Goal: Information Seeking & Learning: Check status

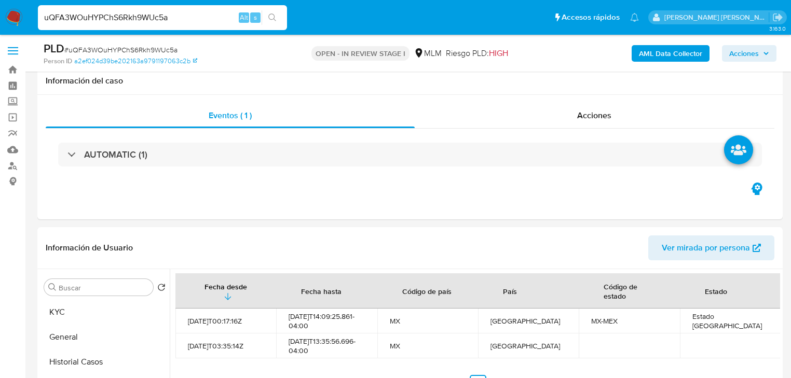
select select "10"
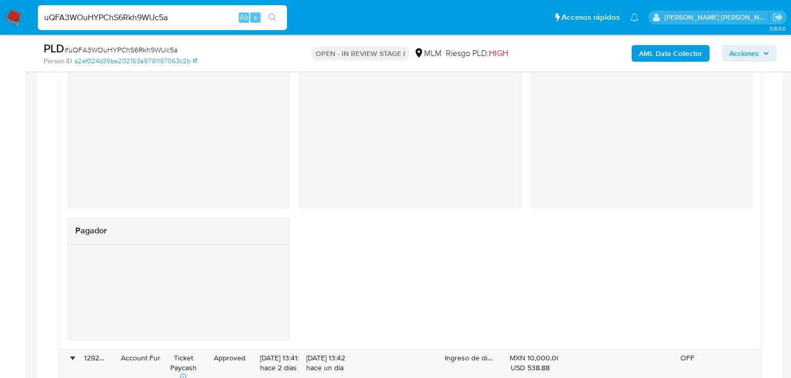
scroll to position [513, 0]
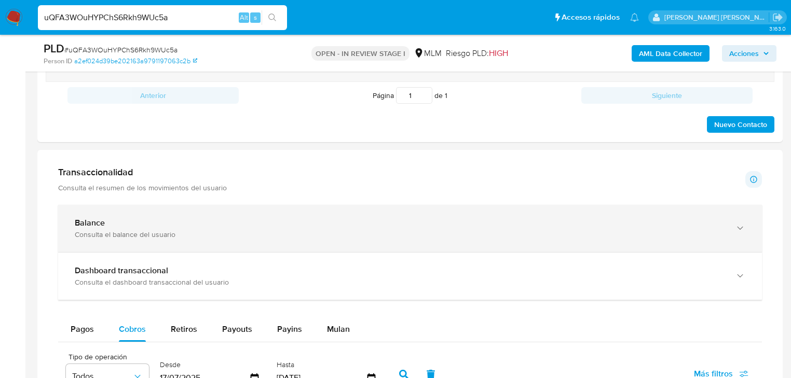
drag, startPoint x: 208, startPoint y: 233, endPoint x: 262, endPoint y: 228, distance: 54.8
click at [205, 225] on div "Balance Consulta el balance del usuario" at bounding box center [400, 228] width 650 height 21
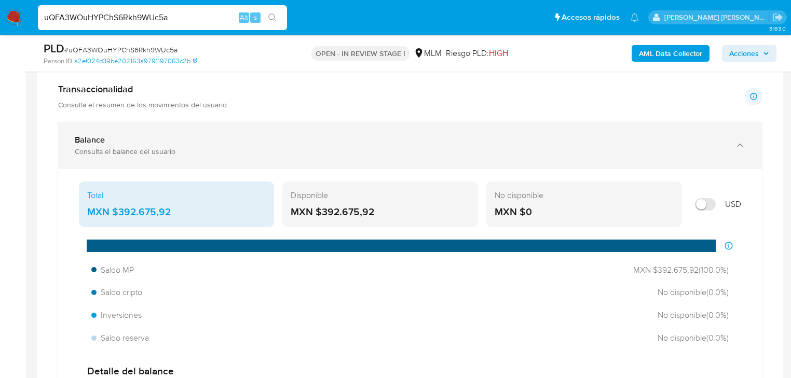
scroll to position [753, 0]
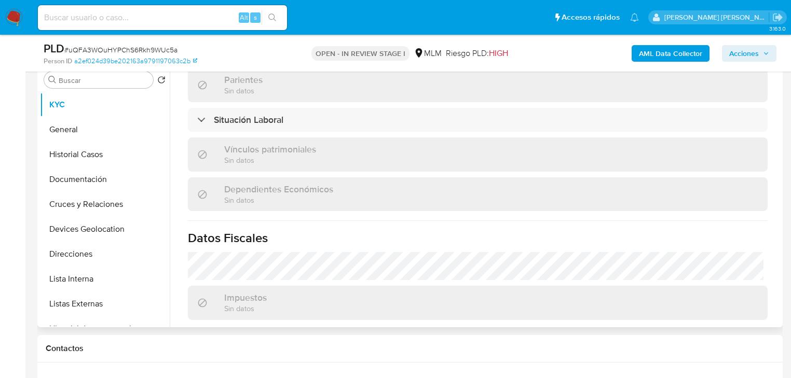
scroll to position [397, 0]
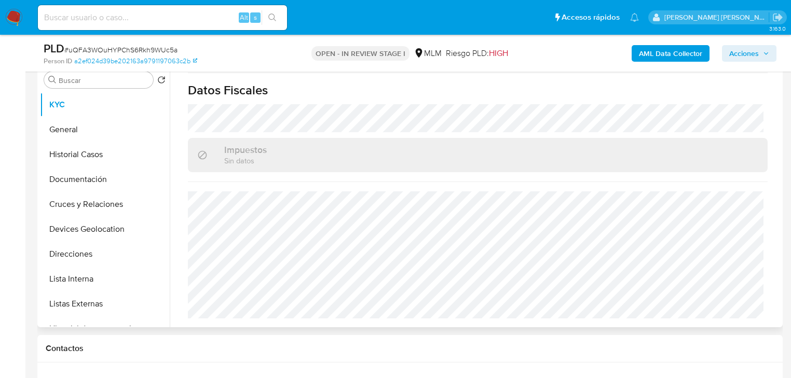
select select "10"
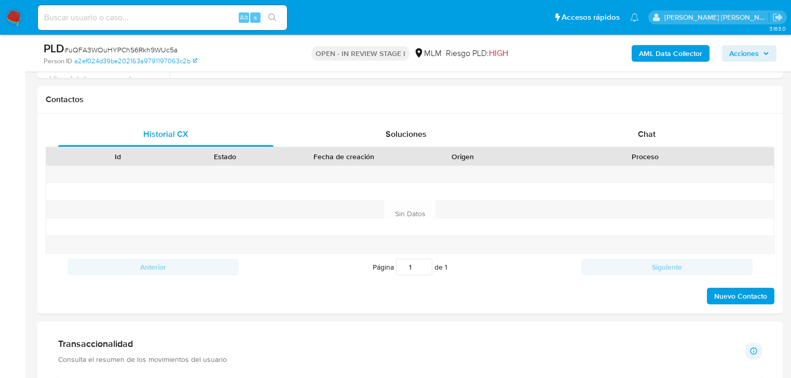
scroll to position [645, 0]
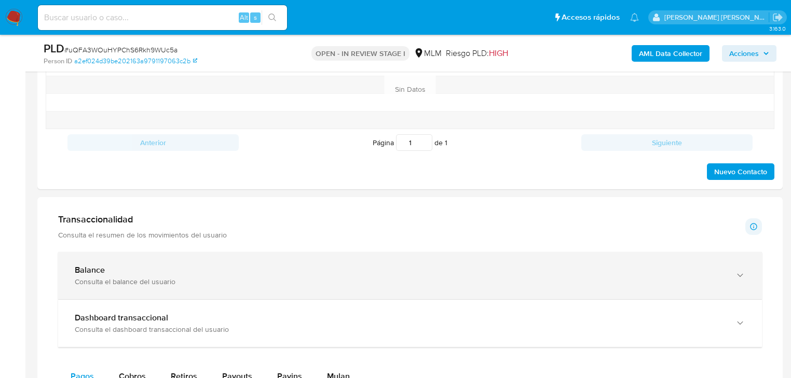
click at [280, 256] on div "Balance Consulta el balance del usuario" at bounding box center [410, 275] width 704 height 47
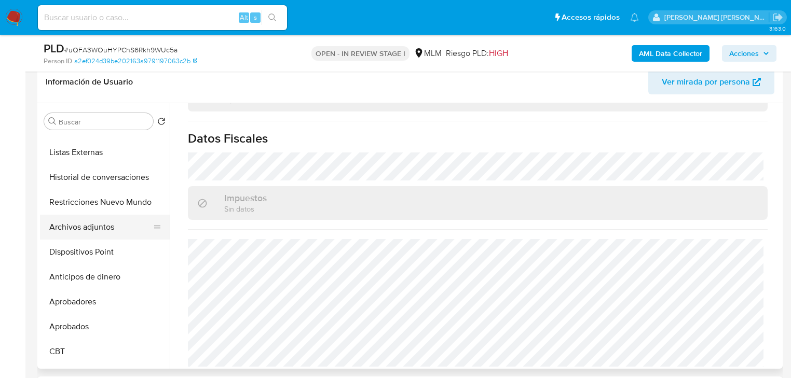
scroll to position [208, 0]
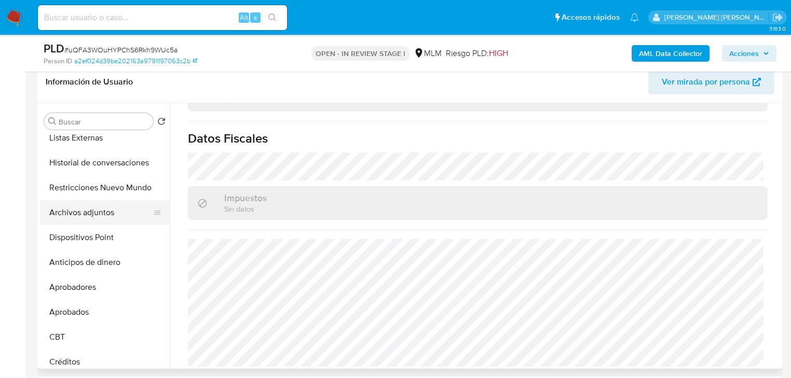
click at [90, 213] on button "Archivos adjuntos" at bounding box center [100, 212] width 121 height 25
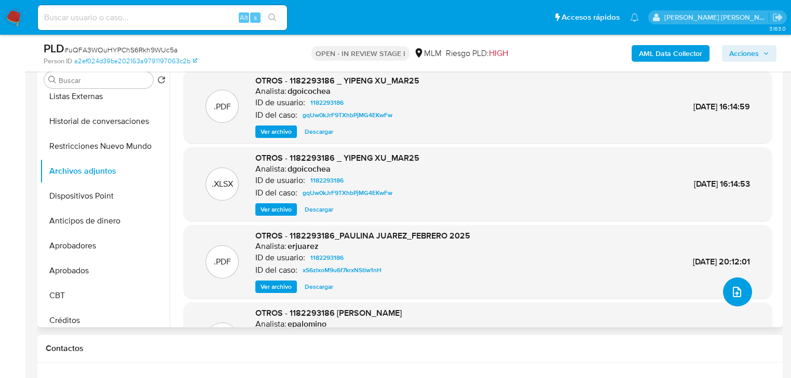
click at [737, 288] on icon "upload-file" at bounding box center [737, 292] width 12 height 12
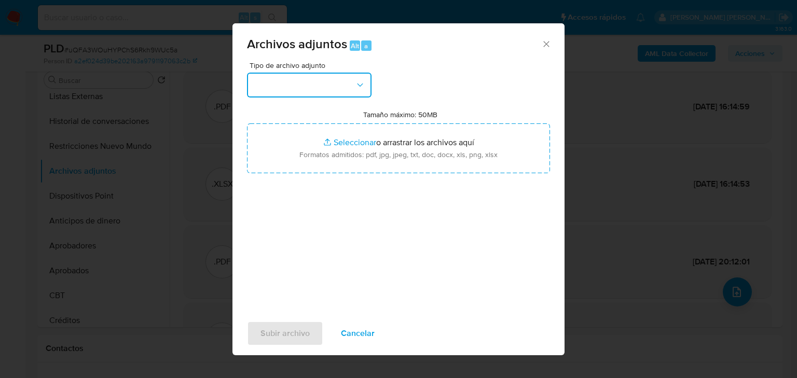
click at [299, 82] on button "button" at bounding box center [309, 85] width 125 height 25
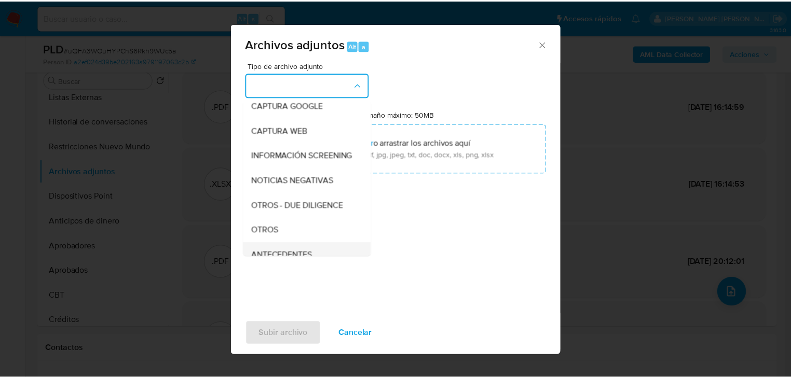
scroll to position [112, 0]
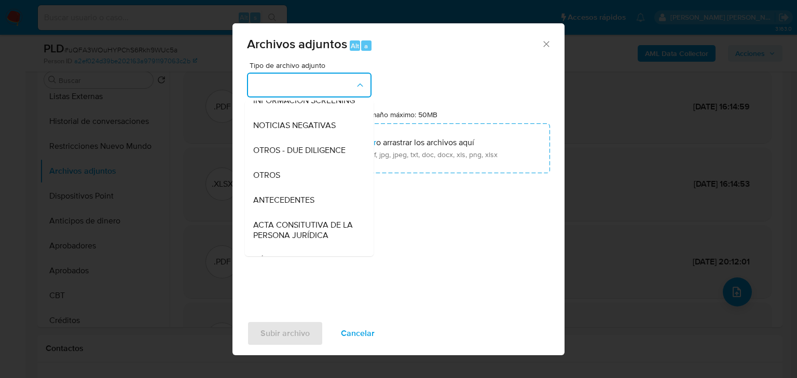
drag, startPoint x: 299, startPoint y: 190, endPoint x: 403, endPoint y: 342, distance: 184.1
click at [299, 188] on div "OTROS" at bounding box center [306, 175] width 106 height 25
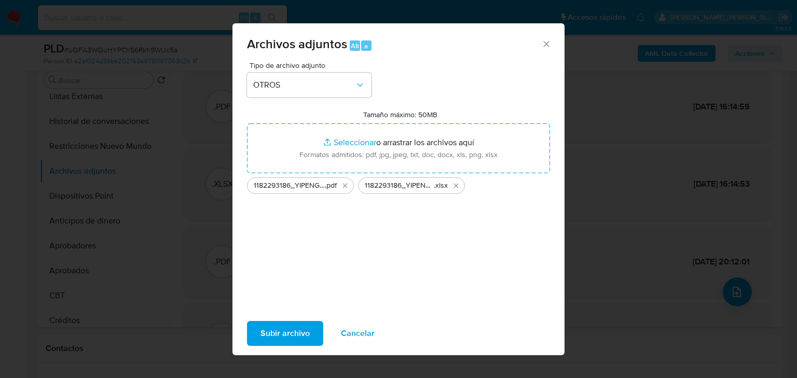
click at [280, 338] on span "Subir archivo" at bounding box center [284, 333] width 49 height 23
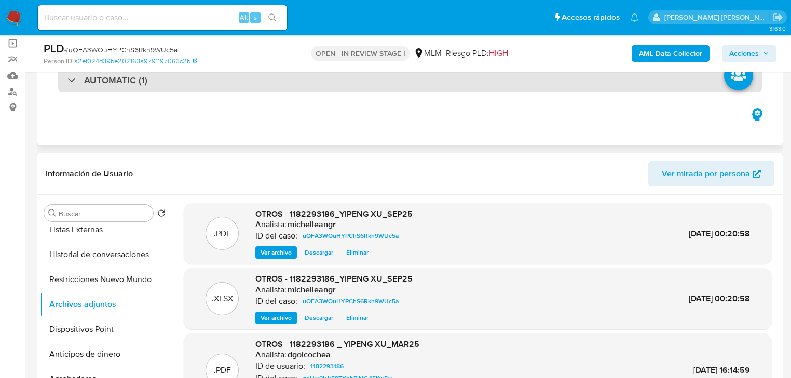
scroll to position [0, 0]
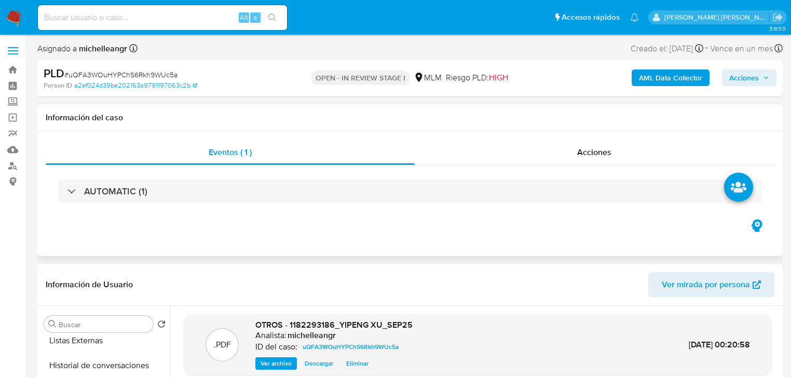
click at [596, 166] on div "AUTOMATIC (1)" at bounding box center [410, 192] width 728 height 52
click at [601, 148] on span "Acciones" at bounding box center [594, 152] width 34 height 12
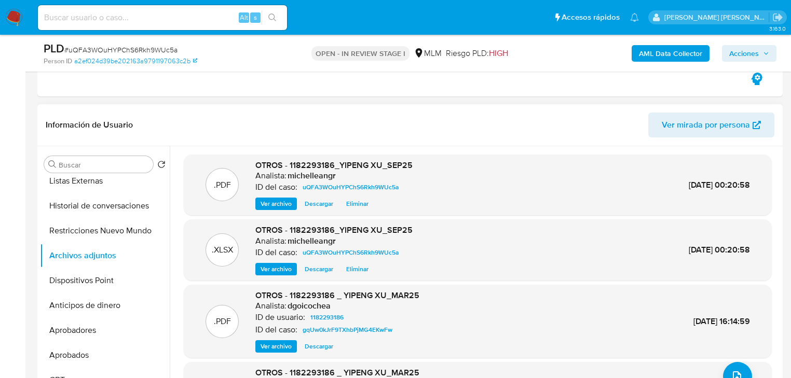
scroll to position [208, 0]
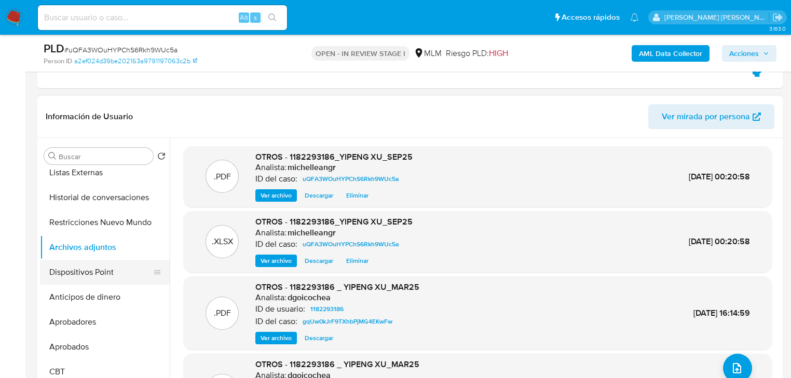
click at [98, 276] on button "Dispositivos Point" at bounding box center [100, 272] width 121 height 25
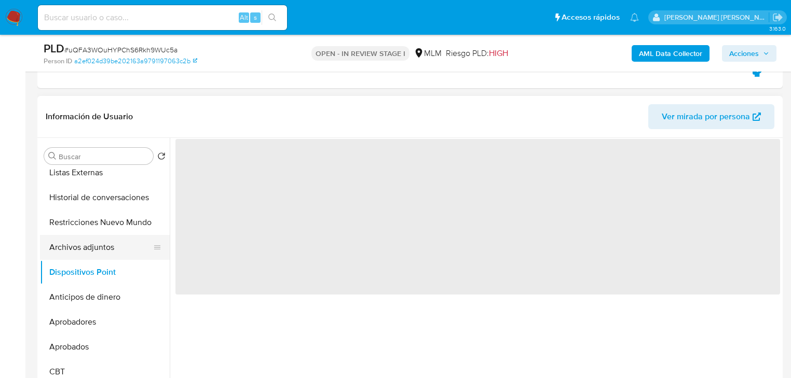
click at [95, 248] on button "Archivos adjuntos" at bounding box center [100, 247] width 121 height 25
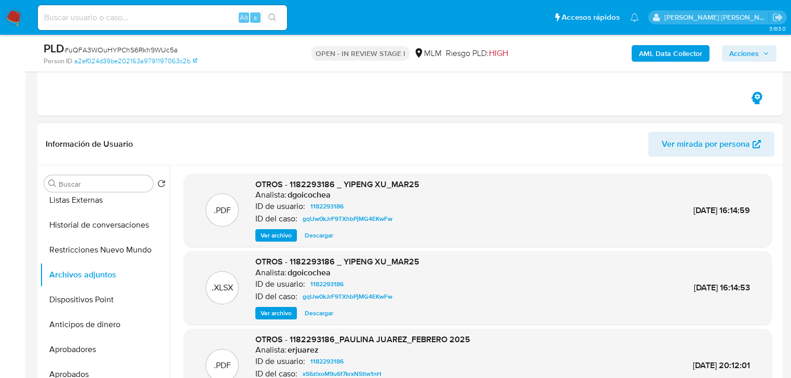
scroll to position [166, 0]
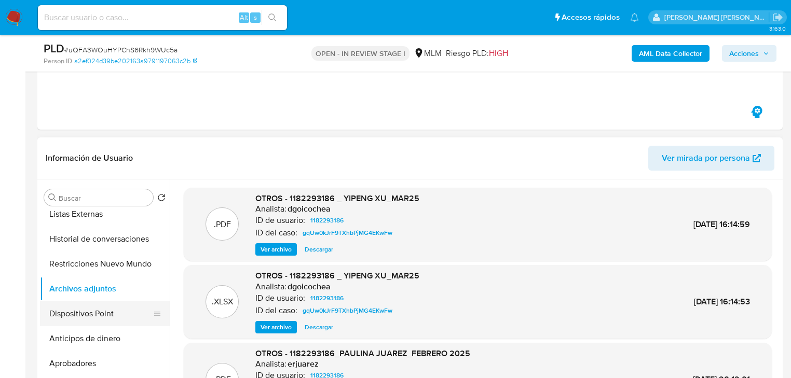
drag, startPoint x: 110, startPoint y: 313, endPoint x: 111, endPoint y: 308, distance: 5.3
click at [110, 310] on button "Dispositivos Point" at bounding box center [100, 313] width 121 height 25
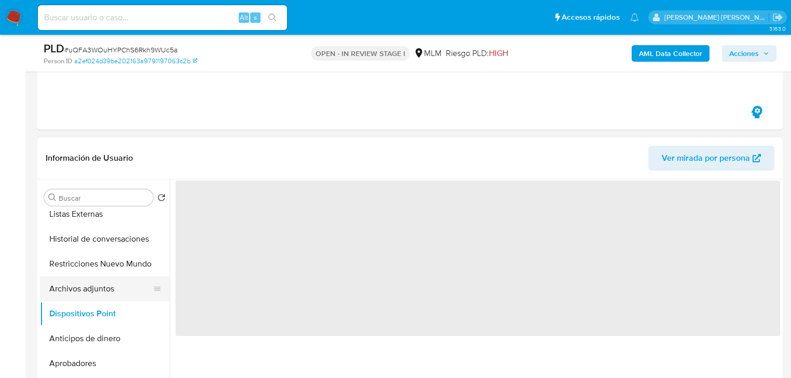
drag, startPoint x: 110, startPoint y: 304, endPoint x: 107, endPoint y: 293, distance: 11.3
click at [110, 304] on button "Dispositivos Point" at bounding box center [105, 313] width 130 height 25
click at [105, 282] on button "Archivos adjuntos" at bounding box center [100, 289] width 121 height 25
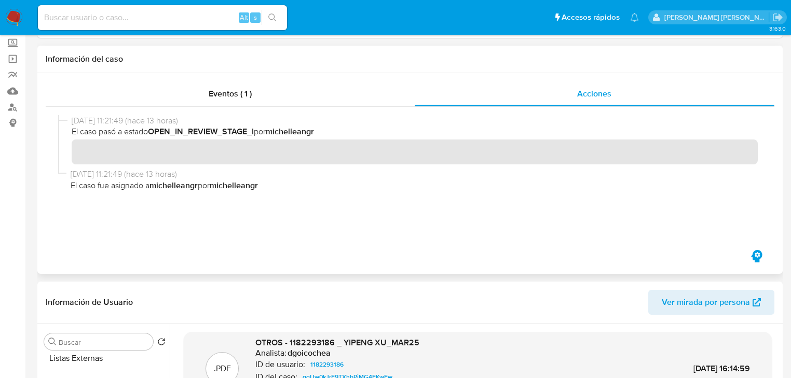
scroll to position [0, 0]
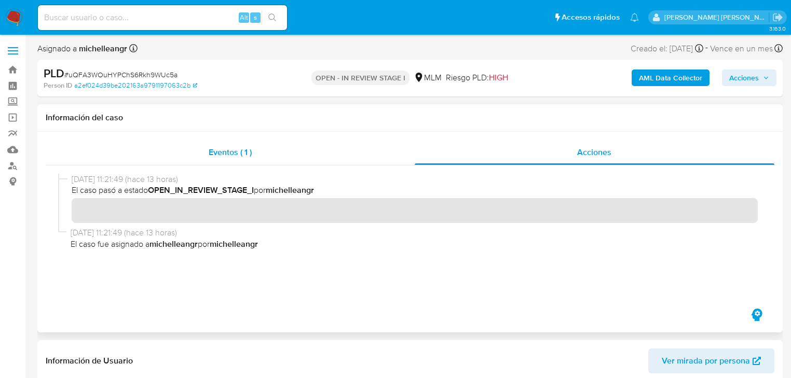
click at [208, 147] on div "Eventos ( 1 )" at bounding box center [230, 152] width 369 height 25
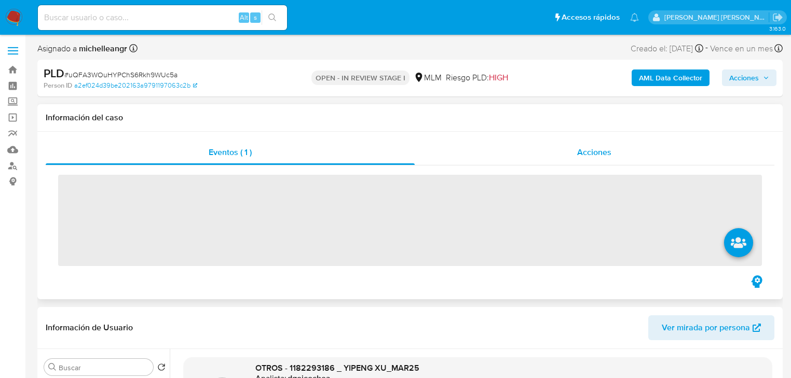
click at [572, 147] on div "Acciones" at bounding box center [595, 152] width 360 height 25
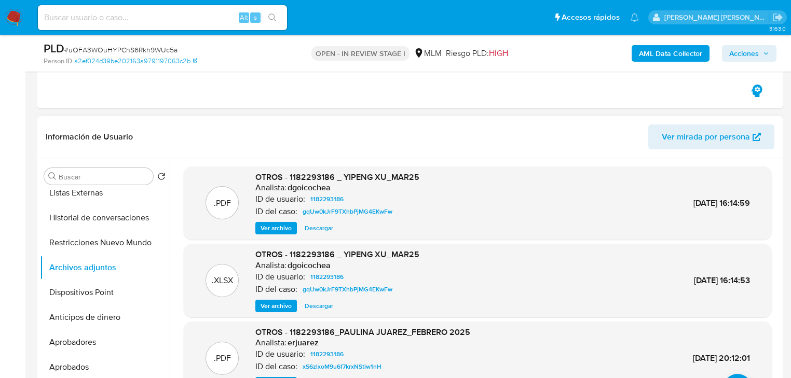
scroll to position [208, 0]
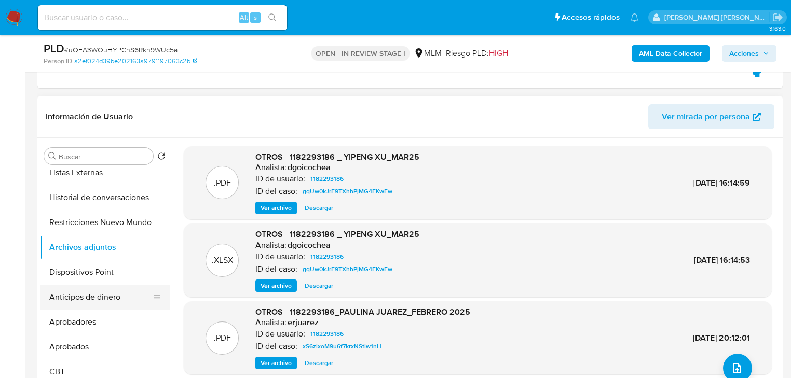
click at [129, 305] on button "Anticipos de dinero" at bounding box center [100, 297] width 121 height 25
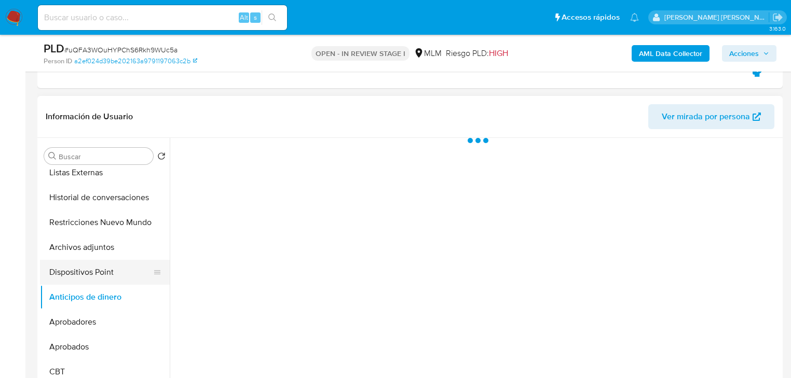
click at [114, 281] on button "Dispositivos Point" at bounding box center [100, 272] width 121 height 25
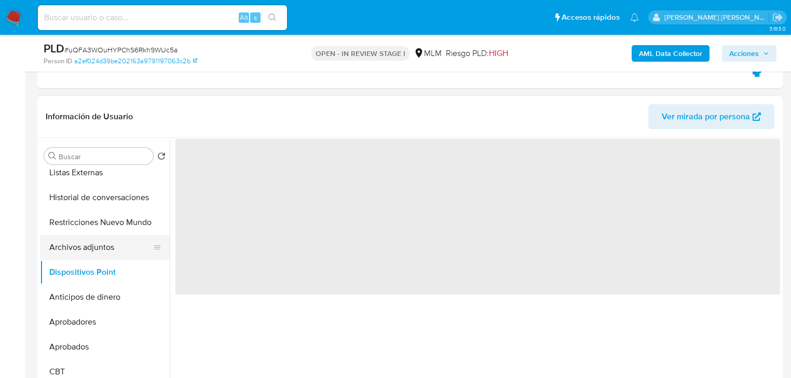
click at [114, 250] on button "Archivos adjuntos" at bounding box center [100, 247] width 121 height 25
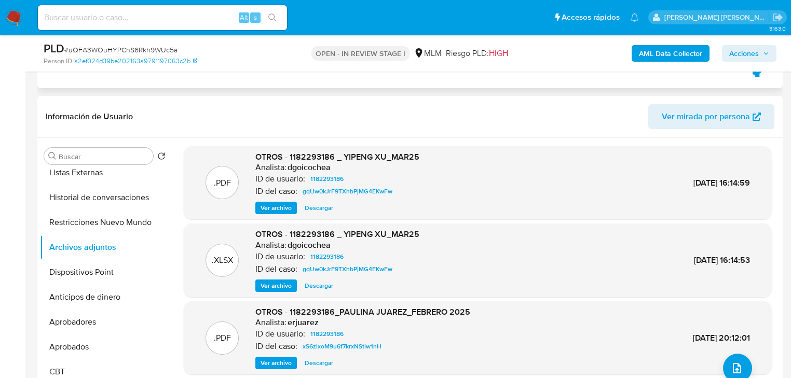
scroll to position [0, 0]
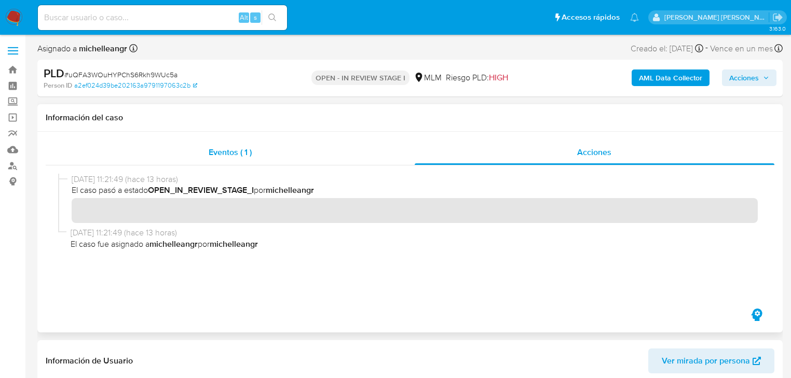
click at [218, 153] on span "Eventos ( 1 )" at bounding box center [230, 152] width 43 height 12
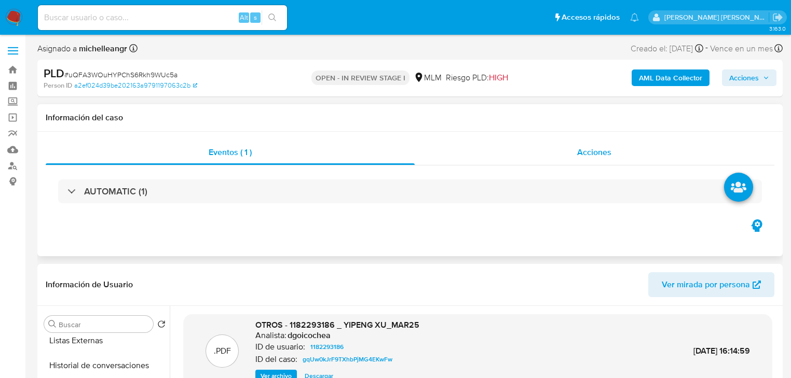
click at [600, 149] on span "Acciones" at bounding box center [594, 152] width 34 height 12
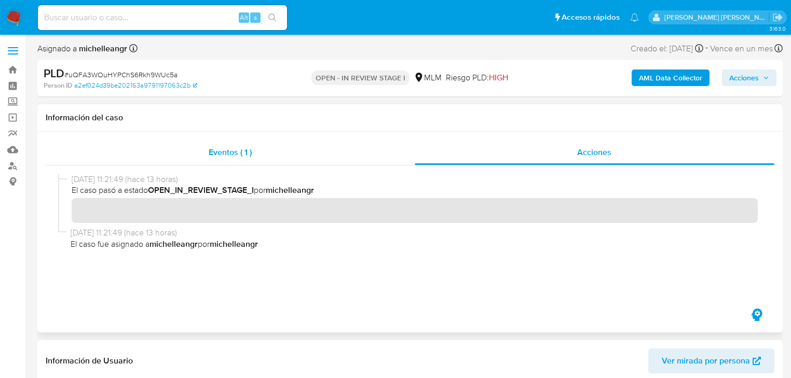
click at [241, 154] on span "Eventos ( 1 )" at bounding box center [230, 152] width 43 height 12
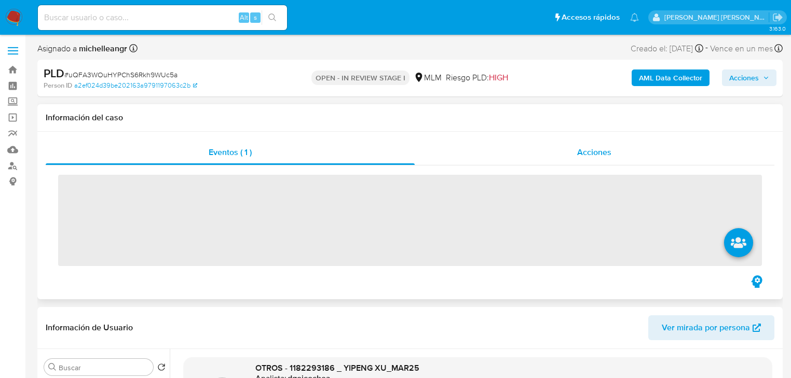
click at [576, 153] on div "Acciones" at bounding box center [595, 152] width 360 height 25
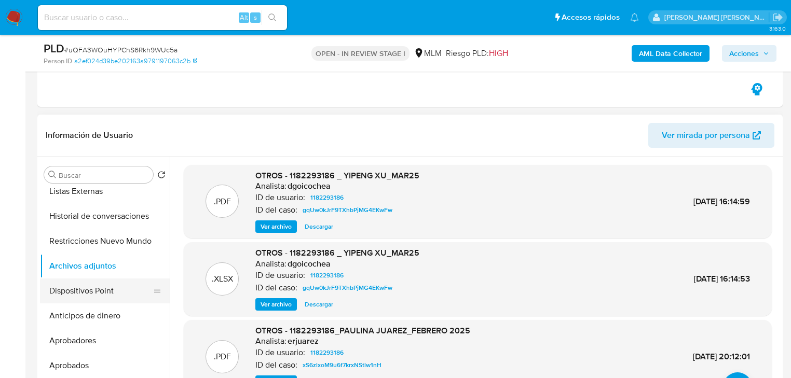
scroll to position [208, 0]
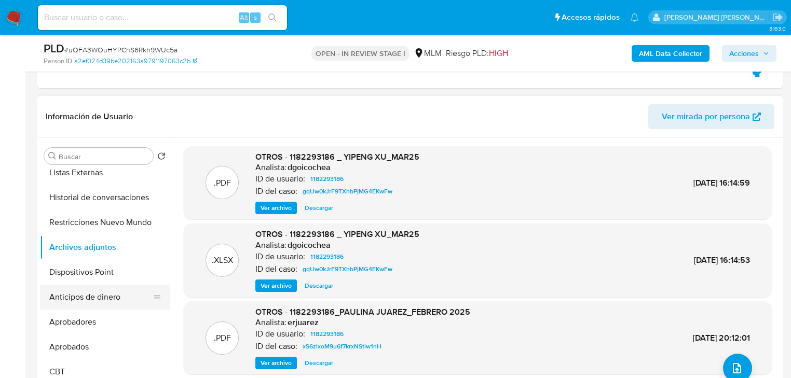
click at [100, 295] on button "Anticipos de dinero" at bounding box center [100, 297] width 121 height 25
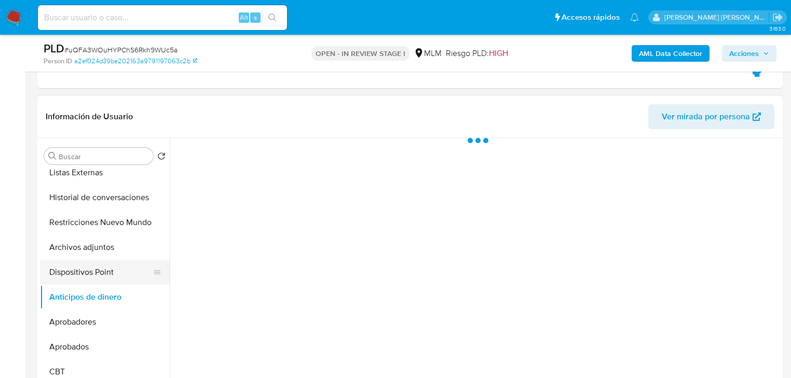
click at [100, 266] on button "Dispositivos Point" at bounding box center [100, 272] width 121 height 25
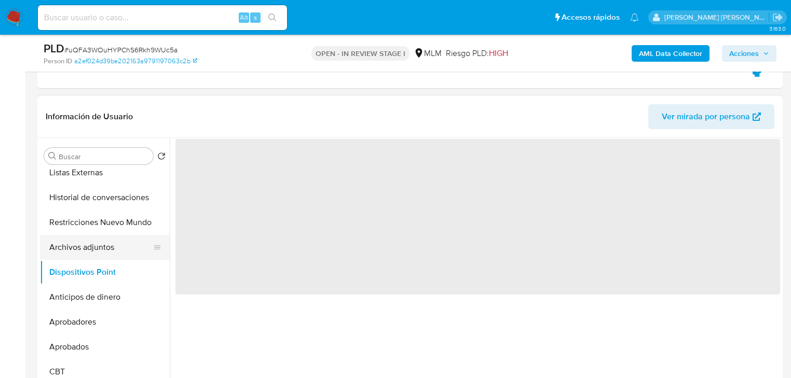
click at [101, 256] on button "Archivos adjuntos" at bounding box center [100, 247] width 121 height 25
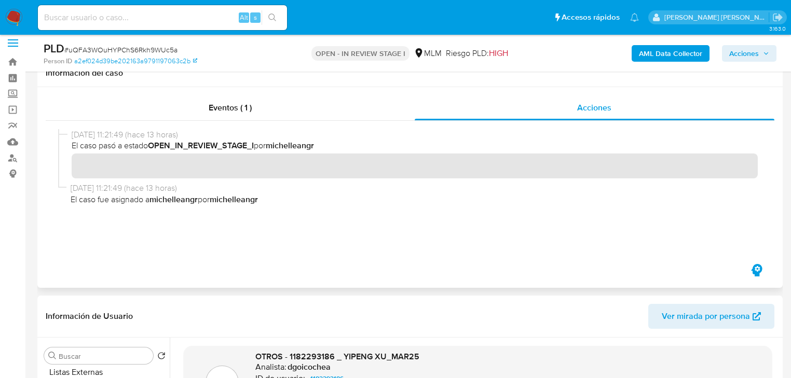
scroll to position [0, 0]
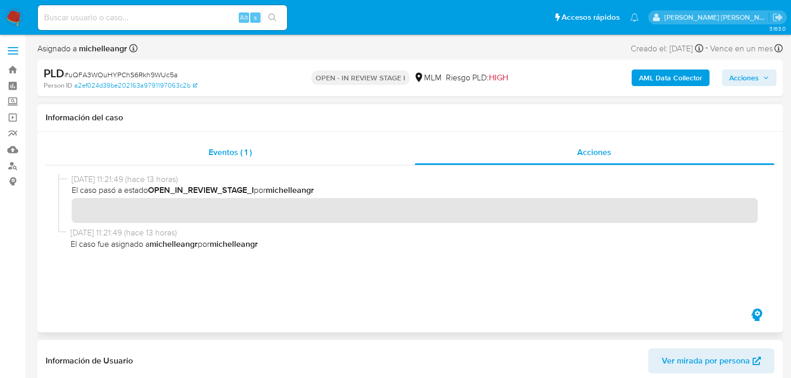
click at [257, 147] on div "Eventos ( 1 )" at bounding box center [230, 152] width 369 height 25
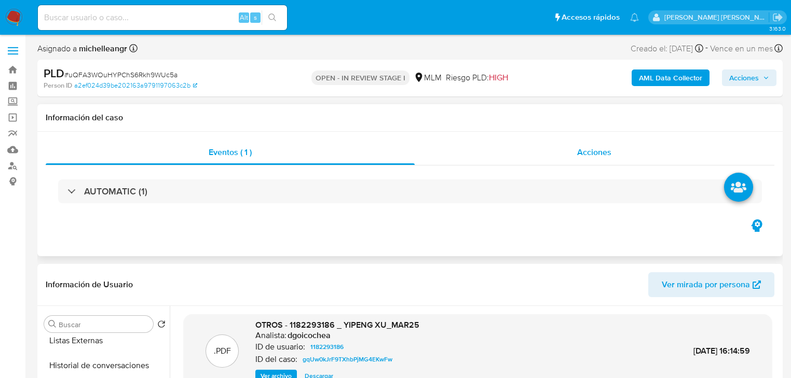
click at [595, 158] on span "Acciones" at bounding box center [594, 152] width 34 height 12
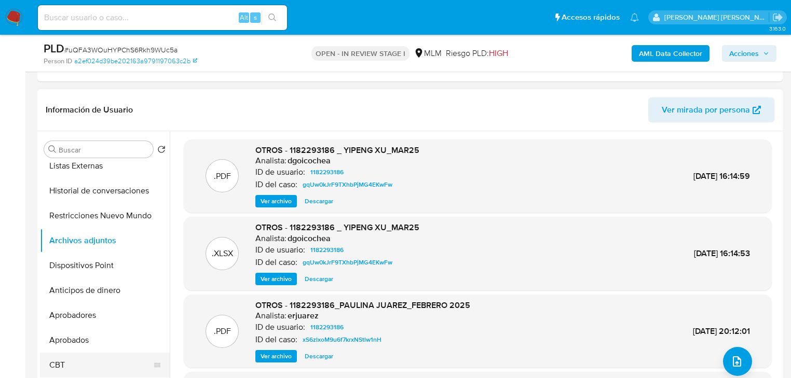
scroll to position [249, 0]
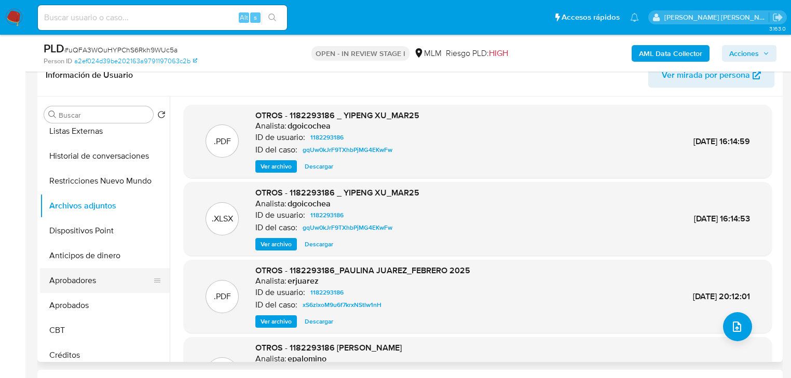
click at [108, 272] on button "Aprobadores" at bounding box center [100, 280] width 121 height 25
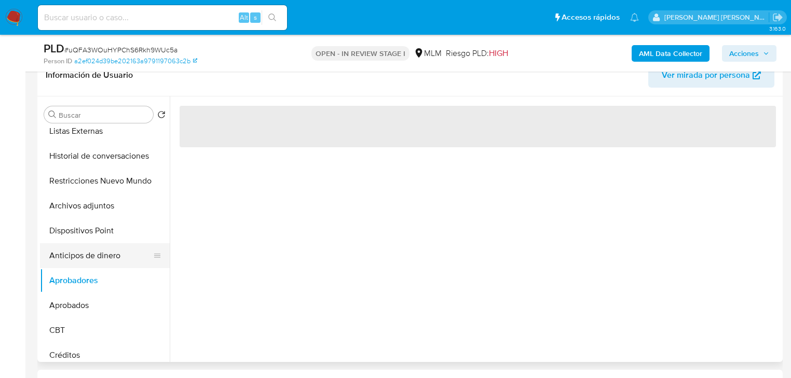
click at [107, 256] on button "Anticipos de dinero" at bounding box center [100, 255] width 121 height 25
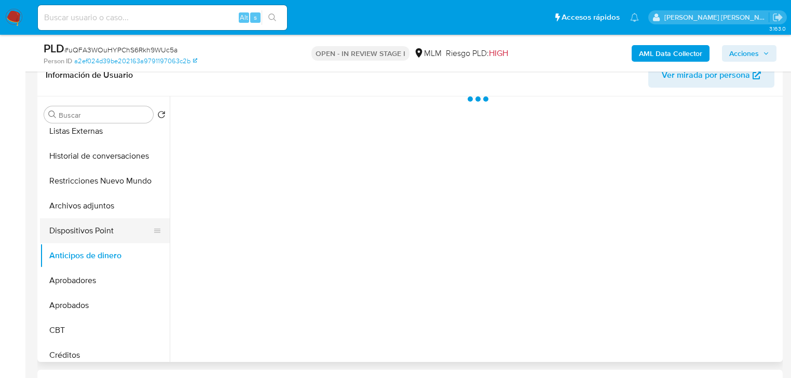
click at [104, 230] on button "Dispositivos Point" at bounding box center [100, 230] width 121 height 25
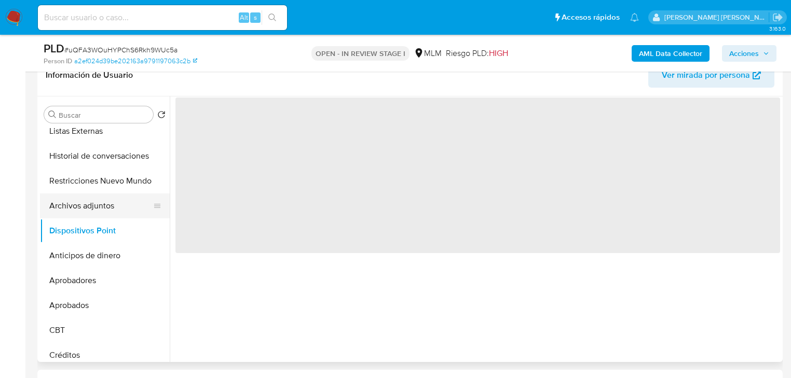
click at [92, 210] on button "Archivos adjuntos" at bounding box center [100, 206] width 121 height 25
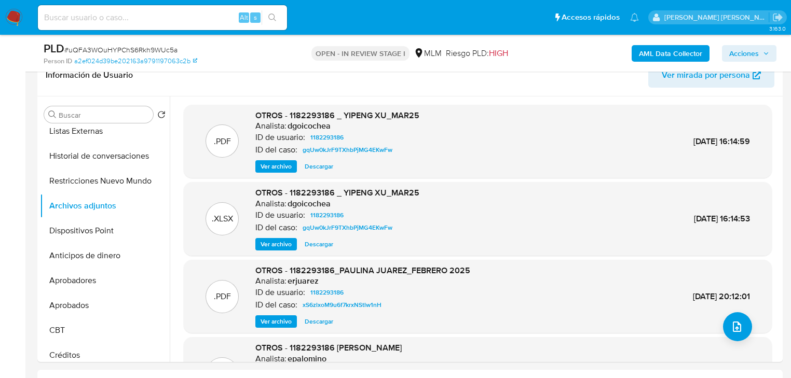
click at [87, 287] on button "Aprobadores" at bounding box center [100, 280] width 121 height 25
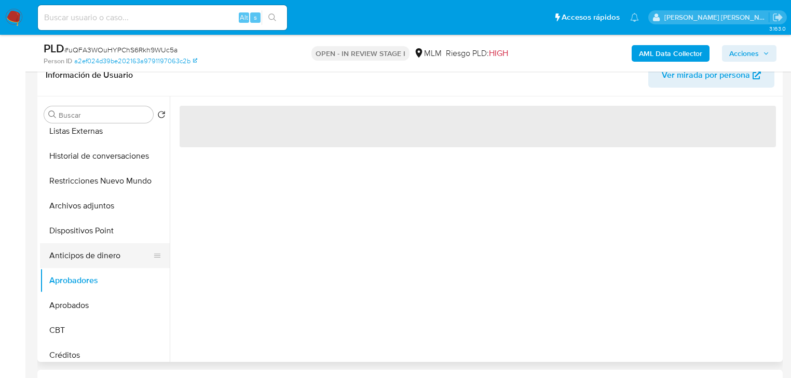
click at [112, 253] on button "Anticipos de dinero" at bounding box center [100, 255] width 121 height 25
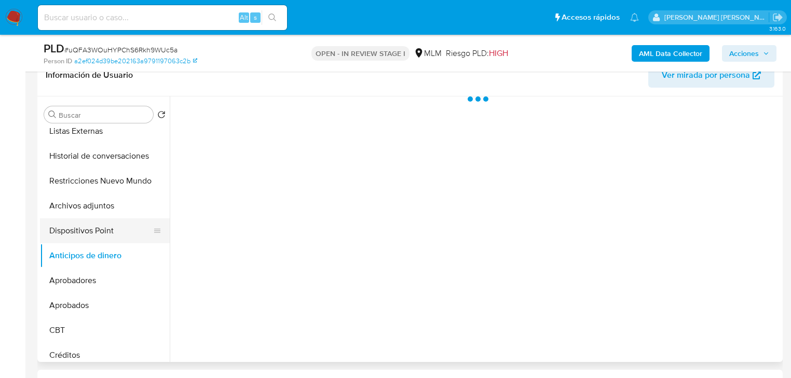
drag, startPoint x: 114, startPoint y: 233, endPoint x: 121, endPoint y: 222, distance: 13.1
click at [114, 232] on button "Dispositivos Point" at bounding box center [100, 230] width 121 height 25
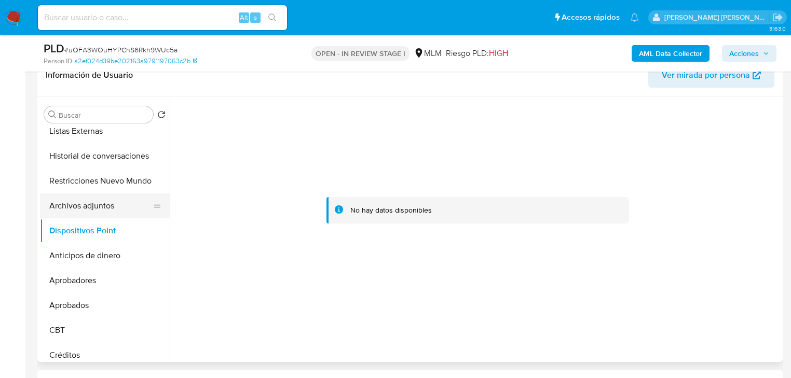
click at [122, 213] on button "Archivos adjuntos" at bounding box center [100, 206] width 121 height 25
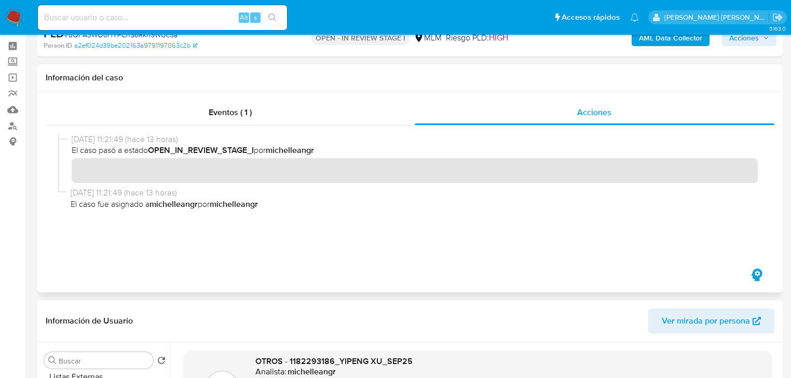
scroll to position [0, 0]
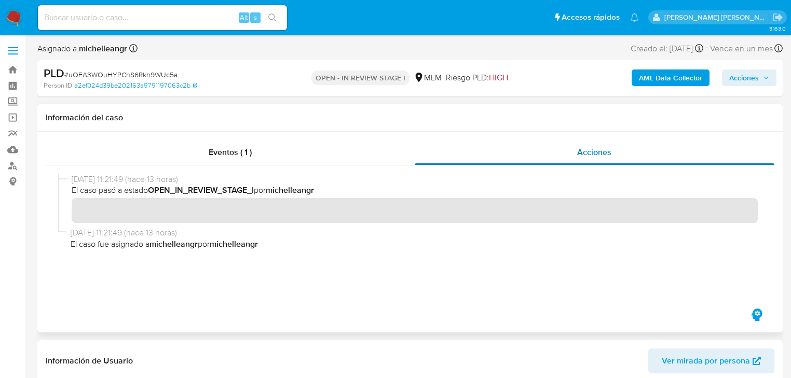
drag, startPoint x: 601, startPoint y: 158, endPoint x: 511, endPoint y: 161, distance: 90.3
click at [599, 158] on span "Acciones" at bounding box center [594, 152] width 34 height 12
click at [231, 154] on span "Eventos ( 1 )" at bounding box center [230, 152] width 43 height 12
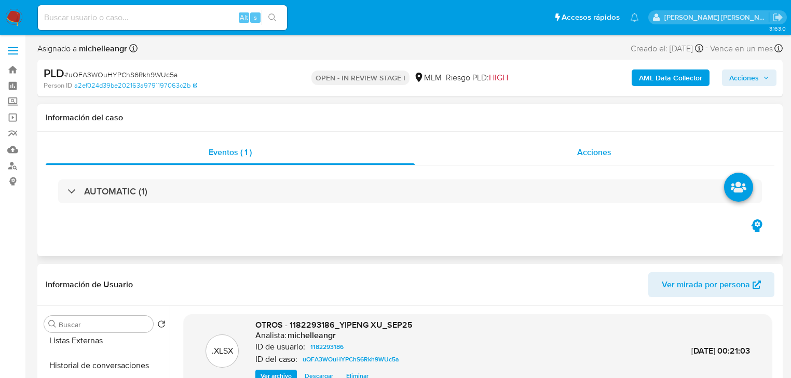
click at [587, 153] on span "Acciones" at bounding box center [594, 152] width 34 height 12
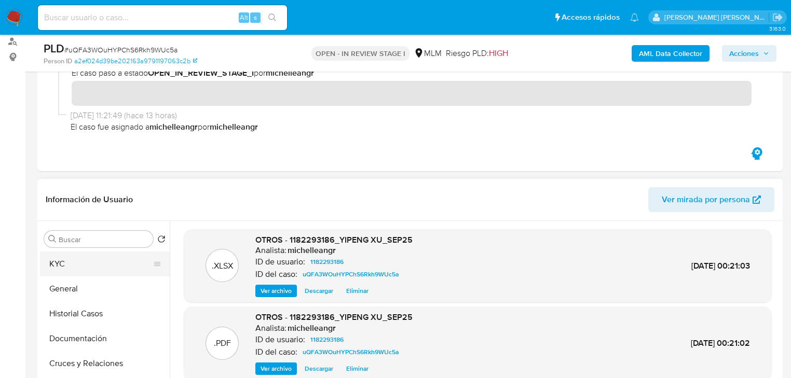
click at [82, 268] on button "KYC" at bounding box center [100, 264] width 121 height 25
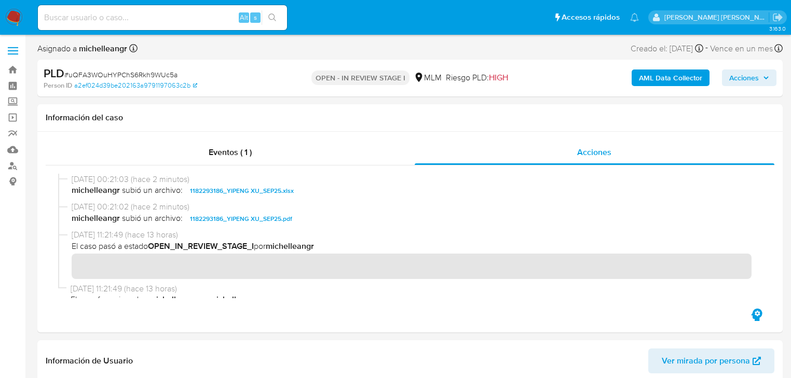
click at [744, 82] on span "Acciones" at bounding box center [744, 78] width 30 height 17
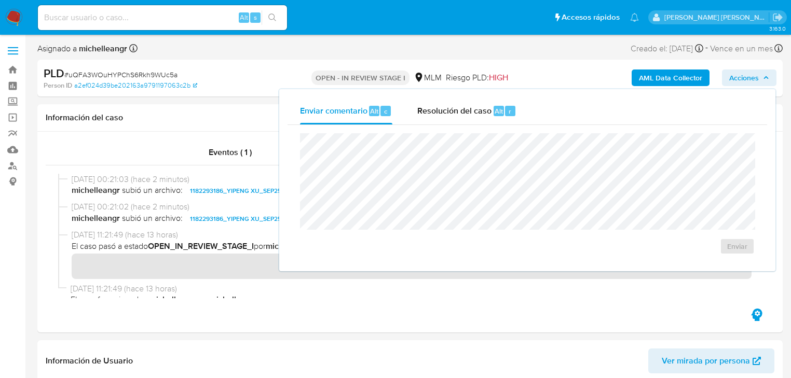
click at [469, 112] on span "Resolución del caso" at bounding box center [454, 111] width 74 height 12
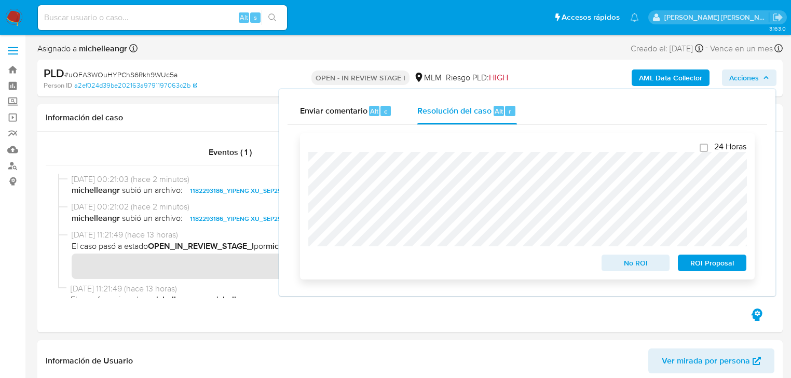
click at [636, 262] on span "No ROI" at bounding box center [636, 263] width 54 height 15
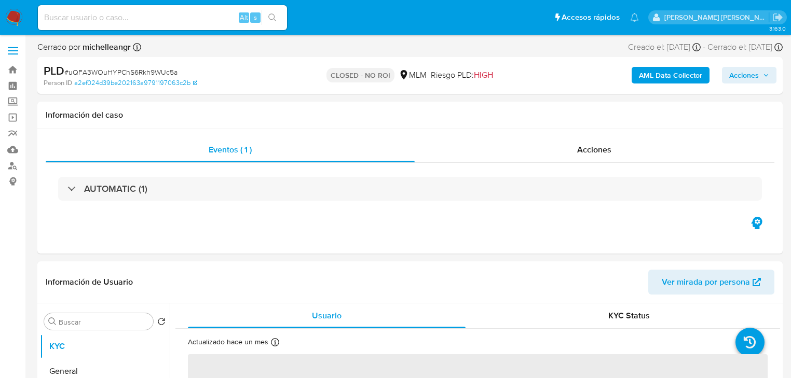
select select "10"
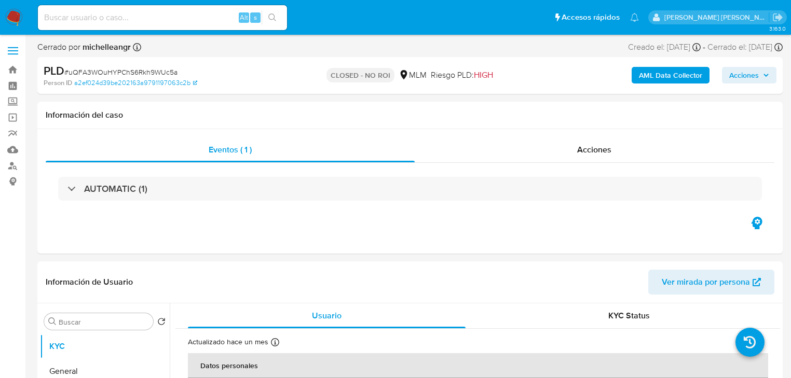
click at [67, 20] on input at bounding box center [162, 17] width 249 height 13
paste input "ROAggO1gpCSOsgLzzM5jhyI2"
type input "ROAggO1gpCSOsgLzzM5jhyI2"
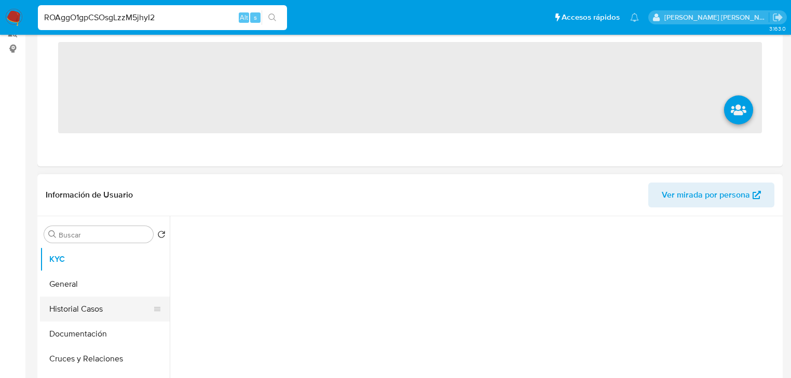
scroll to position [166, 0]
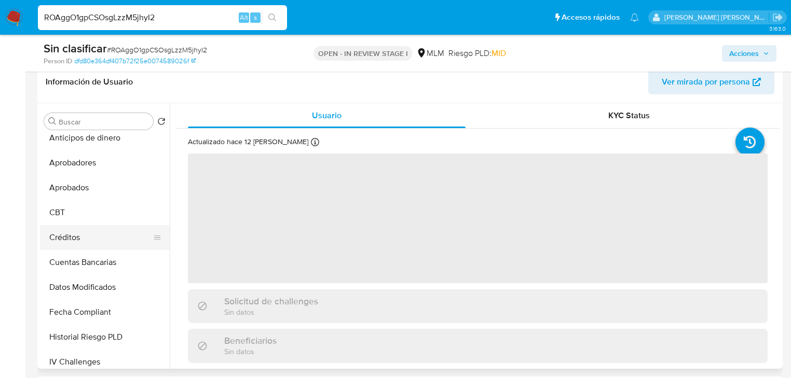
select select "10"
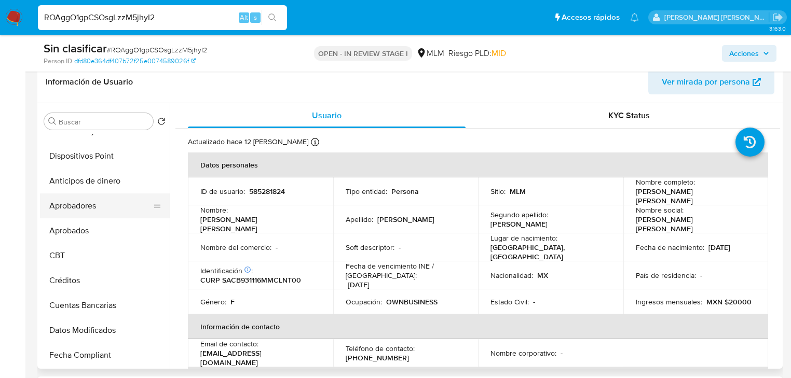
scroll to position [249, 0]
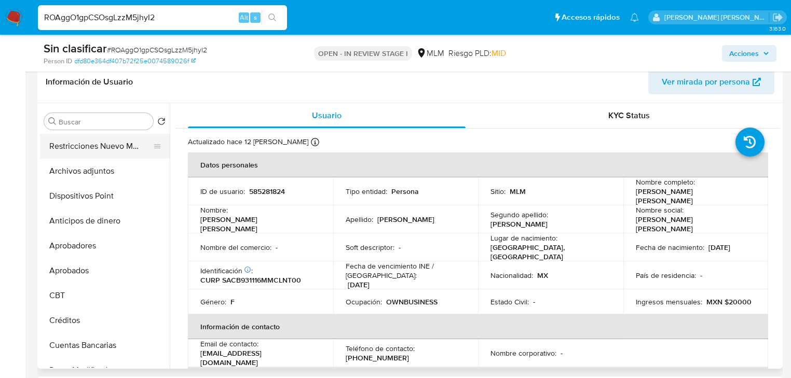
click at [116, 149] on button "Restricciones Nuevo Mundo" at bounding box center [100, 146] width 121 height 25
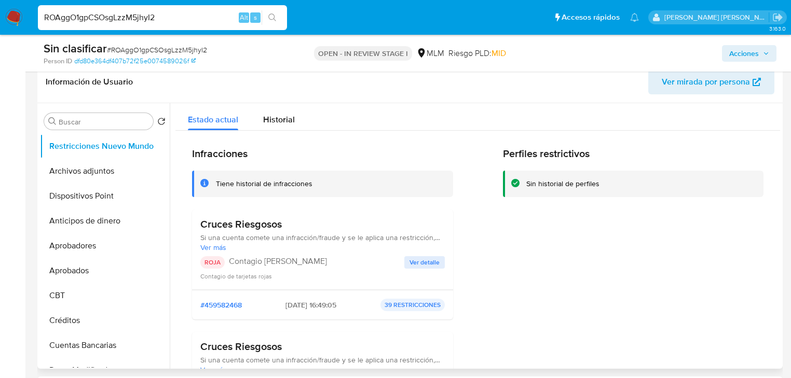
drag, startPoint x: 422, startPoint y: 263, endPoint x: 420, endPoint y: 257, distance: 5.8
click at [421, 259] on span "Ver detalle" at bounding box center [424, 262] width 30 height 10
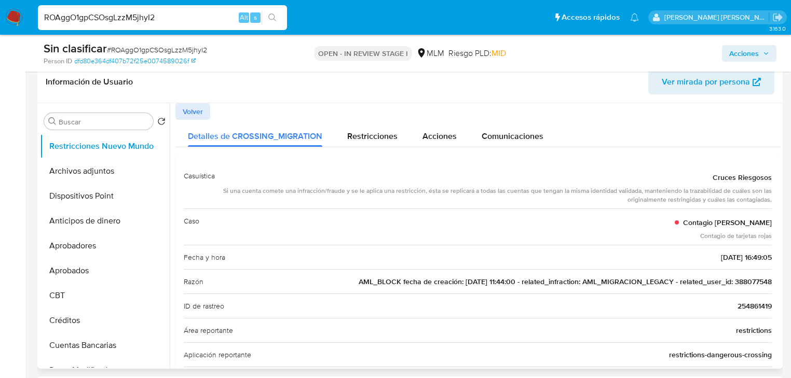
click at [743, 281] on span "AML_BLOCK fecha de creación: 06/04/2020 11:44:00 - related_infraction: AML_MIGR…" at bounding box center [565, 282] width 413 height 10
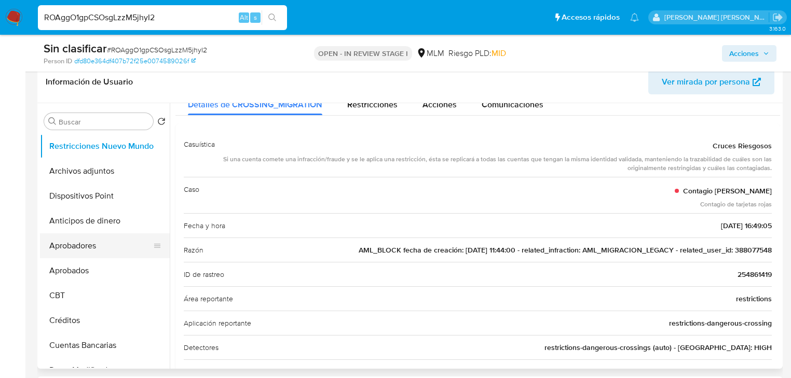
scroll to position [83, 0]
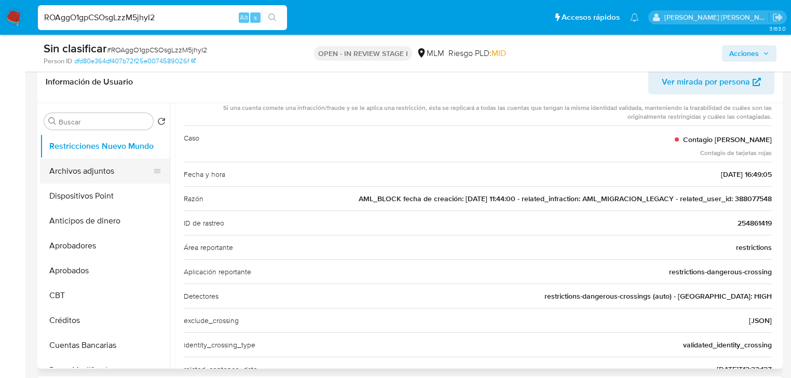
click at [87, 184] on button "Dispositivos Point" at bounding box center [105, 196] width 130 height 25
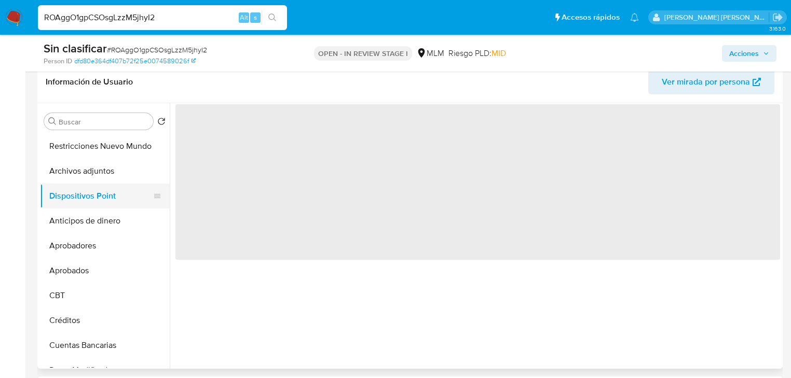
scroll to position [0, 0]
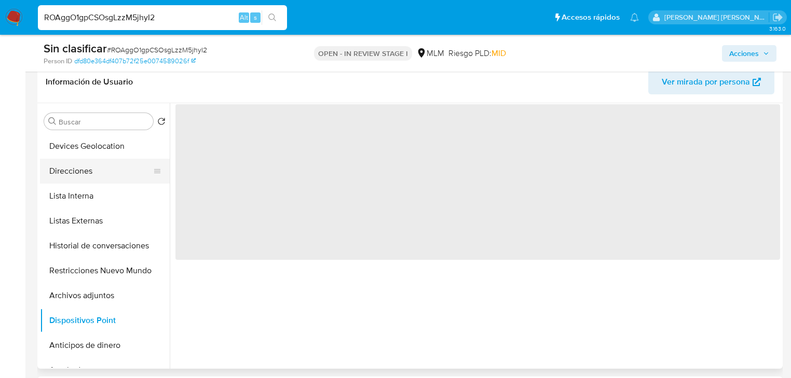
click at [77, 172] on button "Direcciones" at bounding box center [100, 171] width 121 height 25
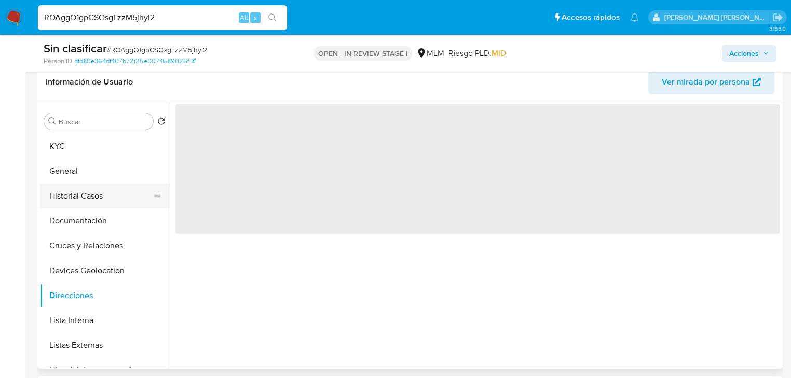
drag, startPoint x: 89, startPoint y: 172, endPoint x: 101, endPoint y: 189, distance: 21.0
click at [91, 170] on button "General" at bounding box center [105, 171] width 130 height 25
click at [99, 189] on button "Historial Casos" at bounding box center [100, 196] width 121 height 25
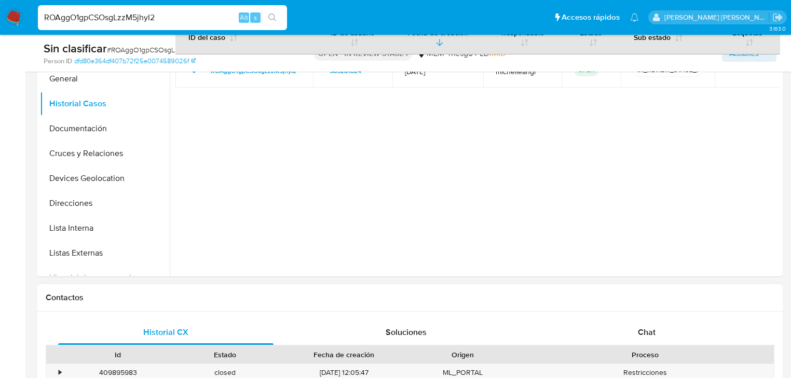
scroll to position [374, 0]
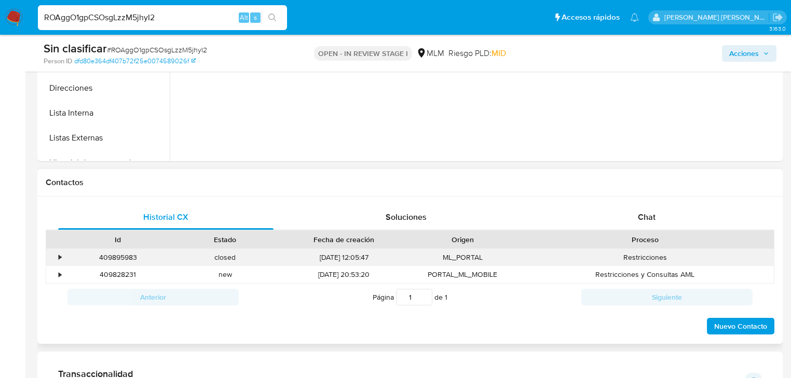
click at [58, 259] on div "•" at bounding box center [55, 257] width 18 height 17
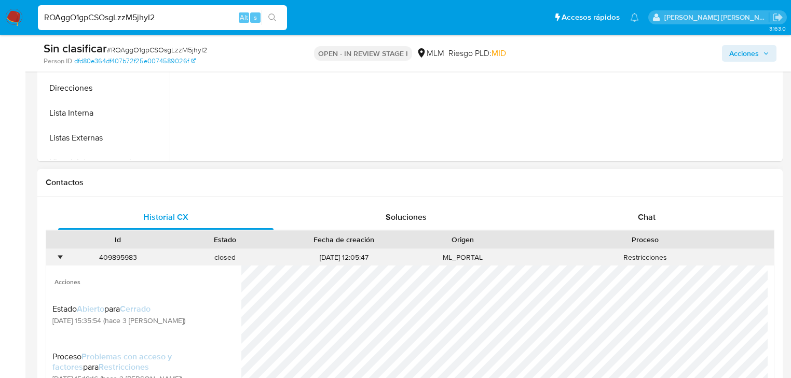
scroll to position [498, 0]
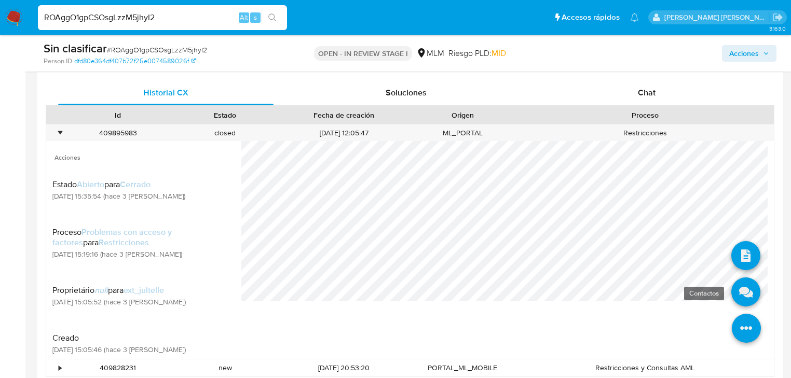
click at [738, 289] on icon at bounding box center [745, 292] width 29 height 29
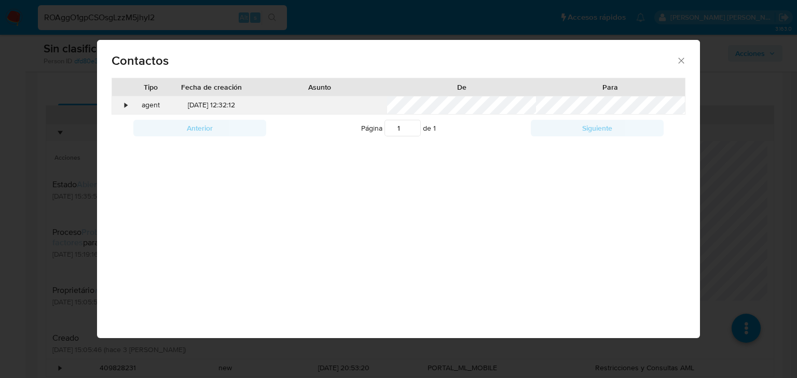
click at [131, 102] on div "agent" at bounding box center [150, 106] width 40 height 18
click at [126, 105] on div "•" at bounding box center [126, 105] width 3 height 10
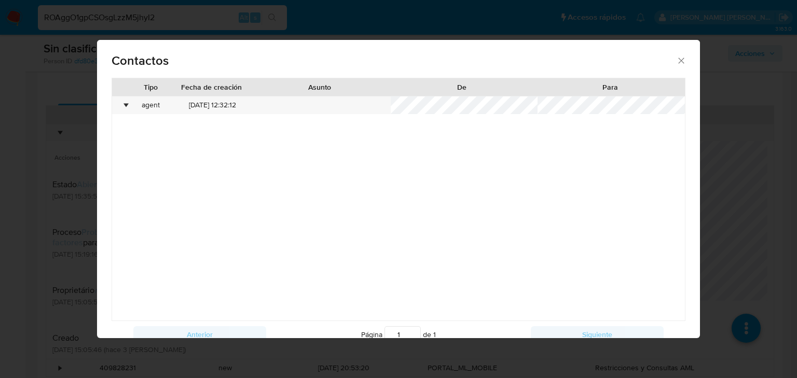
click at [680, 58] on icon "close" at bounding box center [681, 61] width 10 height 10
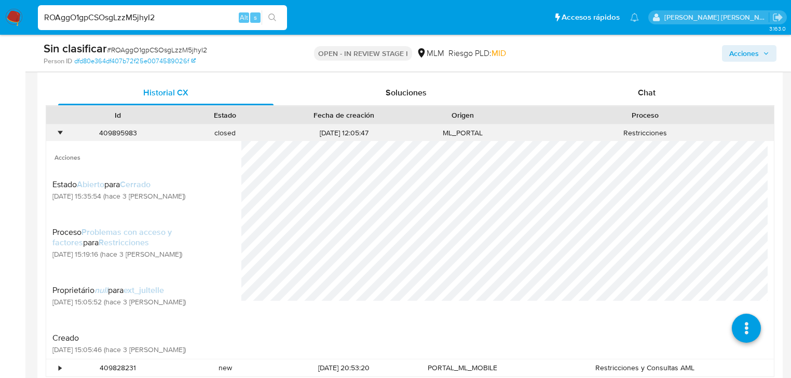
click at [61, 131] on div "•" at bounding box center [60, 133] width 3 height 10
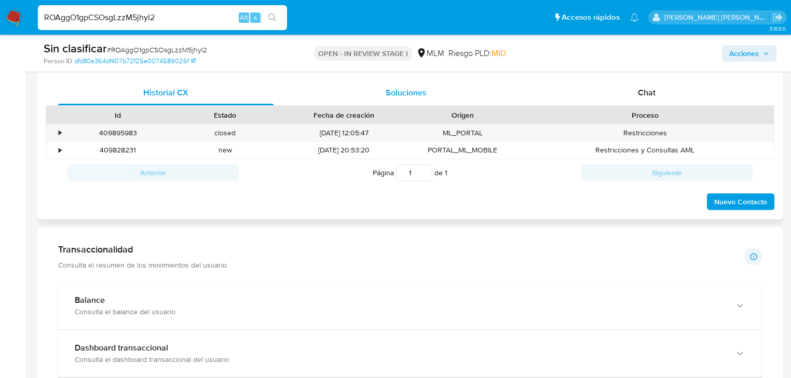
click at [412, 90] on span "Soluciones" at bounding box center [406, 93] width 41 height 12
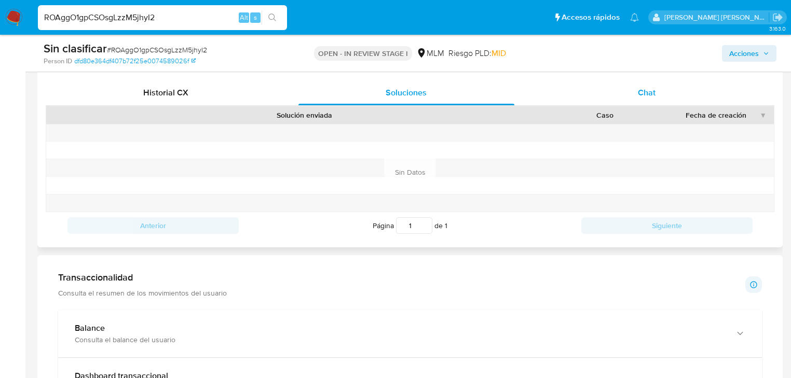
drag, startPoint x: 659, startPoint y: 95, endPoint x: 648, endPoint y: 94, distance: 12.0
click at [658, 95] on div "Chat" at bounding box center [646, 92] width 215 height 25
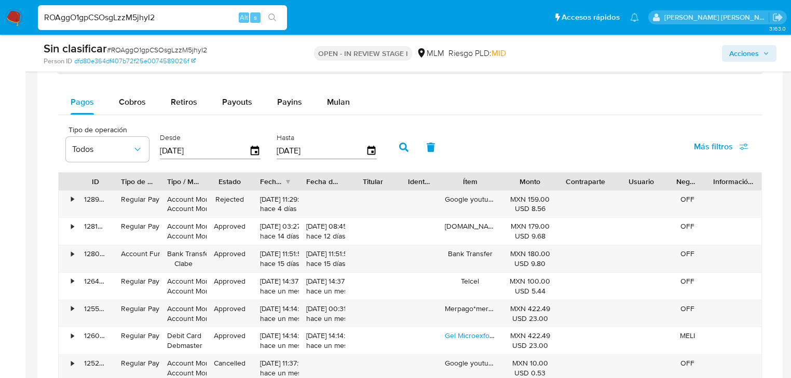
scroll to position [996, 0]
click at [136, 105] on span "Cobros" at bounding box center [132, 102] width 27 height 12
select select "10"
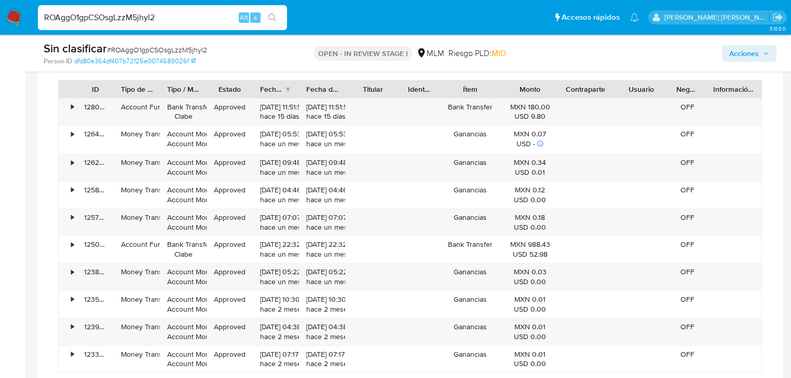
scroll to position [1162, 0]
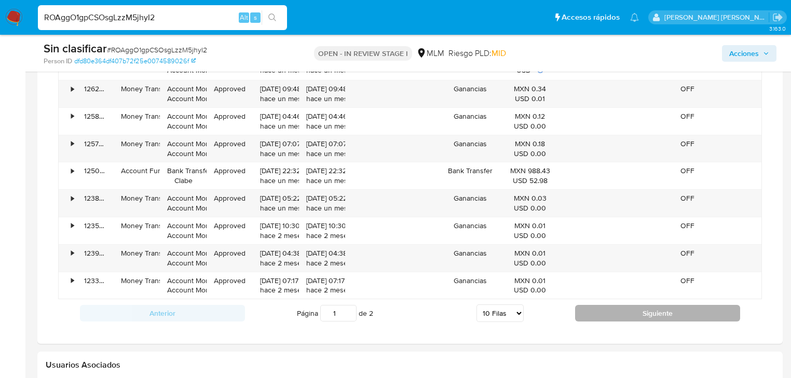
click at [597, 307] on button "Siguiente" at bounding box center [657, 313] width 165 height 17
type input "2"
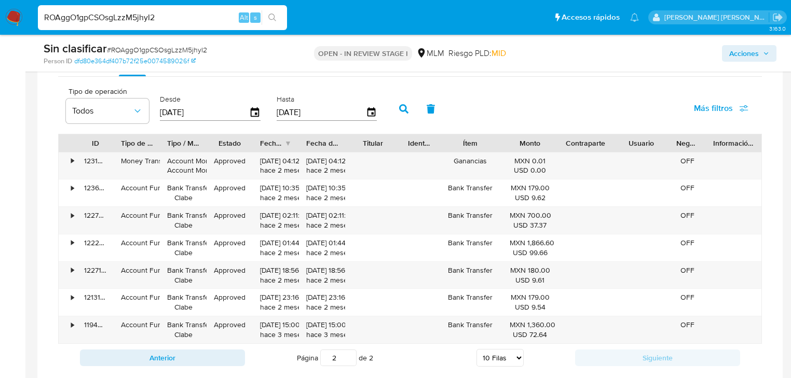
scroll to position [955, 0]
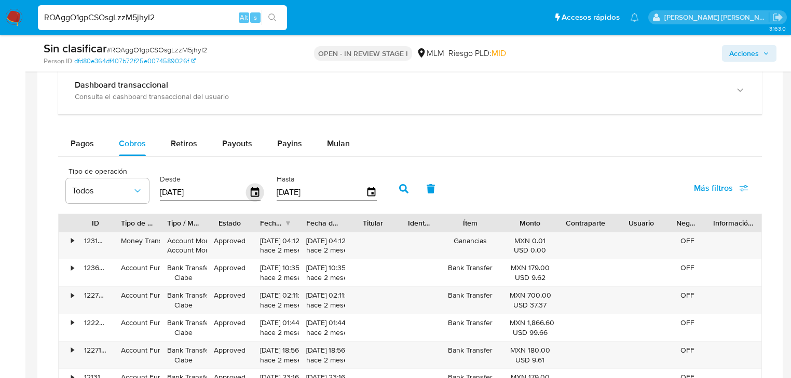
click at [251, 191] on icon "button" at bounding box center [255, 193] width 18 height 18
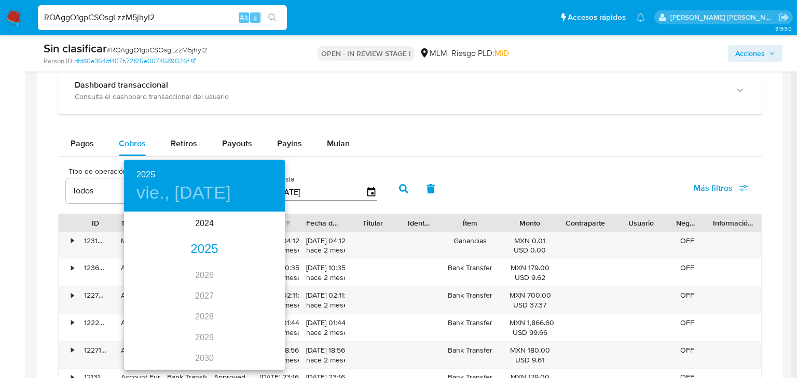
click at [203, 251] on div "2025" at bounding box center [204, 249] width 161 height 21
click at [209, 224] on div "feb." at bounding box center [203, 232] width 53 height 39
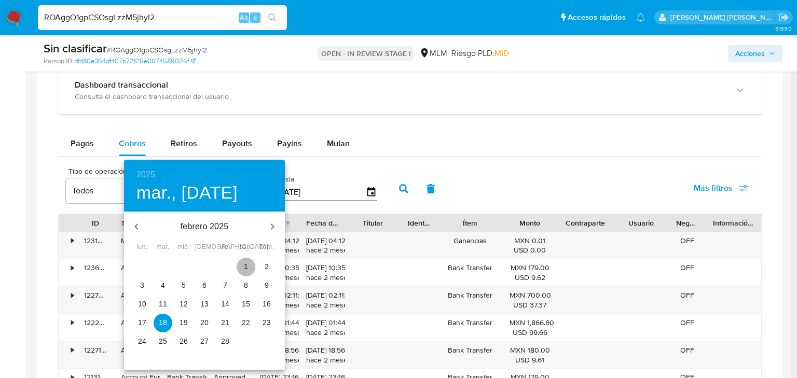
drag, startPoint x: 242, startPoint y: 263, endPoint x: 277, endPoint y: 249, distance: 37.3
click at [241, 259] on button "1" at bounding box center [246, 267] width 19 height 19
type input "01/02/2025"
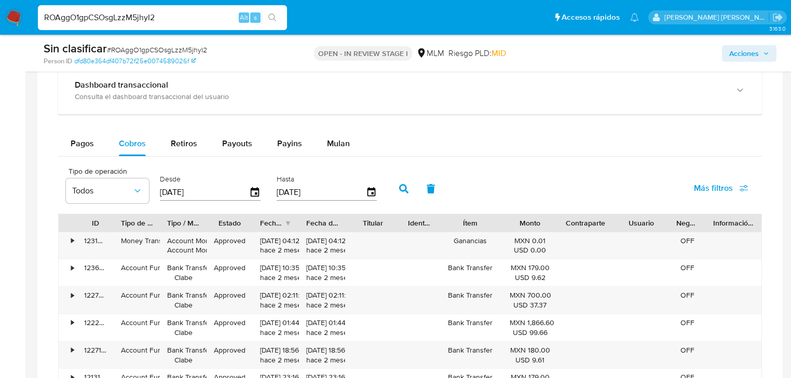
click at [408, 186] on button "button" at bounding box center [403, 188] width 27 height 25
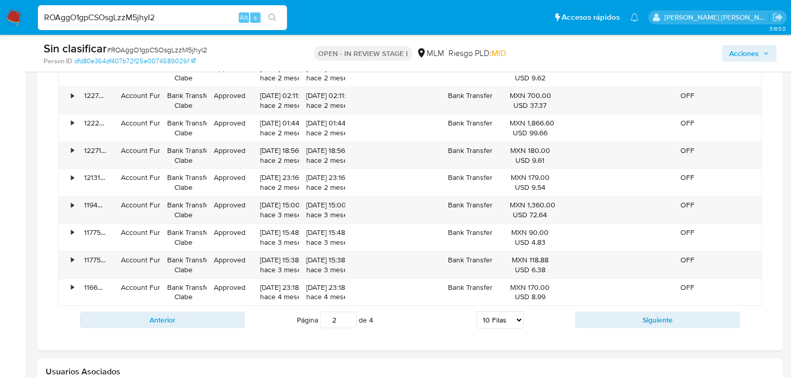
scroll to position [1245, 0]
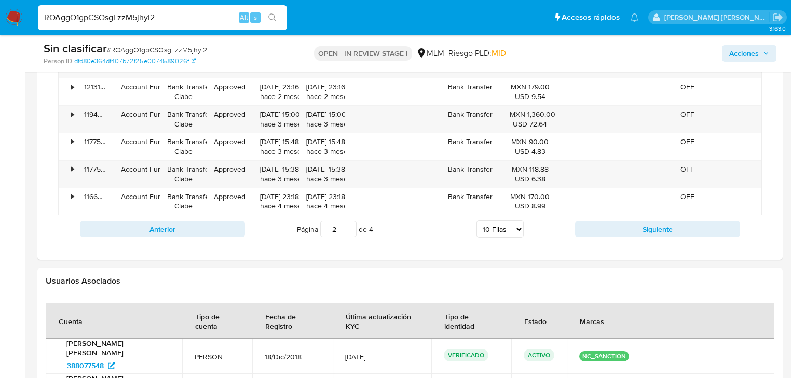
click at [621, 238] on div "Anterior Página 2 de 4 5 Filas 10 Filas 20 Filas 25 Filas 50 Filas 100 Filas Si…" at bounding box center [410, 229] width 704 height 28
click at [621, 236] on button "Siguiente" at bounding box center [657, 229] width 165 height 17
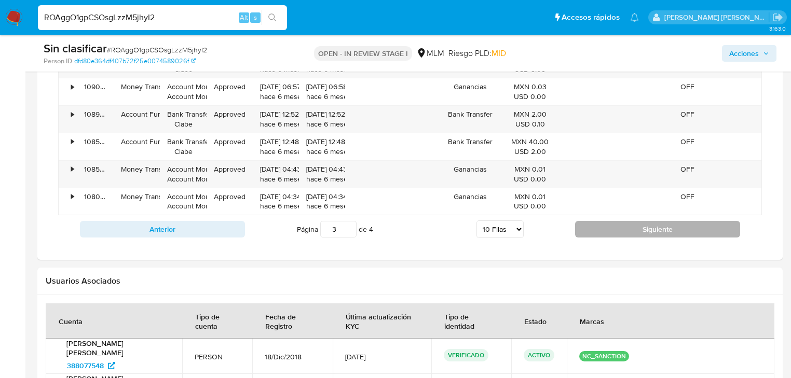
click at [622, 223] on button "Siguiente" at bounding box center [657, 229] width 165 height 17
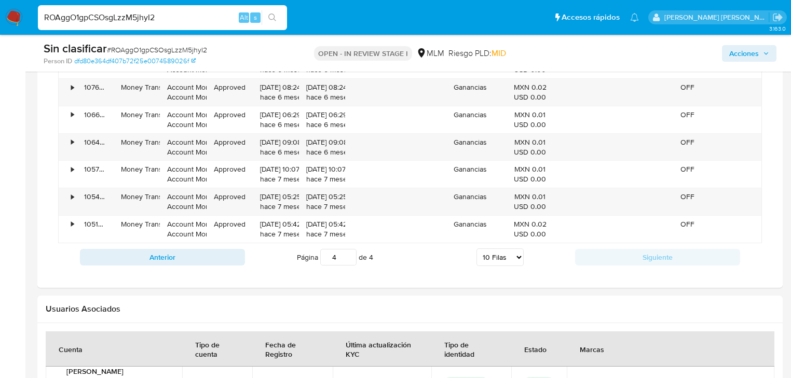
scroll to position [1162, 0]
click at [625, 247] on div "Anterior Página 4 de 4 5 Filas 10 Filas 20 Filas 25 Filas 50 Filas 100 Filas Si…" at bounding box center [410, 258] width 704 height 28
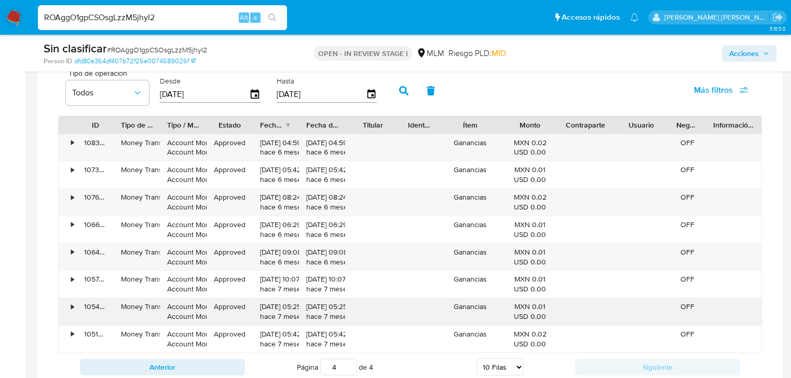
scroll to position [1079, 0]
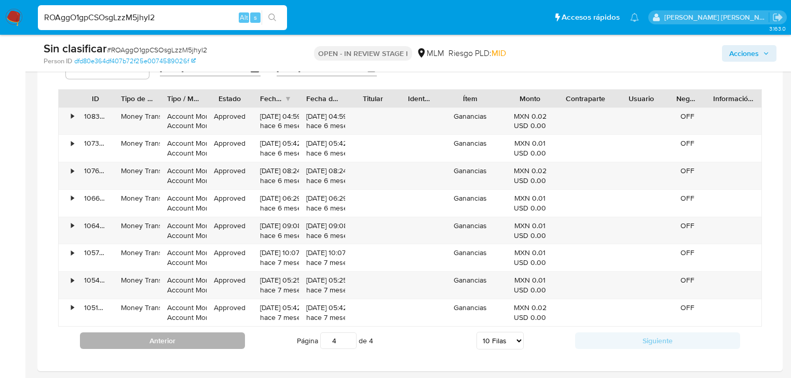
click at [204, 342] on button "Anterior" at bounding box center [162, 341] width 165 height 17
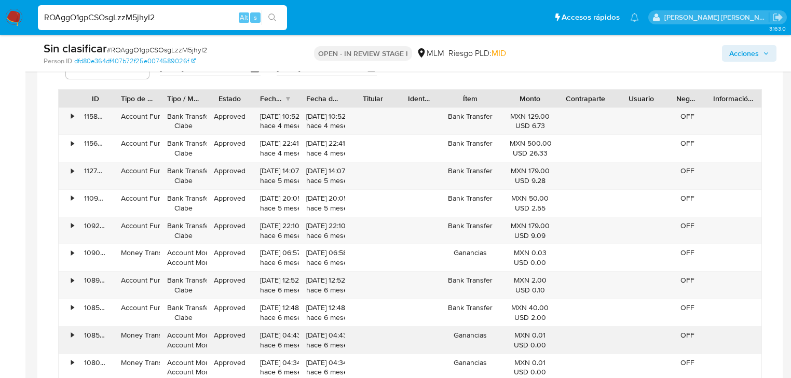
scroll to position [1121, 0]
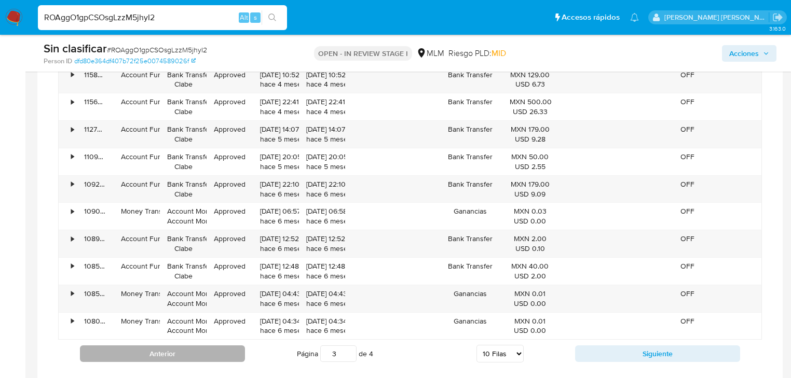
click at [183, 348] on button "Anterior" at bounding box center [162, 354] width 165 height 17
click at [186, 351] on button "Anterior" at bounding box center [162, 354] width 165 height 17
type input "1"
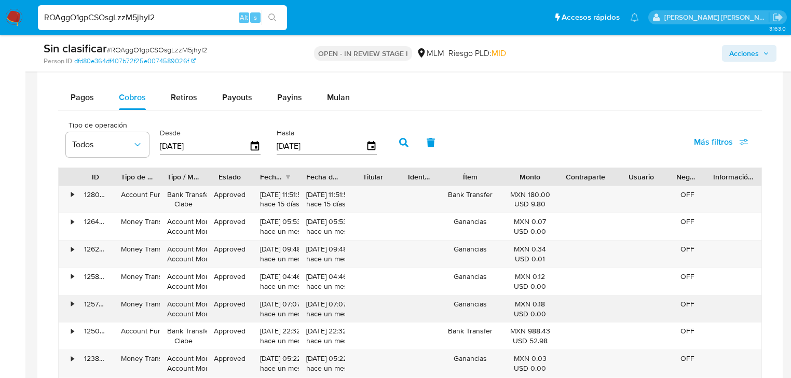
scroll to position [955, 0]
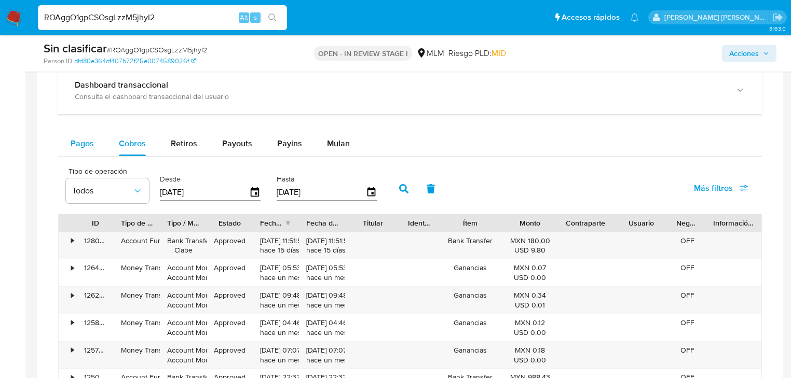
click at [84, 147] on span "Pagos" at bounding box center [82, 143] width 23 height 12
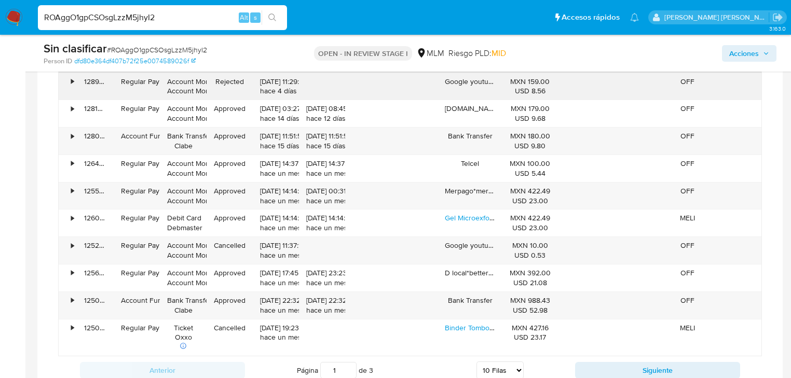
scroll to position [1121, 0]
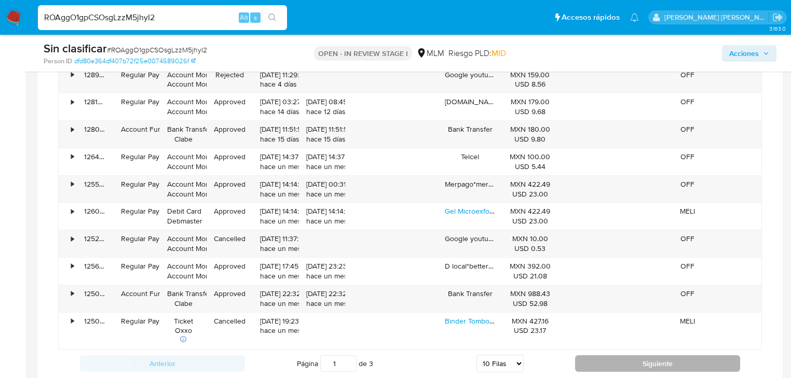
click at [620, 357] on button "Siguiente" at bounding box center [657, 363] width 165 height 17
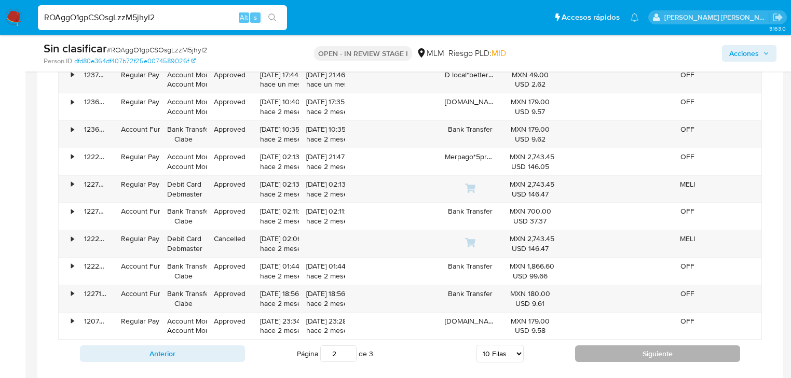
click at [621, 357] on button "Siguiente" at bounding box center [657, 354] width 165 height 17
type input "3"
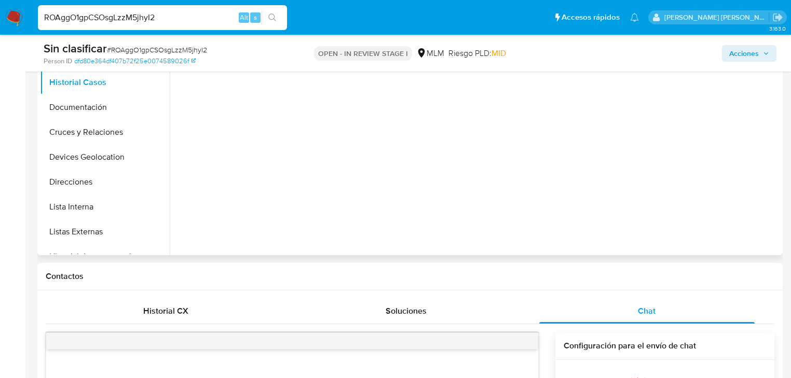
scroll to position [208, 0]
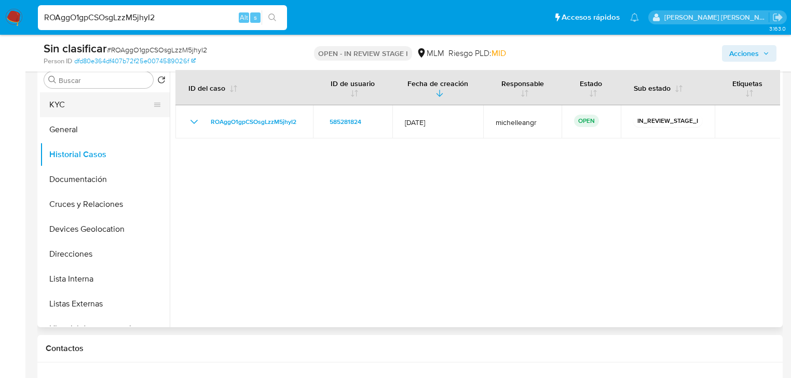
click at [75, 97] on button "KYC" at bounding box center [100, 104] width 121 height 25
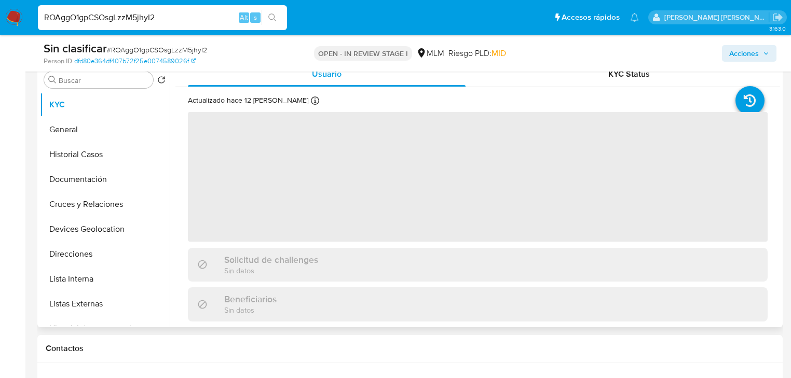
click at [239, 158] on span "‌" at bounding box center [478, 177] width 580 height 130
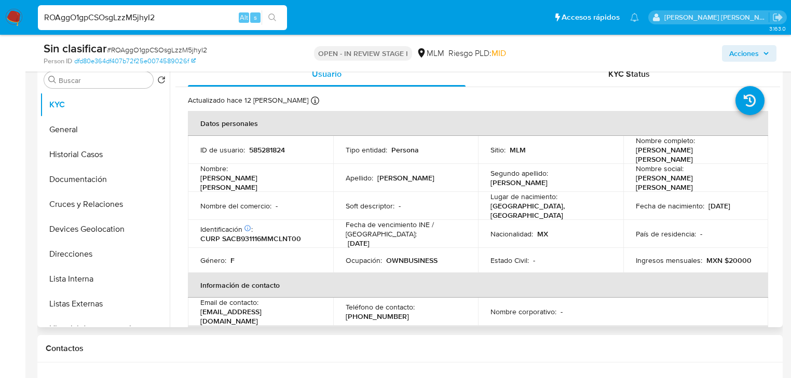
click at [241, 155] on td "ID de usuario : 585281824" at bounding box center [260, 150] width 145 height 28
click at [264, 149] on p "585281824" at bounding box center [267, 149] width 36 height 9
click at [412, 201] on div "Soft descriptor : -" at bounding box center [406, 205] width 120 height 9
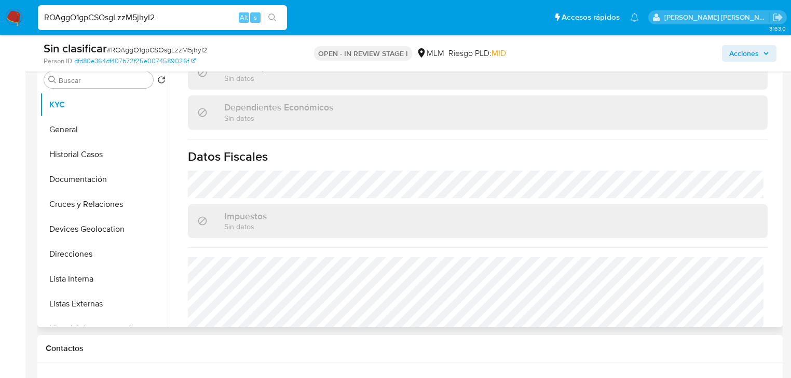
scroll to position [655, 0]
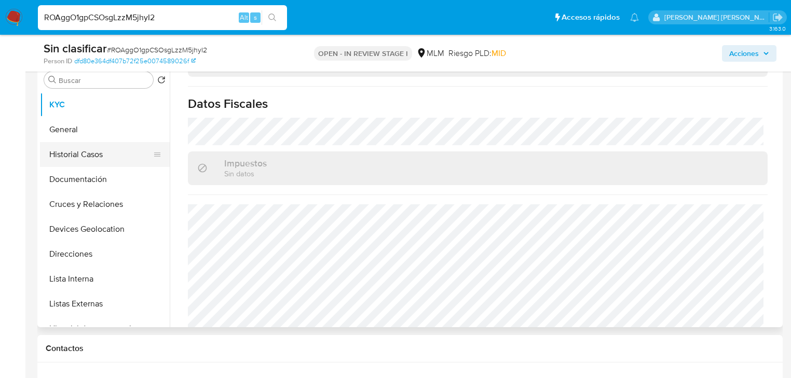
drag, startPoint x: 94, startPoint y: 158, endPoint x: 100, endPoint y: 161, distance: 6.3
click at [94, 158] on button "Historial Casos" at bounding box center [100, 154] width 121 height 25
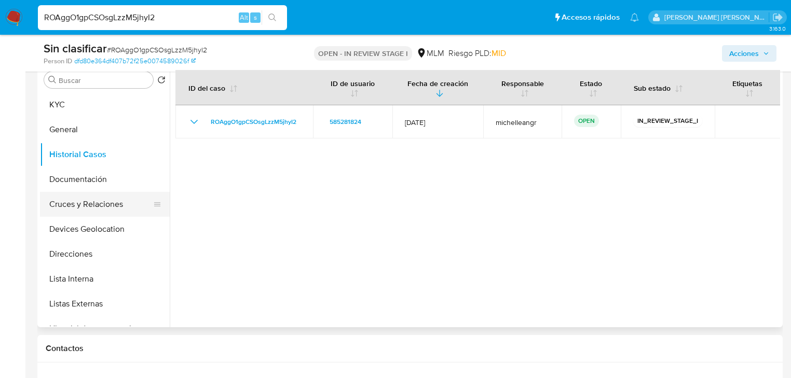
scroll to position [42, 0]
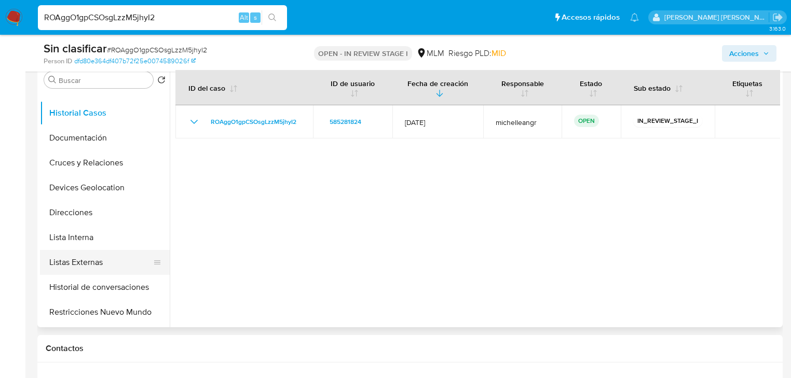
click at [109, 264] on button "Listas Externas" at bounding box center [100, 262] width 121 height 25
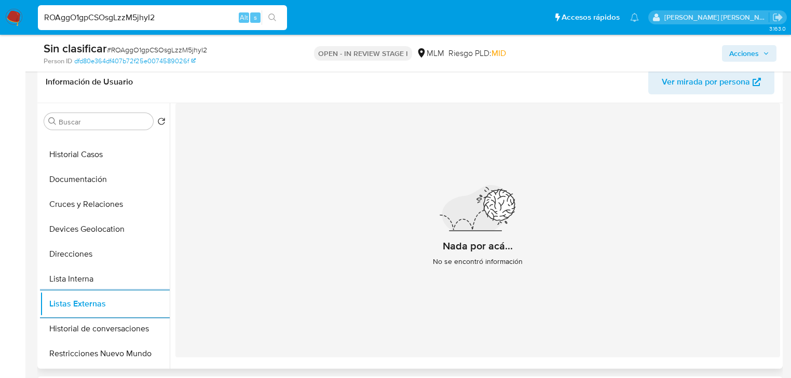
scroll to position [166, 0]
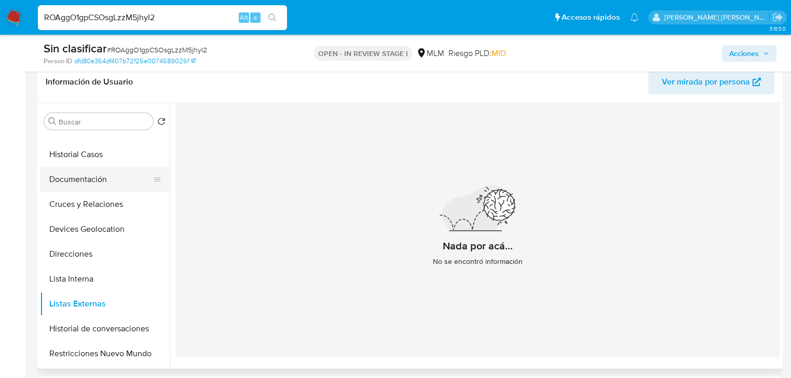
drag, startPoint x: 132, startPoint y: 202, endPoint x: 111, endPoint y: 178, distance: 31.6
click at [128, 197] on button "Cruces y Relaciones" at bounding box center [105, 204] width 130 height 25
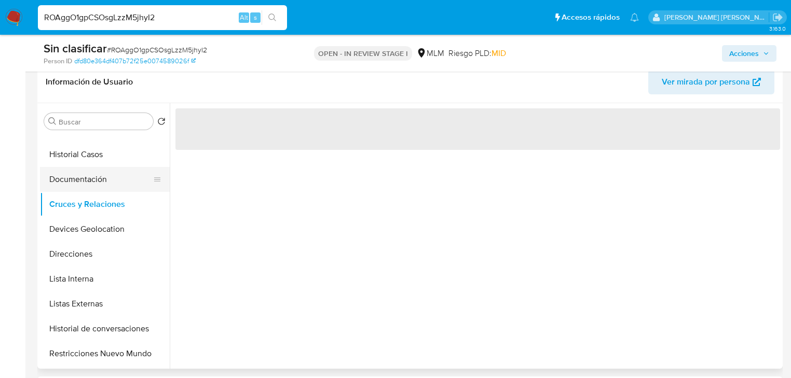
click at [111, 178] on button "Documentación" at bounding box center [100, 179] width 121 height 25
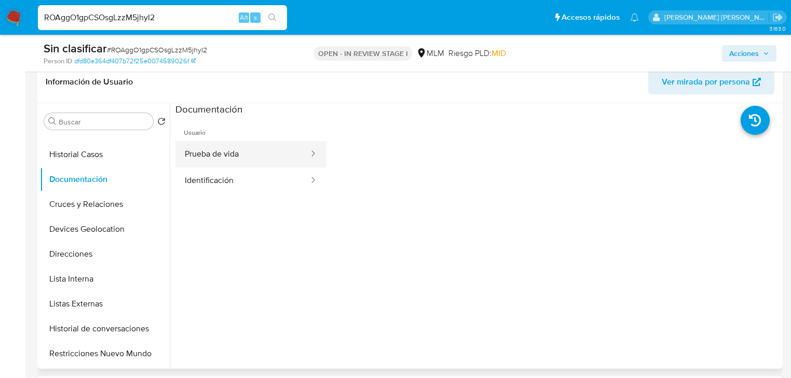
drag, startPoint x: 262, startPoint y: 150, endPoint x: 302, endPoint y: 147, distance: 41.1
click at [263, 150] on button "Prueba de vida" at bounding box center [242, 154] width 134 height 26
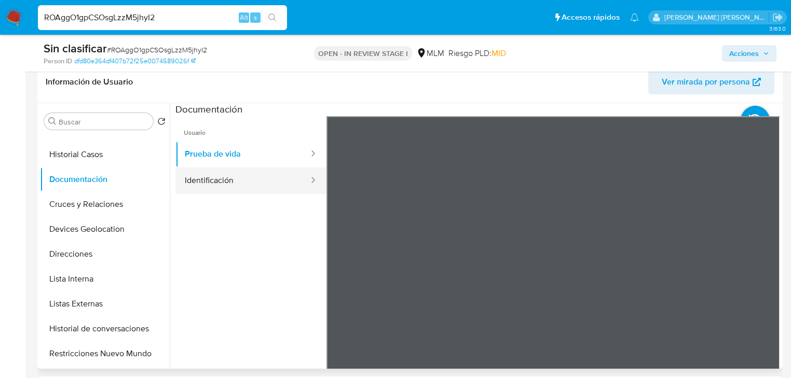
drag, startPoint x: 216, startPoint y: 185, endPoint x: 273, endPoint y: 191, distance: 57.9
click at [216, 184] on button "Identificación" at bounding box center [242, 181] width 134 height 26
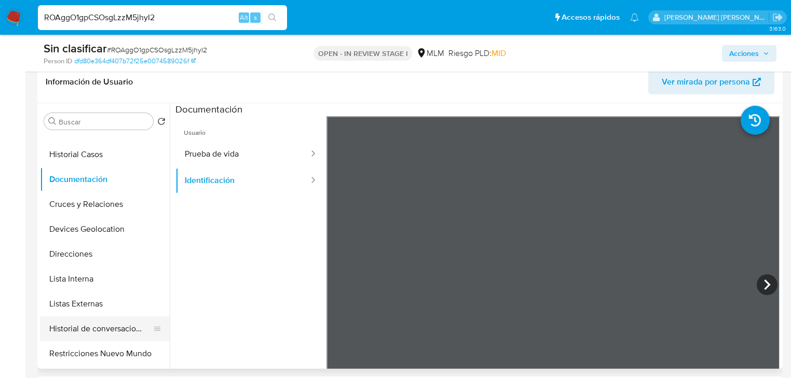
click at [120, 326] on button "Historial de conversaciones" at bounding box center [100, 329] width 121 height 25
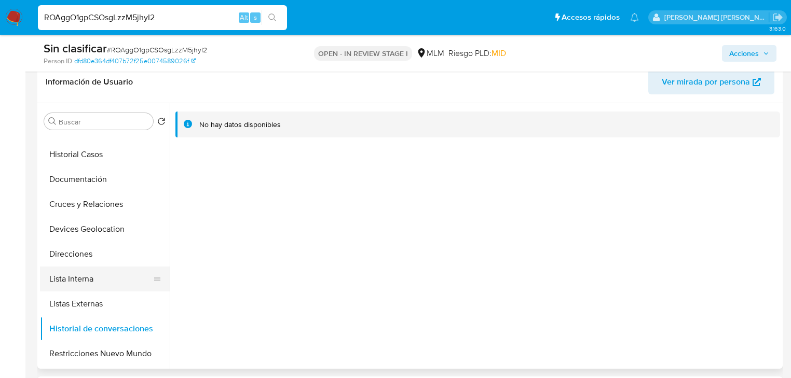
scroll to position [83, 0]
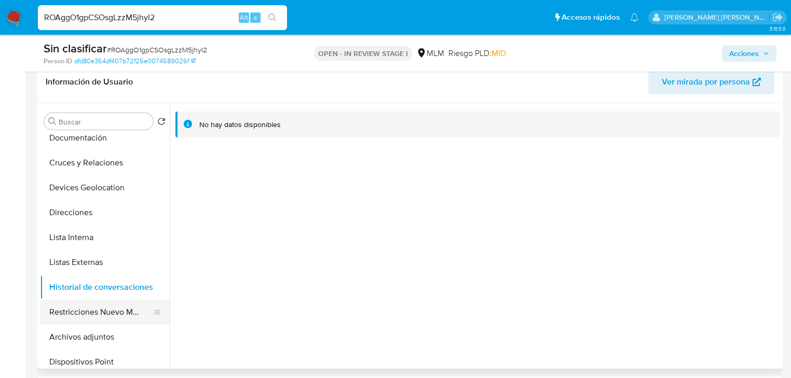
click at [118, 314] on button "Restricciones Nuevo Mundo" at bounding box center [100, 312] width 121 height 25
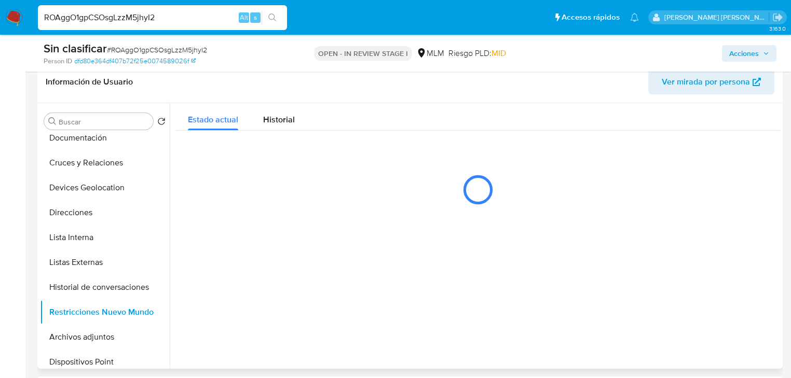
click at [288, 229] on div at bounding box center [475, 236] width 610 height 266
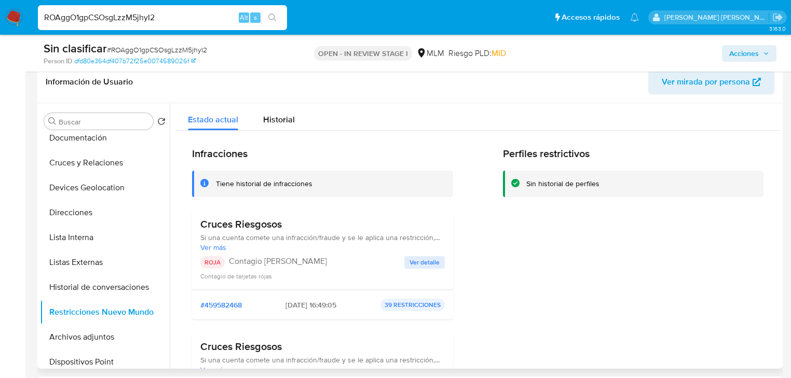
click at [420, 259] on span "Ver detalle" at bounding box center [424, 262] width 30 height 10
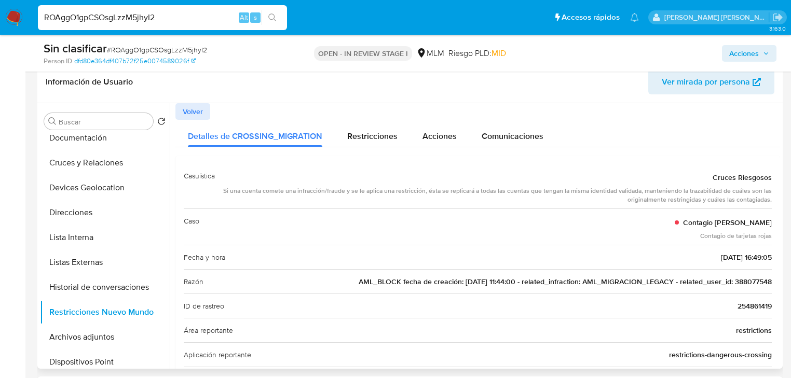
click at [749, 283] on span "AML_BLOCK fecha de creación: 06/04/2020 11:44:00 - related_infraction: AML_MIGR…" at bounding box center [565, 282] width 413 height 10
click at [65, 235] on button "Lista Interna" at bounding box center [100, 237] width 121 height 25
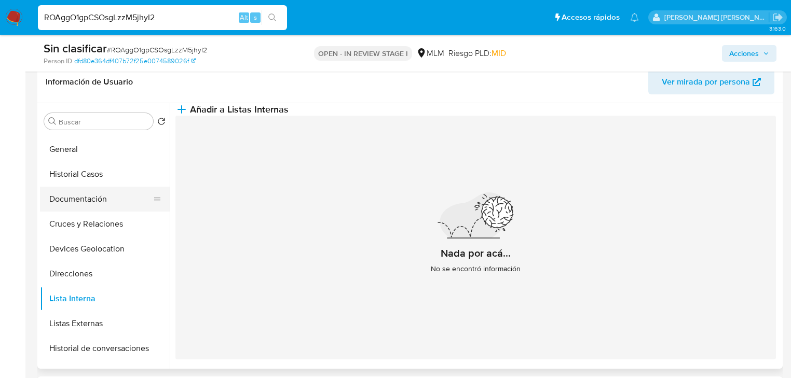
scroll to position [0, 0]
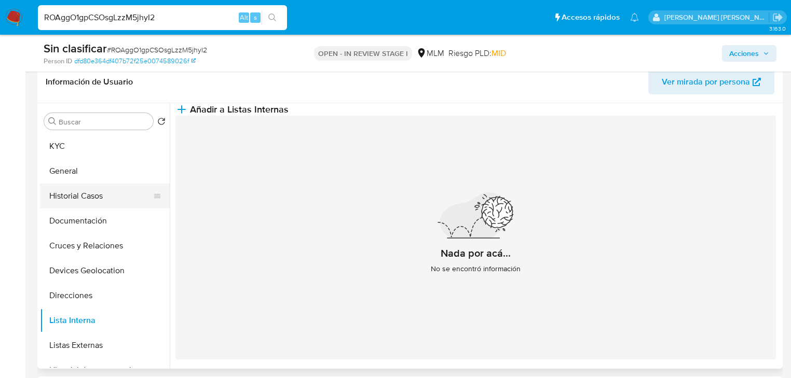
drag, startPoint x: 104, startPoint y: 216, endPoint x: 105, endPoint y: 195, distance: 20.8
click at [105, 208] on ul "KYC General Historial Casos Documentación Cruces y Relaciones Devices Geolocati…" at bounding box center [105, 251] width 130 height 234
click at [108, 192] on button "Historial Casos" at bounding box center [100, 196] width 121 height 25
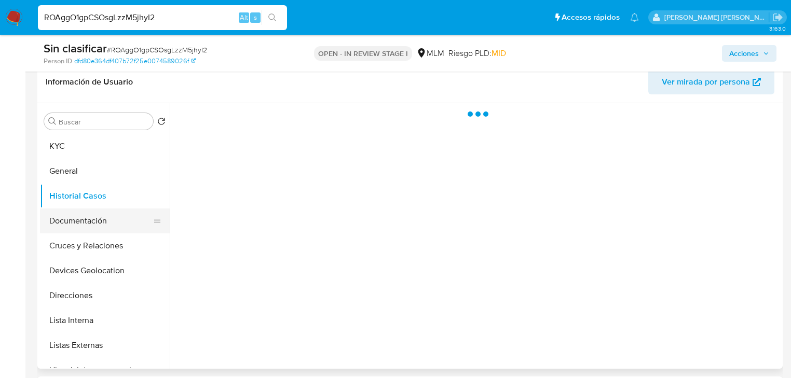
drag, startPoint x: 106, startPoint y: 224, endPoint x: 143, endPoint y: 217, distance: 38.1
click at [106, 221] on button "Documentación" at bounding box center [100, 221] width 121 height 25
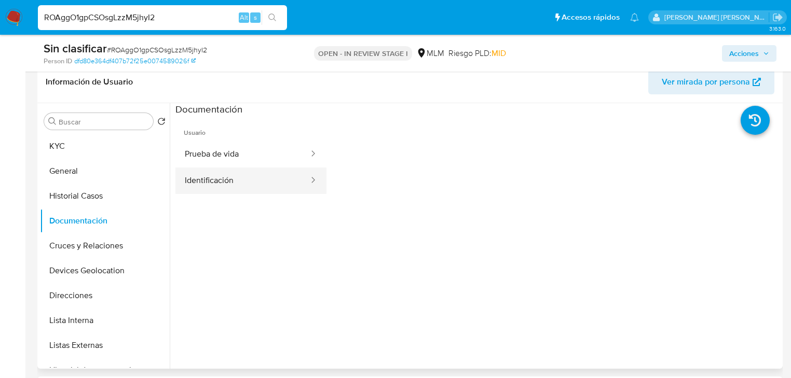
drag, startPoint x: 282, startPoint y: 156, endPoint x: 294, endPoint y: 174, distance: 21.7
click at [283, 155] on button "Prueba de vida" at bounding box center [242, 154] width 134 height 26
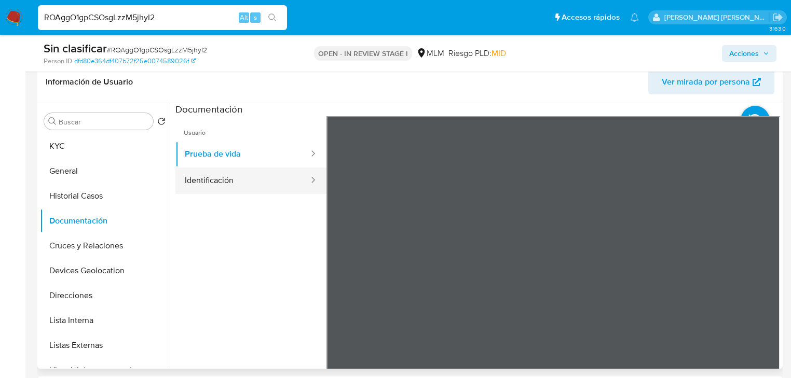
click at [291, 177] on button "Identificación" at bounding box center [242, 181] width 134 height 26
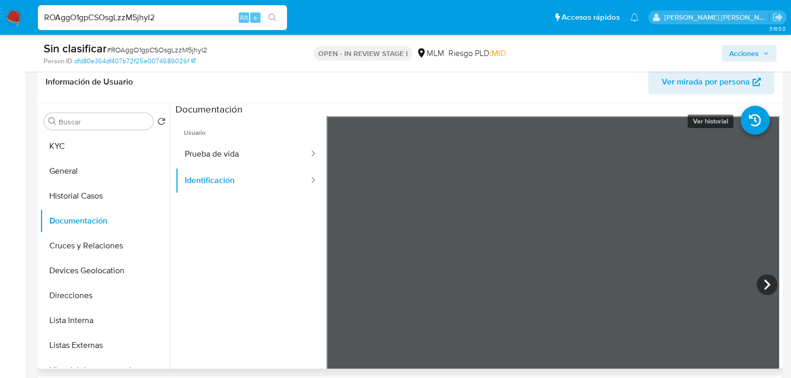
click at [753, 118] on icon at bounding box center [754, 120] width 29 height 29
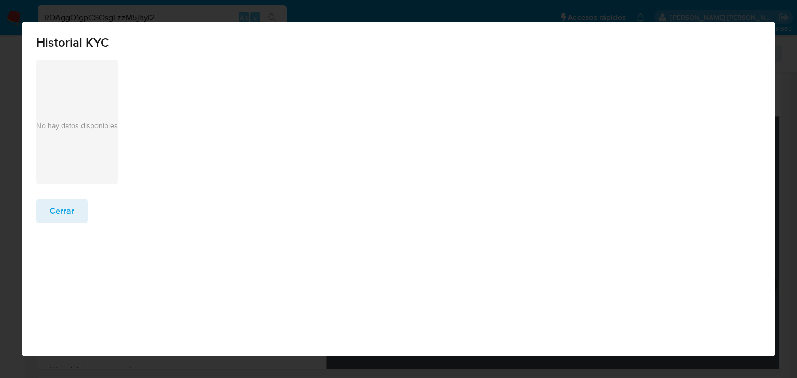
click at [73, 121] on p "No hay datos disponibles" at bounding box center [76, 126] width 81 height 10
click at [79, 207] on button "Cerrar" at bounding box center [61, 211] width 51 height 25
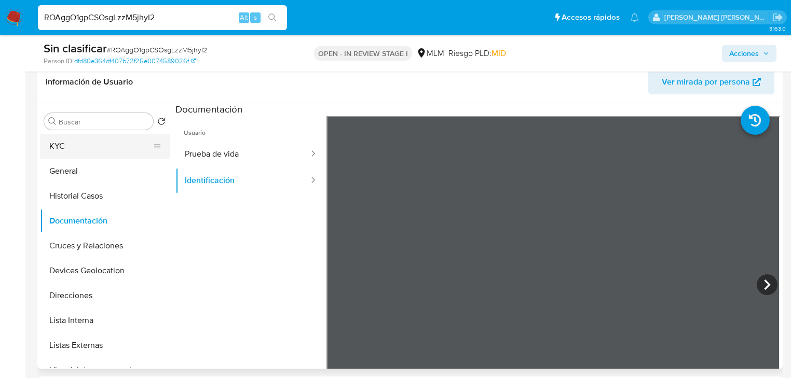
click at [77, 146] on button "KYC" at bounding box center [100, 146] width 121 height 25
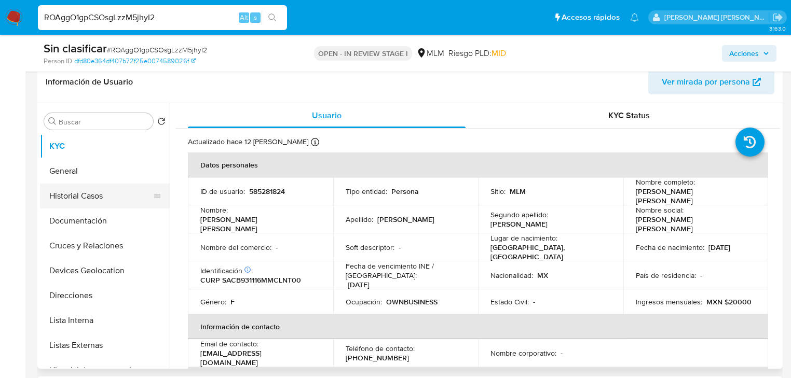
click at [94, 197] on button "Historial Casos" at bounding box center [100, 196] width 121 height 25
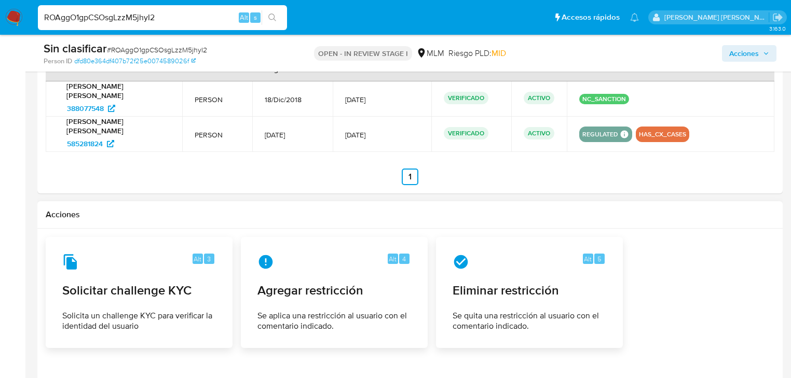
scroll to position [1453, 0]
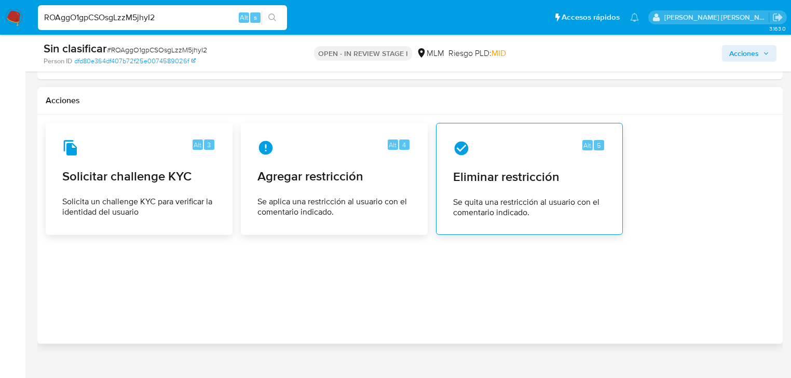
click at [518, 199] on span "Se quita una restricción al usuario con el comentario indicado." at bounding box center [529, 207] width 153 height 21
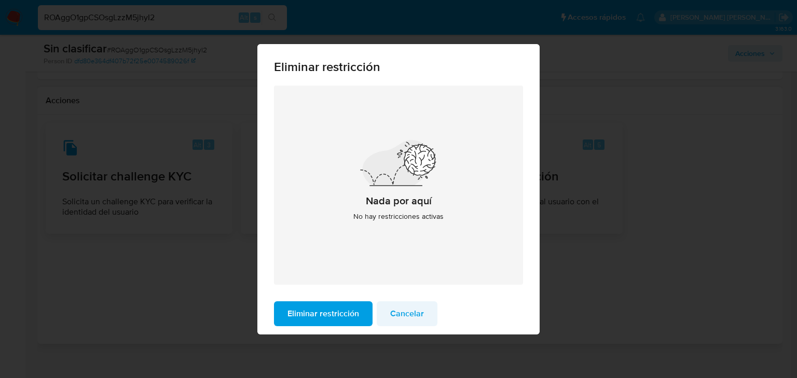
click at [417, 320] on span "Cancelar" at bounding box center [407, 313] width 34 height 23
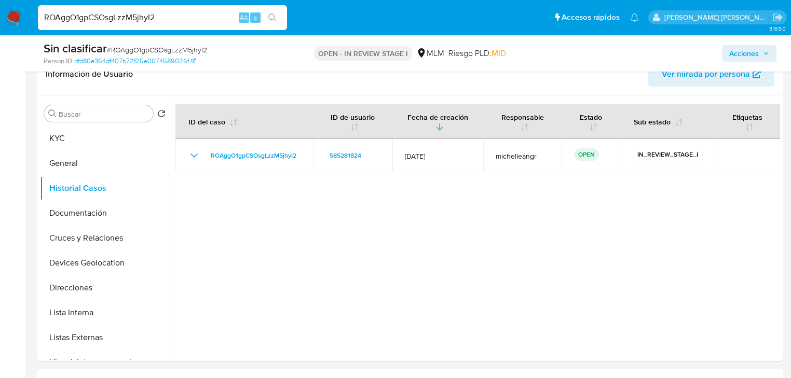
scroll to position [166, 0]
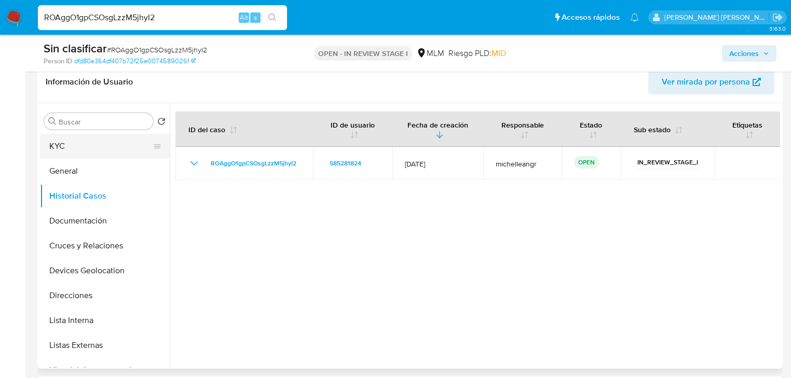
click at [90, 145] on button "KYC" at bounding box center [100, 146] width 121 height 25
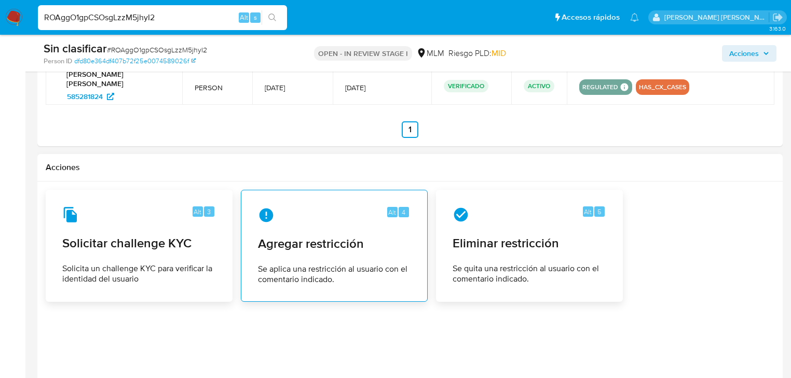
scroll to position [1469, 0]
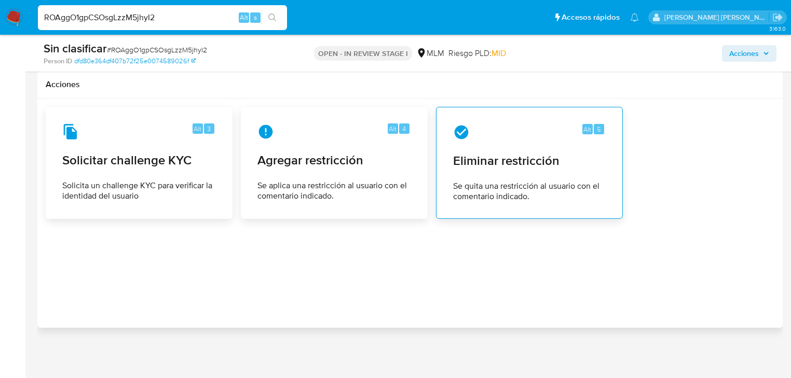
click at [502, 169] on div "Alt 5 Eliminar restricción Se quita una restricción al usuario con el comentari…" at bounding box center [529, 163] width 169 height 94
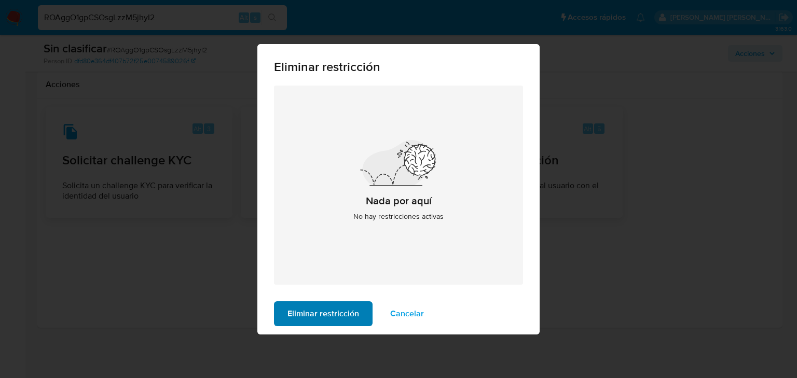
click at [342, 321] on span "Eliminar restricción" at bounding box center [323, 313] width 72 height 23
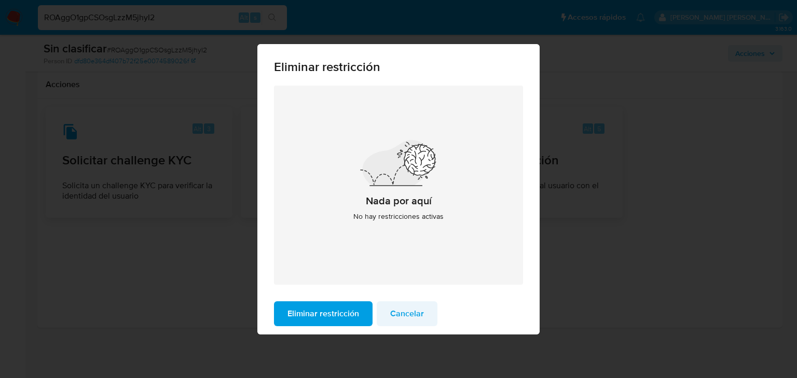
click at [405, 324] on span "Cancelar" at bounding box center [407, 313] width 34 height 23
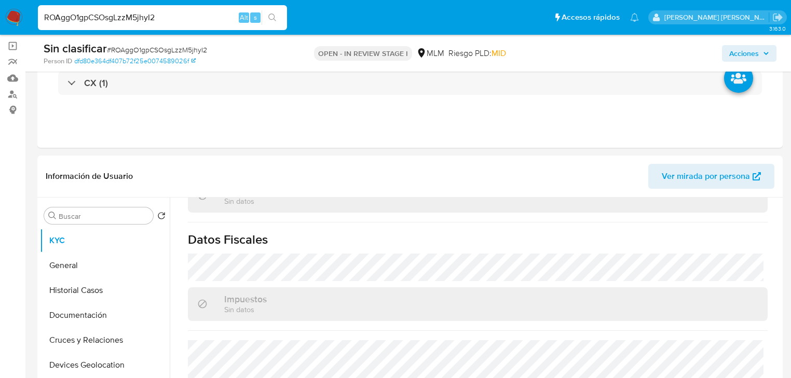
scroll to position [0, 0]
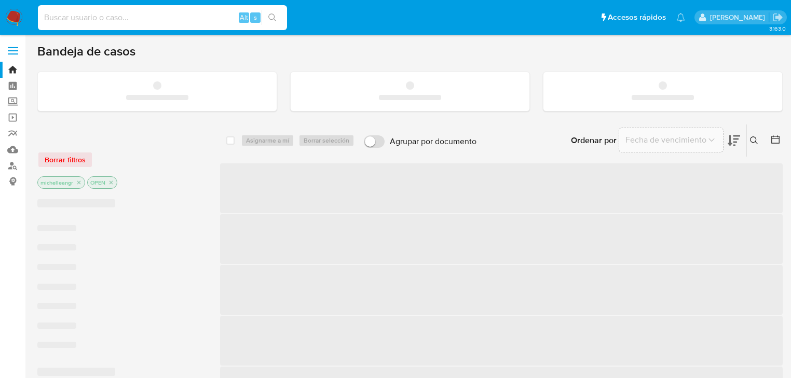
click at [106, 21] on input at bounding box center [162, 17] width 249 height 13
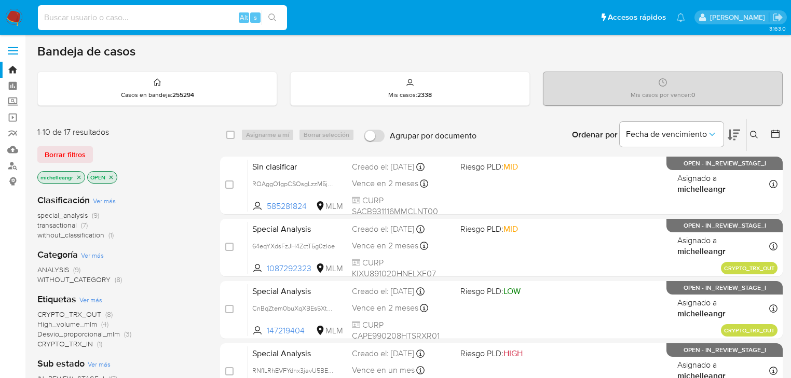
paste input "388077548"
type input "388077548"
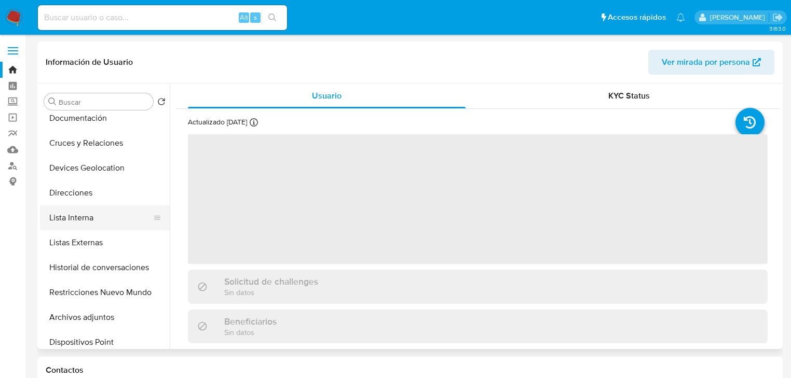
select select "10"
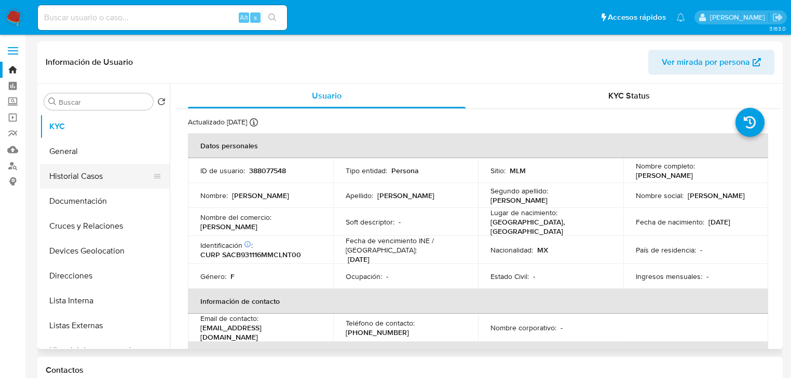
click at [106, 179] on button "Historial Casos" at bounding box center [100, 176] width 121 height 25
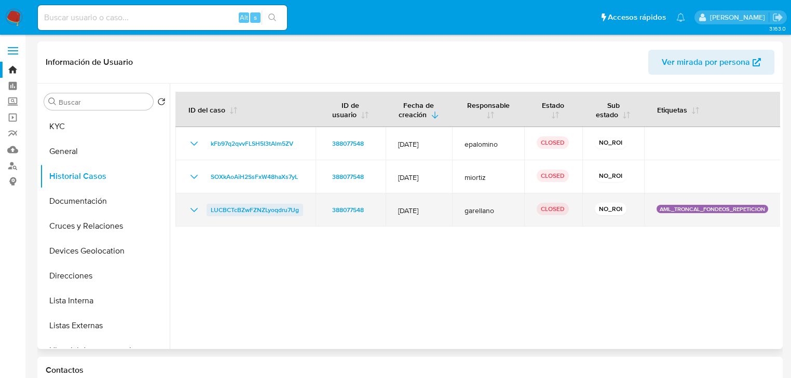
drag, startPoint x: 191, startPoint y: 217, endPoint x: 219, endPoint y: 220, distance: 28.1
click at [191, 216] on icon "Mostrar/Ocultar" at bounding box center [194, 210] width 12 height 12
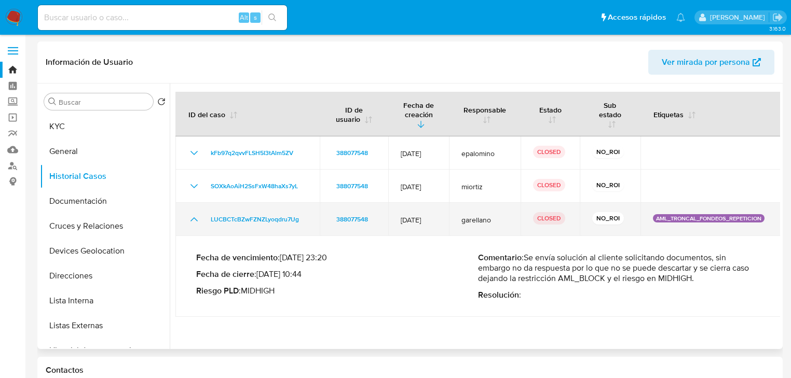
click at [196, 219] on icon "Mostrar/Ocultar" at bounding box center [194, 219] width 12 height 12
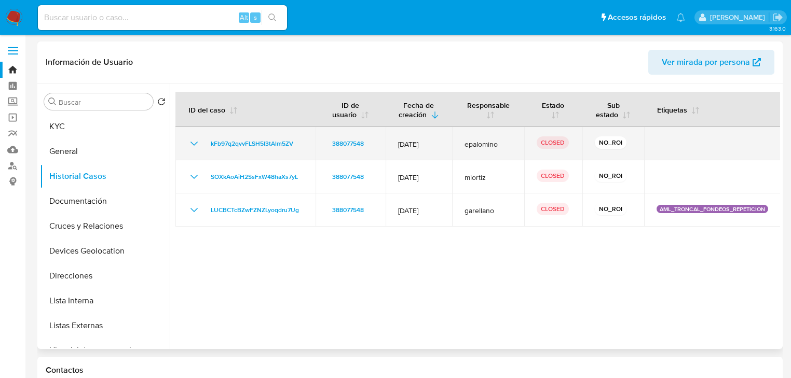
click at [195, 146] on icon "Mostrar/Ocultar" at bounding box center [193, 144] width 7 height 4
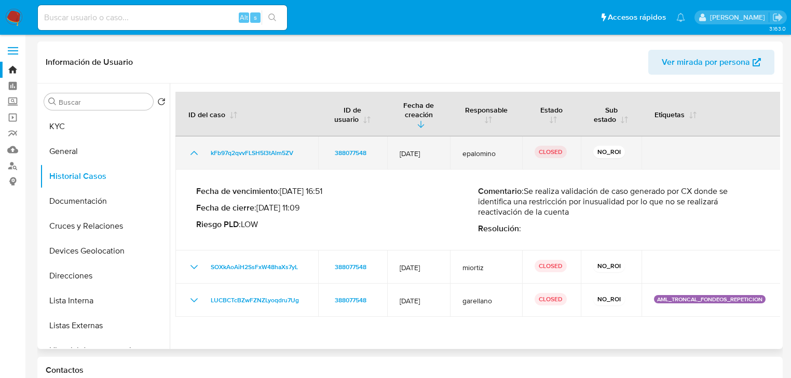
click at [195, 154] on icon "Mostrar/Ocultar" at bounding box center [194, 153] width 12 height 12
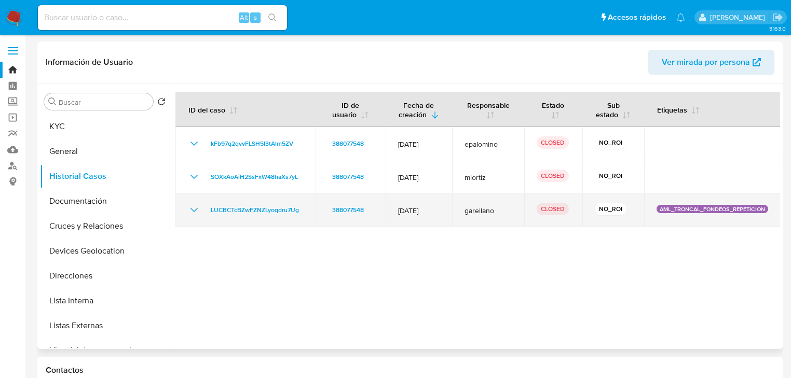
click at [193, 216] on icon "Mostrar/Ocultar" at bounding box center [194, 210] width 12 height 12
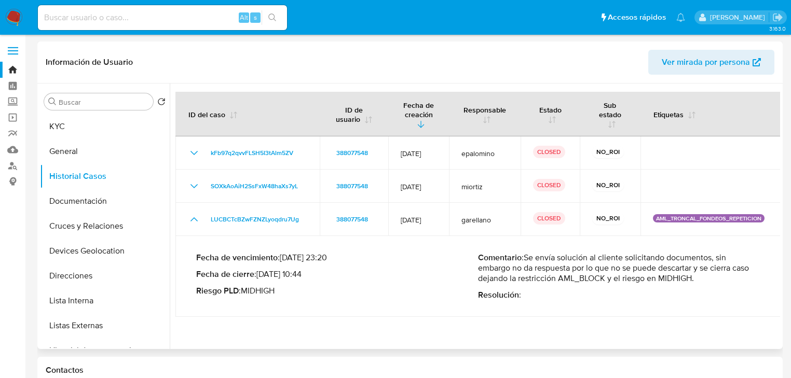
drag, startPoint x: 540, startPoint y: 256, endPoint x: 745, endPoint y: 280, distance: 206.3
click at [745, 280] on p "Comentario : Se envía solución al cliente solicitando documentos, sin embargo n…" at bounding box center [619, 268] width 282 height 31
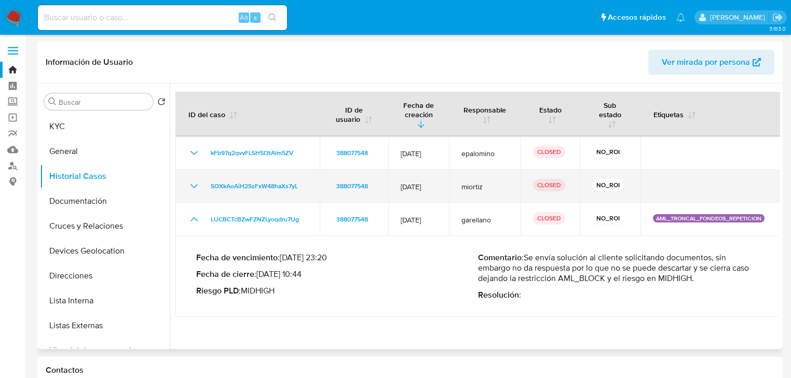
drag, startPoint x: 198, startPoint y: 219, endPoint x: 200, endPoint y: 197, distance: 22.4
click at [197, 219] on icon "Mostrar/Ocultar" at bounding box center [194, 219] width 12 height 12
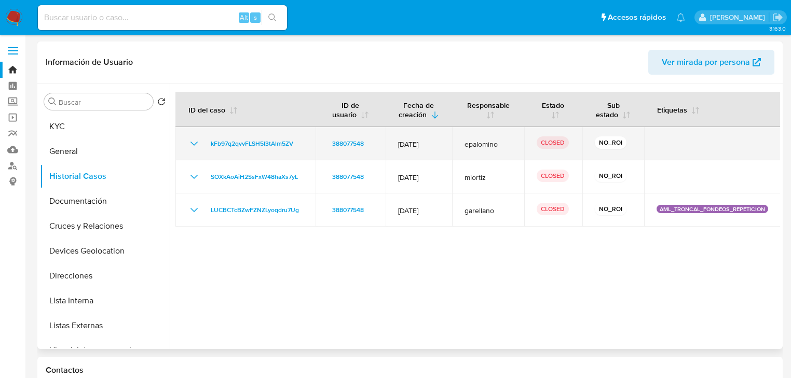
click at [194, 150] on icon "Mostrar/Ocultar" at bounding box center [194, 143] width 12 height 12
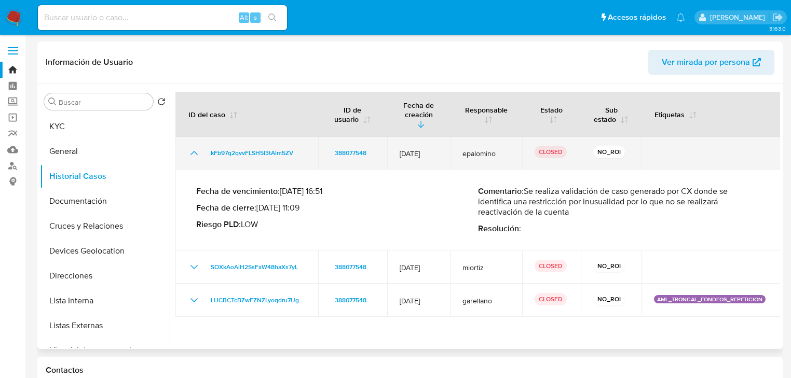
click at [198, 154] on icon "Mostrar/Ocultar" at bounding box center [194, 153] width 12 height 12
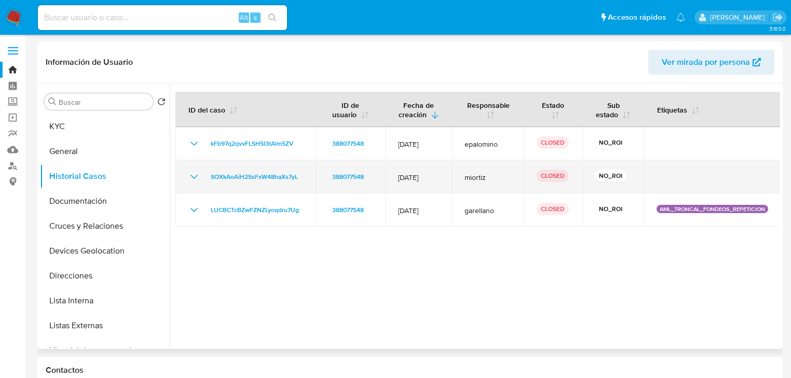
click at [198, 183] on icon "Mostrar/Ocultar" at bounding box center [194, 177] width 12 height 12
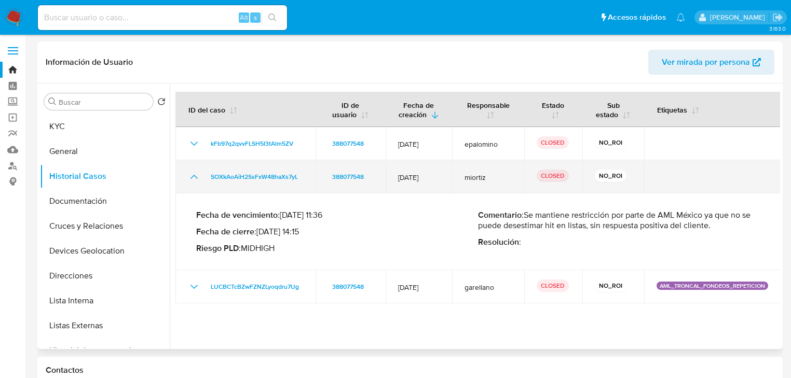
click at [198, 183] on icon "Mostrar/Ocultar" at bounding box center [194, 177] width 12 height 12
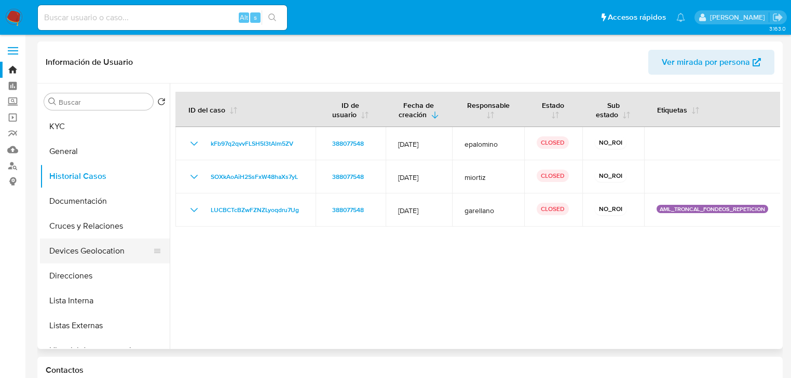
click at [125, 240] on button "Devices Geolocation" at bounding box center [100, 251] width 121 height 25
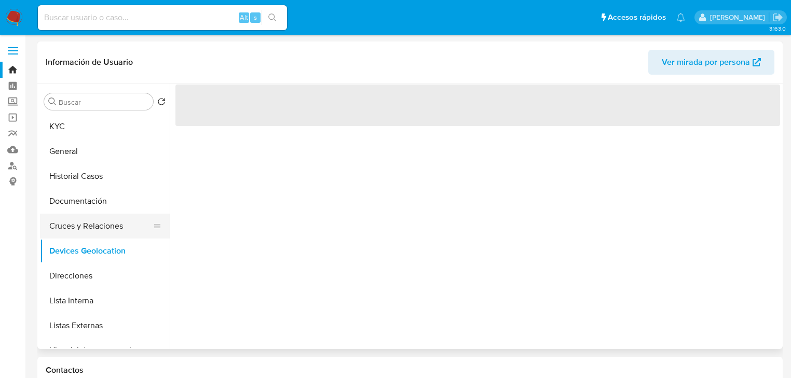
click at [118, 225] on button "Cruces y Relaciones" at bounding box center [100, 226] width 121 height 25
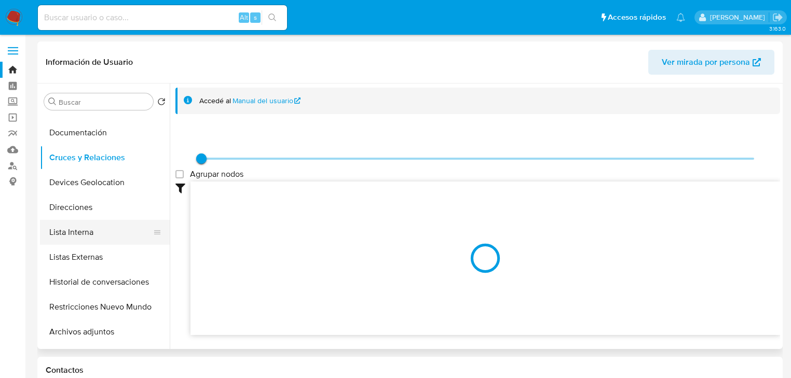
scroll to position [125, 0]
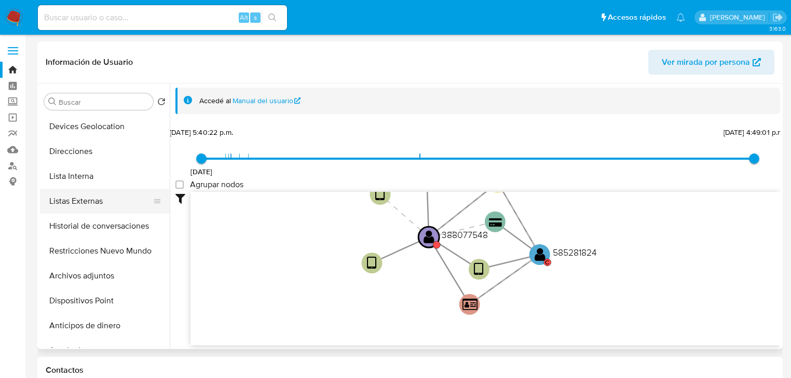
click at [105, 200] on button "Listas Externas" at bounding box center [100, 201] width 121 height 25
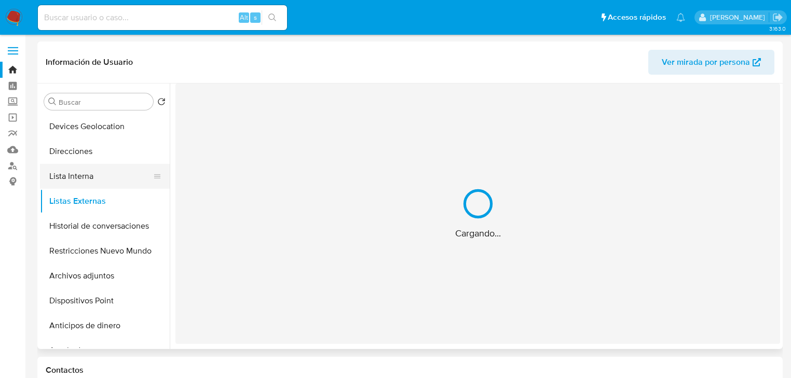
click at [93, 185] on button "Lista Interna" at bounding box center [100, 176] width 121 height 25
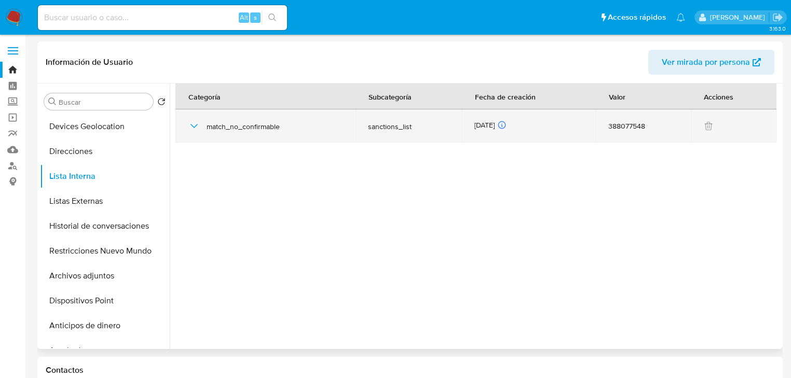
click at [191, 122] on icon "button" at bounding box center [194, 126] width 12 height 12
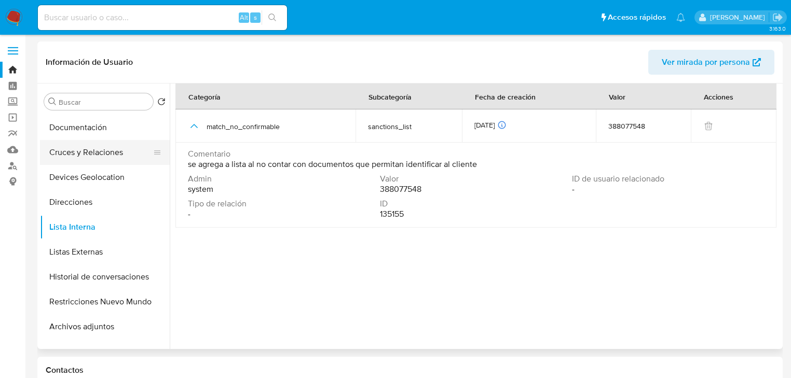
scroll to position [0, 0]
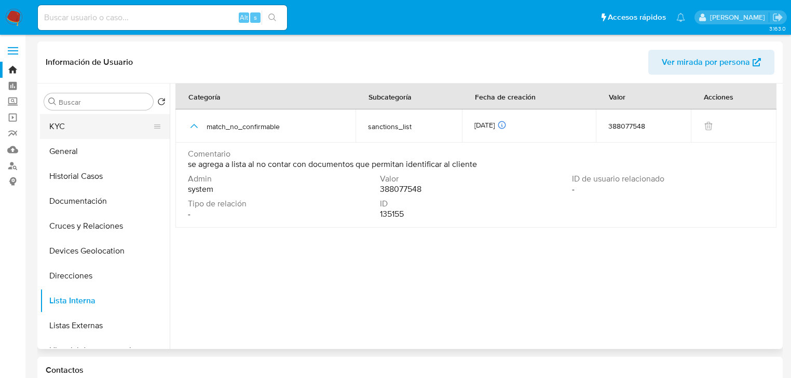
click at [87, 135] on button "KYC" at bounding box center [100, 126] width 121 height 25
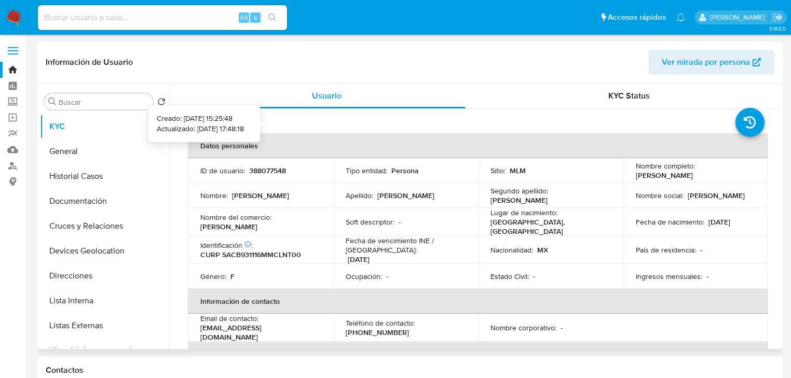
click at [258, 122] on icon at bounding box center [254, 122] width 8 height 8
click at [687, 67] on span "Ver mirada por persona" at bounding box center [706, 62] width 88 height 25
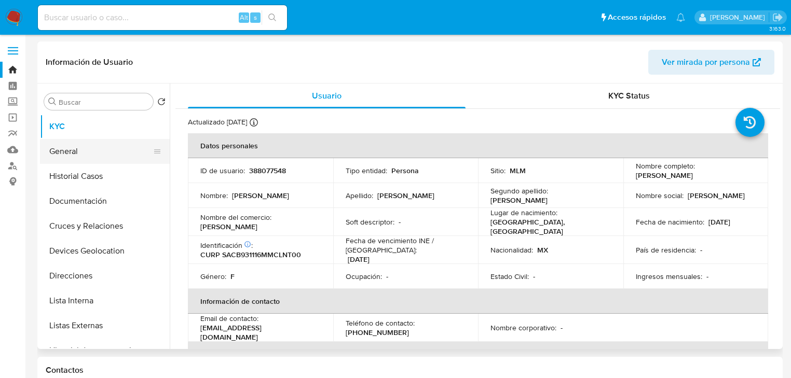
click at [86, 158] on button "General" at bounding box center [100, 151] width 121 height 25
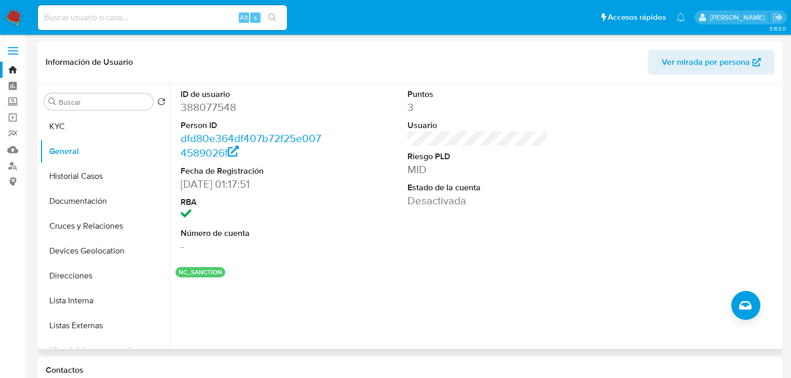
click at [193, 274] on button "NC_SANCTION" at bounding box center [200, 272] width 44 height 4
drag, startPoint x: 189, startPoint y: 274, endPoint x: 255, endPoint y: 282, distance: 66.8
click at [257, 282] on div "ID de usuario 388077548 Person ID dfd80e364df407b72f25e0074589026f Fecha de Reg…" at bounding box center [475, 217] width 610 height 266
click at [120, 183] on button "Historial Casos" at bounding box center [100, 176] width 121 height 25
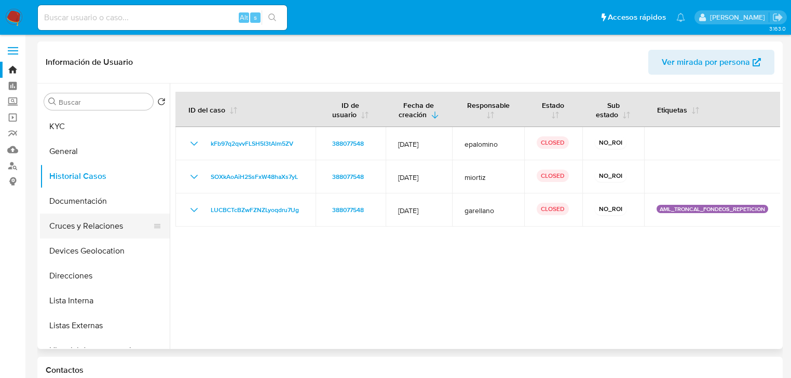
click at [104, 221] on button "Cruces y Relaciones" at bounding box center [100, 226] width 121 height 25
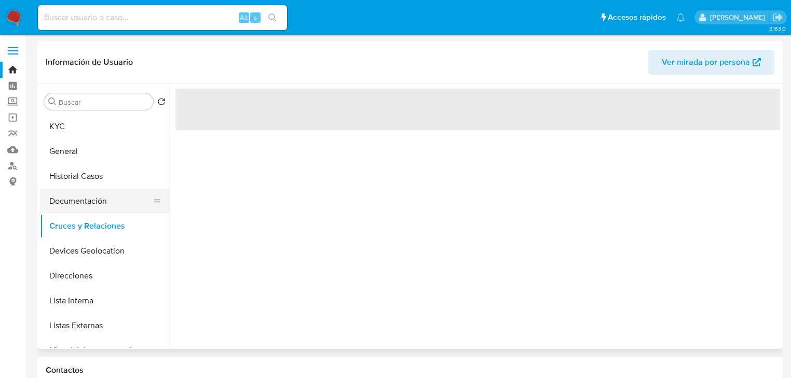
click at [112, 209] on button "Documentación" at bounding box center [100, 201] width 121 height 25
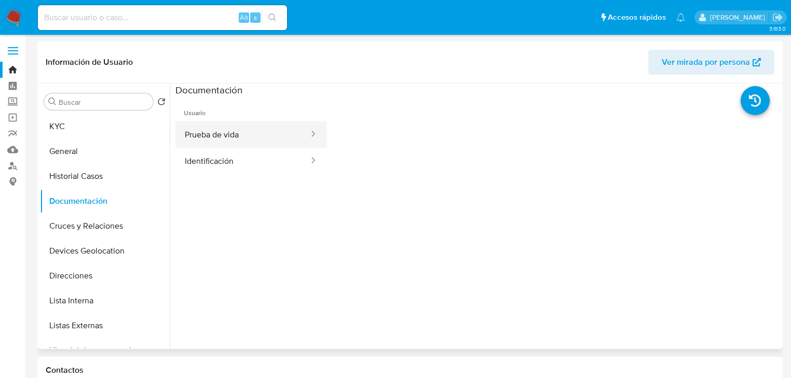
click at [262, 144] on button "Prueba de vida" at bounding box center [242, 134] width 134 height 26
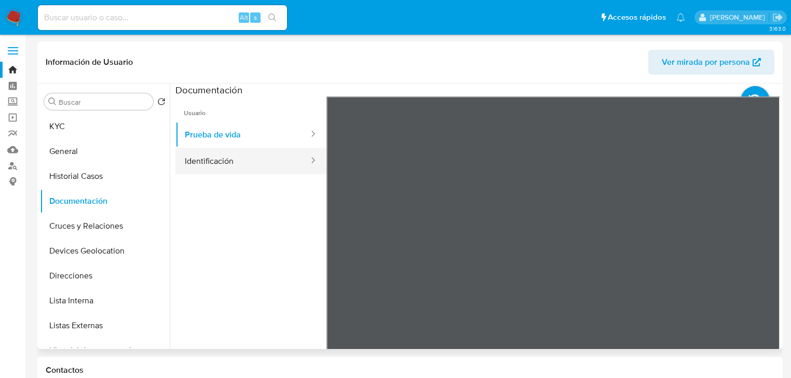
click at [253, 166] on button "Identificación" at bounding box center [242, 161] width 134 height 26
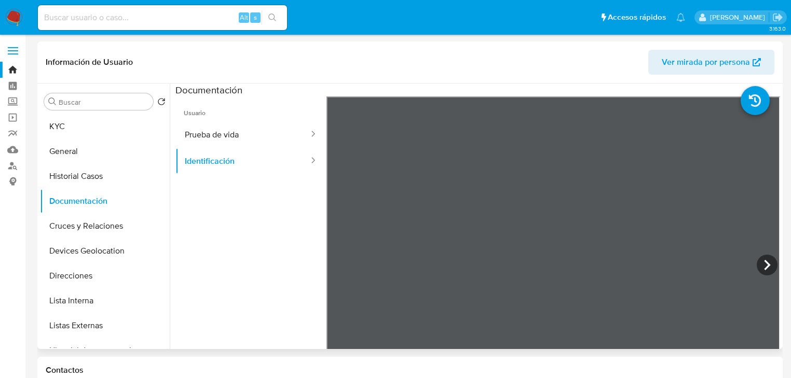
scroll to position [31, 0]
click at [114, 230] on button "Cruces y Relaciones" at bounding box center [100, 226] width 121 height 25
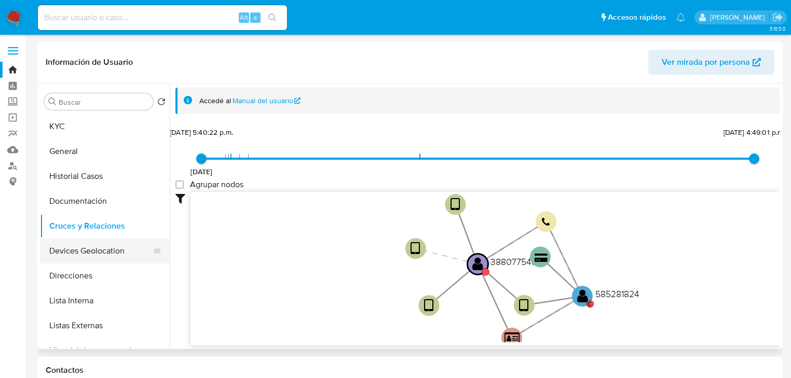
click at [101, 245] on button "Devices Geolocation" at bounding box center [100, 251] width 121 height 25
click at [93, 267] on button "Direcciones" at bounding box center [100, 276] width 121 height 25
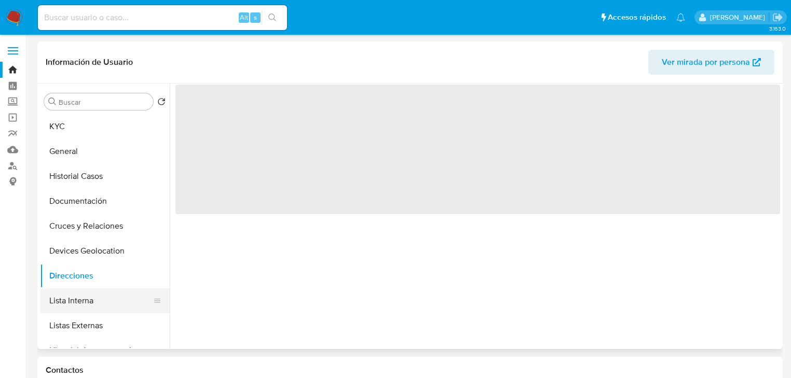
click at [96, 295] on button "Lista Interna" at bounding box center [100, 300] width 121 height 25
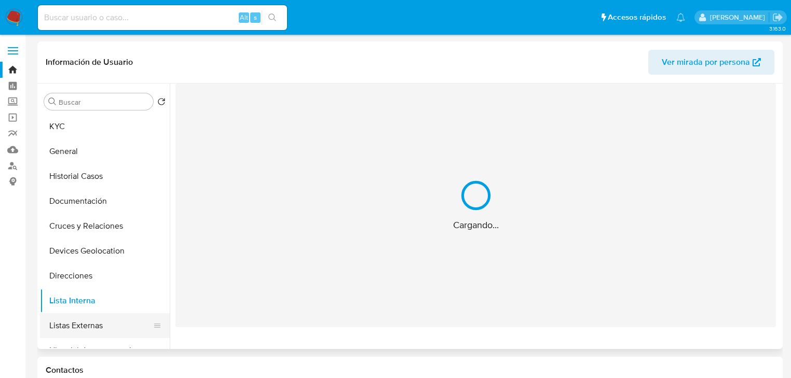
click at [93, 320] on button "Listas Externas" at bounding box center [100, 325] width 121 height 25
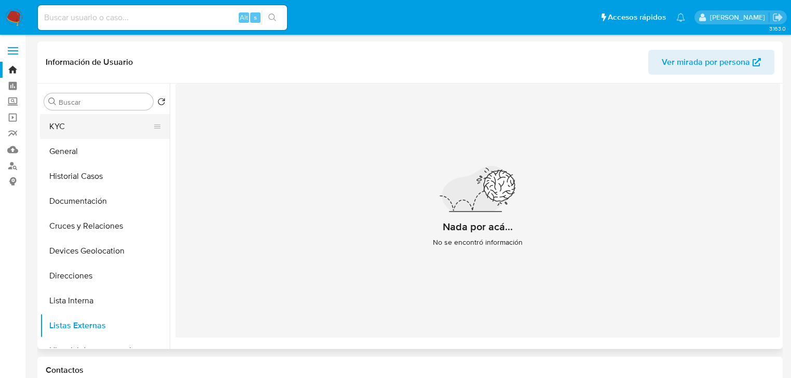
click at [98, 132] on button "KYC" at bounding box center [100, 126] width 121 height 25
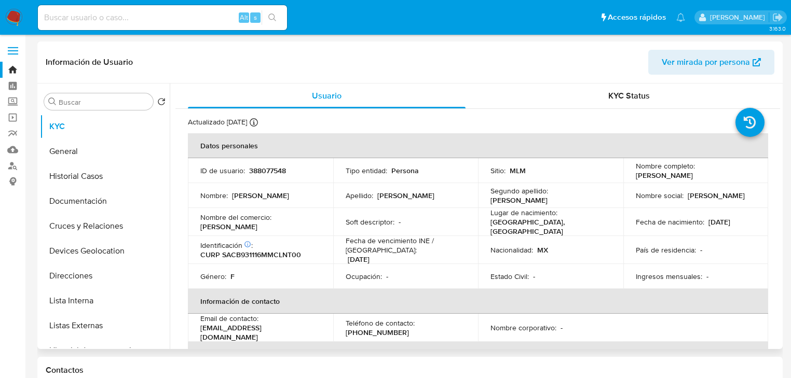
drag, startPoint x: 632, startPoint y: 178, endPoint x: 750, endPoint y: 174, distance: 117.9
click at [750, 174] on div "Nombre completo : Beatriz Adriana Salazar Contreras" at bounding box center [696, 170] width 120 height 19
copy p "[PERSON_NAME]"
drag, startPoint x: 117, startPoint y: 198, endPoint x: 112, endPoint y: 176, distance: 22.5
click at [117, 197] on button "Documentación" at bounding box center [105, 201] width 130 height 25
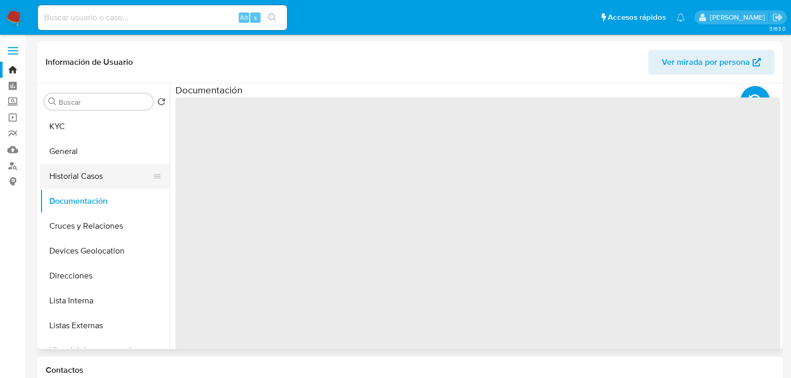
click at [112, 176] on button "Historial Casos" at bounding box center [100, 176] width 121 height 25
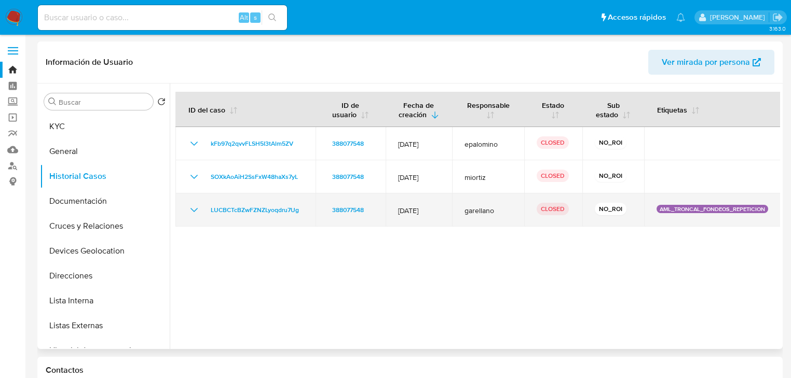
drag, startPoint x: 439, startPoint y: 219, endPoint x: 376, endPoint y: 222, distance: 63.9
click at [386, 223] on td "01/Nov/2019" at bounding box center [419, 210] width 67 height 33
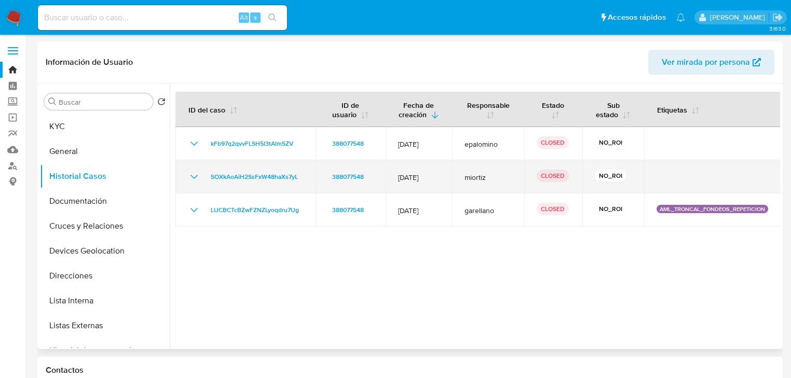
click at [195, 179] on icon "Mostrar/Ocultar" at bounding box center [193, 177] width 7 height 4
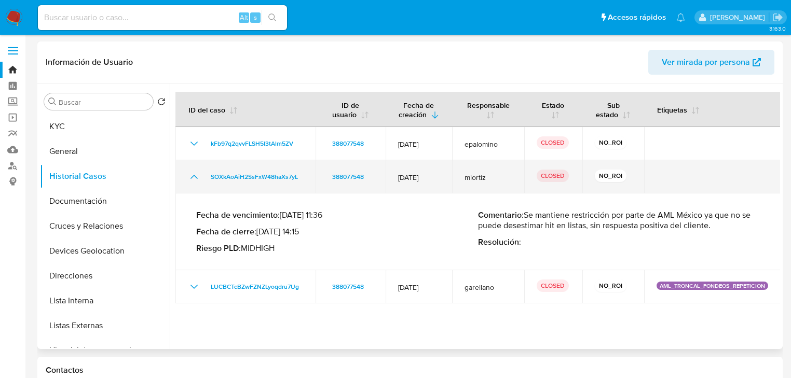
click at [195, 183] on icon "Mostrar/Ocultar" at bounding box center [194, 177] width 12 height 12
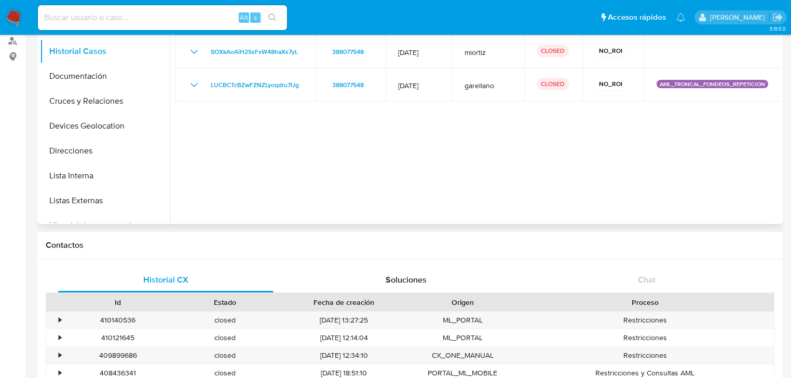
scroll to position [208, 0]
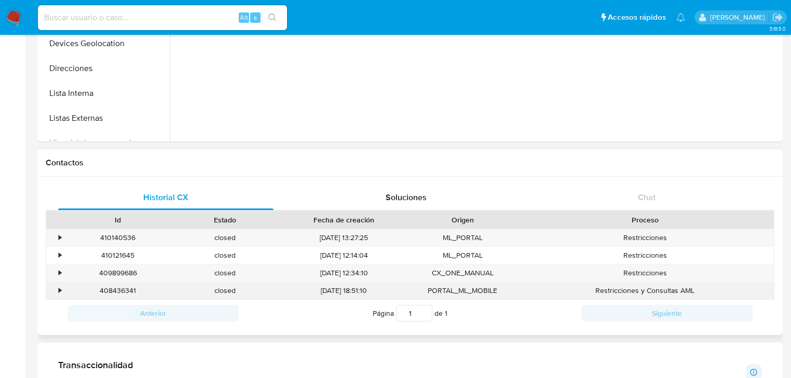
click at [62, 288] on div "•" at bounding box center [55, 290] width 18 height 17
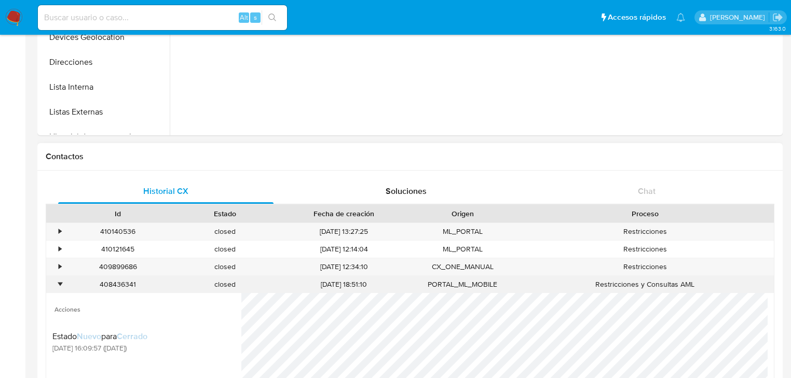
scroll to position [291, 0]
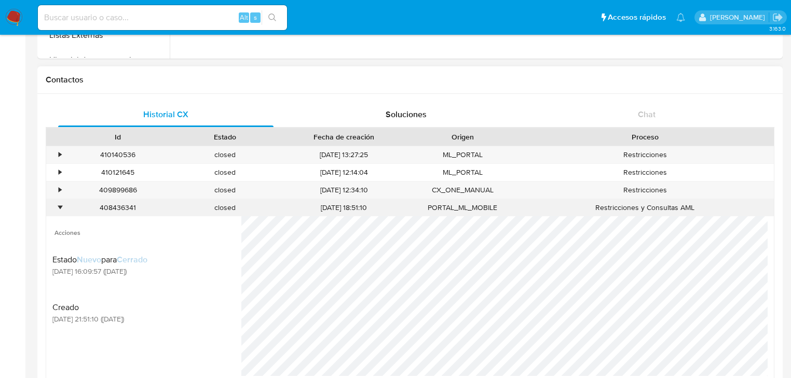
click at [63, 210] on div "•" at bounding box center [55, 207] width 18 height 17
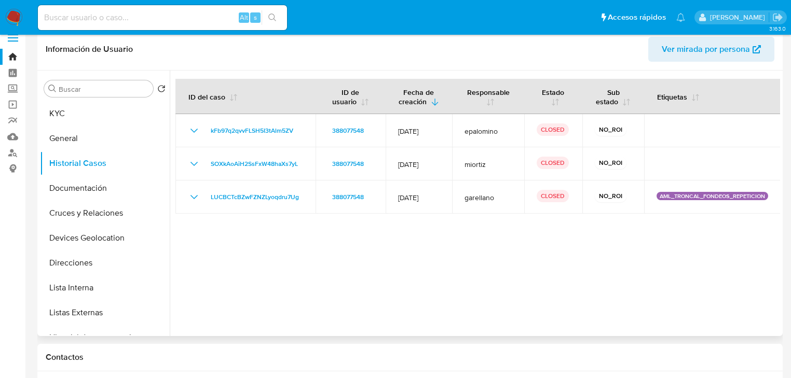
scroll to position [0, 0]
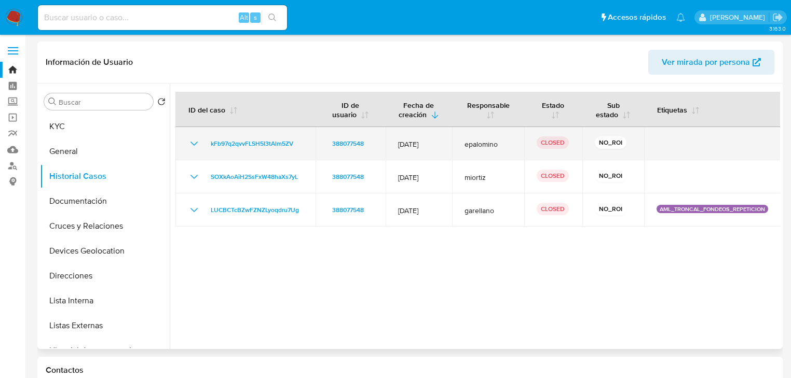
click at [184, 151] on td "kFb97q2qvvFLSH5I3tAlm5ZV" at bounding box center [245, 143] width 140 height 33
click at [187, 153] on td "kFb97q2qvvFLSH5I3tAlm5ZV" at bounding box center [245, 143] width 140 height 33
click at [188, 150] on icon "Mostrar/Ocultar" at bounding box center [194, 143] width 12 height 12
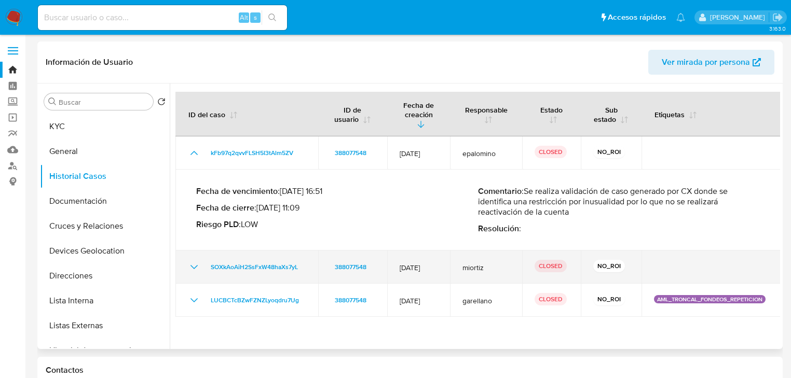
drag, startPoint x: 188, startPoint y: 154, endPoint x: 376, endPoint y: 186, distance: 190.1
click at [189, 154] on icon "Mostrar/Ocultar" at bounding box center [194, 153] width 12 height 12
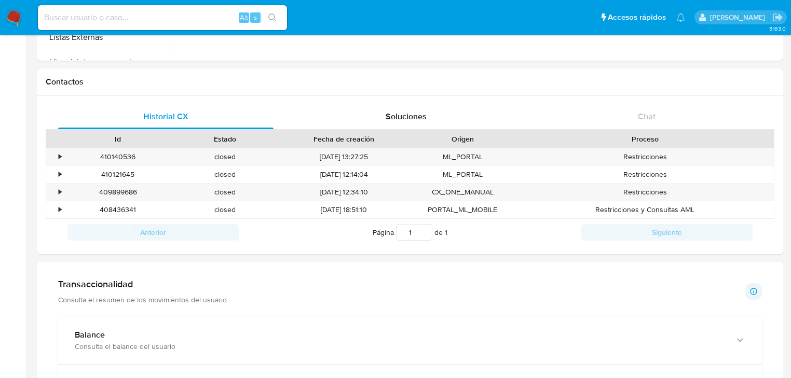
scroll to position [332, 0]
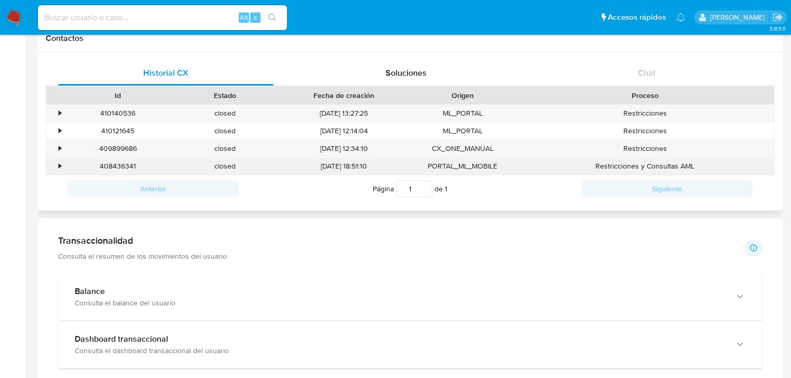
click at [60, 164] on div "•" at bounding box center [60, 166] width 3 height 10
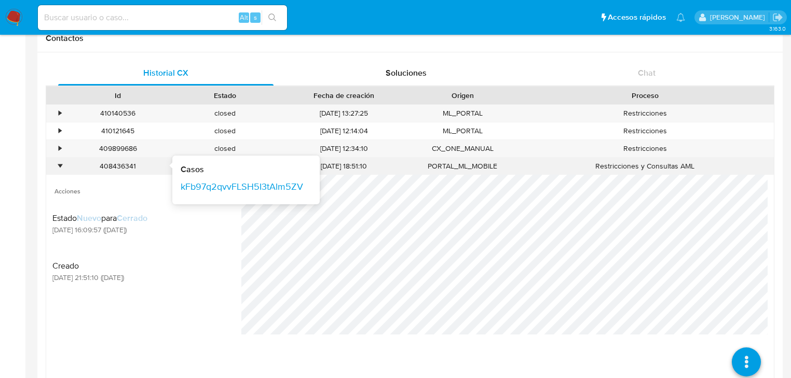
click at [126, 166] on div "408436341" at bounding box center [118, 166] width 93 height 10
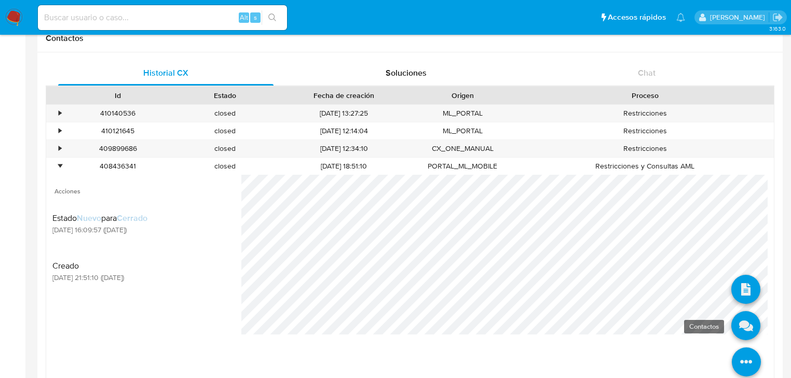
click at [745, 325] on icon at bounding box center [745, 325] width 29 height 29
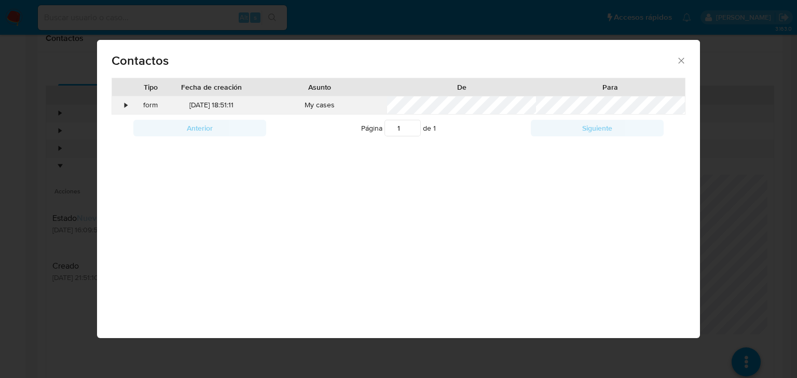
click at [133, 104] on div "form" at bounding box center [150, 106] width 40 height 18
click at [131, 104] on div "form" at bounding box center [150, 106] width 40 height 18
click at [125, 104] on div "•" at bounding box center [126, 105] width 3 height 10
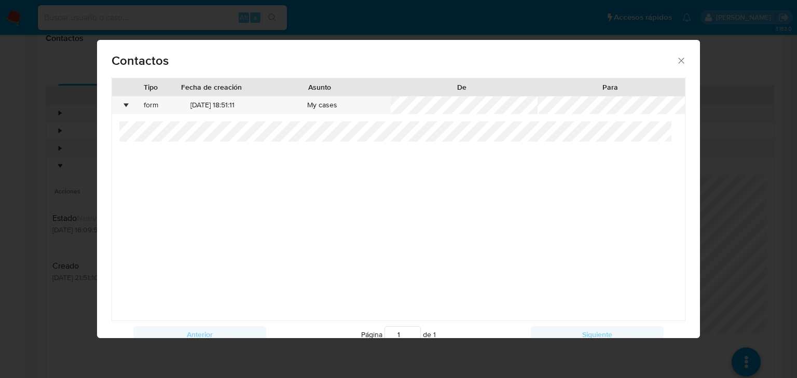
click at [676, 57] on icon "close" at bounding box center [681, 61] width 10 height 10
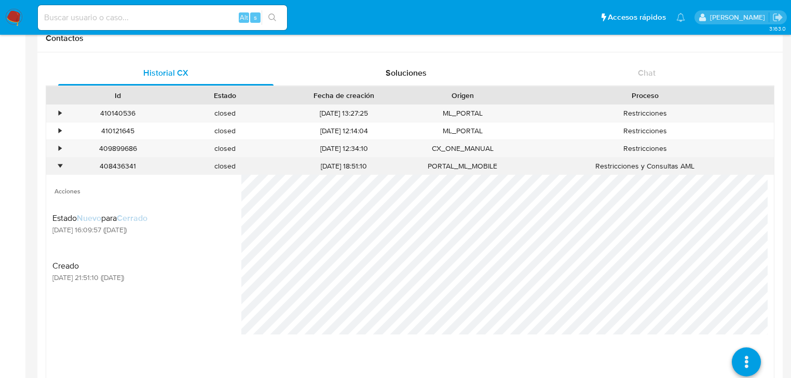
click at [65, 167] on div "408436341 Casos kFb97q2qvvFLSH5I3tAlm5ZV" at bounding box center [117, 166] width 107 height 17
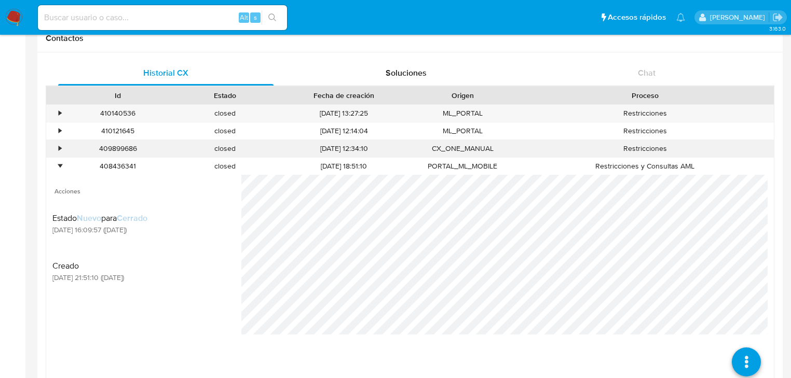
drag, startPoint x: 58, startPoint y: 166, endPoint x: 60, endPoint y: 151, distance: 15.1
click at [59, 164] on div "•" at bounding box center [60, 166] width 3 height 10
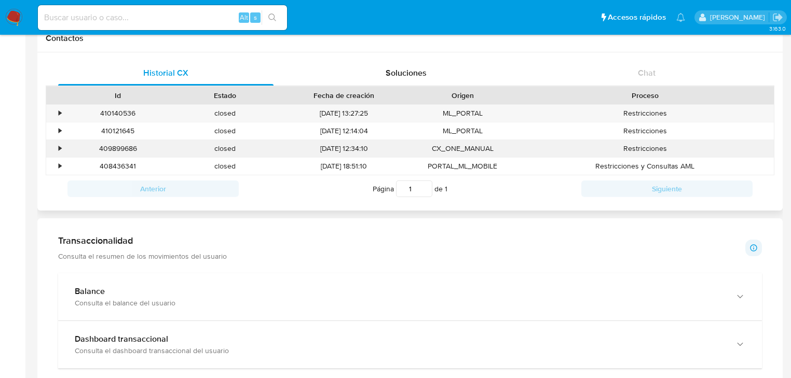
click at [60, 145] on div "•" at bounding box center [60, 149] width 3 height 10
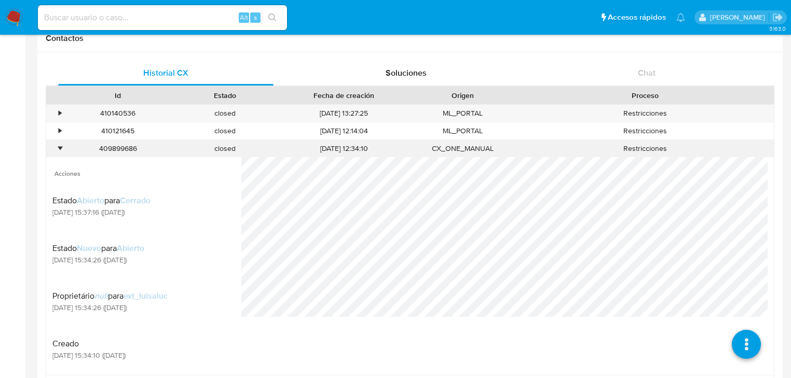
click at [60, 146] on div "•" at bounding box center [60, 149] width 3 height 10
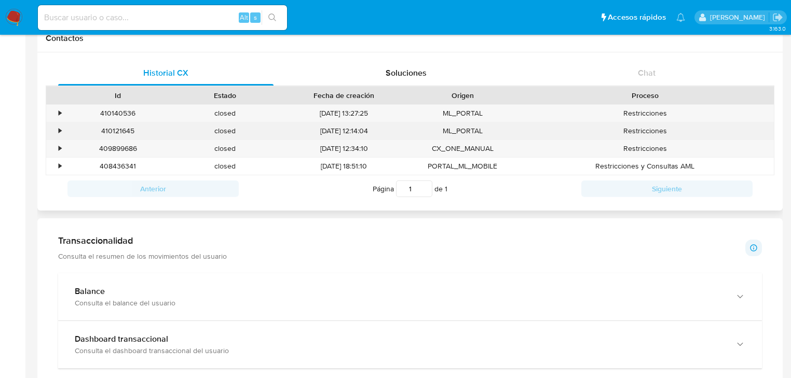
click at [59, 132] on div "•" at bounding box center [60, 131] width 3 height 10
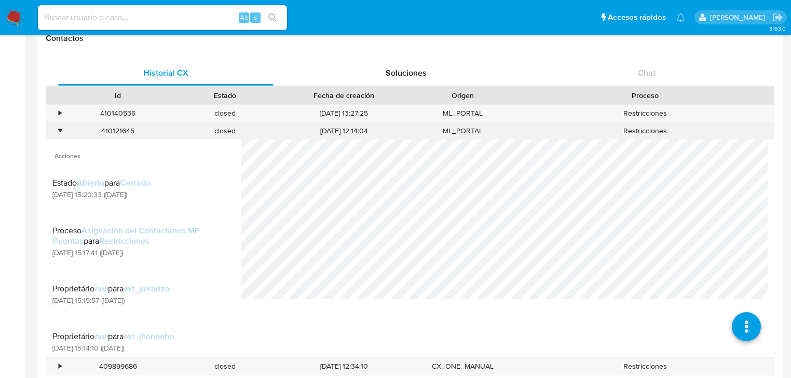
click at [59, 132] on div "•" at bounding box center [60, 131] width 3 height 10
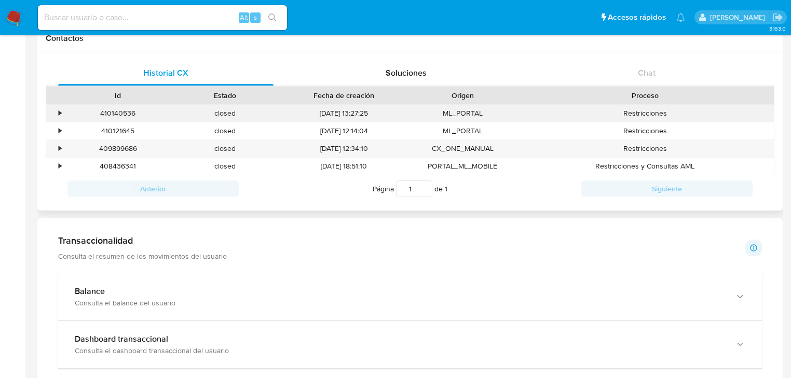
click at [57, 113] on div "•" at bounding box center [55, 113] width 18 height 17
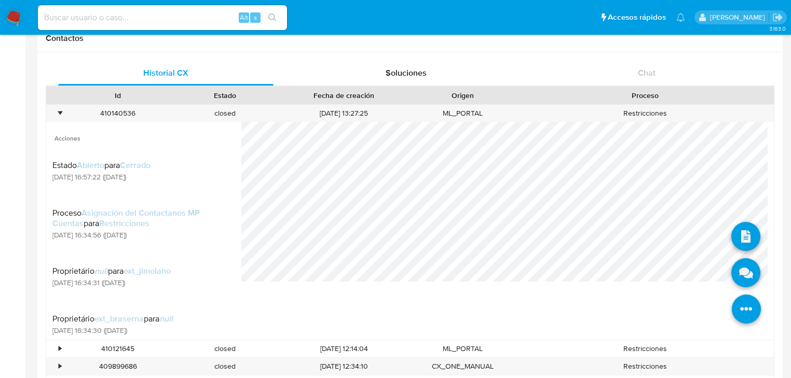
drag, startPoint x: 739, startPoint y: 309, endPoint x: 740, endPoint y: 287, distance: 21.8
click at [739, 309] on icon at bounding box center [746, 309] width 29 height 29
click at [735, 270] on icon at bounding box center [745, 272] width 29 height 29
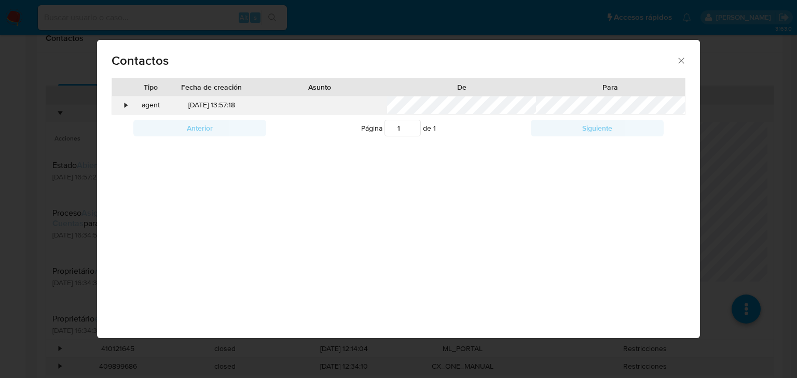
click at [125, 104] on div "•" at bounding box center [126, 105] width 3 height 10
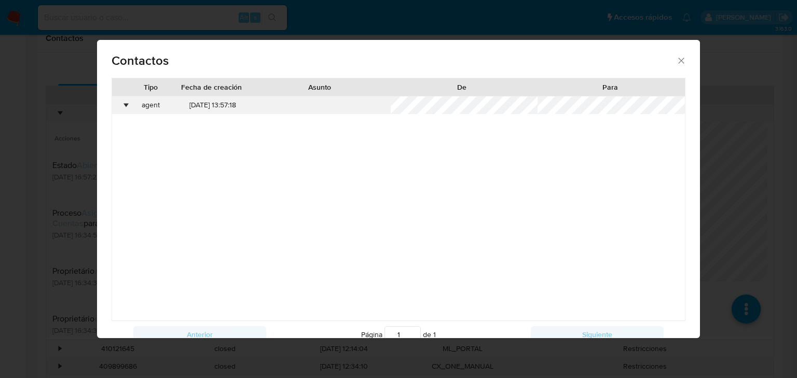
click at [125, 104] on div "•" at bounding box center [126, 105] width 3 height 10
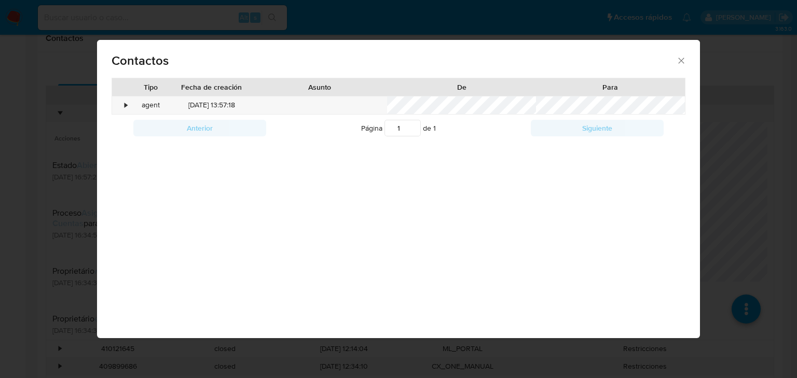
drag, startPoint x: 679, startPoint y: 60, endPoint x: 466, endPoint y: 96, distance: 215.7
click at [676, 62] on div "Contactos" at bounding box center [398, 59] width 603 height 38
click at [684, 62] on icon "close" at bounding box center [681, 61] width 10 height 10
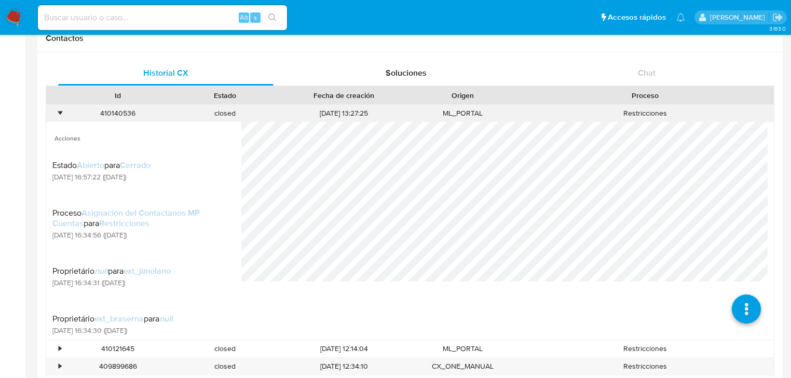
click at [59, 114] on div "•" at bounding box center [60, 113] width 3 height 10
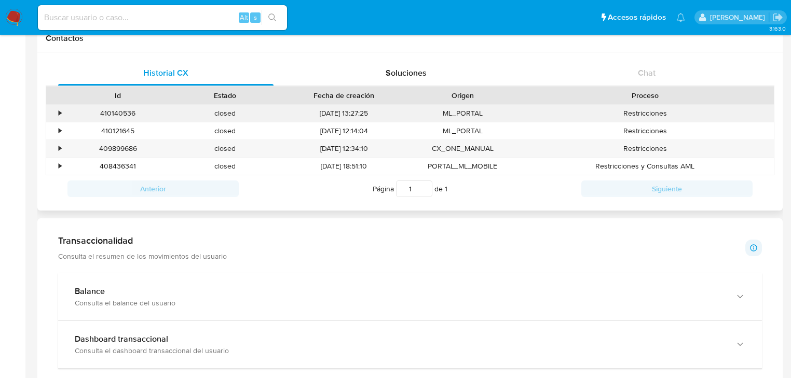
click at [62, 115] on div "•" at bounding box center [55, 113] width 18 height 17
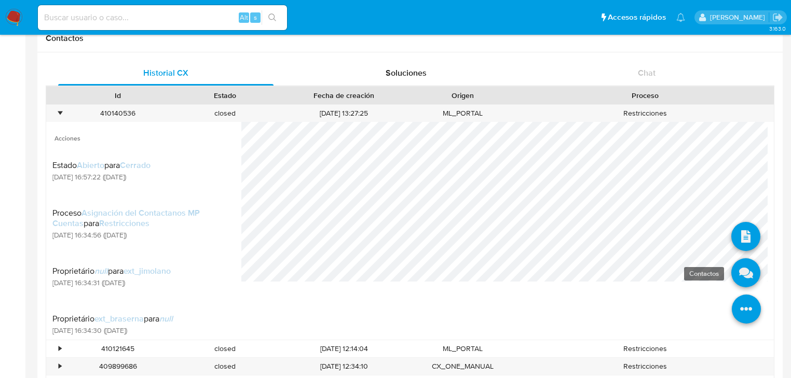
click at [742, 272] on icon at bounding box center [745, 272] width 29 height 29
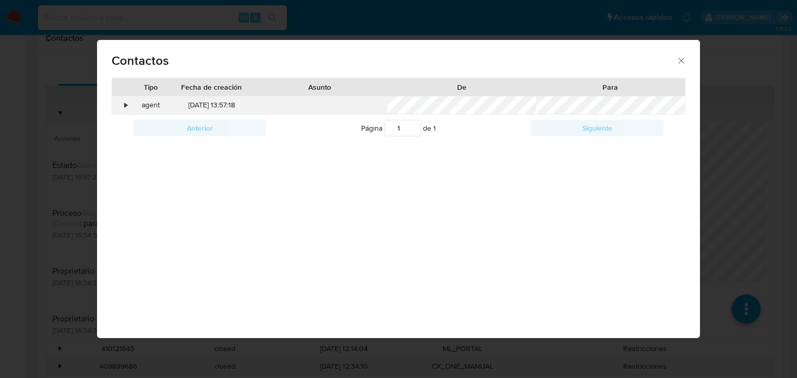
click at [130, 106] on div "agent" at bounding box center [150, 106] width 40 height 18
click at [128, 105] on div "•" at bounding box center [121, 106] width 18 height 18
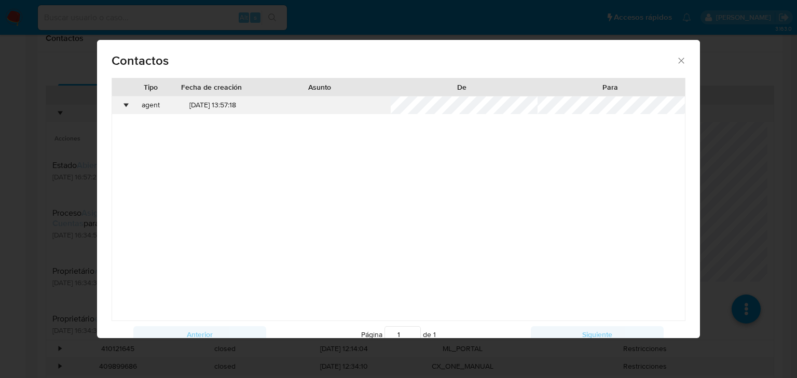
click at [127, 105] on div "•" at bounding box center [126, 105] width 3 height 10
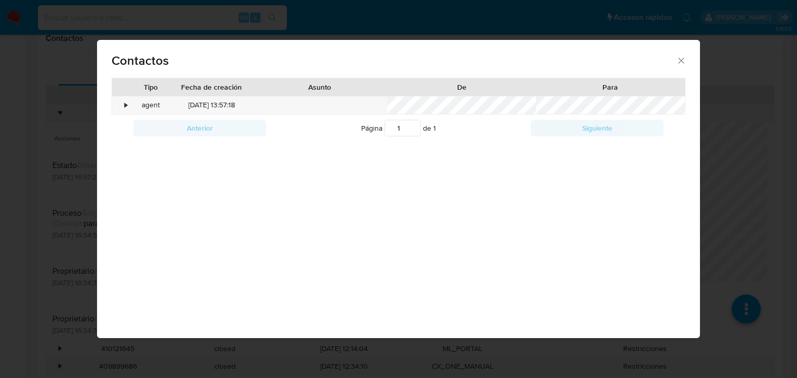
click at [683, 63] on icon "close" at bounding box center [682, 61] width 6 height 6
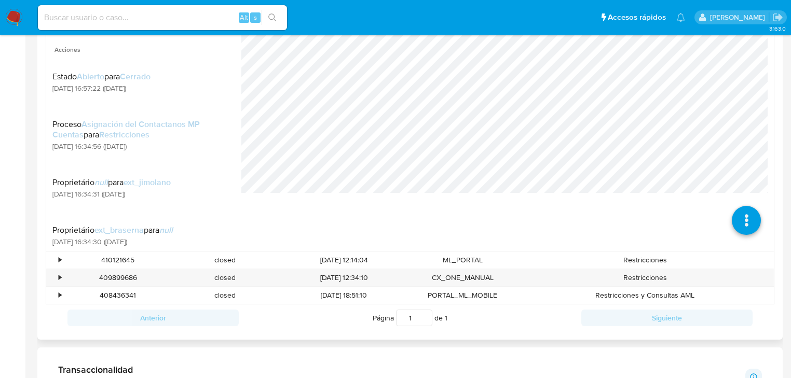
scroll to position [291, 0]
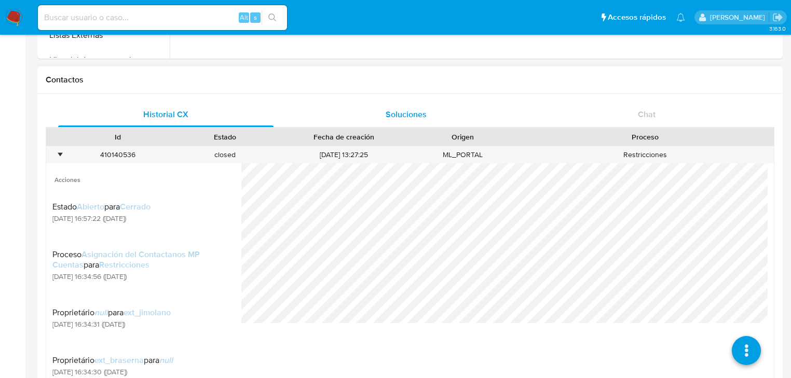
click at [433, 112] on div "Soluciones" at bounding box center [405, 114] width 215 height 25
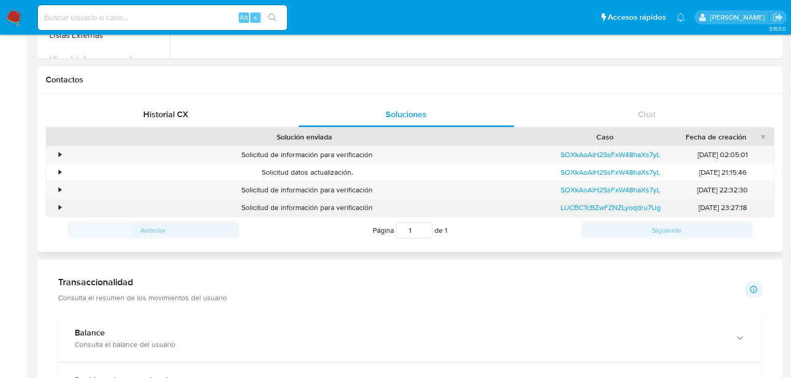
click at [62, 207] on div "•" at bounding box center [55, 207] width 18 height 17
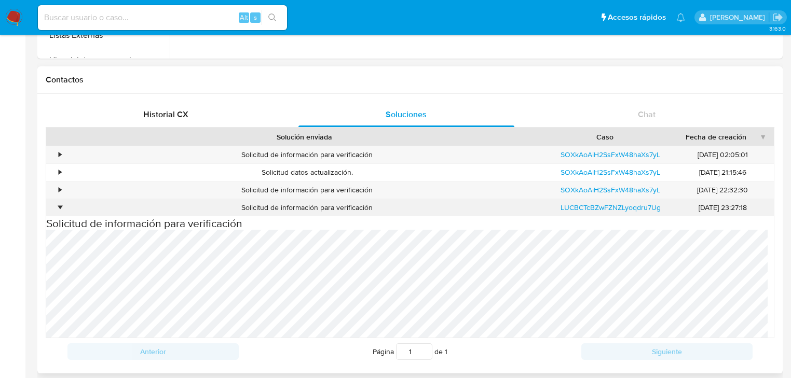
drag, startPoint x: 56, startPoint y: 207, endPoint x: 54, endPoint y: 201, distance: 6.1
click at [54, 207] on div "•" at bounding box center [55, 207] width 18 height 17
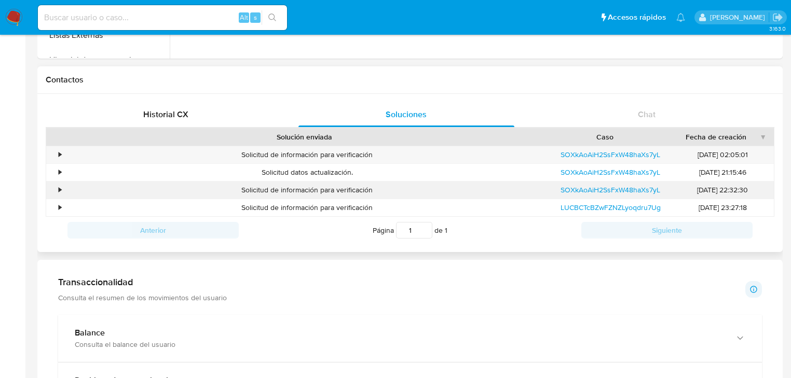
click at [54, 196] on div "•" at bounding box center [55, 190] width 18 height 17
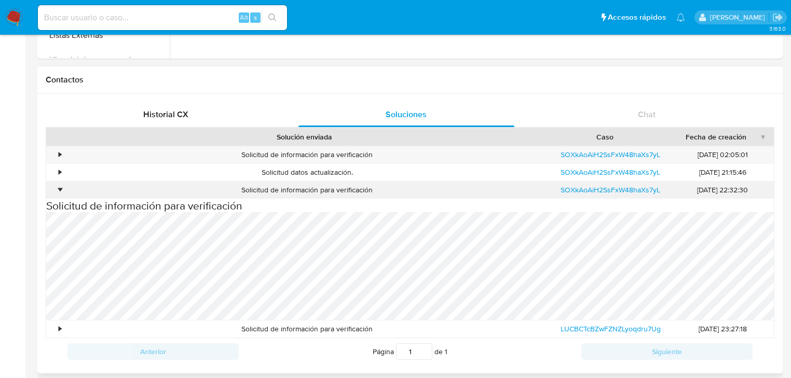
click at [54, 195] on div "•" at bounding box center [55, 190] width 18 height 17
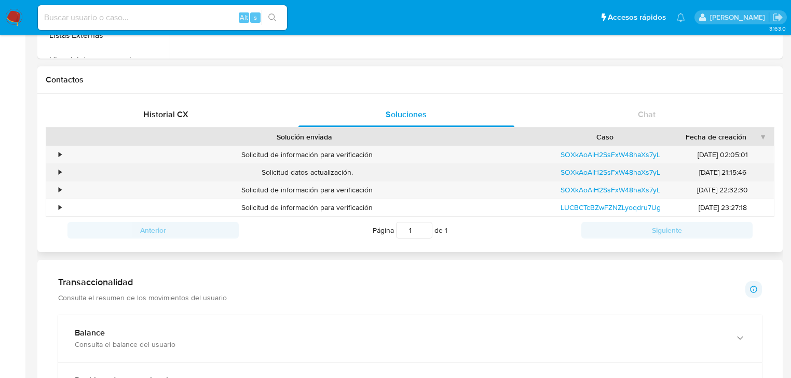
click at [54, 173] on div "•" at bounding box center [55, 172] width 18 height 17
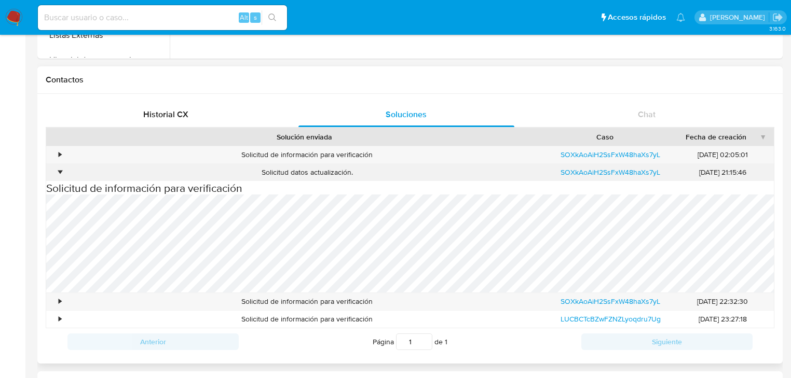
click at [59, 172] on div "•" at bounding box center [60, 173] width 3 height 10
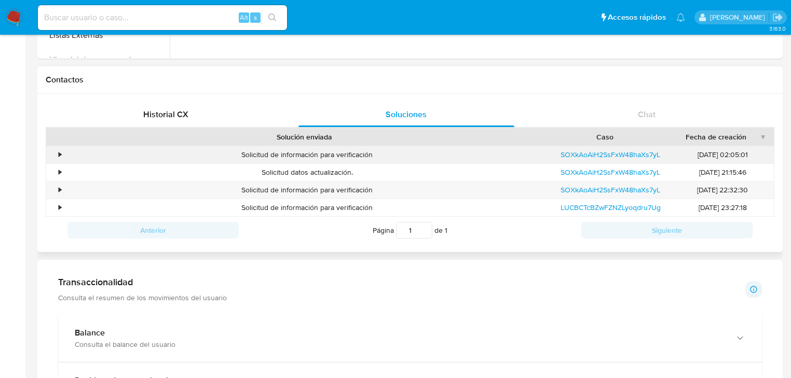
click at [57, 156] on div "•" at bounding box center [55, 154] width 18 height 17
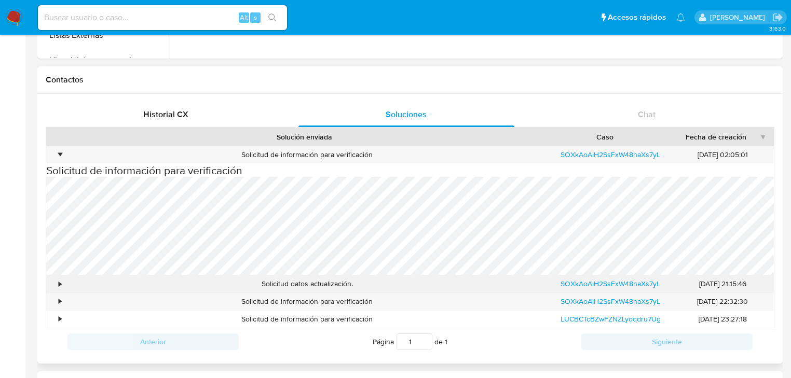
click at [339, 269] on div "• Solicitud de información para verificación SOXkAoAiH2SsFxW48haXs7yL 11/07/202…" at bounding box center [410, 237] width 728 height 183
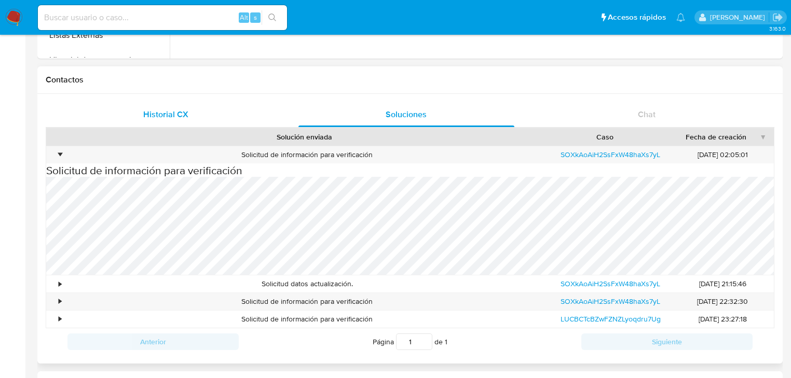
drag, startPoint x: 59, startPoint y: 153, endPoint x: 60, endPoint y: 120, distance: 32.7
click at [59, 148] on div "•" at bounding box center [55, 154] width 18 height 17
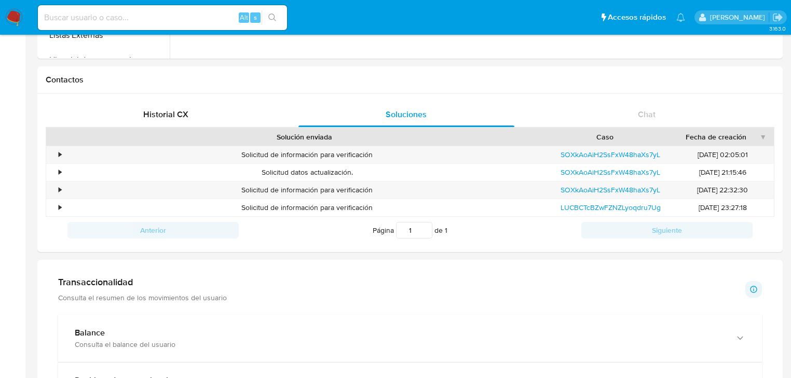
scroll to position [498, 0]
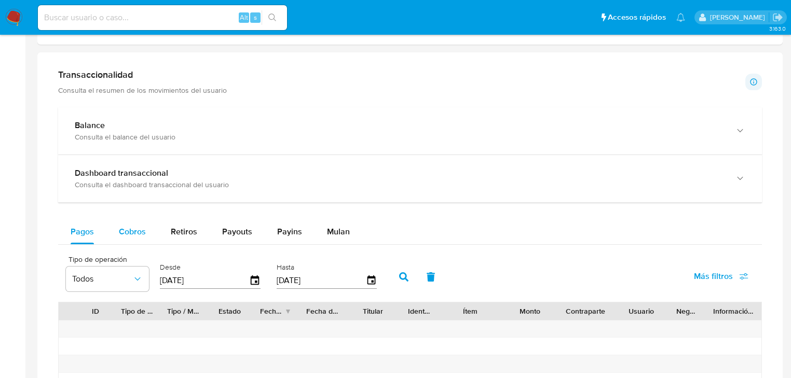
click at [153, 232] on button "Cobros" at bounding box center [132, 231] width 52 height 25
select select "10"
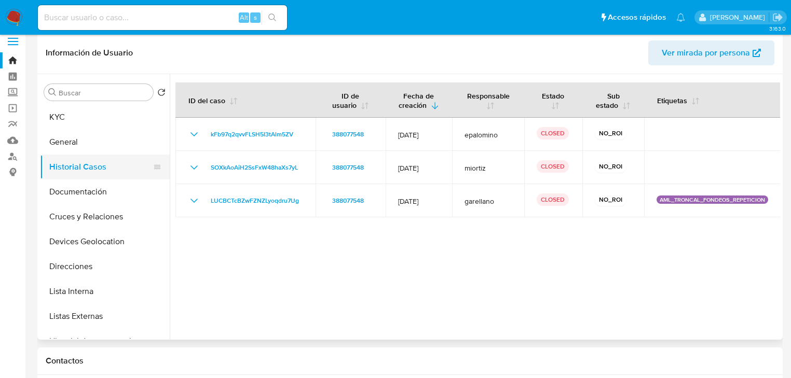
scroll to position [0, 0]
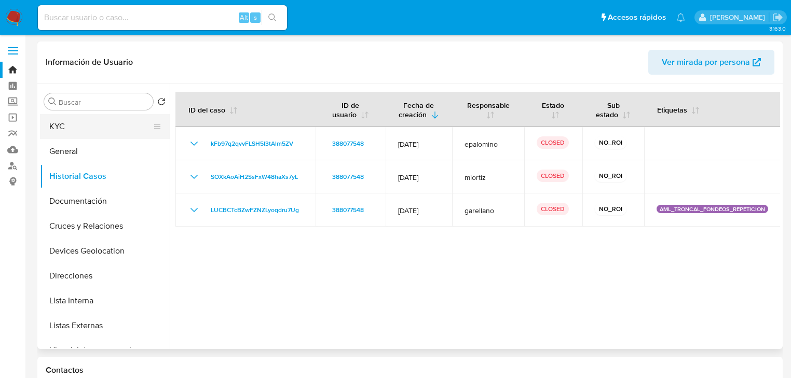
click at [89, 120] on button "KYC" at bounding box center [100, 126] width 121 height 25
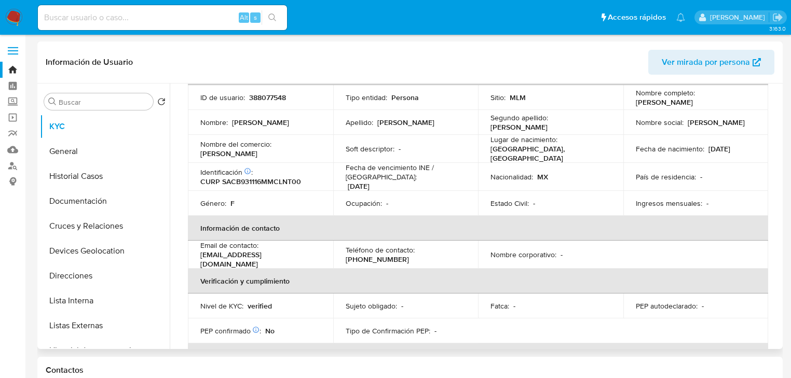
scroll to position [125, 0]
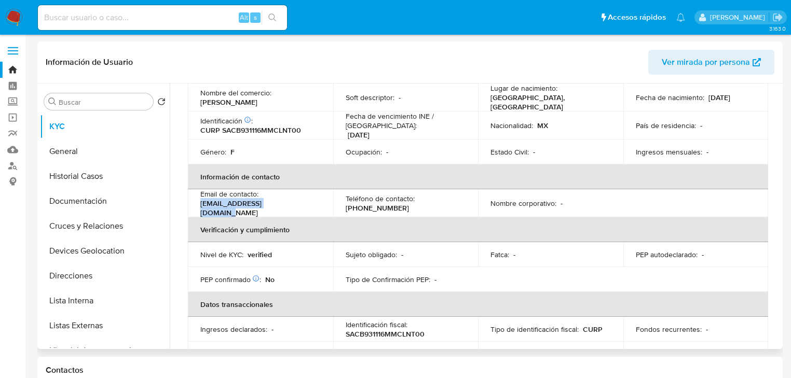
drag, startPoint x: 289, startPoint y: 203, endPoint x: 192, endPoint y: 205, distance: 96.5
click at [192, 205] on td "Email de contacto : adrianna1693@icloud.com" at bounding box center [260, 203] width 145 height 28
copy p "[EMAIL_ADDRESS][DOMAIN_NAME]"
click at [376, 203] on p "[PHONE_NUMBER]" at bounding box center [377, 207] width 63 height 9
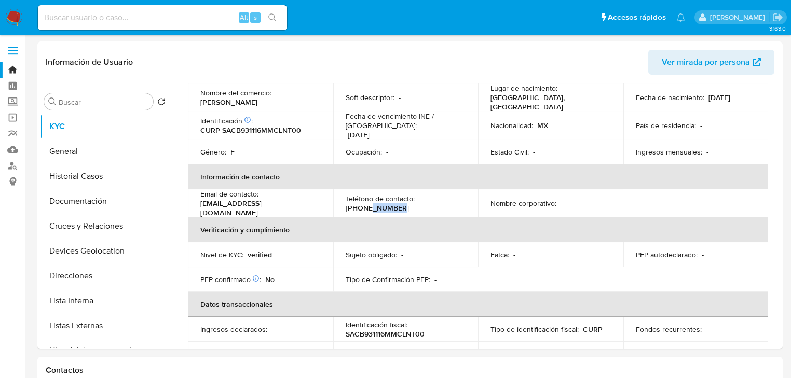
copy p "3081463"
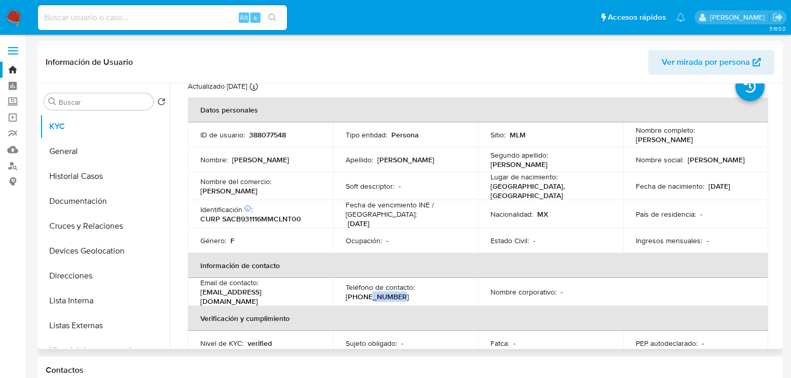
scroll to position [0, 0]
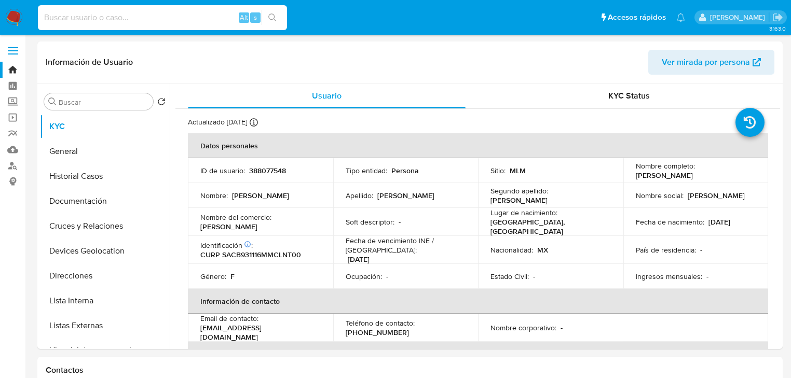
click at [114, 14] on input at bounding box center [162, 17] width 249 height 13
paste input "168670615"
type input "168670615"
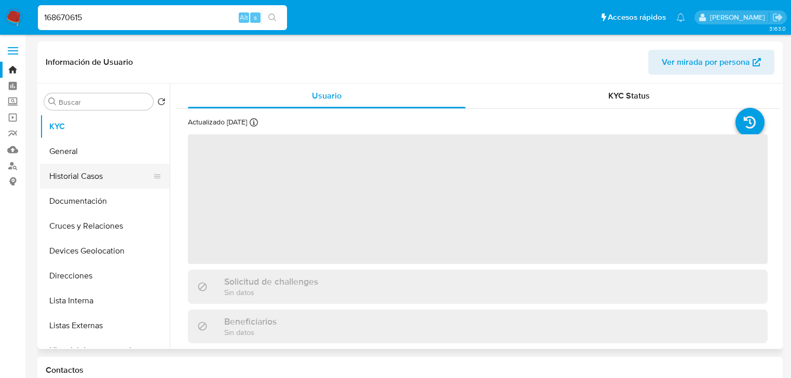
select select "10"
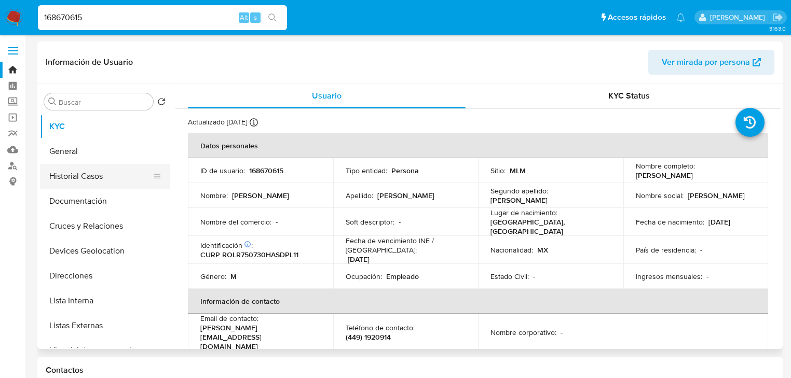
click at [89, 182] on button "Historial Casos" at bounding box center [100, 176] width 121 height 25
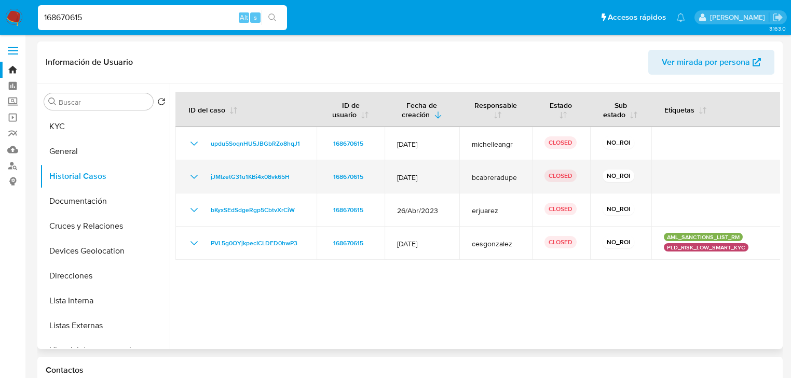
click at [197, 173] on icon "Mostrar/Ocultar" at bounding box center [194, 177] width 12 height 12
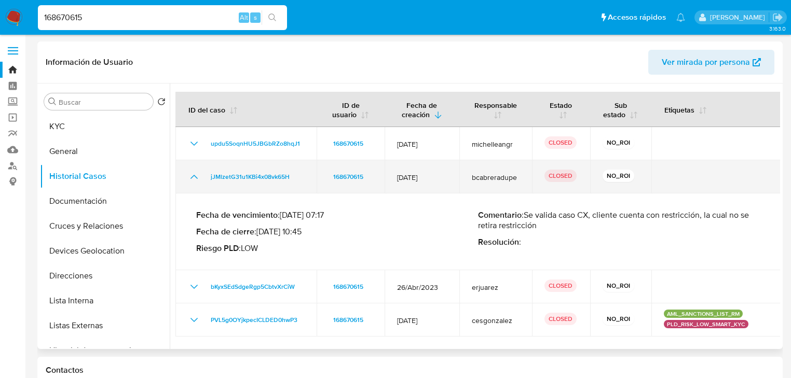
click at [196, 172] on icon "Mostrar/Ocultar" at bounding box center [194, 177] width 12 height 12
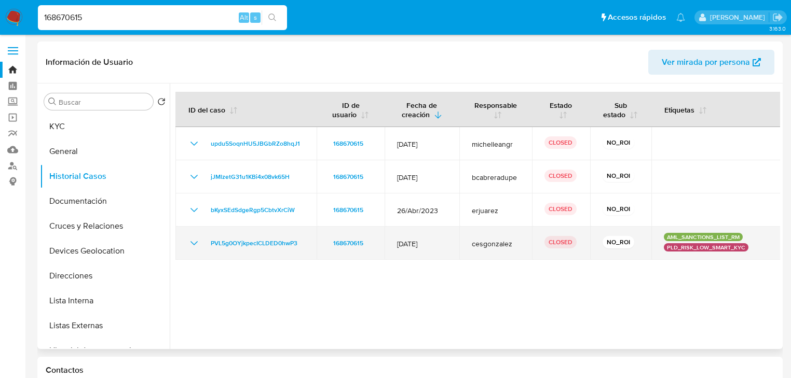
click at [197, 242] on icon "Mostrar/Ocultar" at bounding box center [194, 243] width 12 height 12
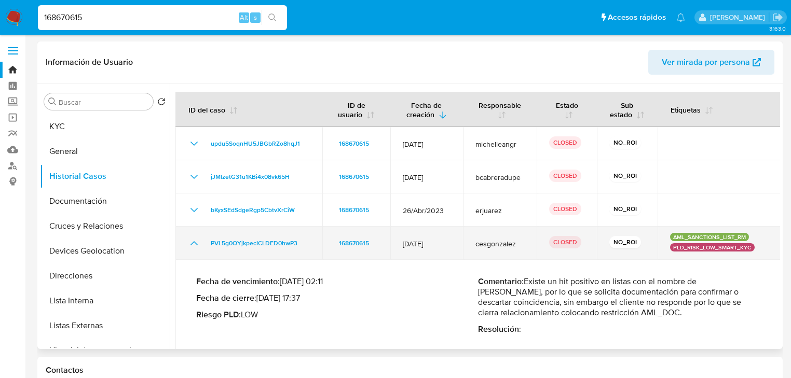
drag, startPoint x: 191, startPoint y: 249, endPoint x: 189, endPoint y: 239, distance: 10.5
click at [189, 241] on td "PVL5g0OYjkpecICLDED0hwP3" at bounding box center [248, 243] width 147 height 33
click at [195, 250] on icon "Mostrar/Ocultar" at bounding box center [194, 243] width 12 height 12
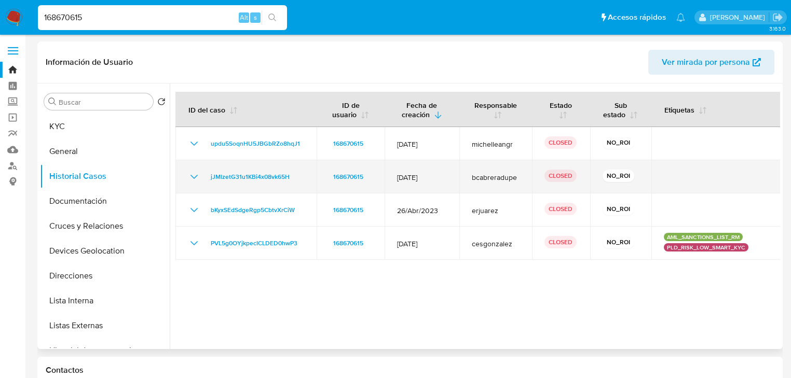
click at [197, 183] on td "jJMlzetG31u1KBi4x08vk65H" at bounding box center [245, 176] width 141 height 33
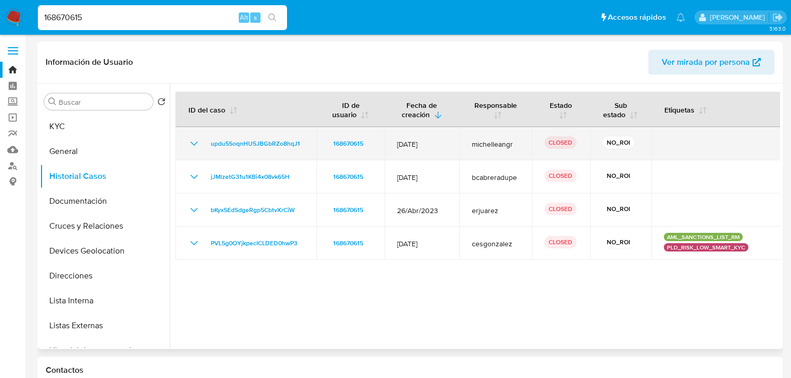
click at [197, 144] on icon "Mostrar/Ocultar" at bounding box center [194, 143] width 12 height 12
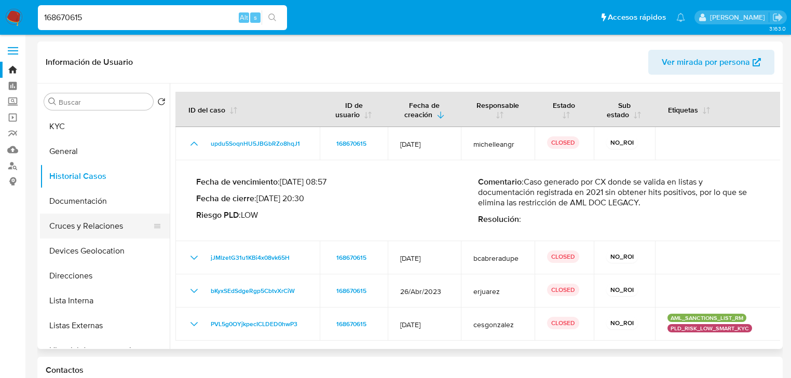
scroll to position [42, 0]
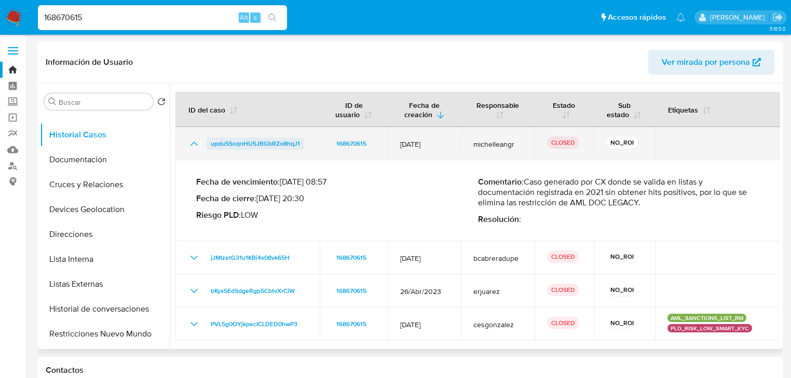
click at [273, 150] on span "updu5SoqnHU5JBGbRZo8hqJ1" at bounding box center [255, 143] width 89 height 12
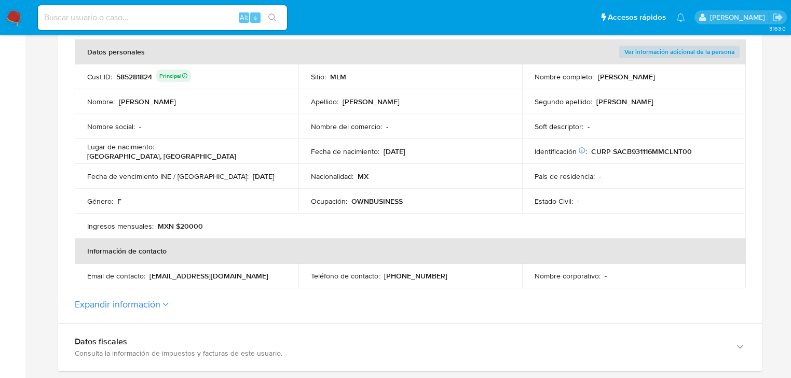
scroll to position [415, 0]
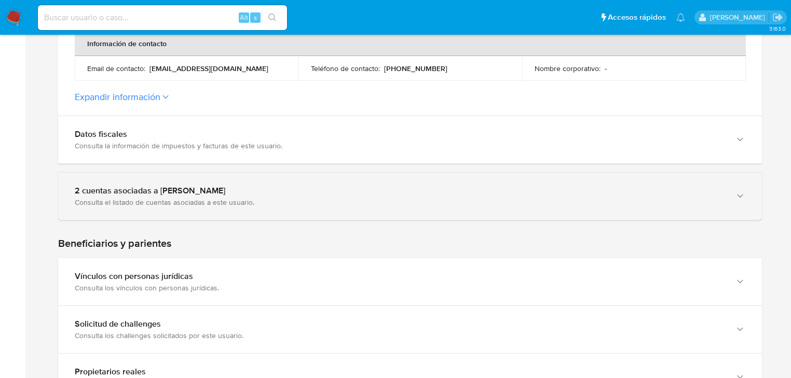
click at [257, 207] on div "2 cuentas asociadas a [PERSON_NAME] Consulta el listado de cuentas asociadas a …" at bounding box center [410, 196] width 704 height 47
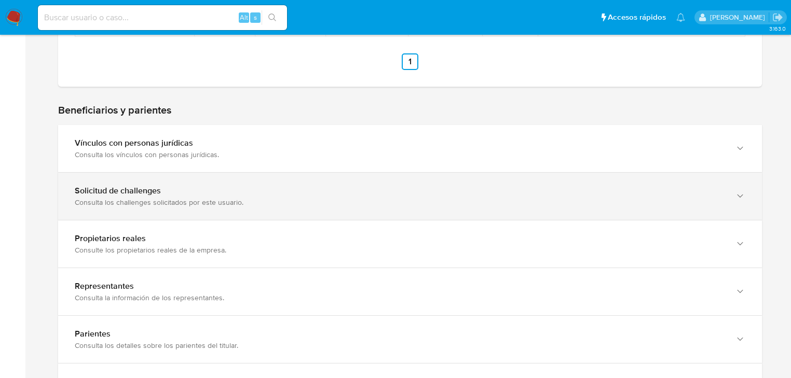
scroll to position [747, 0]
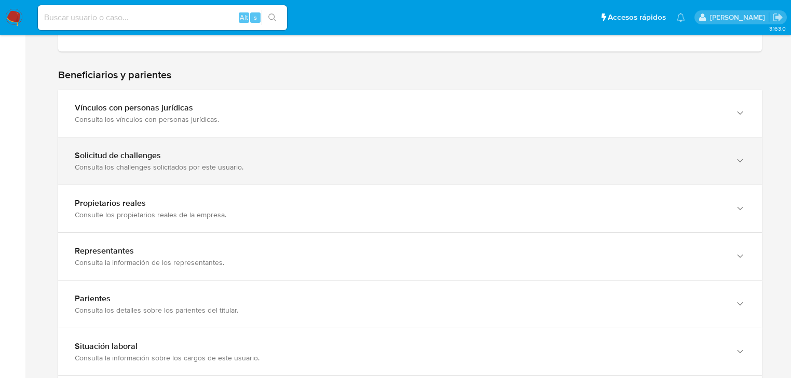
click at [226, 167] on div "Consulta los challenges solicitados por este usuario." at bounding box center [400, 166] width 650 height 9
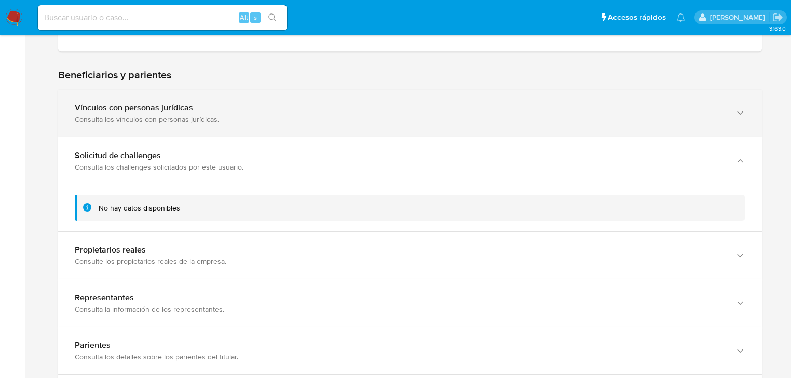
click at [156, 123] on div "Consulta los vínculos con personas jurídicas." at bounding box center [400, 119] width 650 height 9
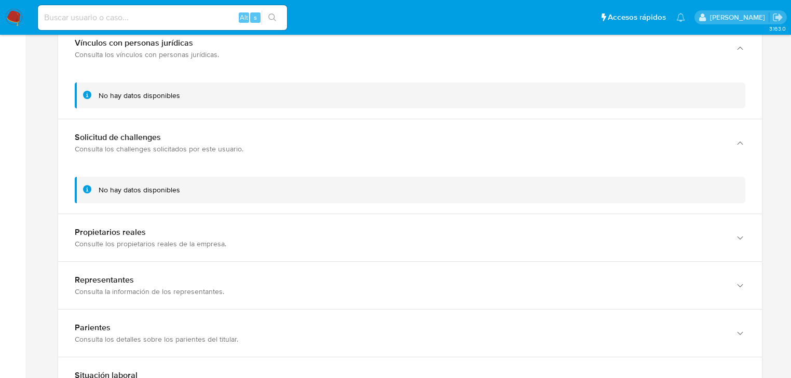
scroll to position [872, 0]
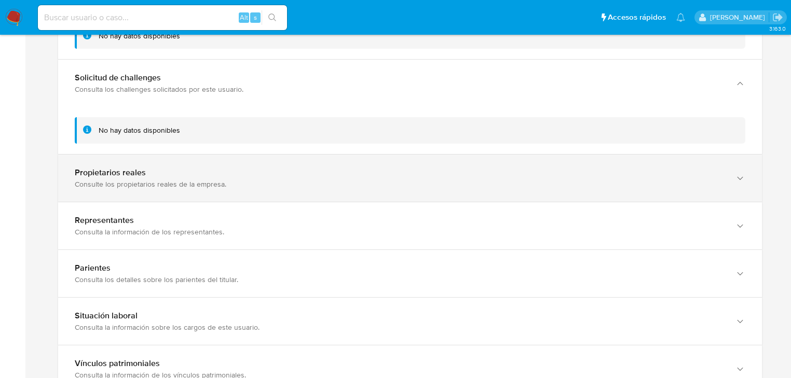
click at [173, 189] on div "Consulte los propietarios reales de la empresa." at bounding box center [400, 184] width 650 height 9
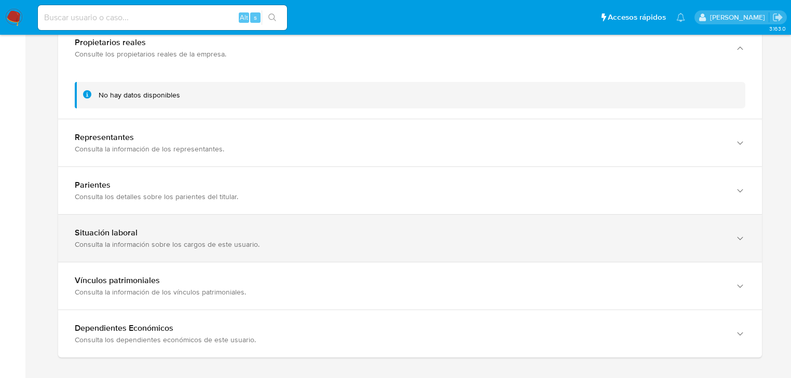
scroll to position [1038, 0]
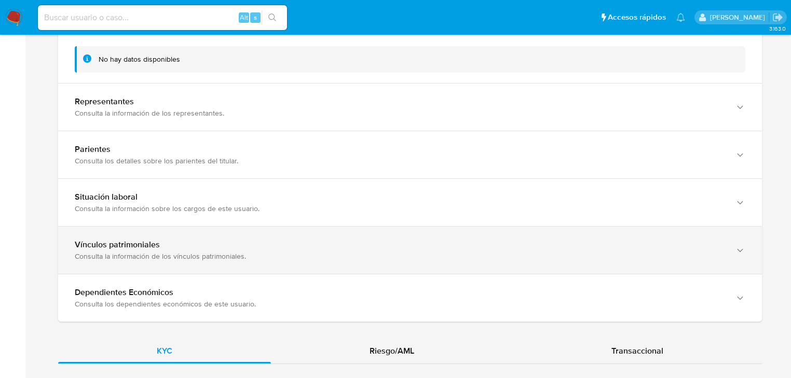
click at [187, 242] on div "Vínculos patrimoniales" at bounding box center [400, 245] width 650 height 10
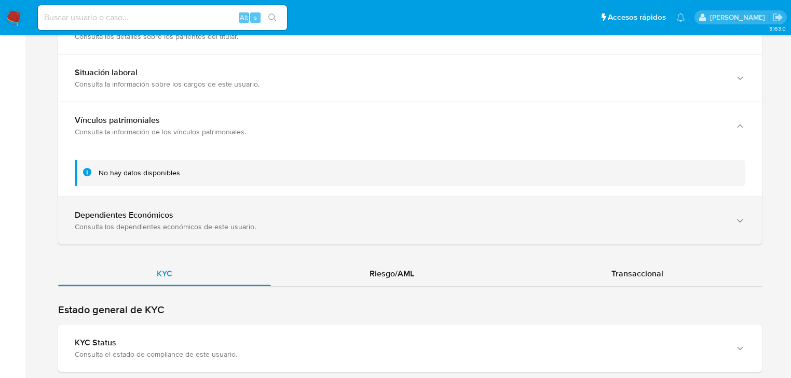
click at [188, 238] on div "Dependientes Económicos Consulta los dependientes económicos de este usuario." at bounding box center [410, 220] width 704 height 47
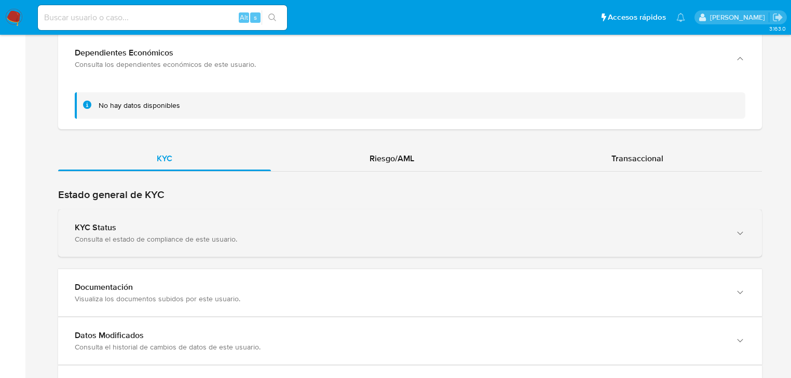
scroll to position [1328, 0]
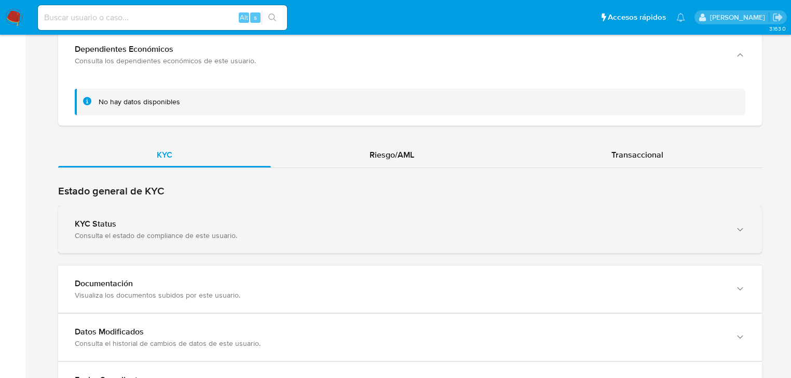
click at [190, 232] on div "Consulta el estado de compliance de este usuario." at bounding box center [400, 235] width 650 height 9
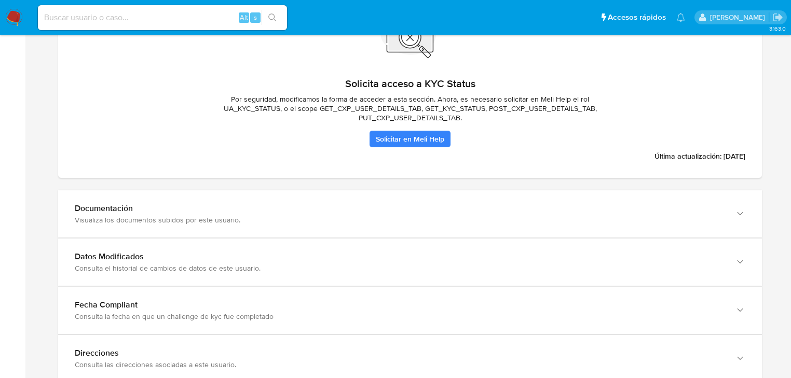
scroll to position [1660, 0]
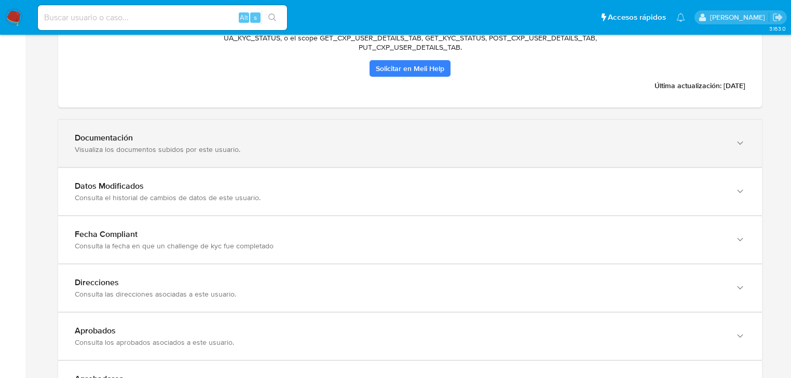
click at [197, 149] on div "Visualiza los documentos subidos por este usuario." at bounding box center [400, 149] width 650 height 9
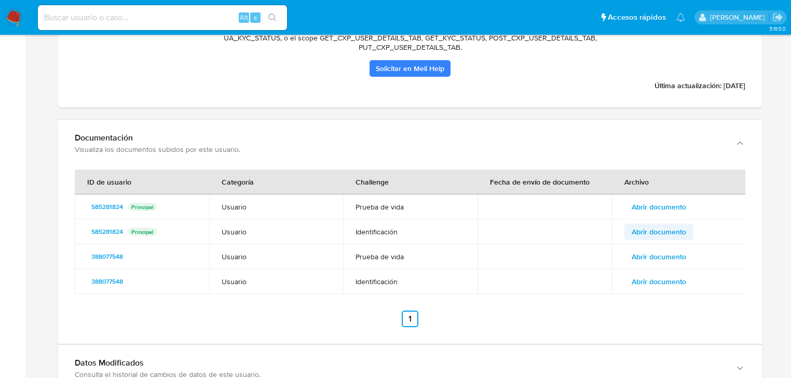
click at [661, 237] on span "Abrir documento" at bounding box center [658, 232] width 54 height 15
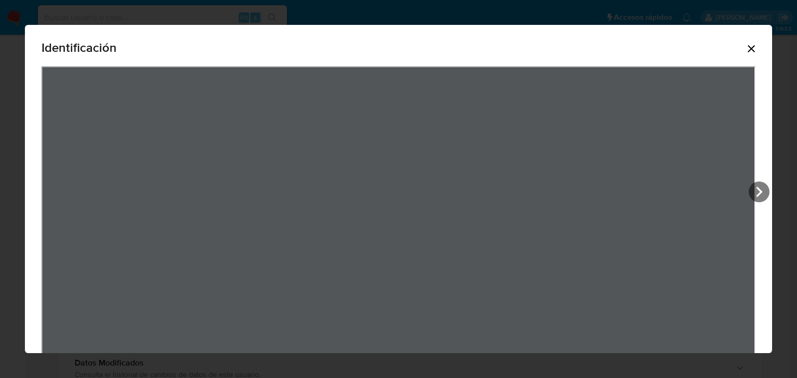
click at [748, 48] on icon "Cerrar" at bounding box center [751, 48] width 7 height 7
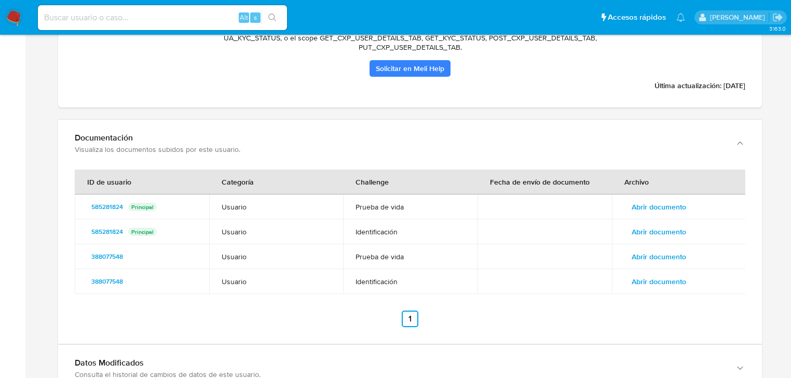
scroll to position [1702, 0]
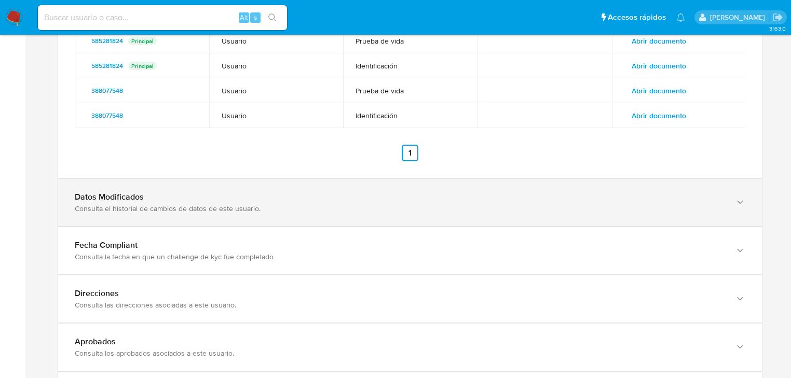
click at [188, 217] on div "Datos Modificados Consulta el historial de cambios de datos de este usuario." at bounding box center [410, 202] width 704 height 47
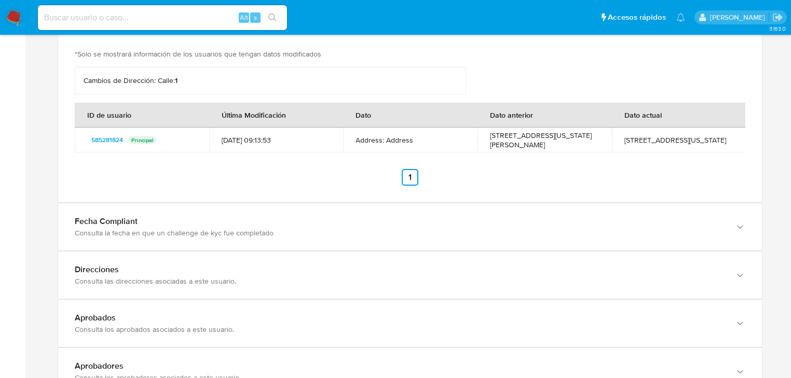
scroll to position [2075, 0]
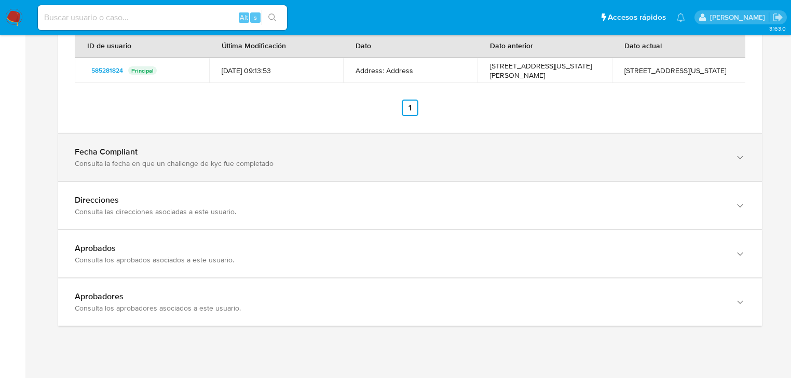
click at [210, 167] on div "Consulta la fecha en que un challenge de kyc fue completado" at bounding box center [400, 163] width 650 height 9
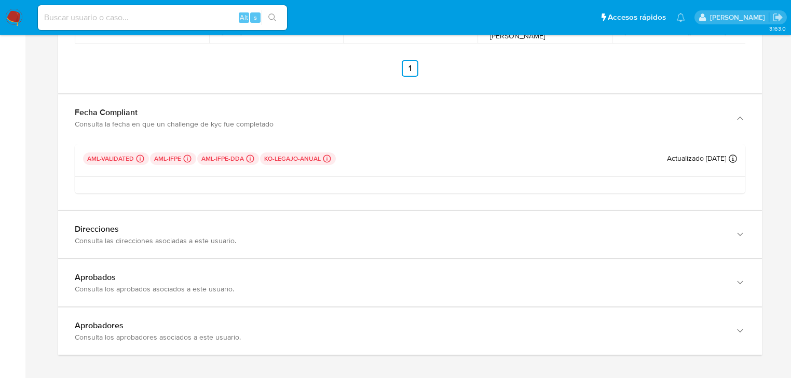
scroll to position [2162, 0]
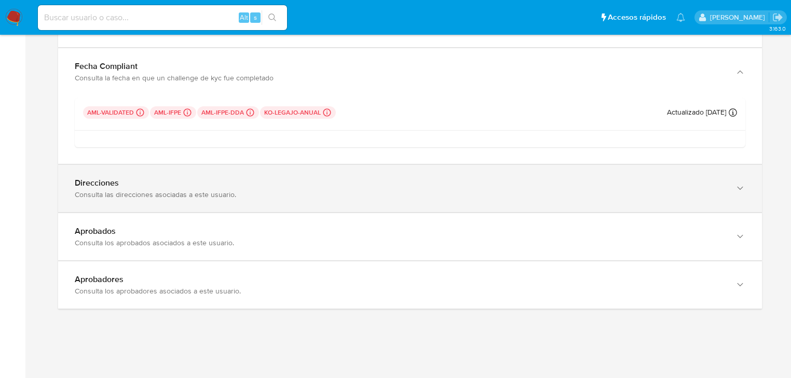
click at [210, 186] on div "Direcciones" at bounding box center [400, 183] width 650 height 10
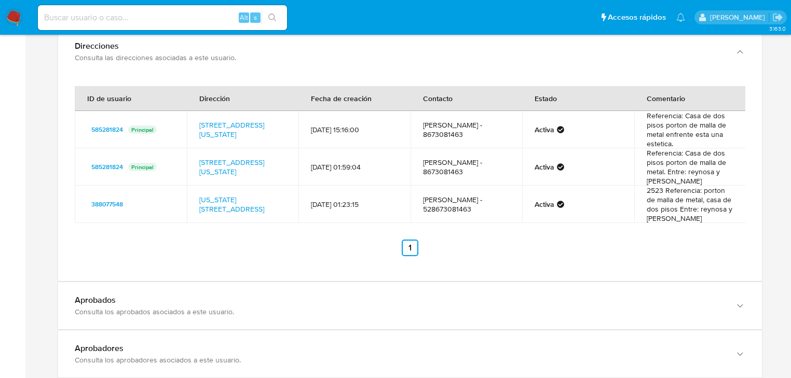
scroll to position [2452, 0]
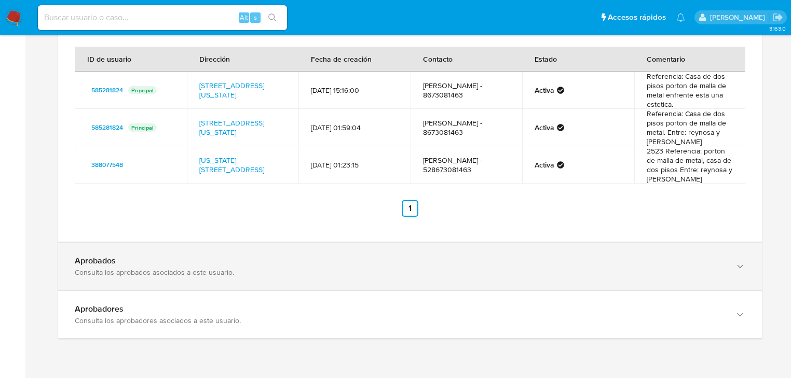
drag, startPoint x: 200, startPoint y: 299, endPoint x: 200, endPoint y: 286, distance: 13.0
click at [200, 295] on div "Aprobadores Consulta los aprobadores asociados a este usuario." at bounding box center [410, 314] width 704 height 47
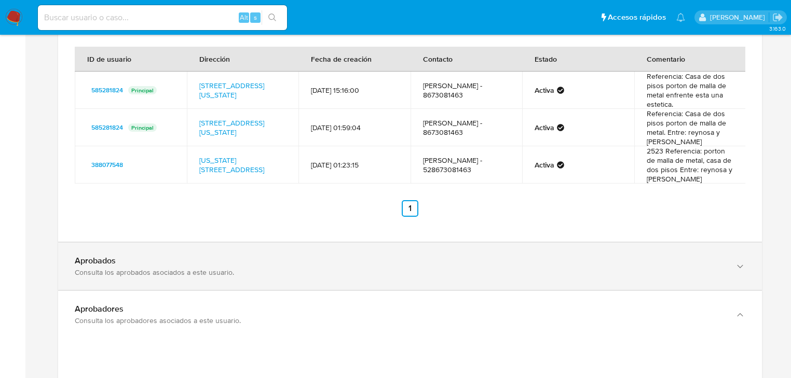
click at [202, 272] on div "Consulta los aprobados asociados a este usuario." at bounding box center [400, 272] width 650 height 9
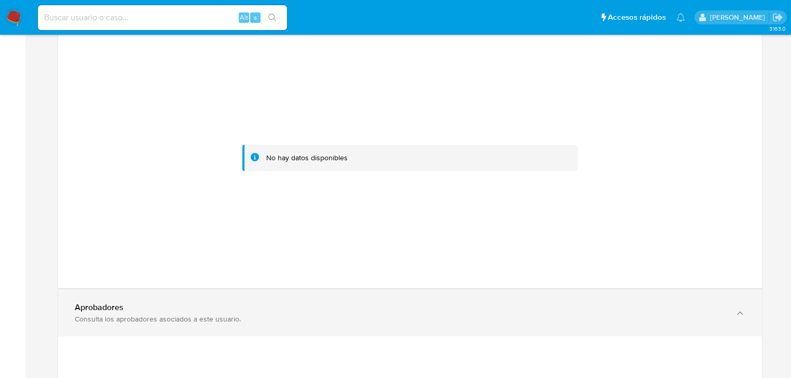
click at [178, 318] on div "Consulta los aprobadores asociados a este usuario." at bounding box center [400, 318] width 650 height 9
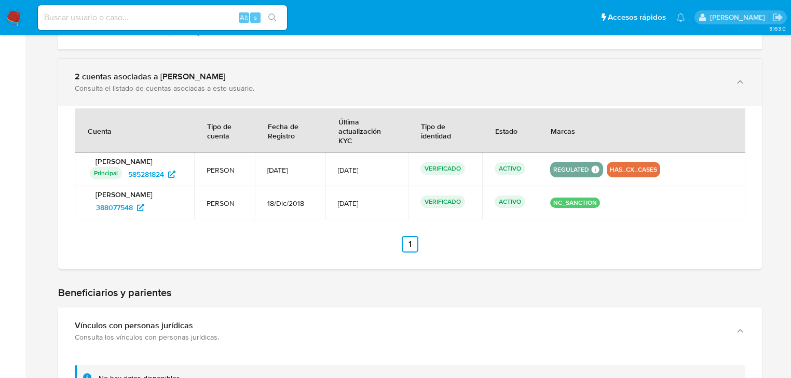
scroll to position [530, 0]
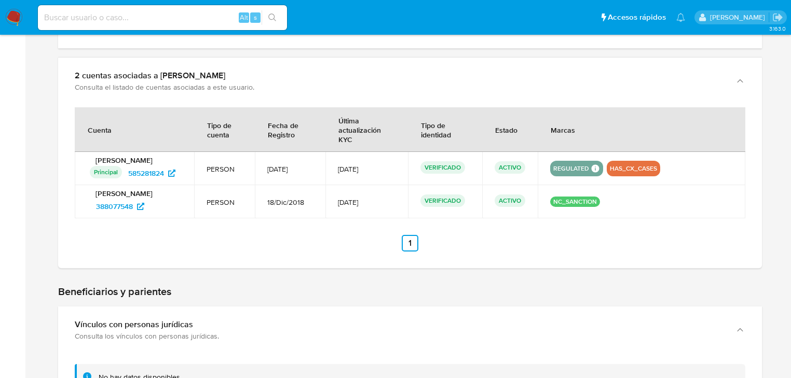
drag, startPoint x: 382, startPoint y: 204, endPoint x: 343, endPoint y: 205, distance: 38.9
click at [343, 205] on span "[DATE]" at bounding box center [367, 202] width 58 height 9
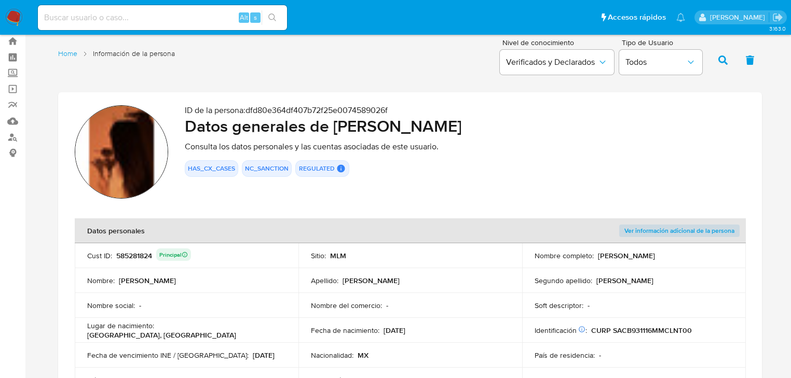
scroll to position [0, 0]
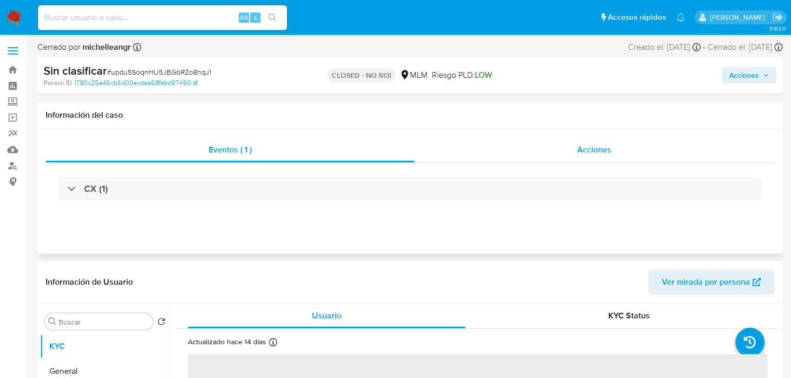
drag, startPoint x: 606, startPoint y: 153, endPoint x: 497, endPoint y: 149, distance: 109.0
click at [604, 150] on span "Acciones" at bounding box center [594, 150] width 34 height 12
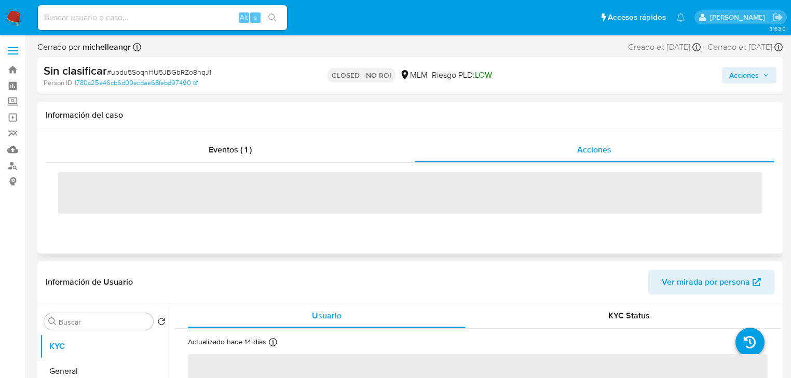
select select "10"
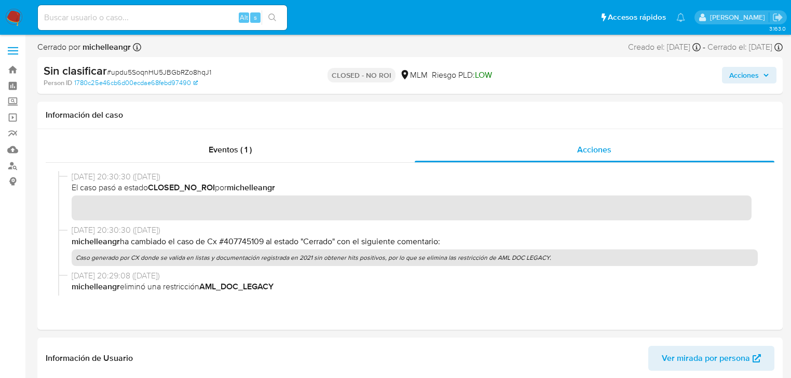
click at [132, 21] on input at bounding box center [162, 17] width 249 height 13
paste input "388077548"
type input "388077548"
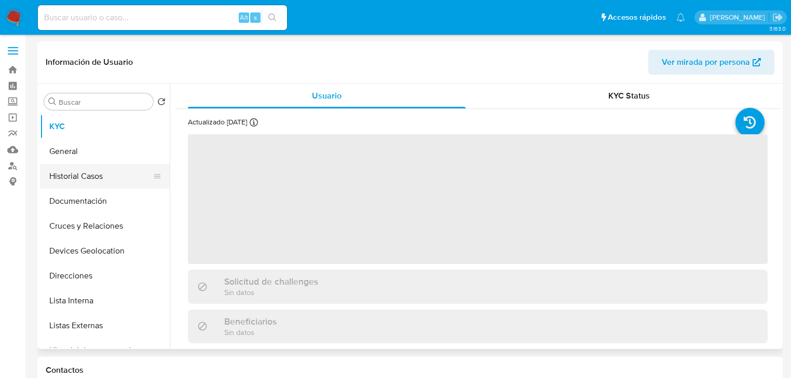
select select "10"
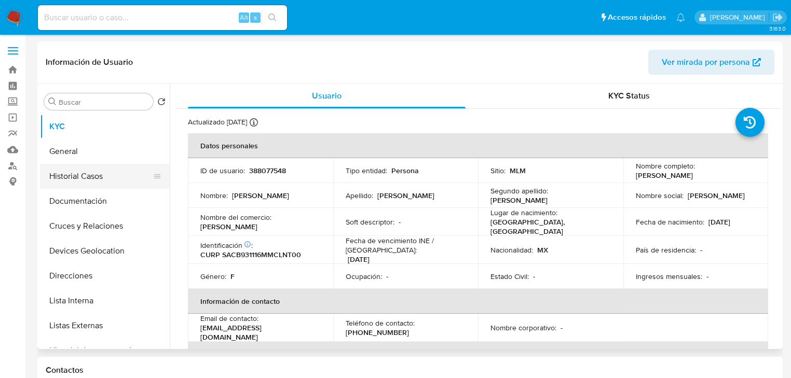
click at [108, 183] on button "Historial Casos" at bounding box center [100, 176] width 121 height 25
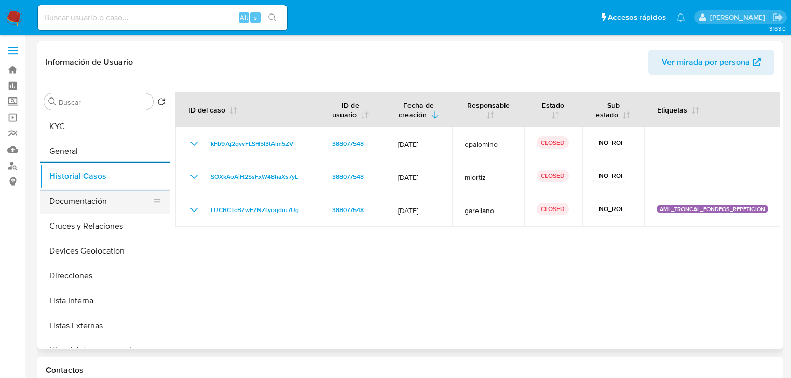
click at [88, 204] on button "Documentación" at bounding box center [100, 201] width 121 height 25
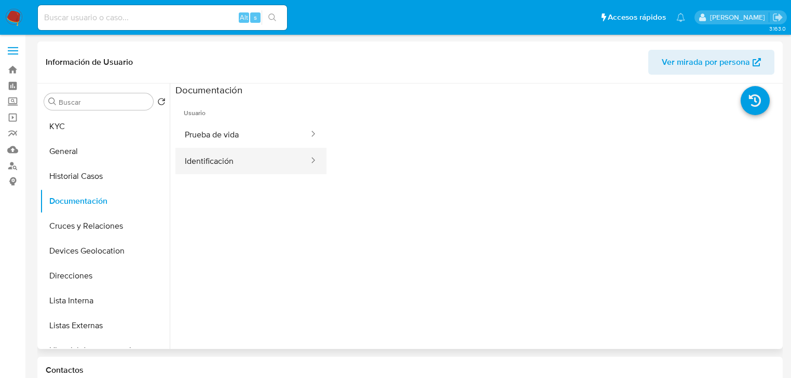
click at [227, 168] on button "Identificación" at bounding box center [242, 161] width 134 height 26
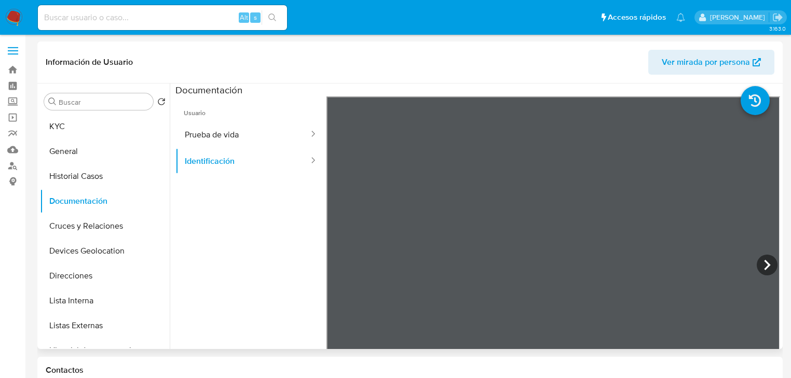
click at [722, 61] on span "Ver mirada por persona" at bounding box center [706, 62] width 88 height 25
click at [756, 106] on icon at bounding box center [754, 100] width 29 height 29
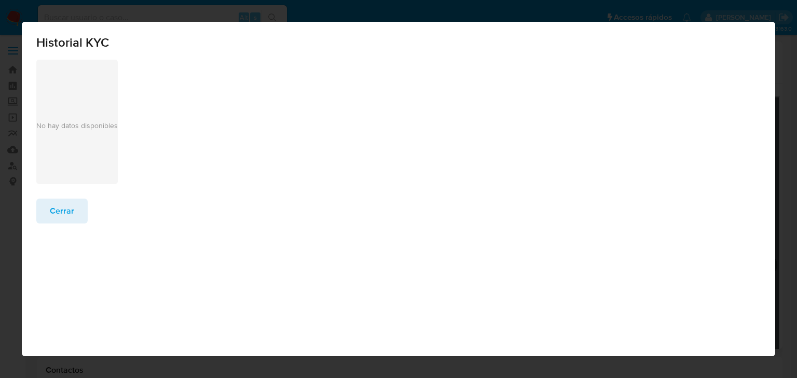
drag, startPoint x: 51, startPoint y: 216, endPoint x: 52, endPoint y: 207, distance: 8.9
click at [52, 212] on span "Cerrar" at bounding box center [62, 211] width 24 height 23
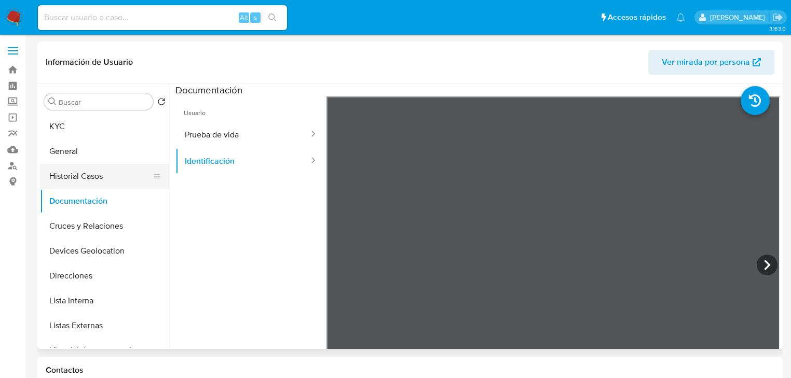
click at [118, 164] on button "Historial Casos" at bounding box center [100, 176] width 121 height 25
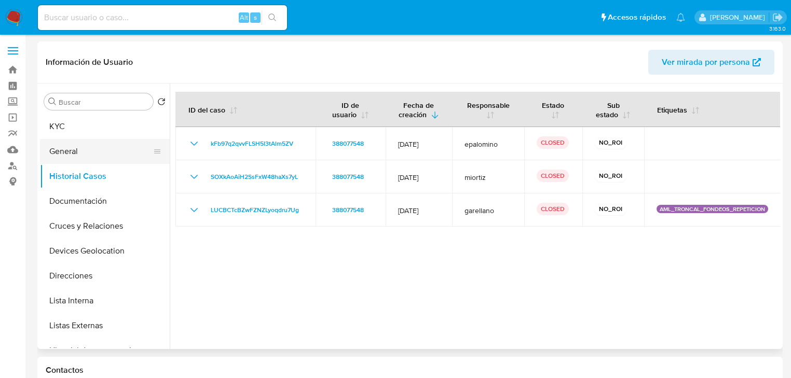
click at [104, 143] on button "General" at bounding box center [100, 151] width 121 height 25
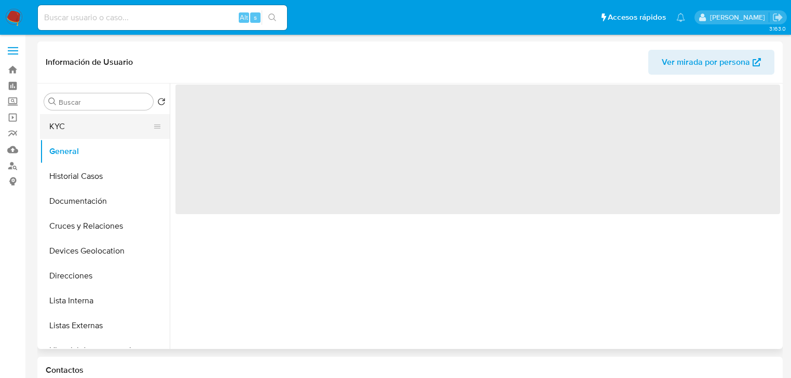
click at [103, 129] on button "KYC" at bounding box center [100, 126] width 121 height 25
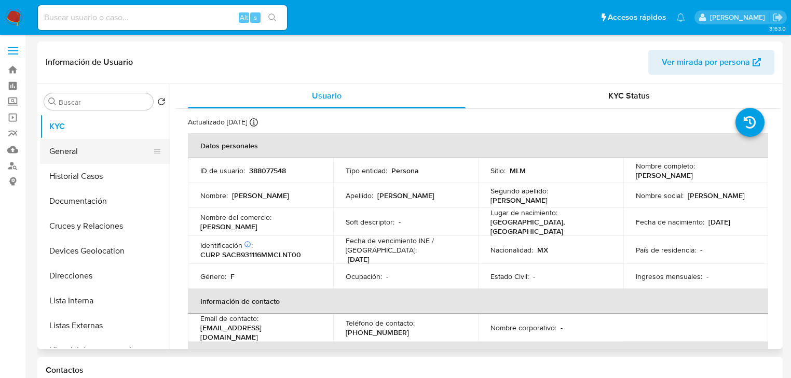
click at [91, 152] on button "General" at bounding box center [100, 151] width 121 height 25
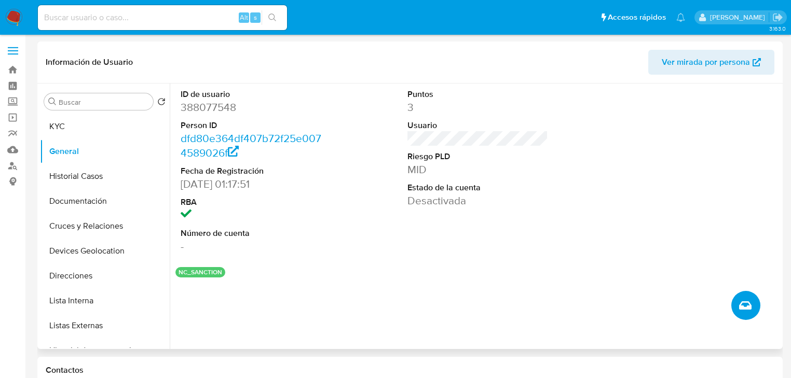
click at [749, 307] on icon "Crear caso manual" at bounding box center [745, 305] width 12 height 8
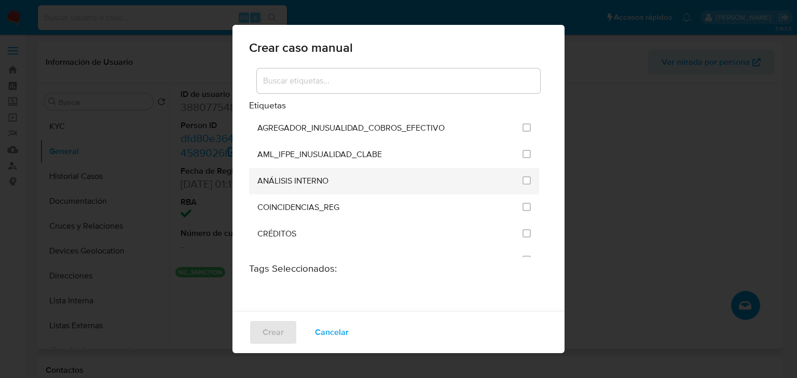
click at [522, 185] on span at bounding box center [526, 181] width 8 height 12
click at [524, 180] on li "ANÁLISIS INTERNO" at bounding box center [394, 181] width 290 height 26
click at [523, 181] on li "ANÁLISIS INTERNO" at bounding box center [394, 181] width 290 height 26
click at [522, 180] on input "1888" at bounding box center [526, 180] width 8 height 8
checkbox input "true"
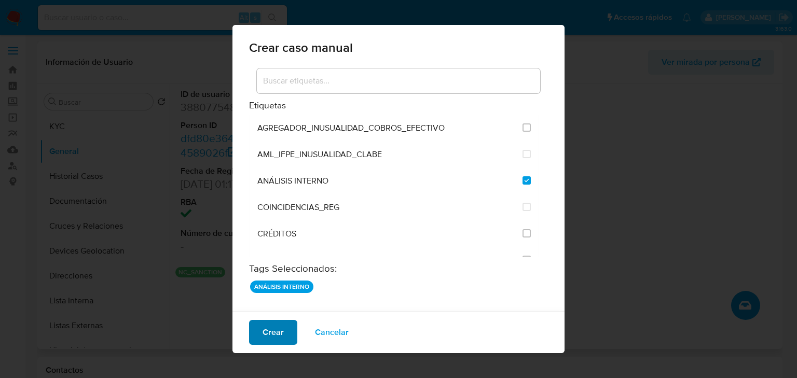
click at [270, 335] on span "Crear" at bounding box center [273, 332] width 21 height 23
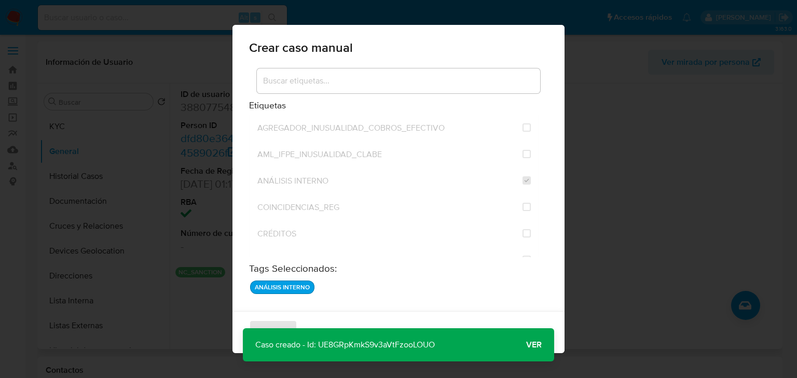
click at [531, 345] on span "Ver" at bounding box center [534, 345] width 16 height 0
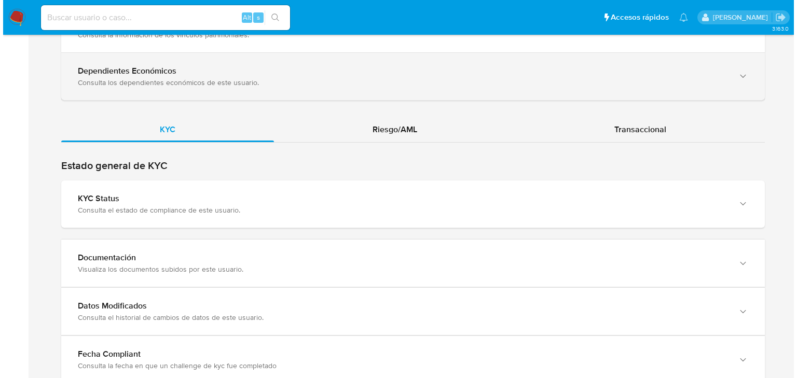
scroll to position [1079, 0]
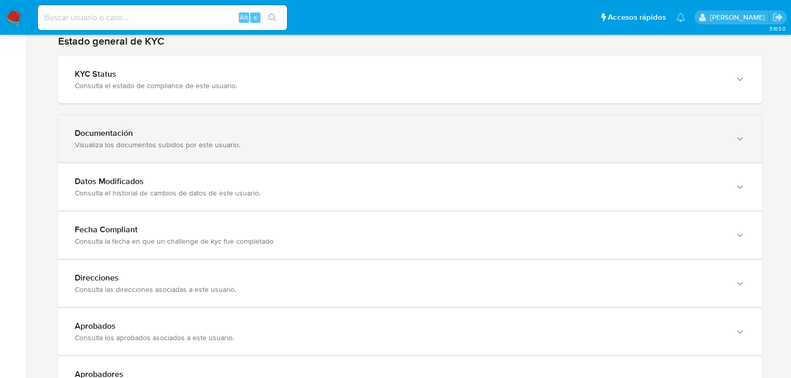
click at [168, 138] on div "Documentación Visualiza los documentos subidos por este usuario." at bounding box center [400, 138] width 650 height 21
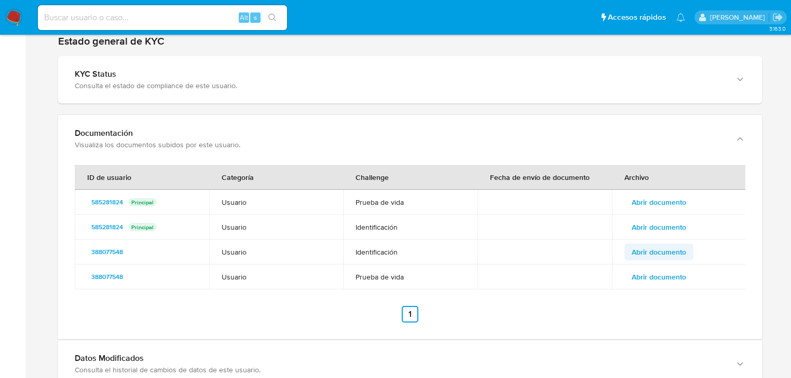
click at [644, 252] on span "Abrir documento" at bounding box center [658, 252] width 54 height 15
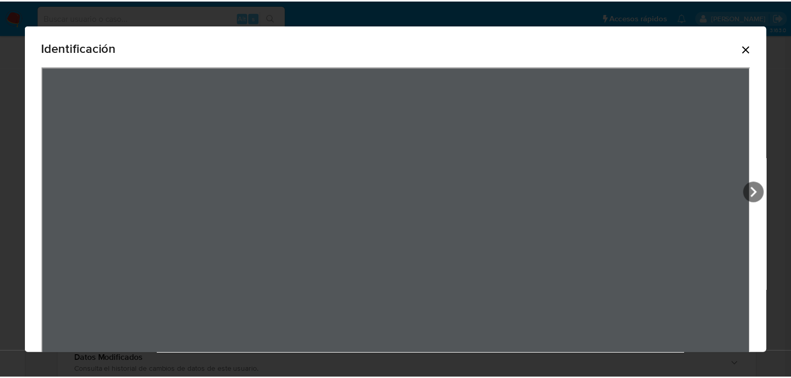
scroll to position [633, 0]
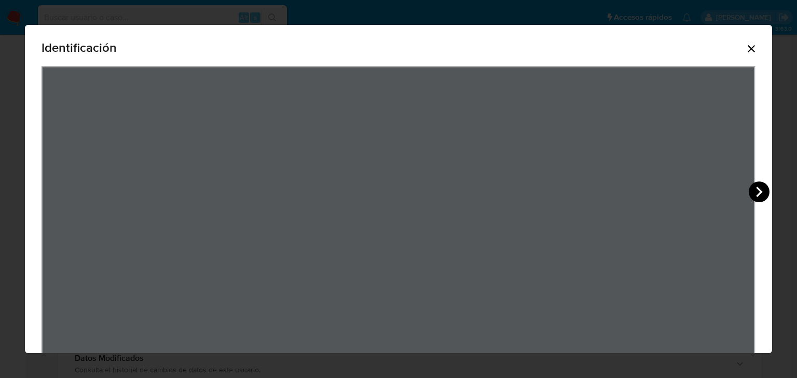
click at [758, 193] on icon "View Document Modal" at bounding box center [759, 192] width 21 height 21
click at [745, 53] on icon "Cerrar" at bounding box center [751, 49] width 12 height 12
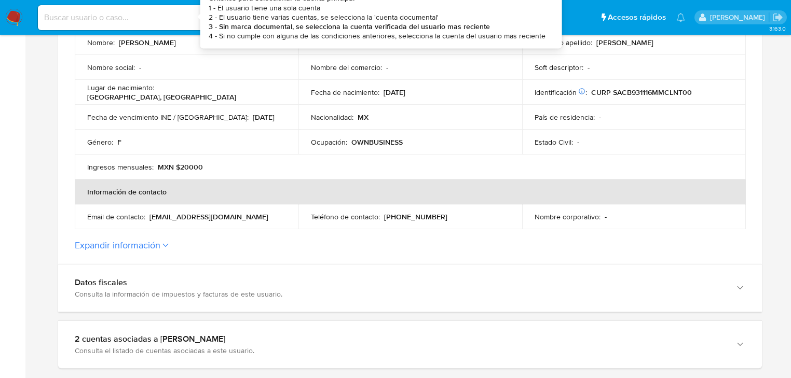
scroll to position [208, 0]
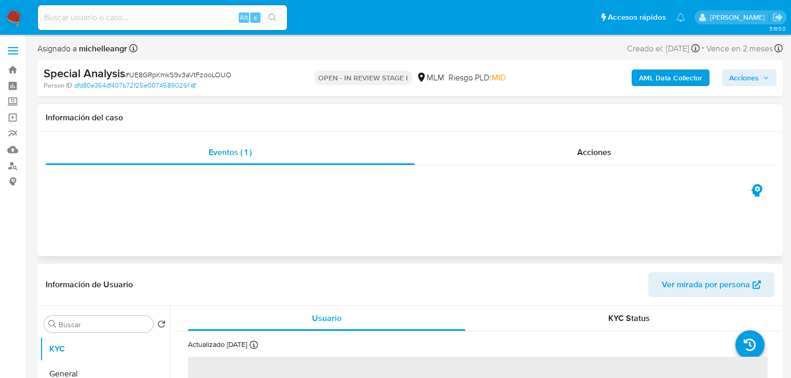
scroll to position [83, 0]
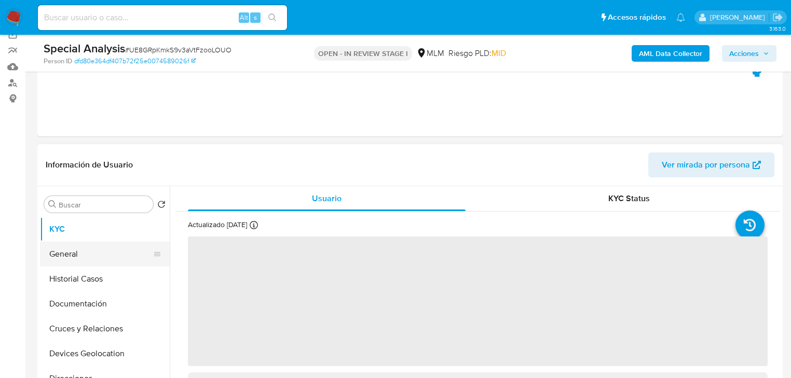
select select "10"
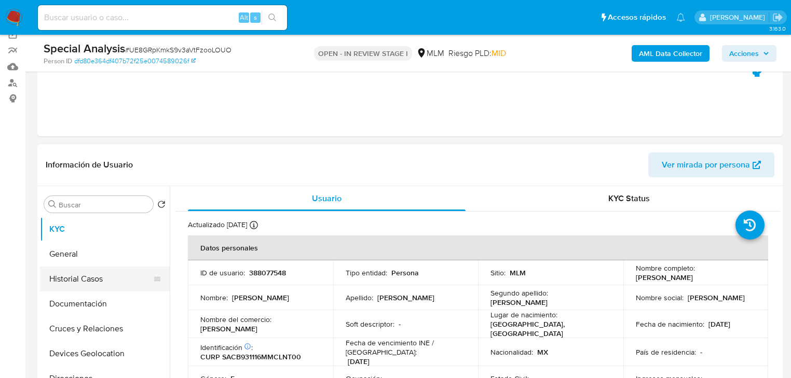
click at [95, 279] on button "Historial Casos" at bounding box center [100, 279] width 121 height 25
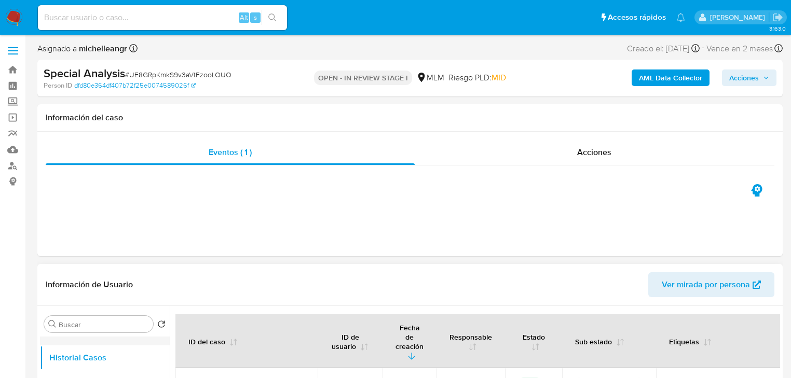
scroll to position [0, 0]
click at [74, 351] on button "KYC" at bounding box center [100, 349] width 121 height 25
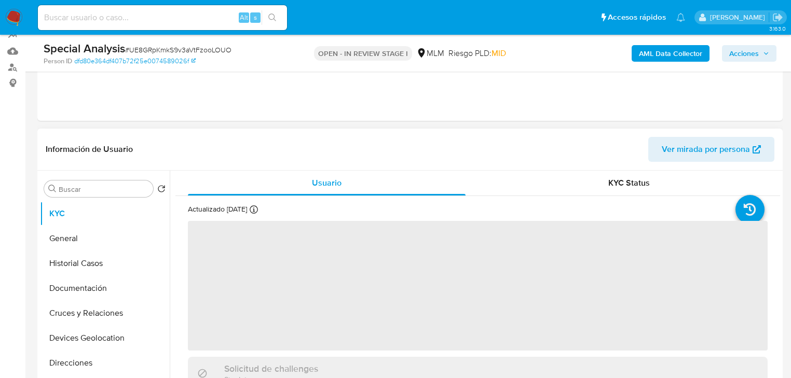
scroll to position [125, 0]
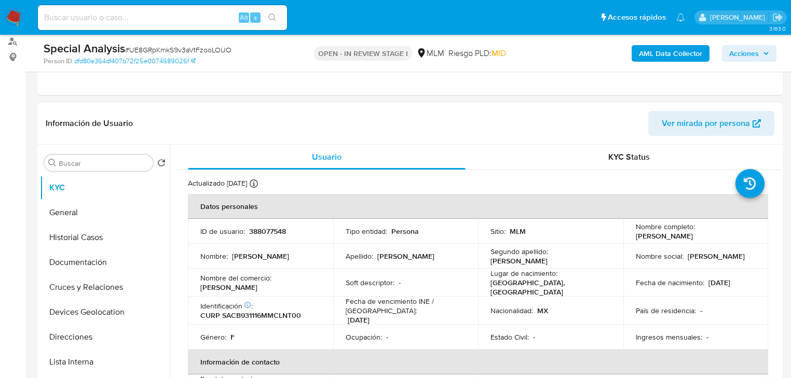
click at [270, 228] on p "388077548" at bounding box center [267, 231] width 37 height 9
copy p "388077548"
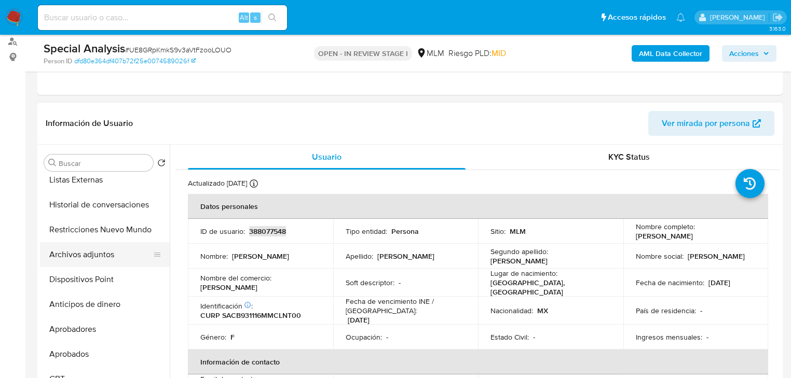
scroll to position [208, 0]
drag, startPoint x: 98, startPoint y: 256, endPoint x: 530, endPoint y: 274, distance: 432.1
click at [101, 255] on button "Archivos adjuntos" at bounding box center [105, 254] width 130 height 25
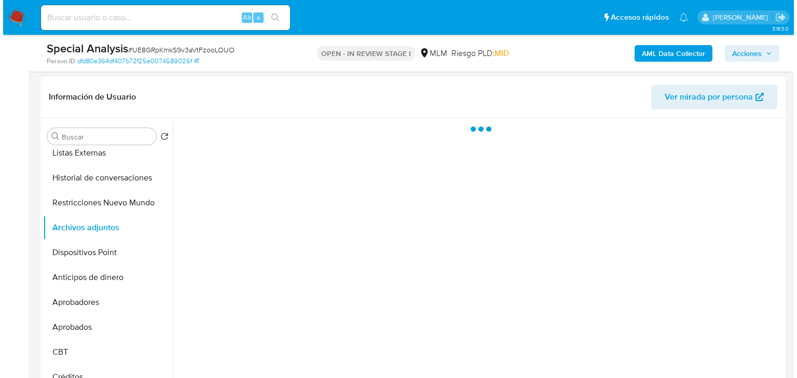
scroll to position [166, 0]
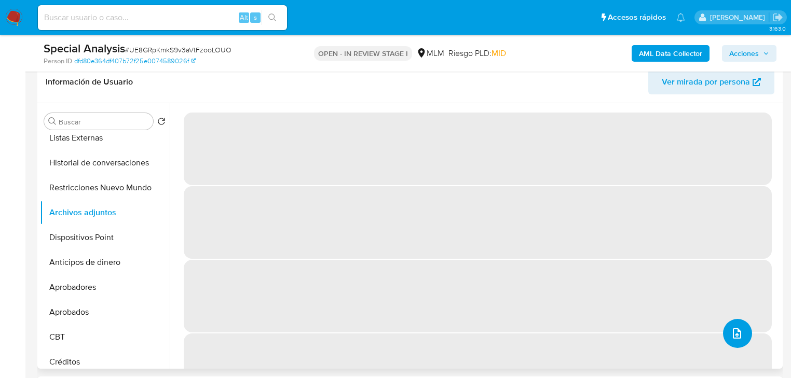
click at [735, 335] on icon "upload-file" at bounding box center [737, 333] width 12 height 12
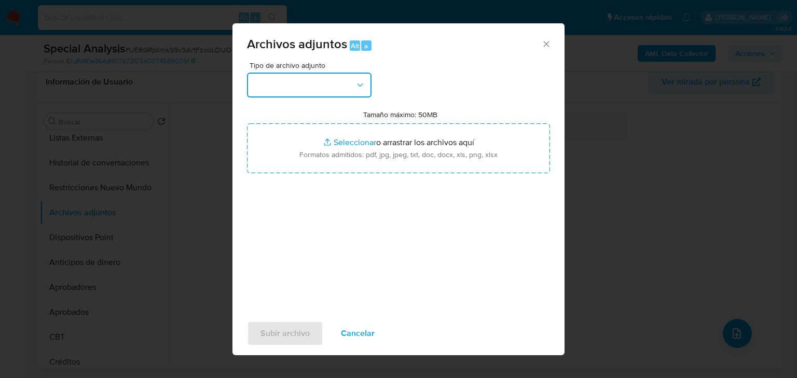
click at [316, 90] on button "button" at bounding box center [309, 85] width 125 height 25
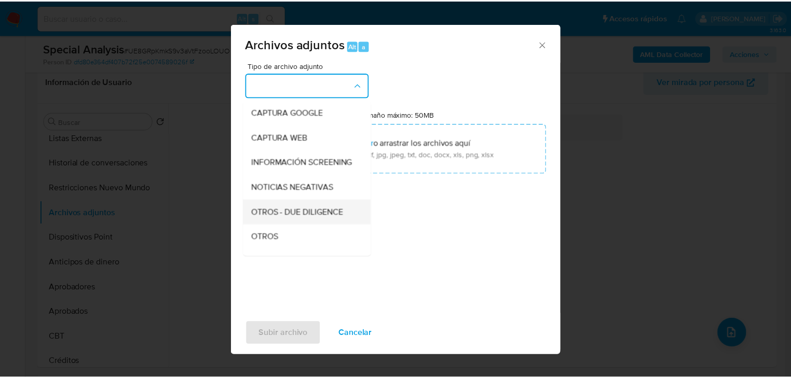
scroll to position [71, 0]
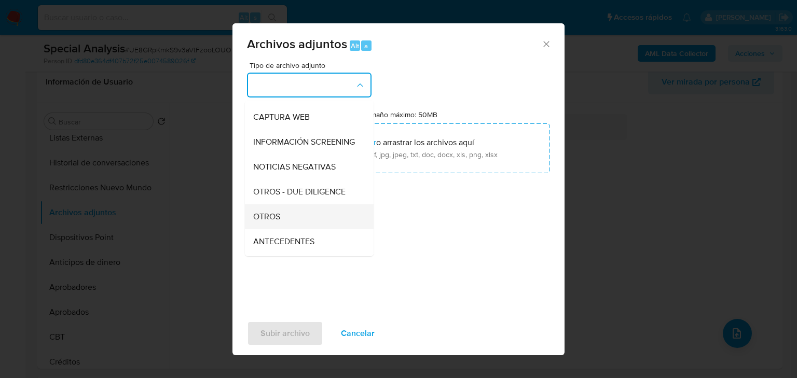
click at [269, 222] on span "OTROS" at bounding box center [266, 217] width 27 height 10
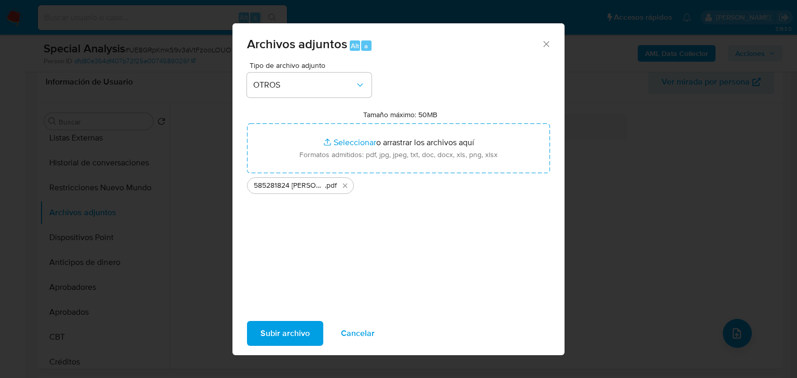
click at [292, 331] on span "Subir archivo" at bounding box center [284, 333] width 49 height 23
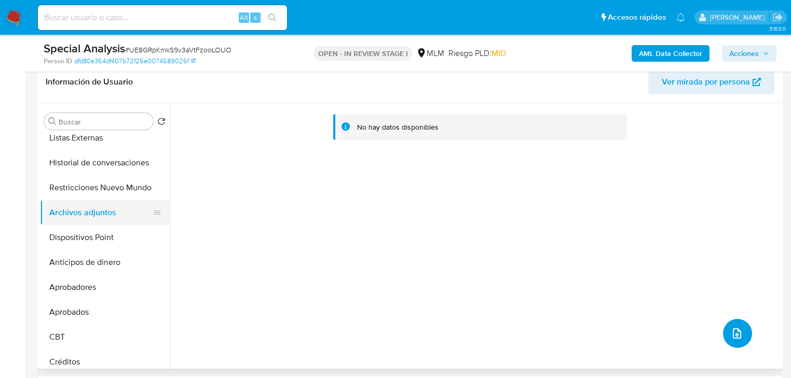
scroll to position [125, 0]
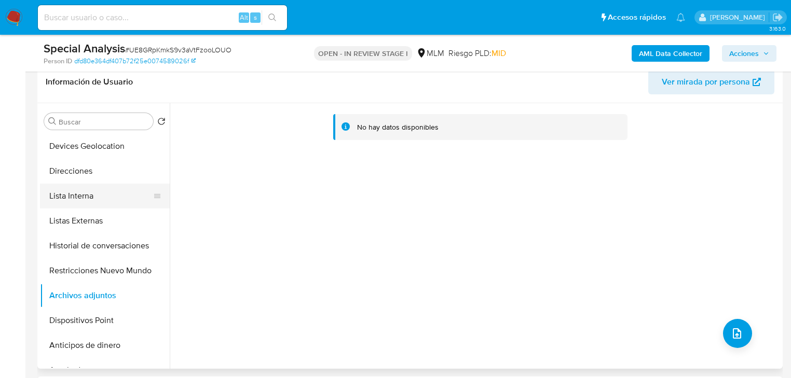
click at [93, 193] on button "Lista Interna" at bounding box center [100, 196] width 121 height 25
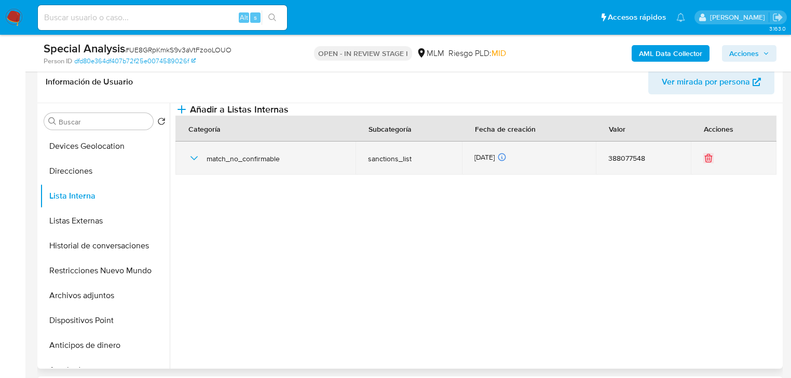
click at [193, 164] on icon "button" at bounding box center [194, 158] width 12 height 12
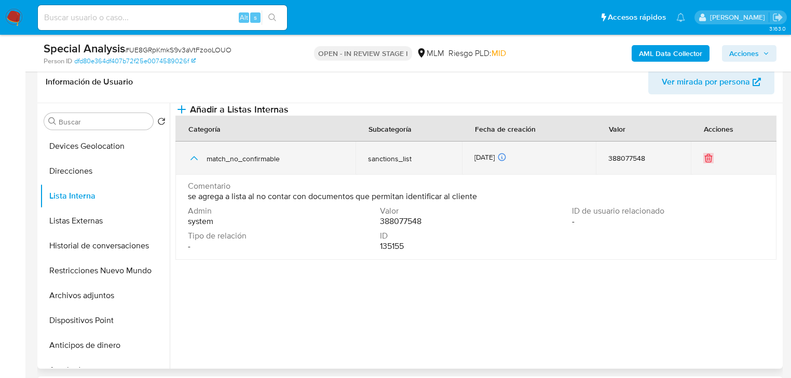
click at [710, 162] on icon "Eliminar" at bounding box center [708, 159] width 6 height 6
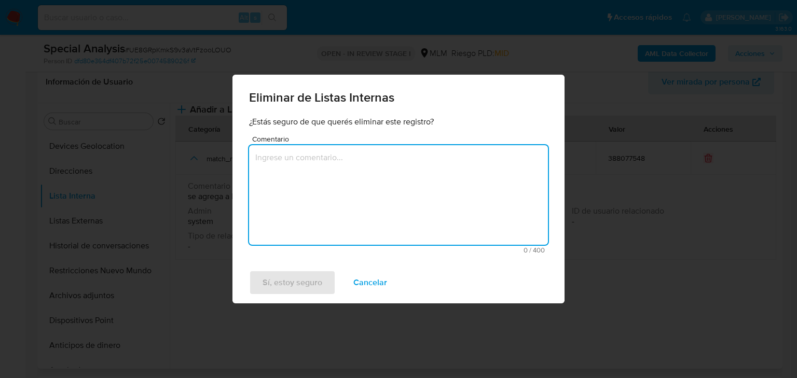
click at [395, 191] on textarea "Comentario" at bounding box center [398, 195] width 299 height 100
paste textarea "Se valida en listas y documentación registrada en 2021 sin obtener hits positiv…"
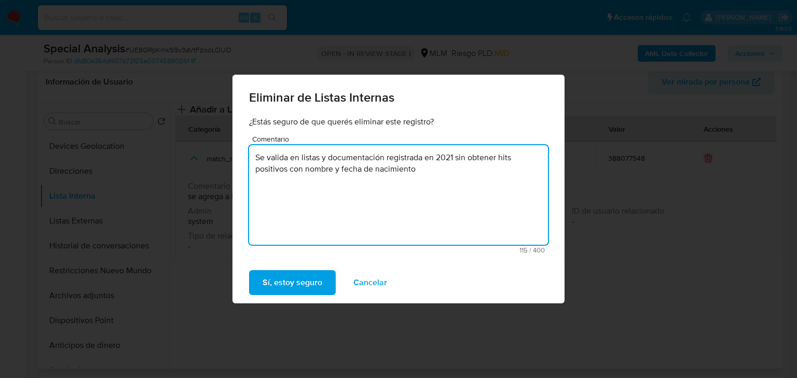
drag, startPoint x: 427, startPoint y: 158, endPoint x: 458, endPoint y: 158, distance: 30.6
click at [458, 158] on textarea "Se valida en listas y documentación registrada en 2021 sin obtener hits positiv…" at bounding box center [398, 195] width 299 height 100
click at [417, 166] on textarea "Se valida en listas y documentación registrada sin obtener hits positivos con n…" at bounding box center [398, 195] width 299 height 100
drag, startPoint x: 382, startPoint y: 175, endPoint x: 244, endPoint y: 150, distance: 140.2
click at [244, 150] on div "¿Estás seguro de que querés eliminar este registro? Comentario Se valida en lis…" at bounding box center [398, 189] width 332 height 146
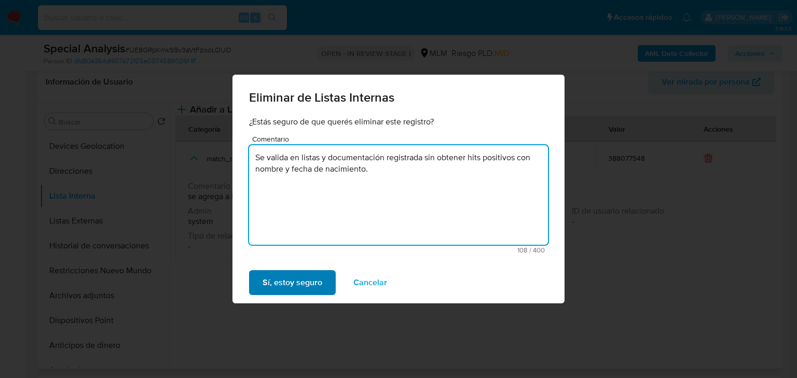
type textarea "Se valida en listas y documentación registrada sin obtener hits positivos con n…"
click at [276, 286] on span "Sí, estoy seguro" at bounding box center [293, 282] width 60 height 23
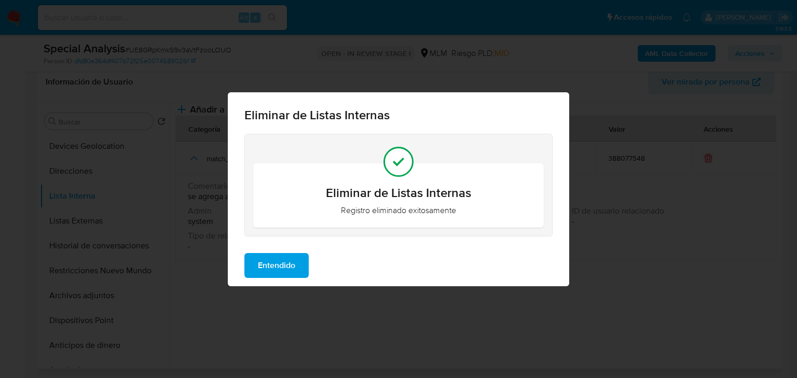
click at [287, 262] on span "Entendido" at bounding box center [276, 265] width 37 height 23
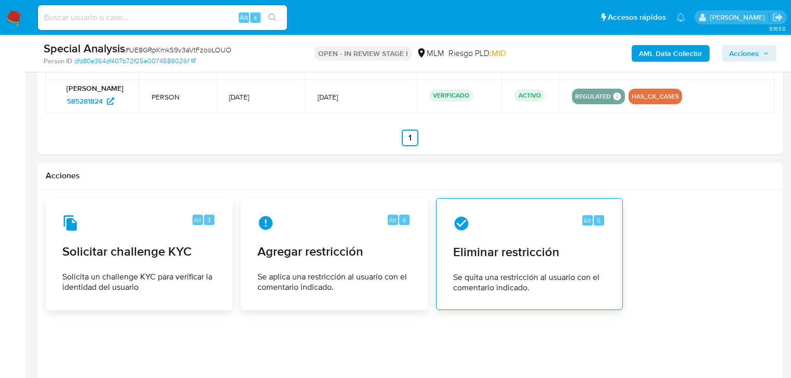
scroll to position [1328, 0]
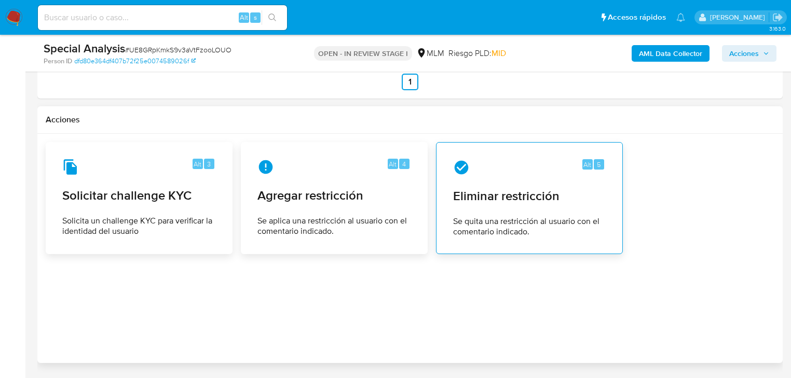
click at [509, 204] on span "Eliminar restricción" at bounding box center [529, 196] width 153 height 16
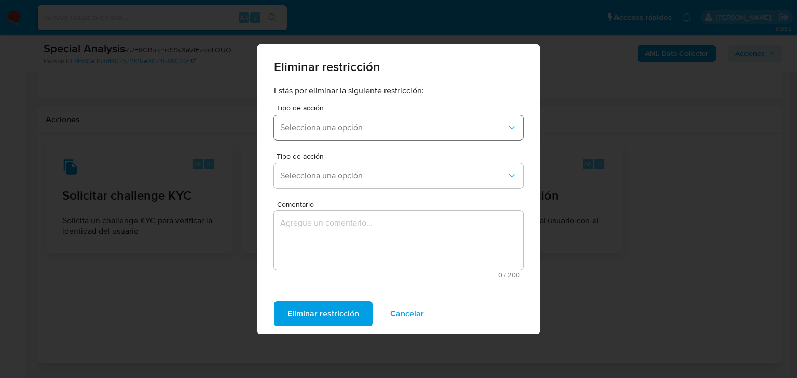
click at [352, 119] on button "Selecciona una opción" at bounding box center [398, 127] width 249 height 25
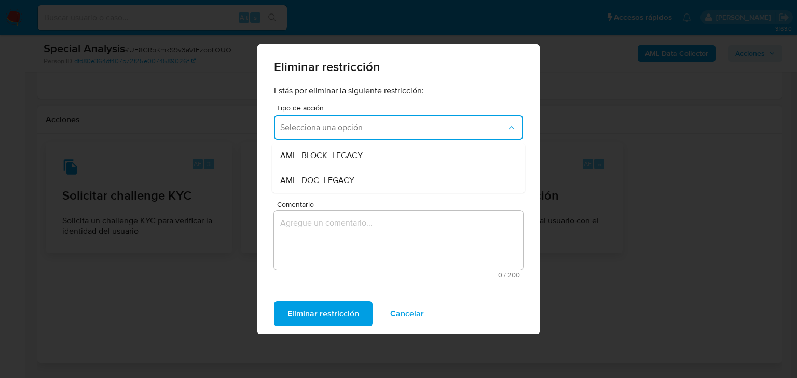
click at [703, 157] on div "Eliminar restricción Estás por eliminar la siguiente restricción: Tipo de acció…" at bounding box center [398, 189] width 797 height 378
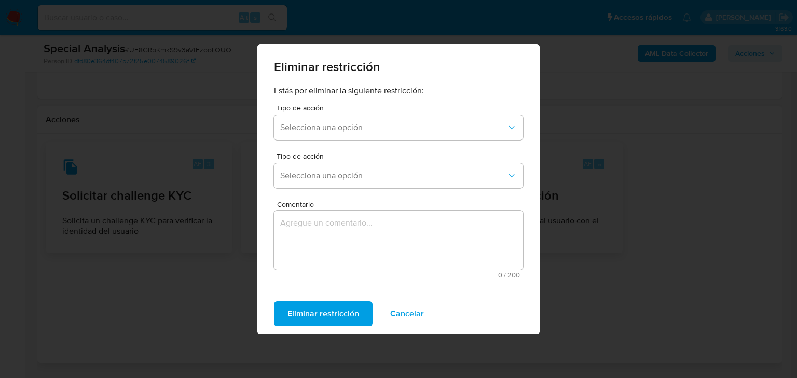
click at [409, 309] on span "Cancelar" at bounding box center [407, 313] width 34 height 23
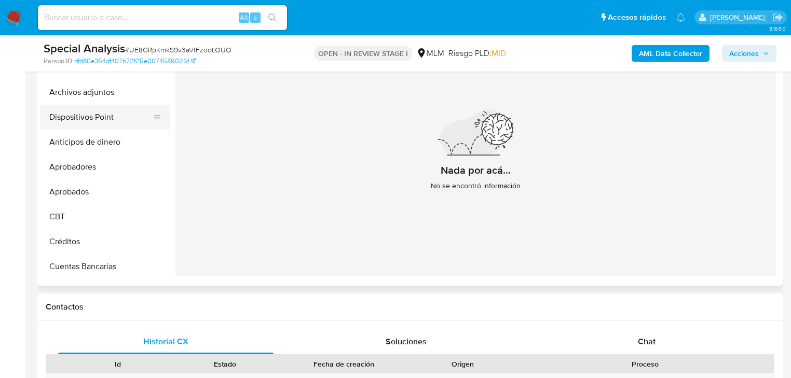
scroll to position [181, 0]
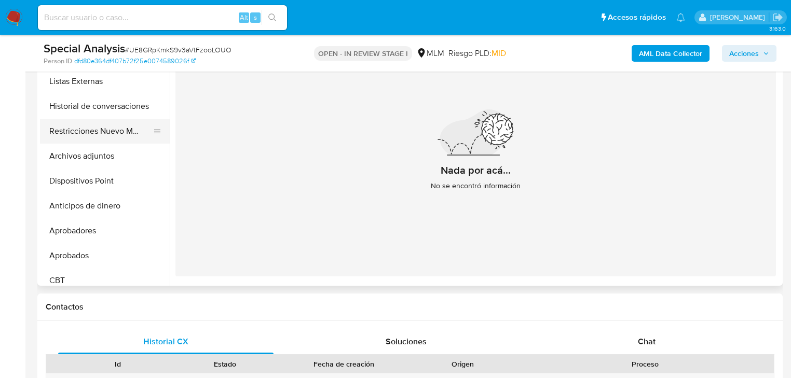
drag, startPoint x: 126, startPoint y: 131, endPoint x: 132, endPoint y: 128, distance: 7.2
click at [127, 130] on button "Restricciones Nuevo Mundo" at bounding box center [100, 131] width 121 height 25
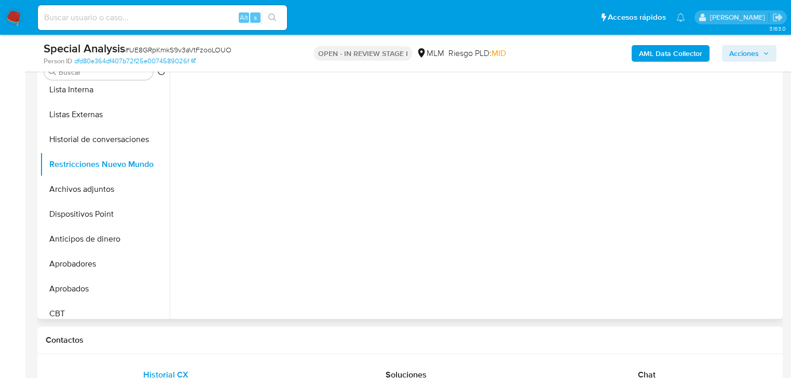
scroll to position [166, 0]
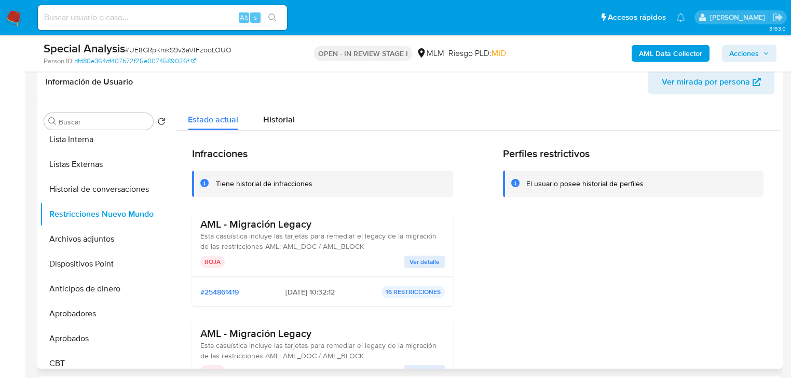
drag, startPoint x: 334, startPoint y: 228, endPoint x: 350, endPoint y: 228, distance: 15.6
click at [350, 228] on h3 "AML - Migración Legacy" at bounding box center [322, 224] width 244 height 13
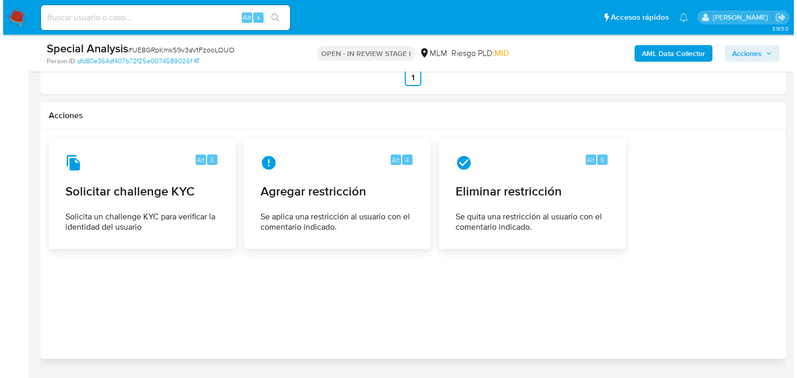
scroll to position [1370, 0]
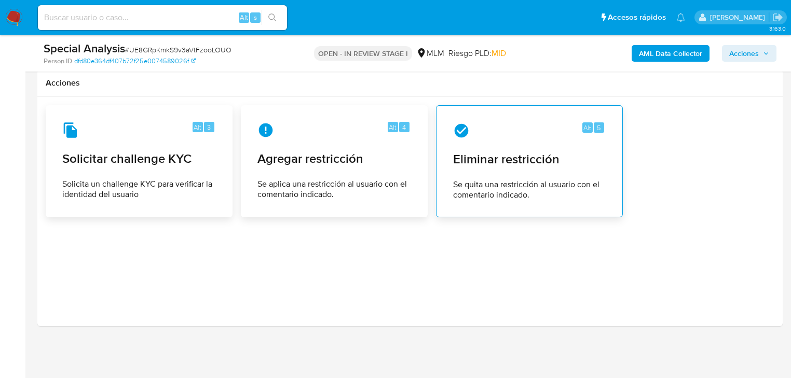
click at [504, 183] on div "Alt 5 Eliminar restricción Se quita una restricción al usuario con el comentari…" at bounding box center [529, 161] width 169 height 94
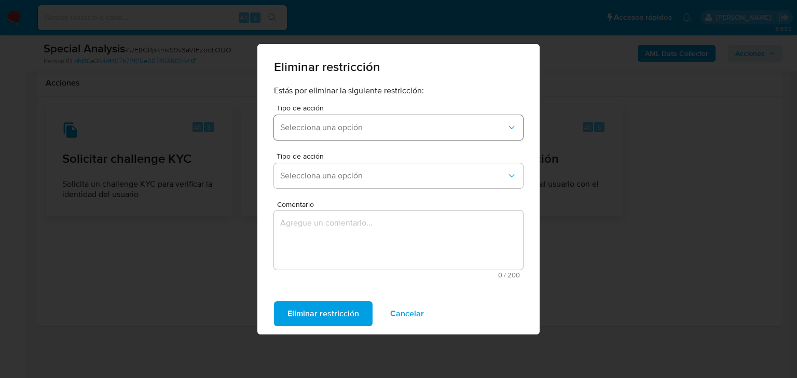
click at [346, 137] on button "Selecciona una opción" at bounding box center [398, 127] width 249 height 25
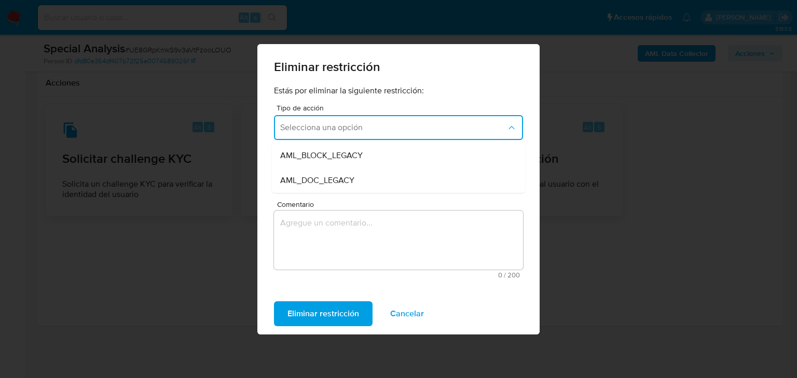
click at [376, 156] on div "AML_BLOCK_LEGACY" at bounding box center [395, 155] width 230 height 25
click at [372, 177] on span "Selecciona una opción" at bounding box center [393, 176] width 226 height 10
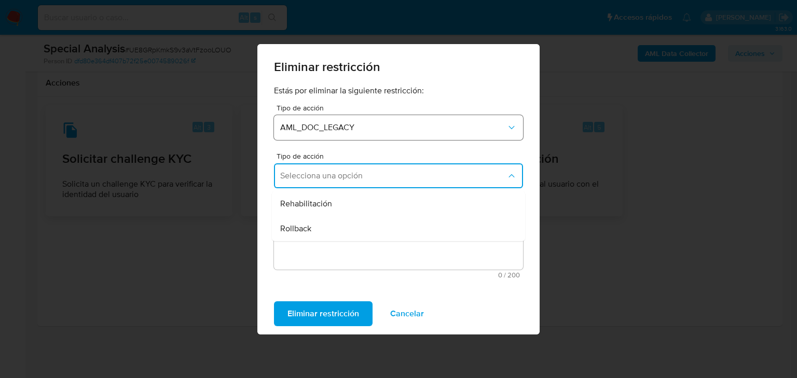
click at [374, 129] on span "AML_DOC_LEGACY" at bounding box center [393, 127] width 226 height 10
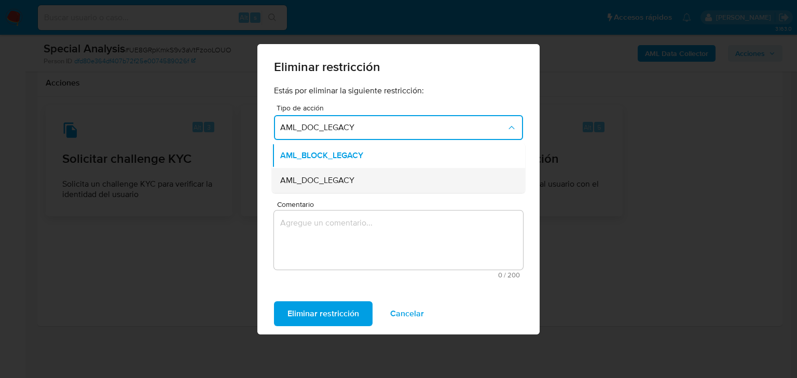
click at [351, 181] on span "AML_DOC_LEGACY" at bounding box center [317, 180] width 74 height 10
click at [351, 181] on span "Selecciona una opción" at bounding box center [393, 176] width 226 height 10
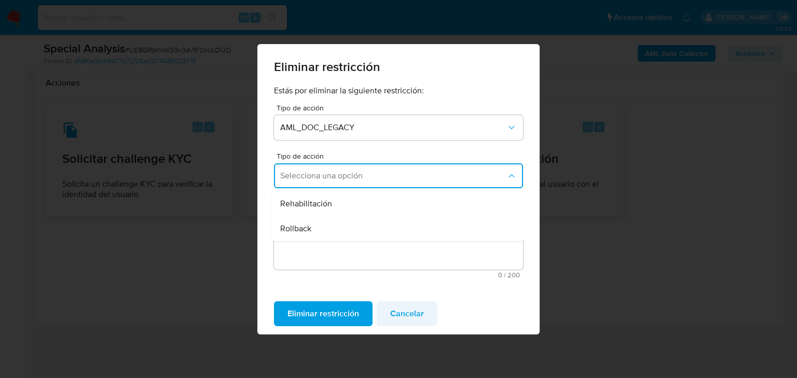
click at [410, 317] on span "Cancelar" at bounding box center [407, 313] width 34 height 23
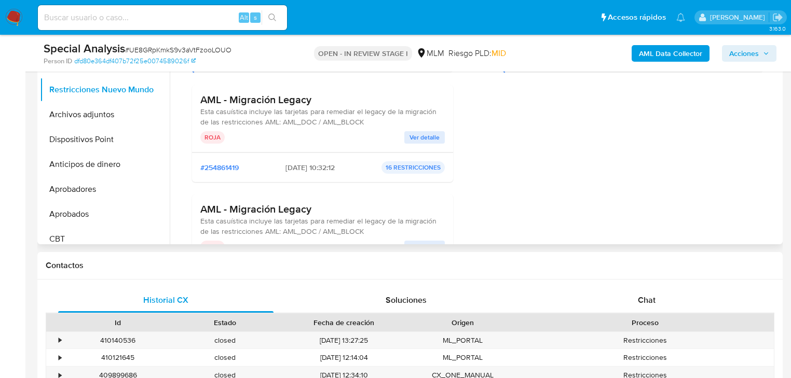
scroll to position [125, 0]
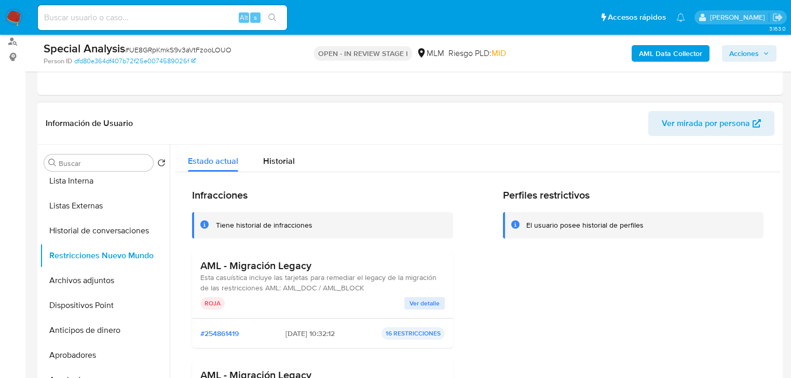
click at [438, 305] on button "Ver detalle" at bounding box center [424, 303] width 40 height 12
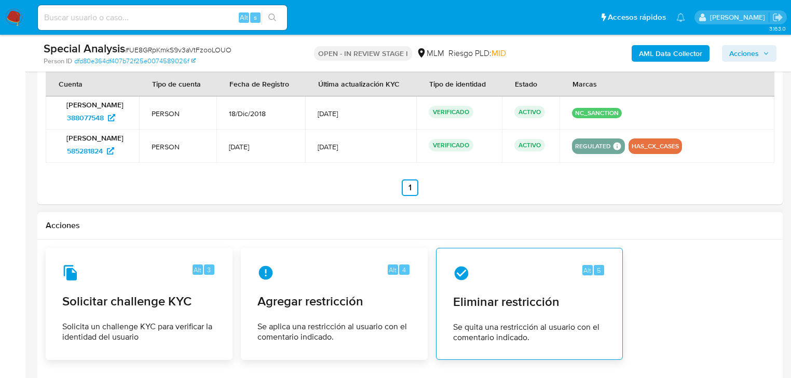
scroll to position [1287, 0]
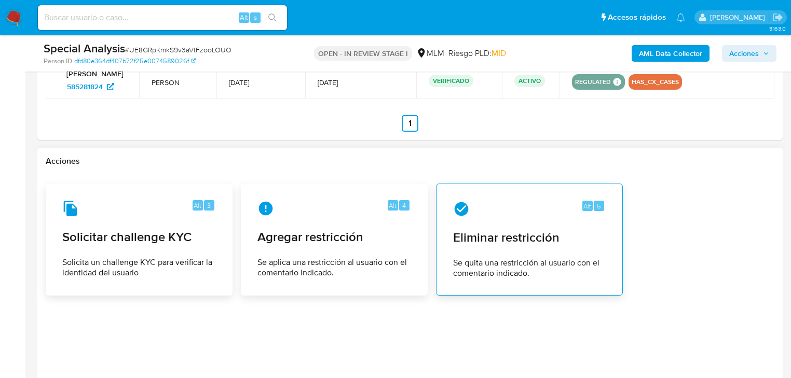
click at [508, 260] on div "Alt 5 Eliminar restricción Se quita una restricción al usuario con el comentari…" at bounding box center [529, 239] width 169 height 94
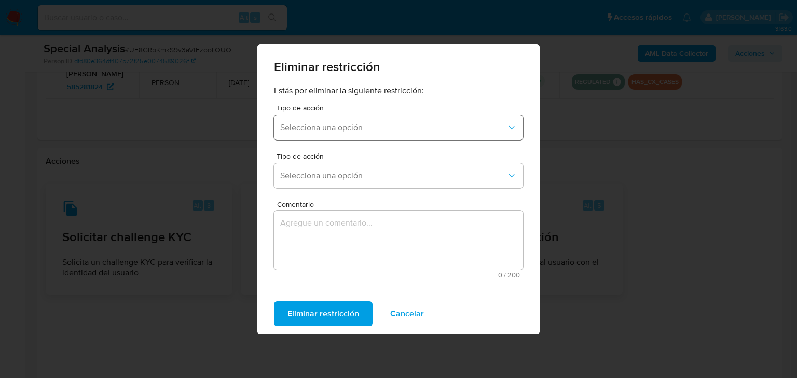
click at [394, 131] on span "Selecciona una opción" at bounding box center [393, 127] width 226 height 10
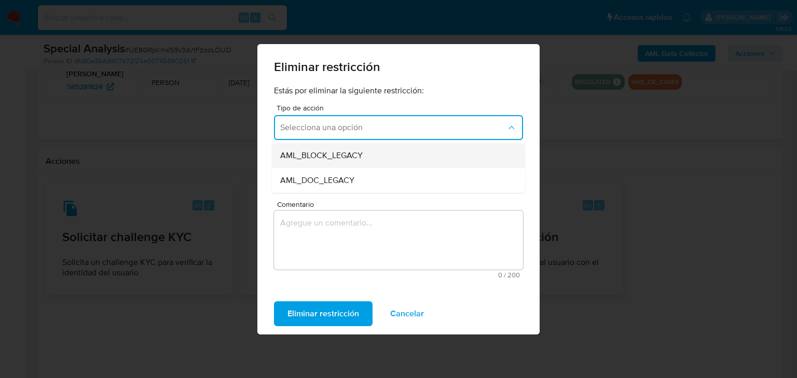
click at [407, 162] on div "AML_BLOCK_LEGACY" at bounding box center [395, 155] width 230 height 25
click at [373, 178] on span "Selecciona una opción" at bounding box center [393, 176] width 226 height 10
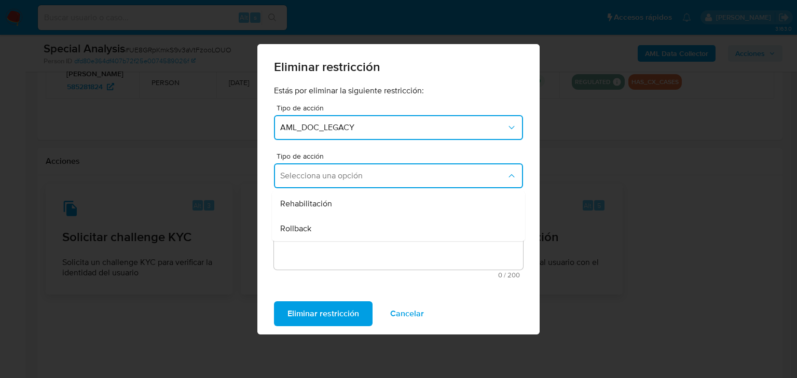
click at [354, 203] on div "Rehabilitación" at bounding box center [395, 203] width 230 height 25
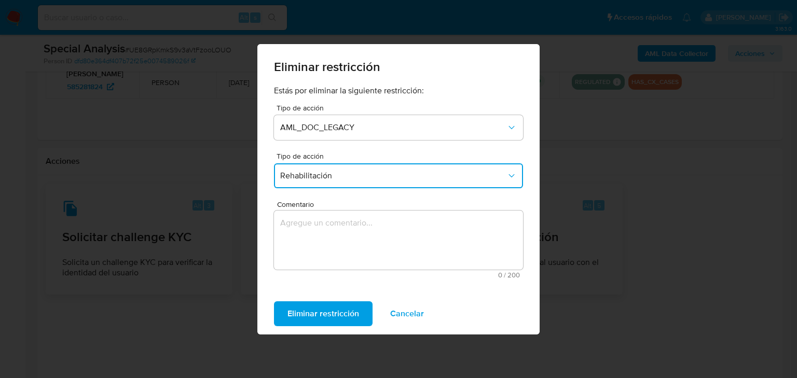
click at [309, 231] on textarea "Comentario" at bounding box center [398, 240] width 249 height 59
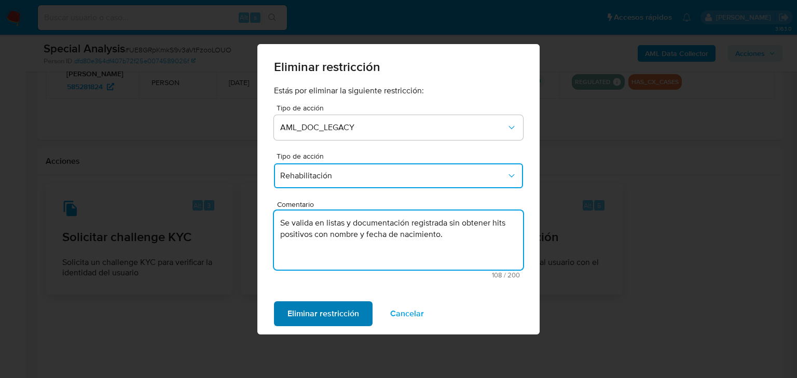
type textarea "Se valida en listas y documentación registrada sin obtener hits positivos con n…"
click at [325, 319] on span "Eliminar restricción" at bounding box center [323, 313] width 72 height 23
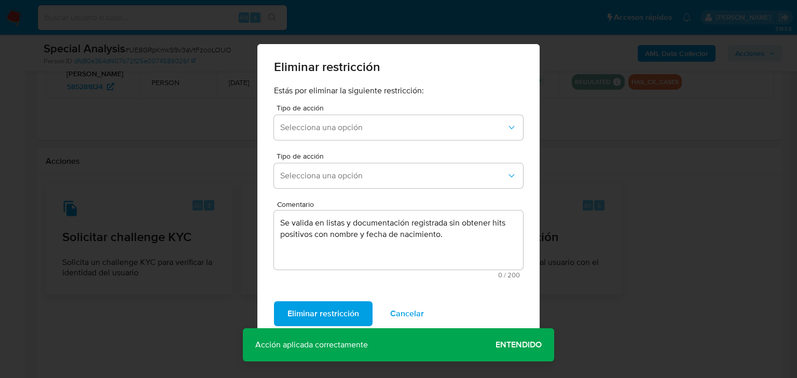
click at [527, 345] on span "Entendido" at bounding box center [519, 345] width 46 height 0
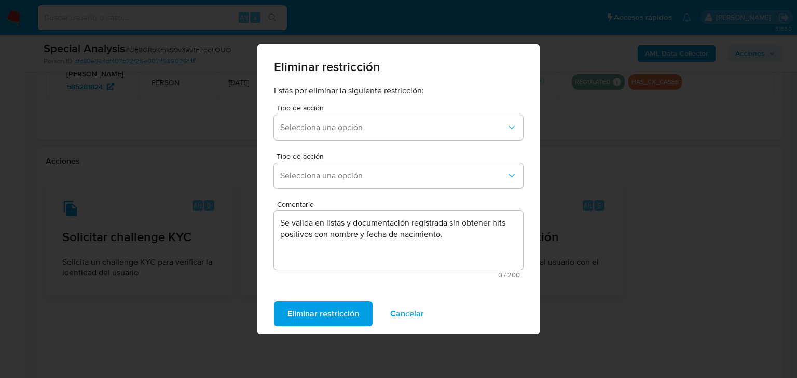
click at [410, 315] on span "Cancelar" at bounding box center [407, 313] width 34 height 23
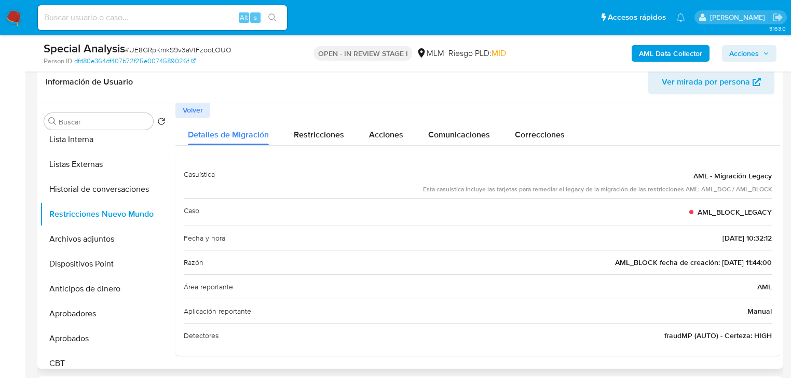
scroll to position [0, 0]
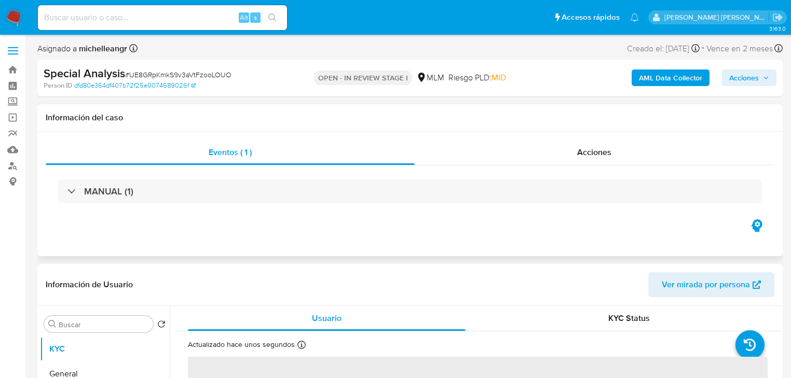
select select "10"
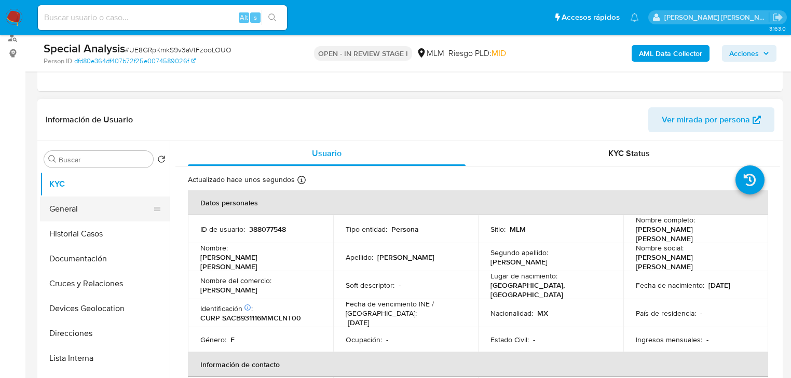
scroll to position [166, 0]
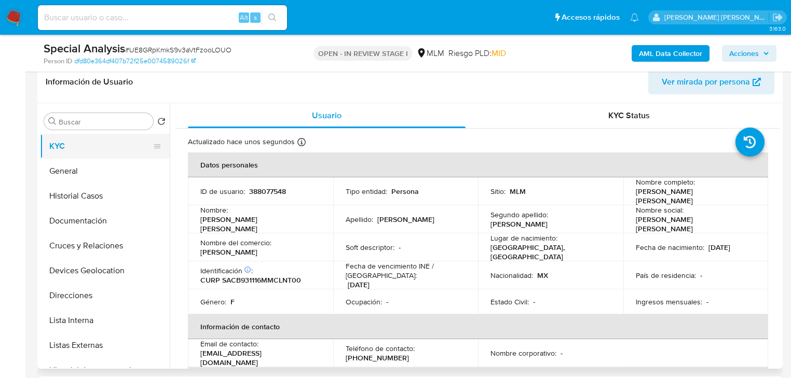
click at [144, 157] on button "KYC" at bounding box center [100, 146] width 121 height 25
click at [128, 180] on button "General" at bounding box center [100, 171] width 121 height 25
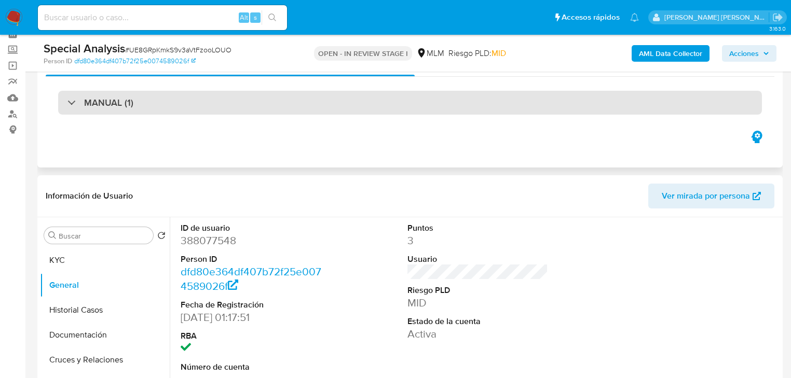
scroll to position [0, 0]
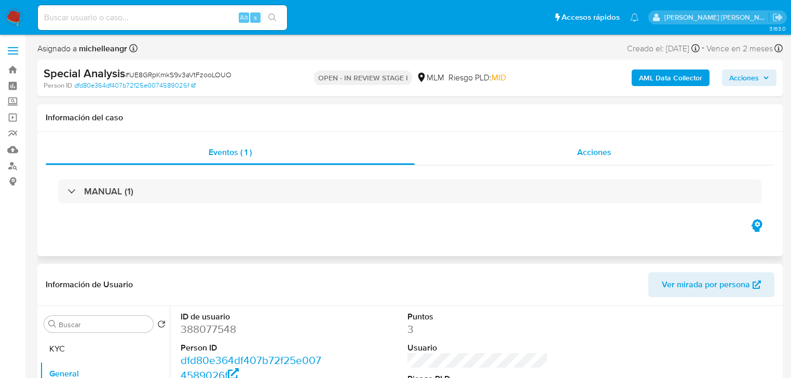
click at [590, 159] on div "Acciones" at bounding box center [595, 152] width 360 height 25
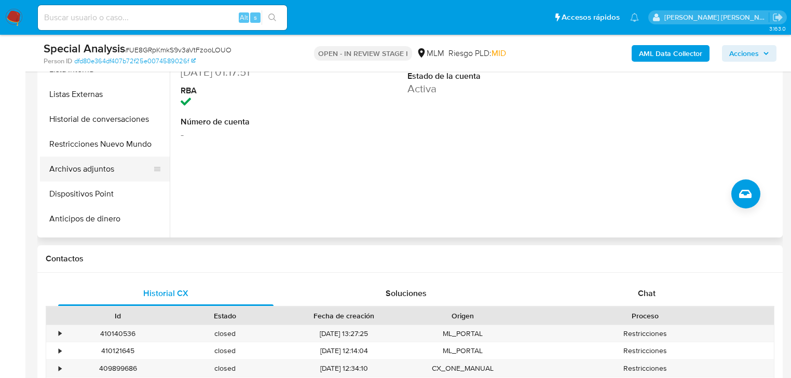
scroll to position [125, 0]
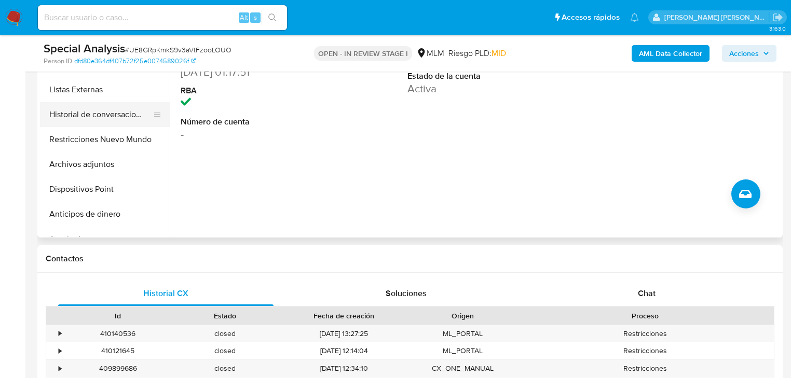
click at [121, 105] on button "Historial de conversaciones" at bounding box center [100, 114] width 121 height 25
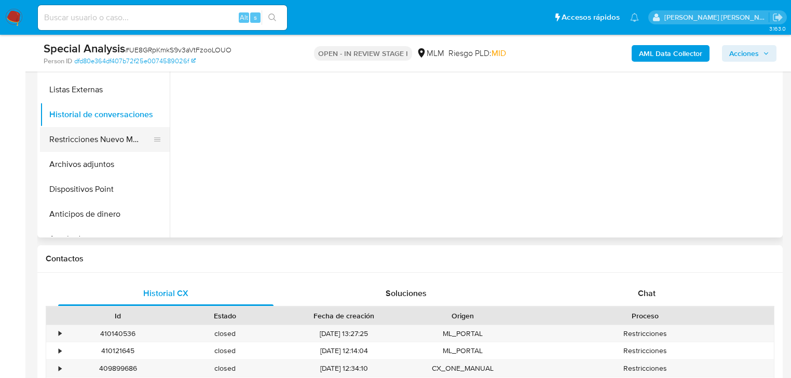
click at [115, 142] on button "Restricciones Nuevo Mundo" at bounding box center [100, 139] width 121 height 25
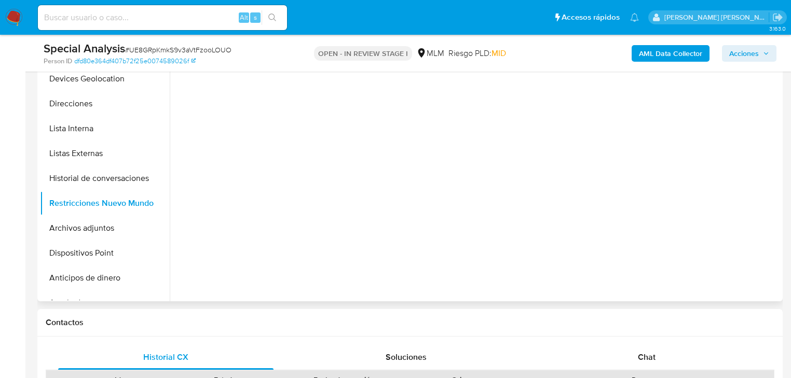
scroll to position [208, 0]
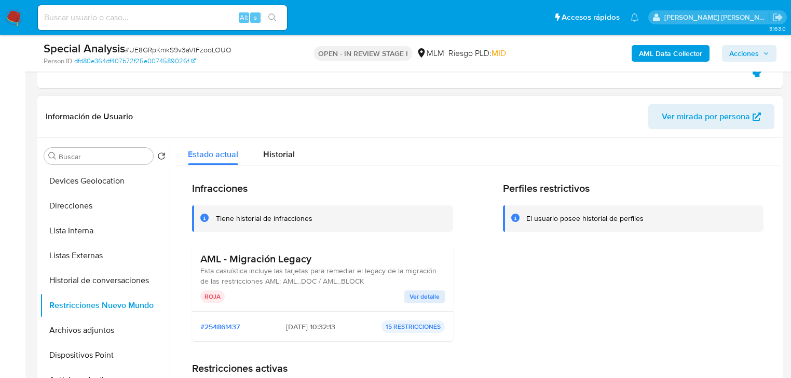
click at [417, 294] on span "Ver detalle" at bounding box center [424, 297] width 30 height 10
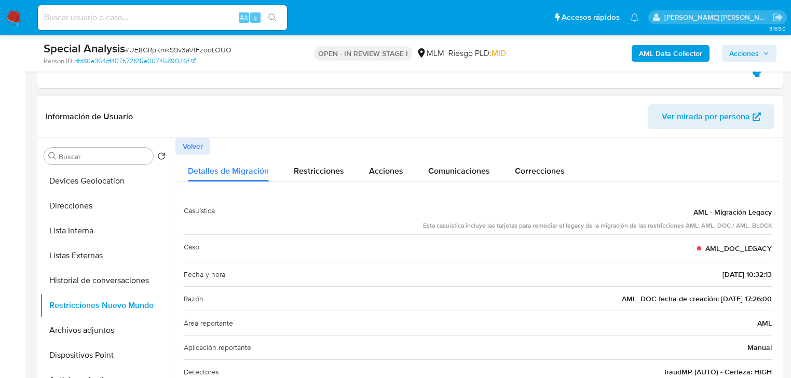
click at [205, 153] on button "Volver" at bounding box center [192, 146] width 35 height 17
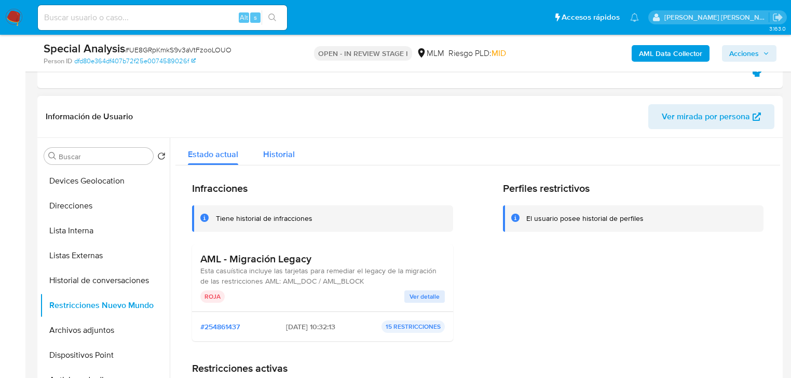
click at [264, 162] on div "Historial" at bounding box center [279, 151] width 32 height 27
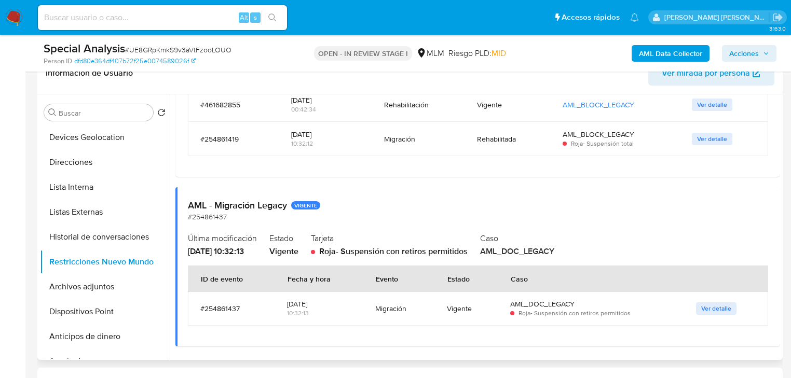
scroll to position [291, 0]
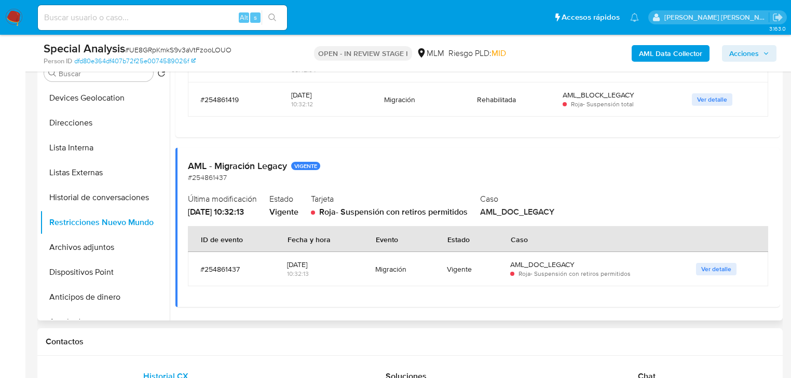
click at [706, 276] on td "Ver detalle" at bounding box center [725, 269] width 85 height 34
click at [709, 272] on span "Ver detalle" at bounding box center [716, 269] width 30 height 10
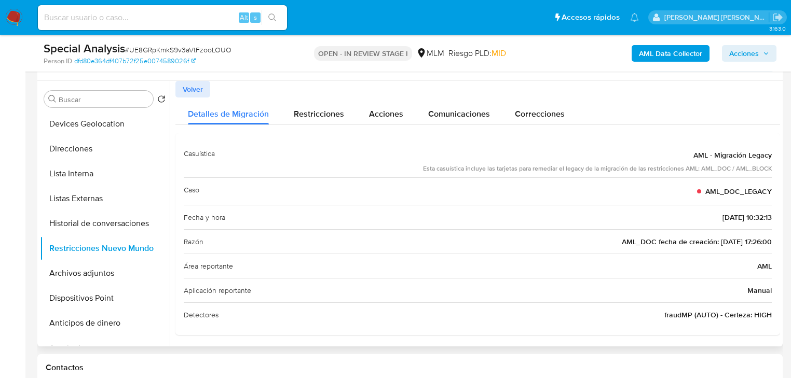
scroll to position [208, 0]
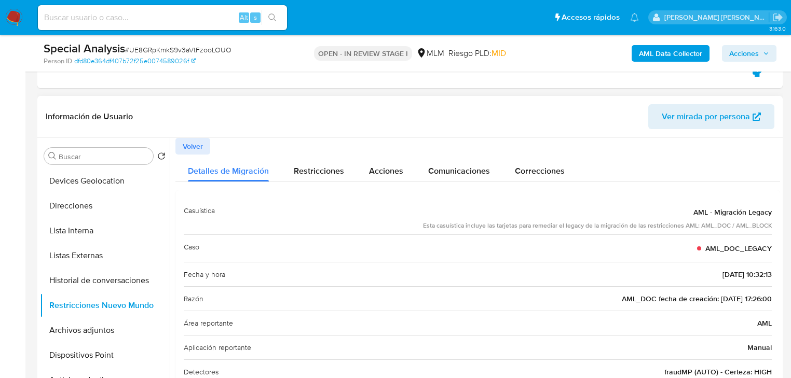
click at [198, 146] on span "Volver" at bounding box center [193, 146] width 20 height 15
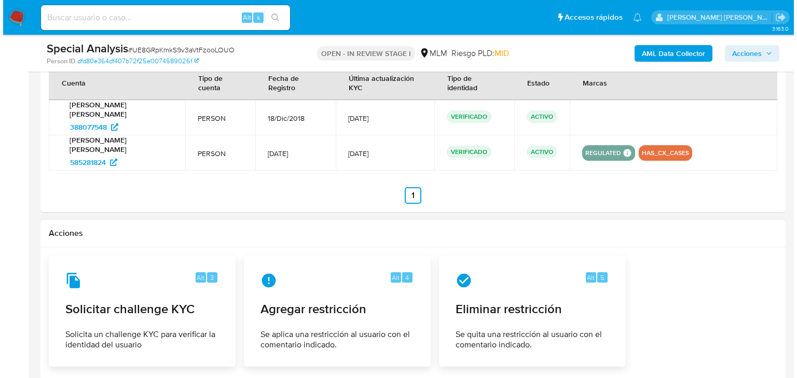
scroll to position [1370, 0]
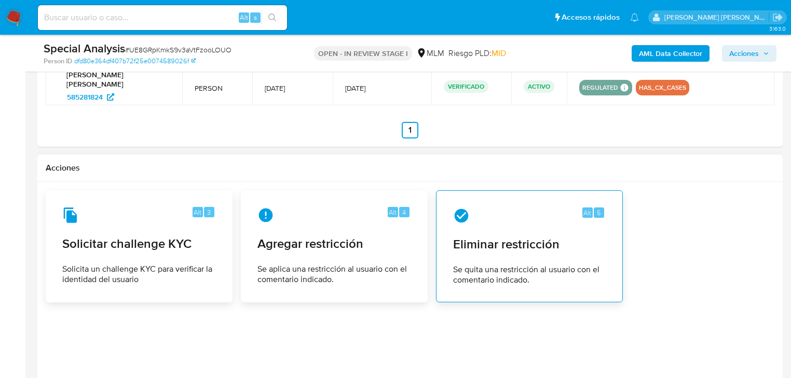
click at [499, 270] on span "Se quita una restricción al usuario con el comentario indicado." at bounding box center [529, 275] width 153 height 21
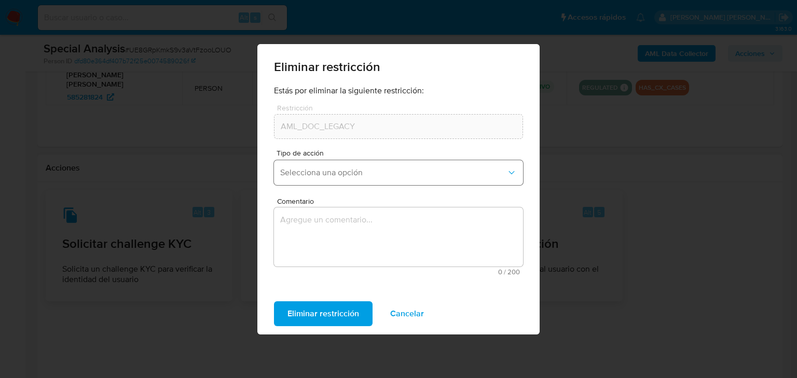
click at [365, 170] on span "Selecciona una opción" at bounding box center [393, 173] width 226 height 10
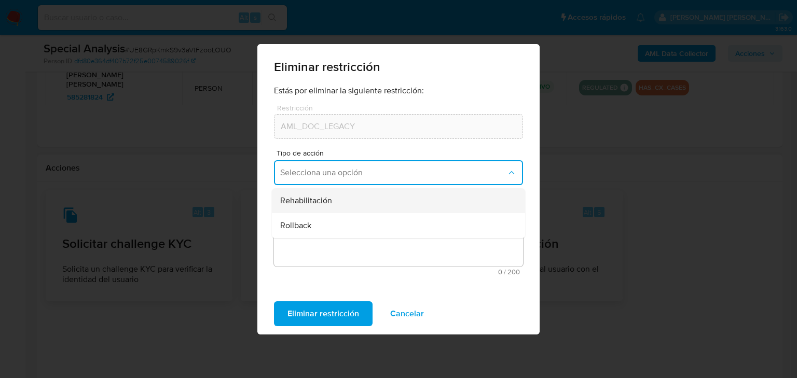
click at [366, 197] on div "Rehabilitación" at bounding box center [395, 200] width 230 height 25
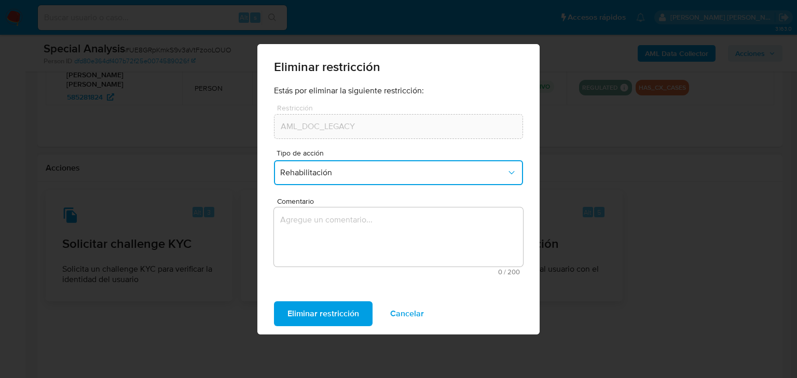
click at [305, 224] on textarea "Comentario" at bounding box center [398, 237] width 249 height 59
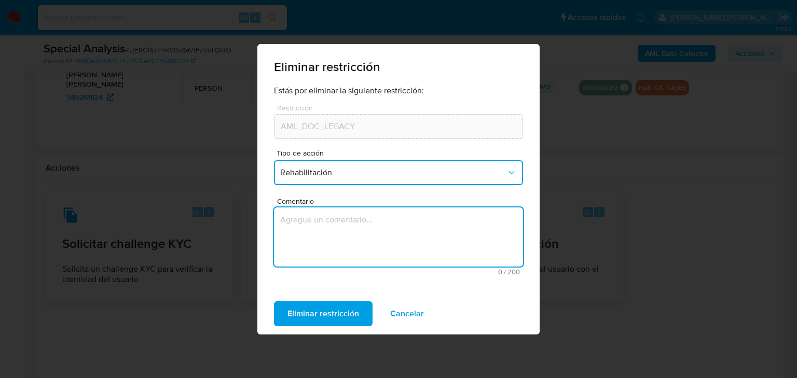
type textarea "Se valida en listas y documentación registrada sin obtener hits positivos con n…"
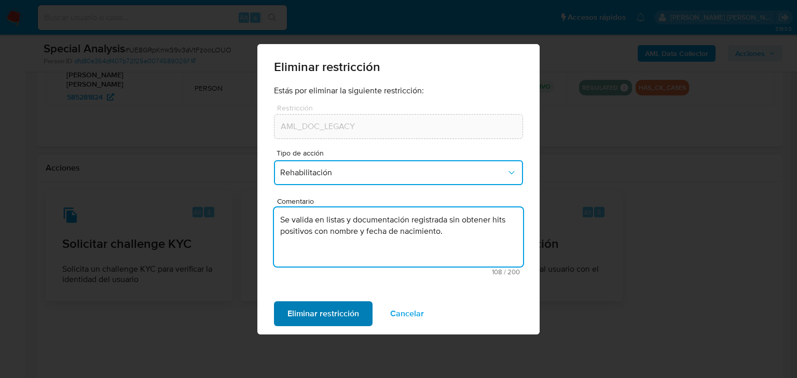
click at [336, 316] on span "Eliminar restricción" at bounding box center [323, 313] width 72 height 23
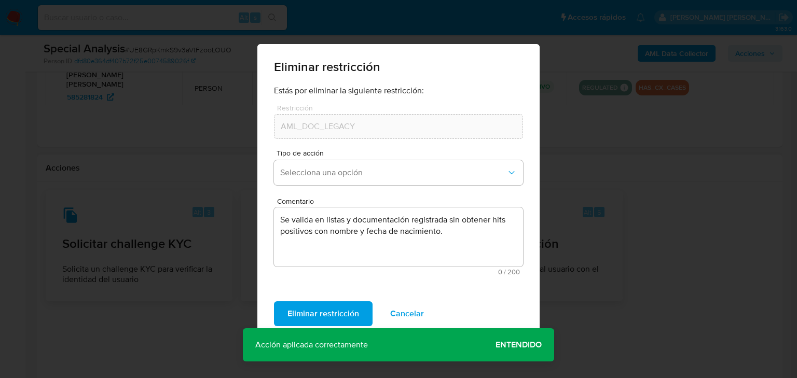
click at [523, 345] on span "Entendido" at bounding box center [519, 345] width 46 height 0
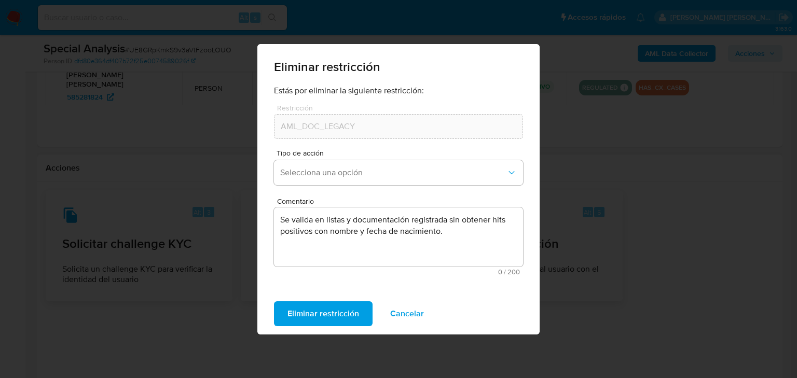
click at [419, 314] on span "Cancelar" at bounding box center [407, 313] width 34 height 23
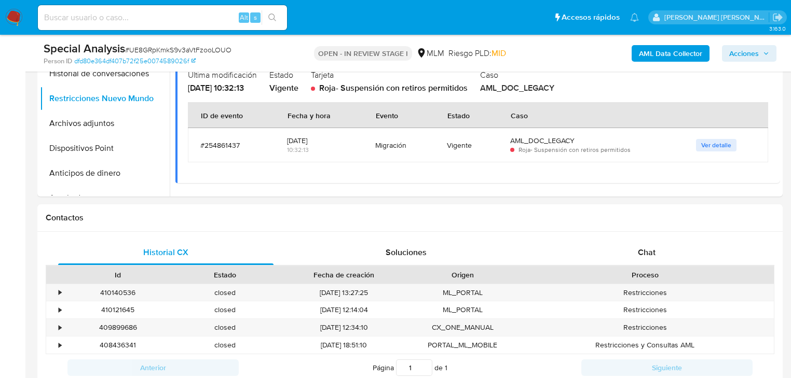
scroll to position [332, 0]
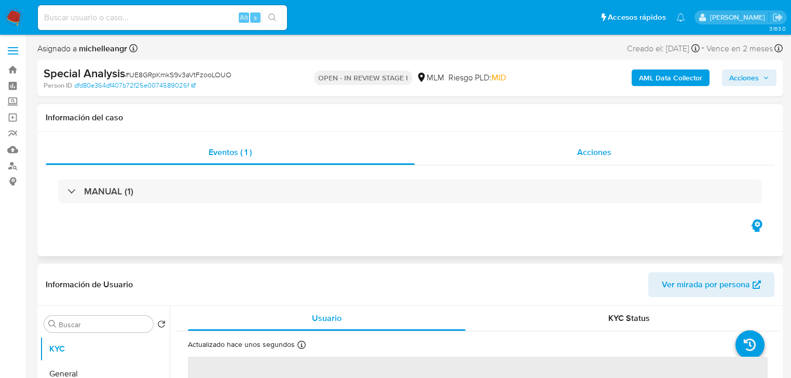
click at [603, 149] on span "Acciones" at bounding box center [594, 152] width 34 height 12
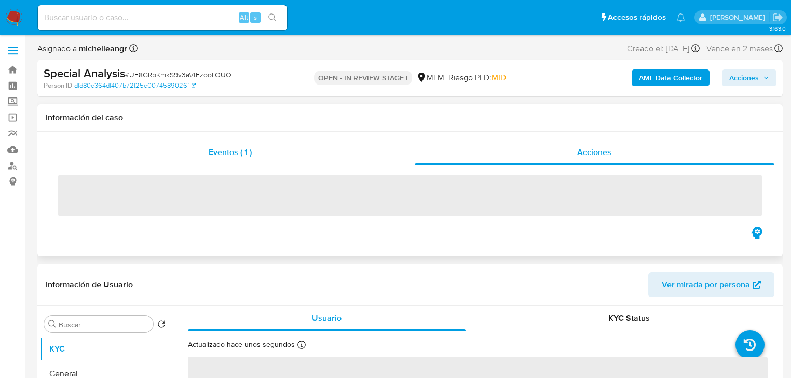
select select "10"
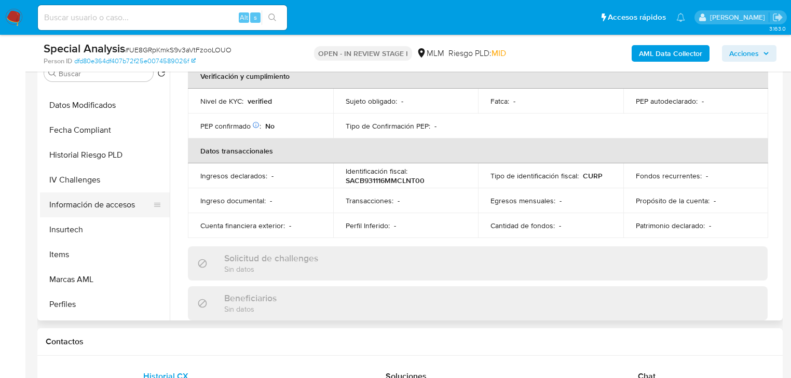
scroll to position [498, 0]
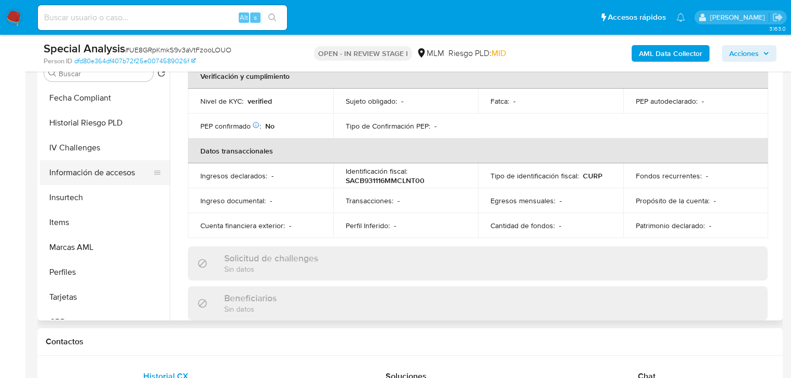
click at [118, 169] on button "Información de accesos" at bounding box center [100, 172] width 121 height 25
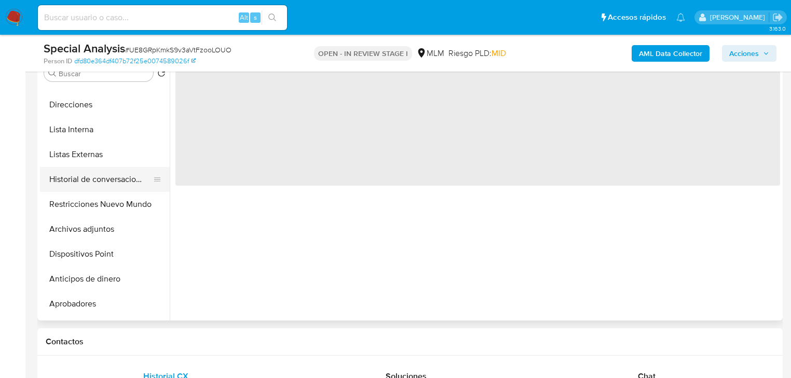
scroll to position [140, 0]
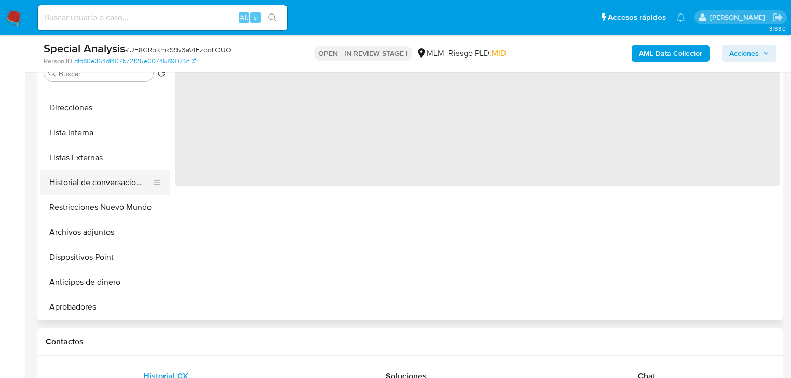
click at [99, 180] on button "Historial de conversaciones" at bounding box center [100, 182] width 121 height 25
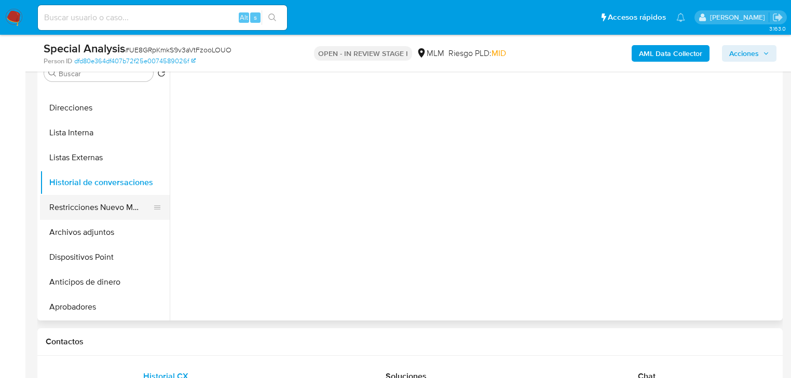
click at [116, 202] on button "Restricciones Nuevo Mundo" at bounding box center [100, 207] width 121 height 25
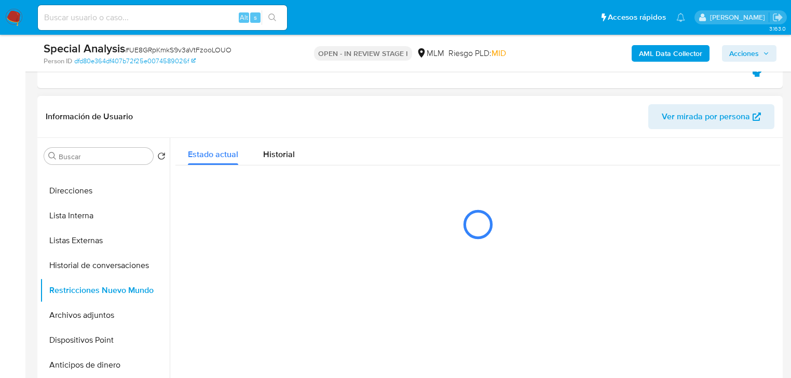
scroll to position [249, 0]
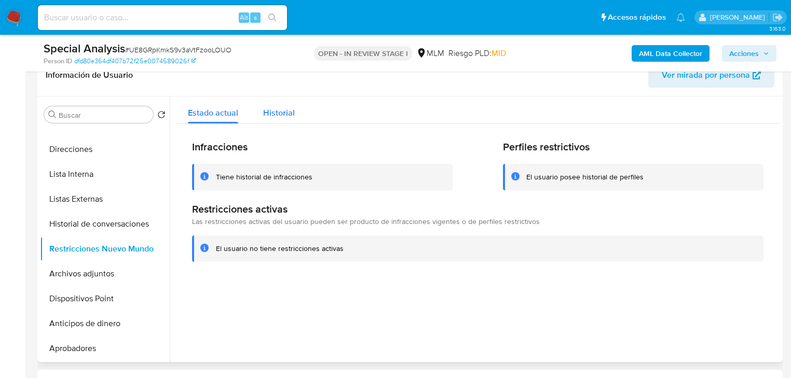
click at [285, 112] on span "Historial" at bounding box center [279, 113] width 32 height 12
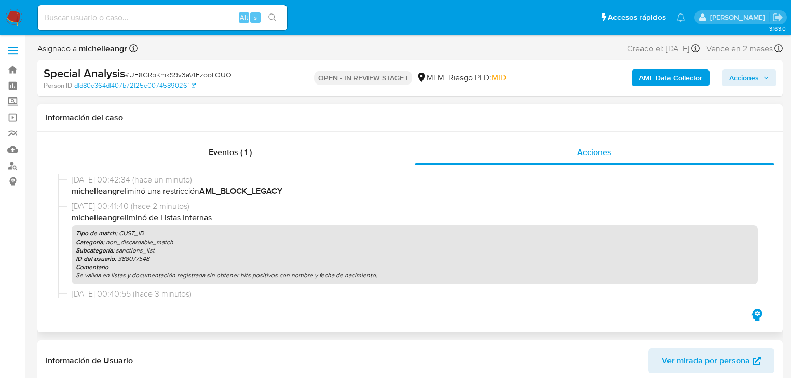
scroll to position [0, 0]
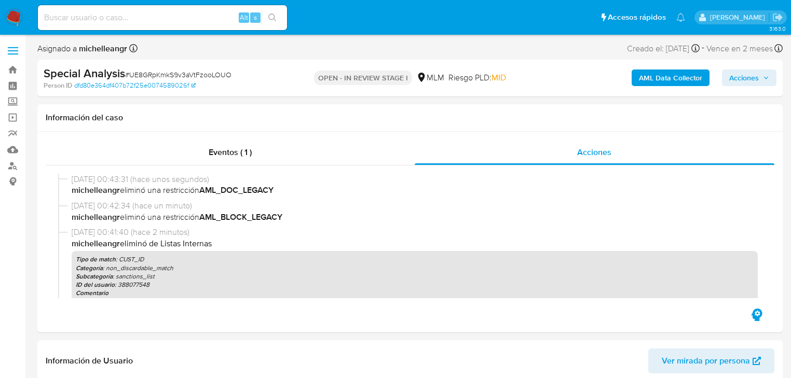
click at [749, 74] on span "Acciones" at bounding box center [744, 78] width 30 height 17
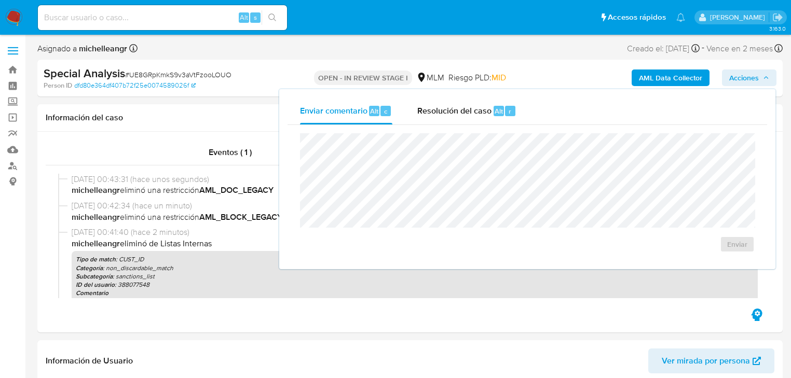
drag, startPoint x: 456, startPoint y: 111, endPoint x: 449, endPoint y: 125, distance: 15.5
click at [456, 111] on span "Resolución del caso" at bounding box center [454, 111] width 74 height 12
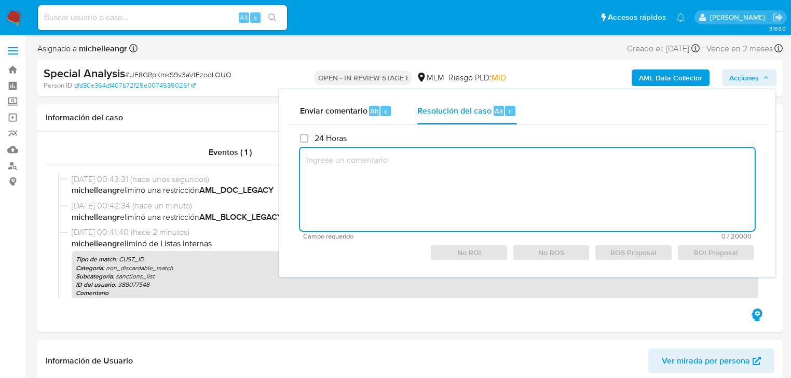
click at [384, 162] on textarea at bounding box center [527, 189] width 455 height 83
paste textarea "Se valida en listas y documentación registrada sin obtener hits positivos con n…"
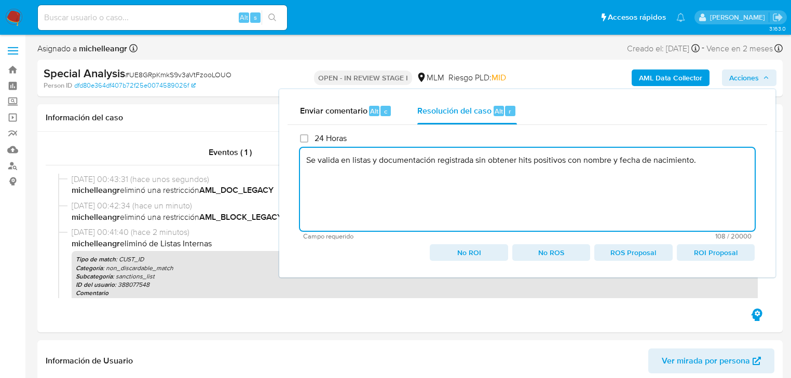
click at [712, 157] on textarea "Se valida en listas y documentación registrada sin obtener hits positivos con n…" at bounding box center [527, 189] width 455 height 83
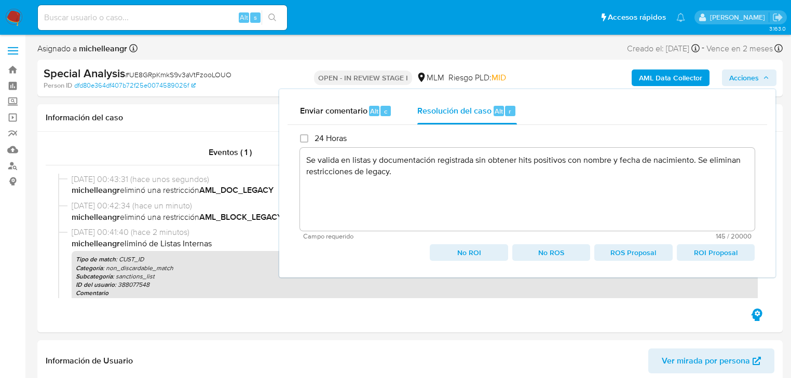
click at [466, 253] on span "No ROI" at bounding box center [468, 252] width 63 height 15
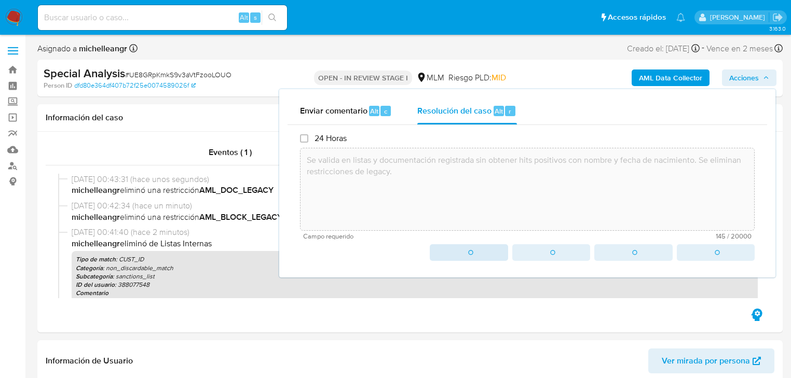
type textarea "Se valida en listas y documentación registrada sin obtener hits positivos con n…"
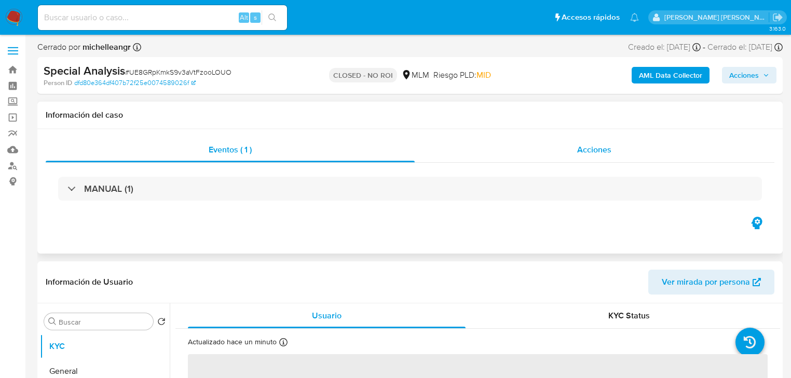
click at [599, 150] on span "Acciones" at bounding box center [594, 150] width 34 height 12
select select "10"
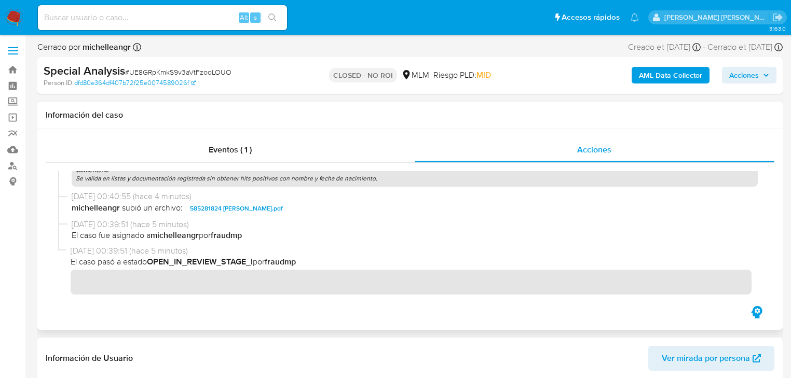
scroll to position [178, 0]
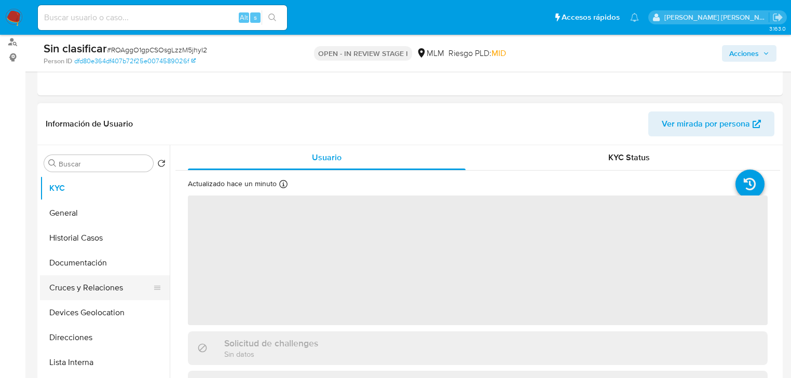
scroll to position [125, 0]
select select "10"
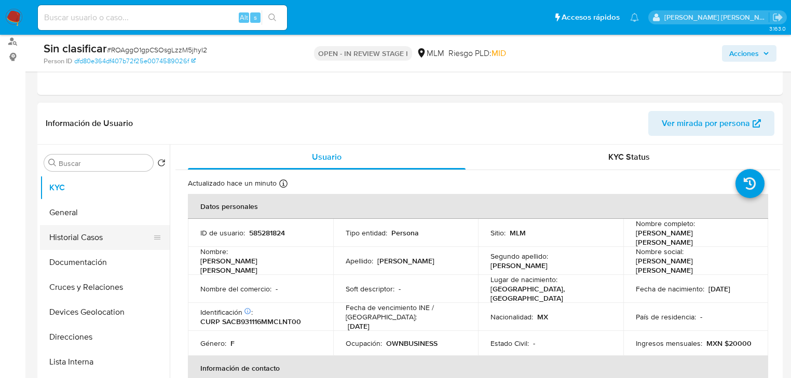
click at [96, 245] on button "Historial Casos" at bounding box center [100, 237] width 121 height 25
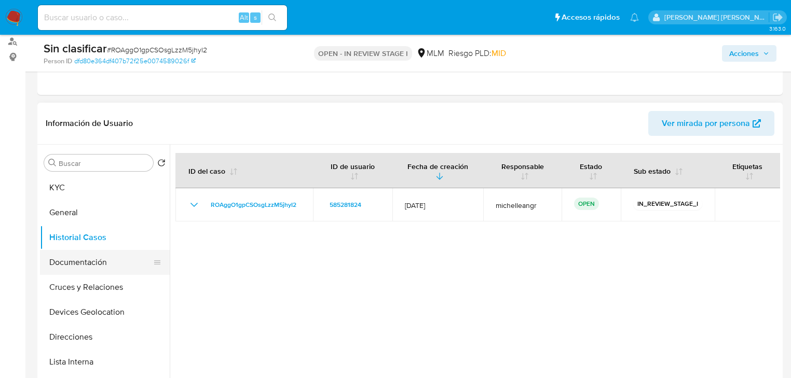
click at [97, 262] on button "Documentación" at bounding box center [100, 262] width 121 height 25
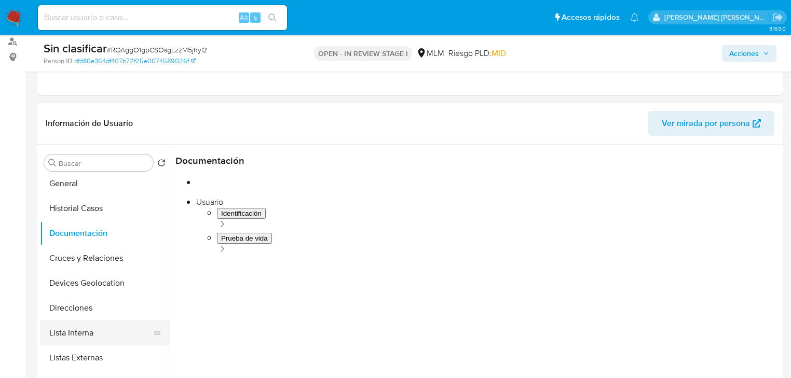
scroll to position [166, 0]
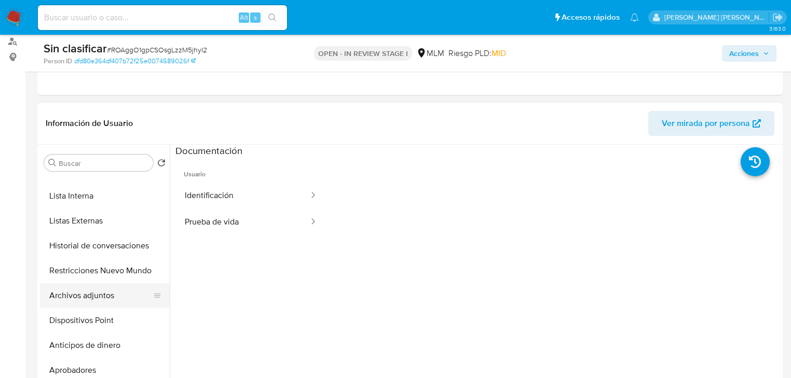
click at [100, 297] on button "Archivos adjuntos" at bounding box center [100, 295] width 121 height 25
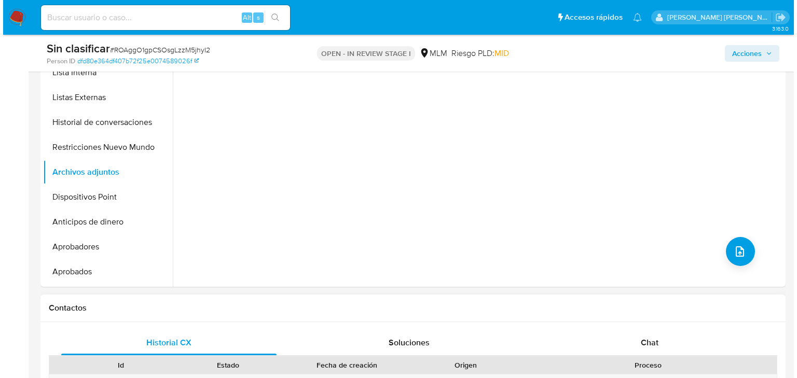
scroll to position [249, 0]
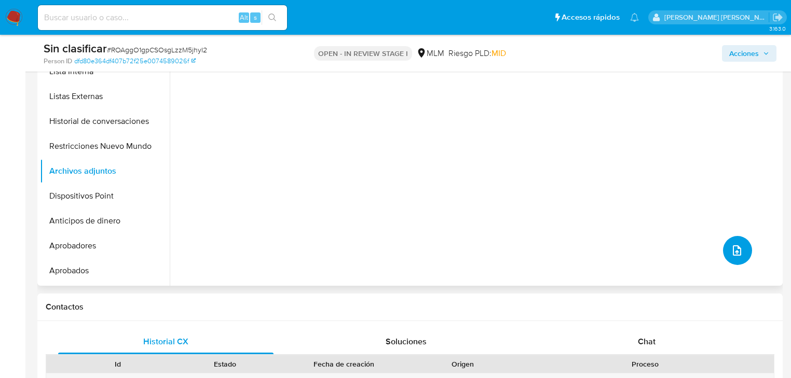
click at [731, 251] on icon "upload-file" at bounding box center [737, 250] width 12 height 12
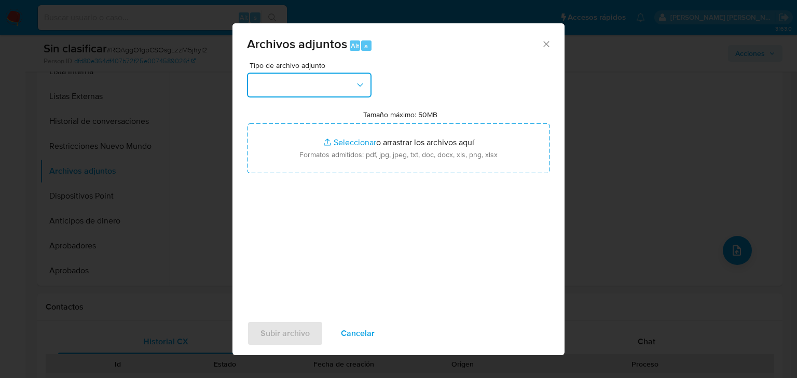
click at [317, 84] on button "button" at bounding box center [309, 85] width 125 height 25
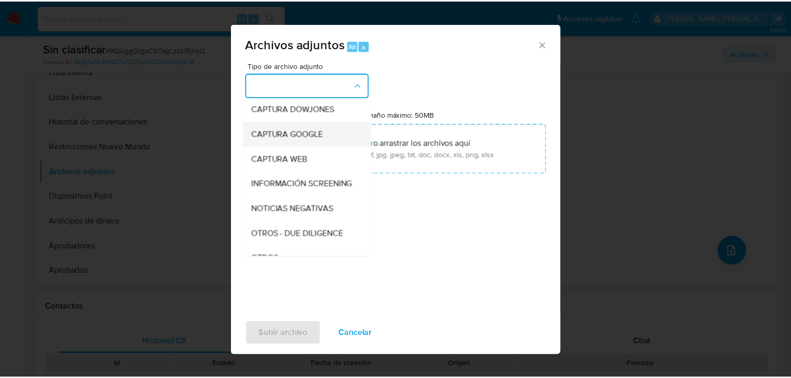
scroll to position [71, 0]
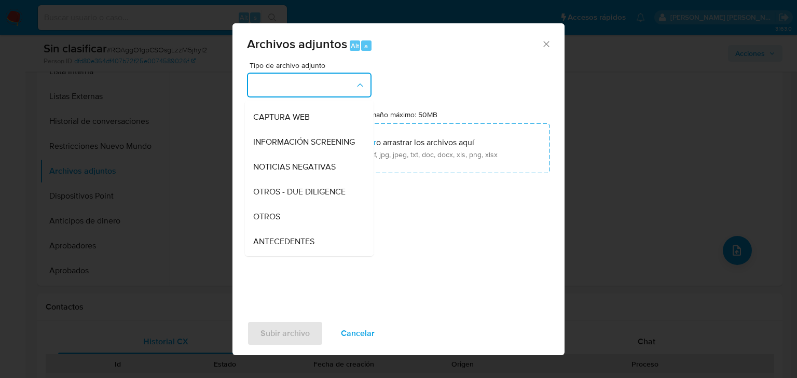
click at [288, 225] on div "OTROS" at bounding box center [306, 216] width 106 height 25
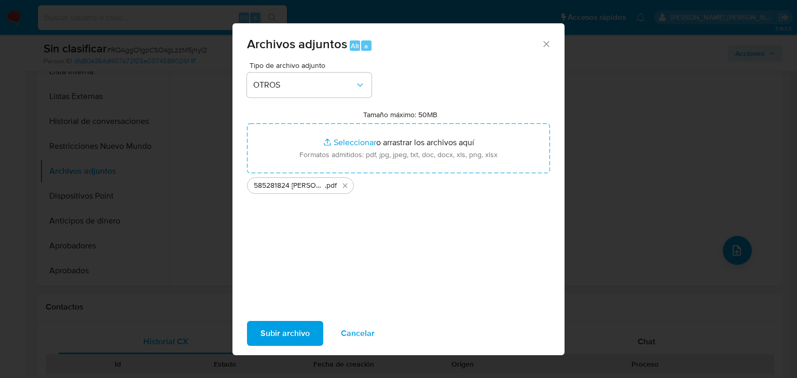
click at [291, 332] on span "Subir archivo" at bounding box center [284, 333] width 49 height 23
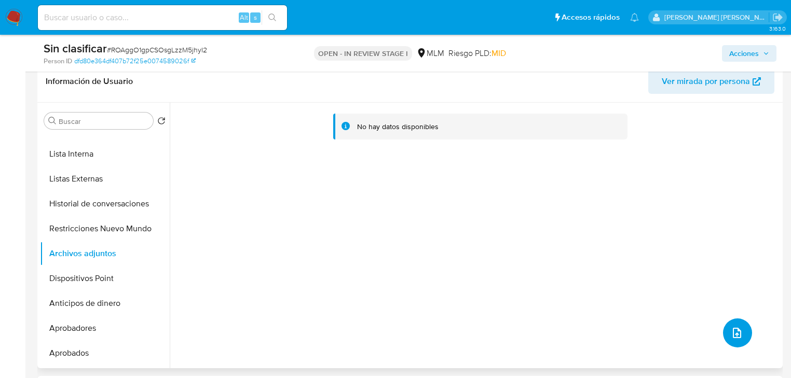
scroll to position [125, 0]
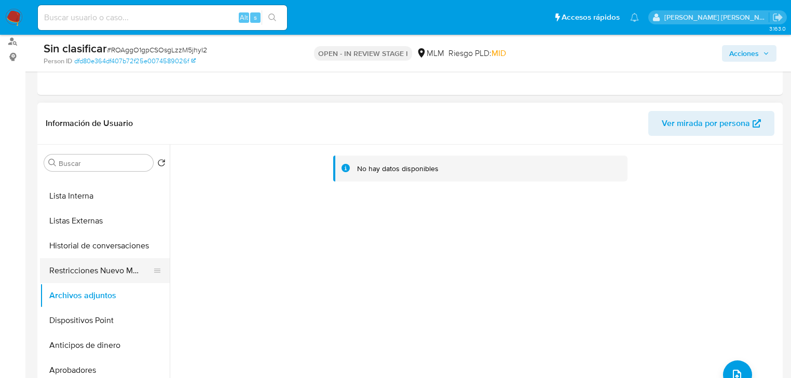
click at [133, 275] on button "Restricciones Nuevo Mundo" at bounding box center [100, 270] width 121 height 25
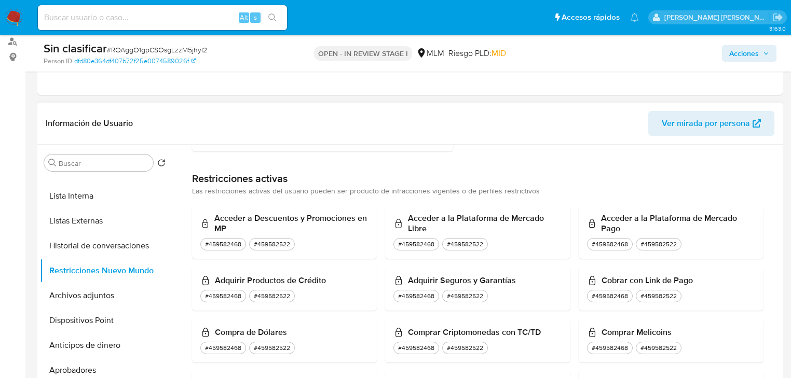
scroll to position [166, 0]
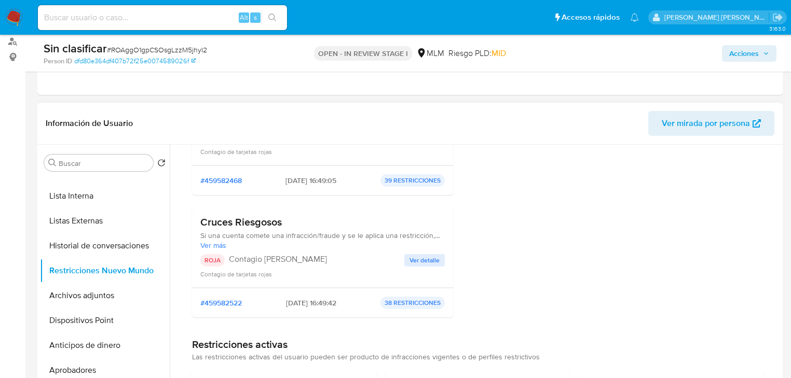
click at [419, 257] on span "Ver detalle" at bounding box center [424, 260] width 30 height 10
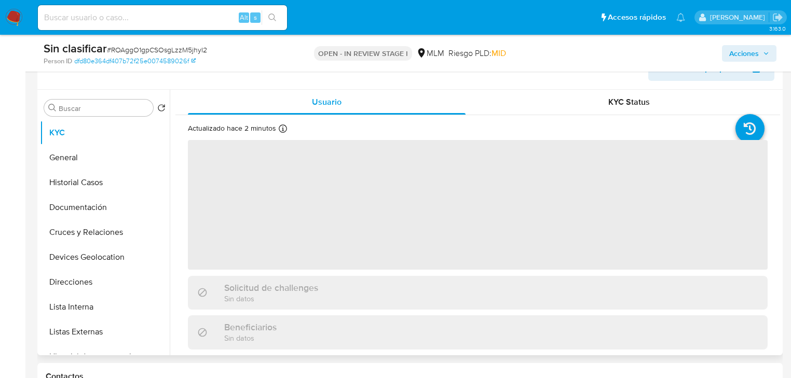
scroll to position [208, 0]
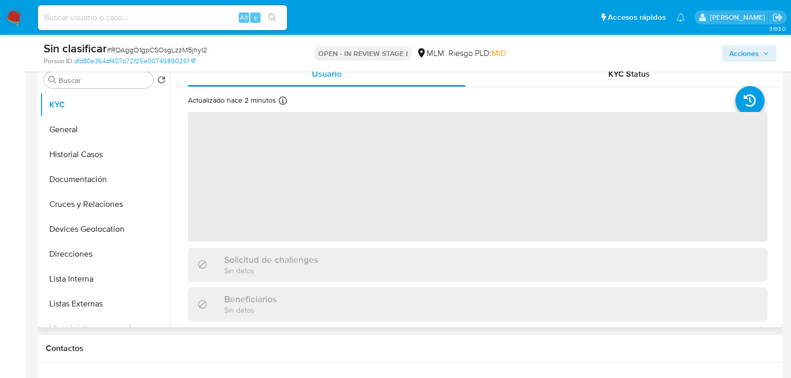
select select "10"
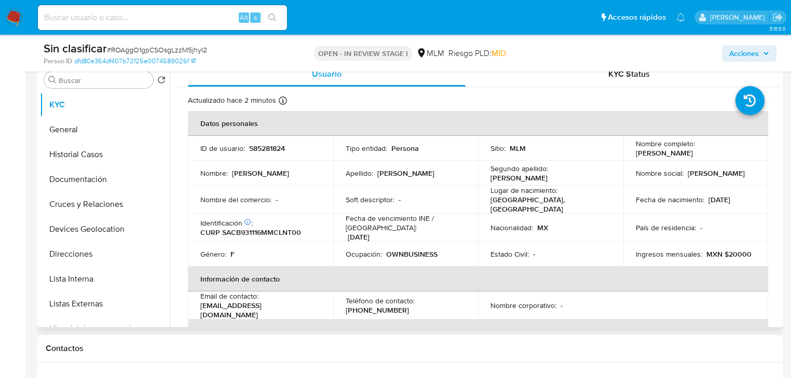
scroll to position [166, 0]
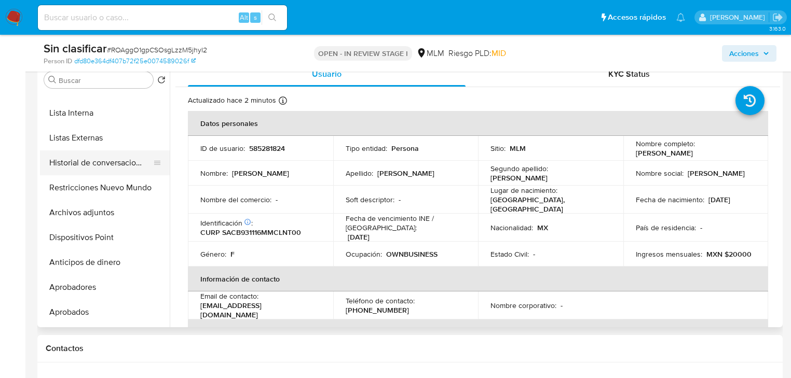
click at [125, 158] on button "Historial de conversaciones" at bounding box center [100, 162] width 121 height 25
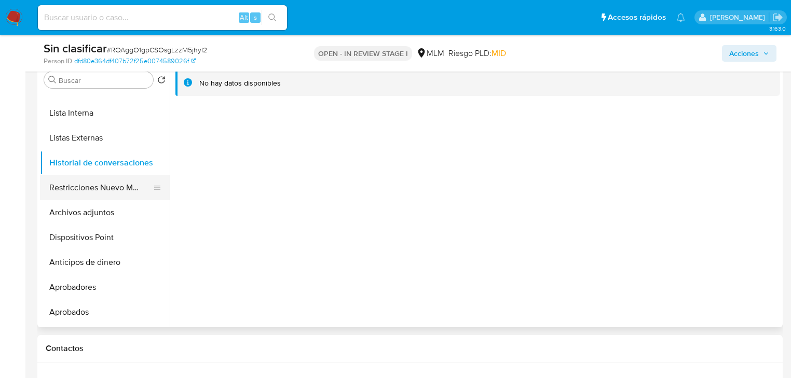
click at [118, 189] on button "Restricciones Nuevo Mundo" at bounding box center [100, 187] width 121 height 25
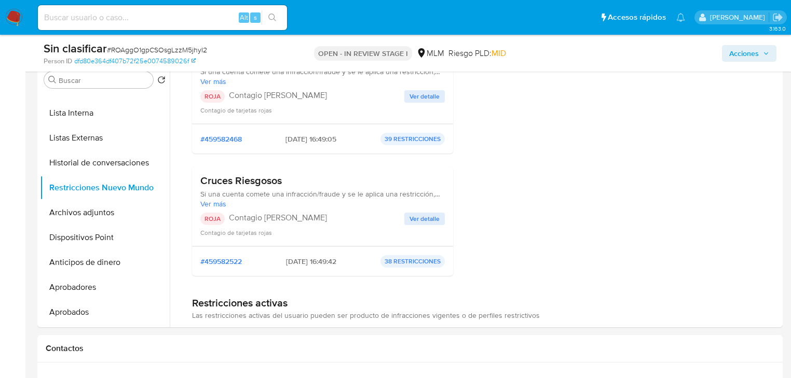
scroll to position [0, 0]
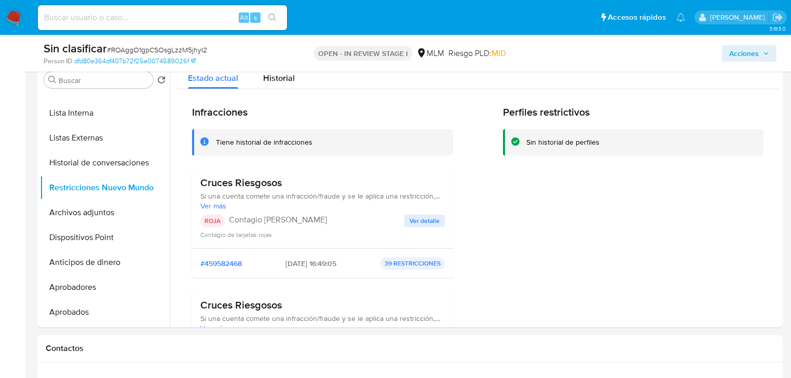
click at [415, 213] on div "Cruces Riesgosos Si una cuenta comete una infracción/fraude y se le aplica una …" at bounding box center [322, 207] width 244 height 63
click at [416, 221] on span "Ver detalle" at bounding box center [424, 221] width 30 height 10
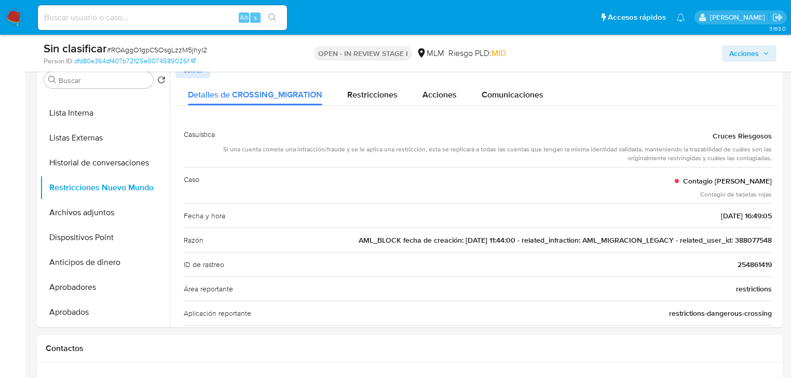
click at [751, 236] on span "AML_BLOCK fecha de creación: [DATE] 11:44:00 - related_infraction: AML_MIGRACIO…" at bounding box center [565, 240] width 413 height 10
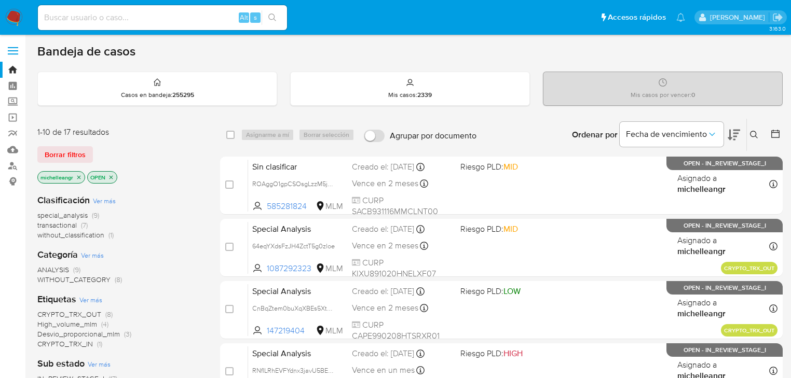
click at [85, 9] on div "Alt s" at bounding box center [162, 17] width 249 height 25
click at [82, 16] on input at bounding box center [162, 17] width 249 height 13
paste input "388077548"
type input "388077548"
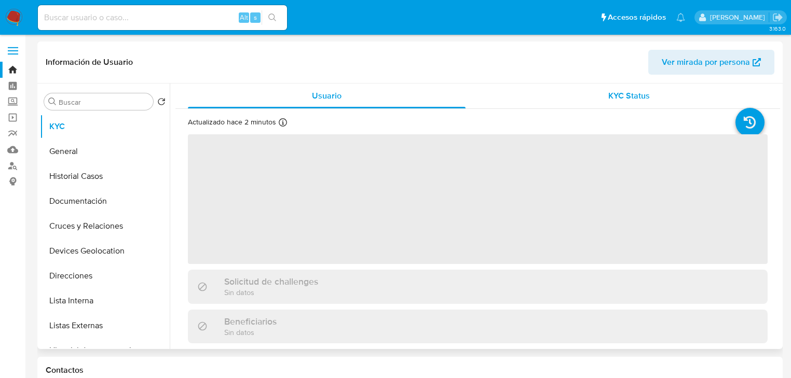
select select "10"
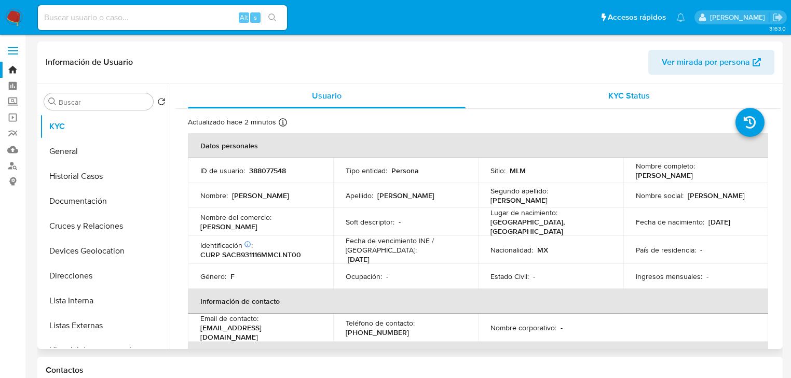
click at [644, 98] on span "KYC Status" at bounding box center [629, 96] width 42 height 12
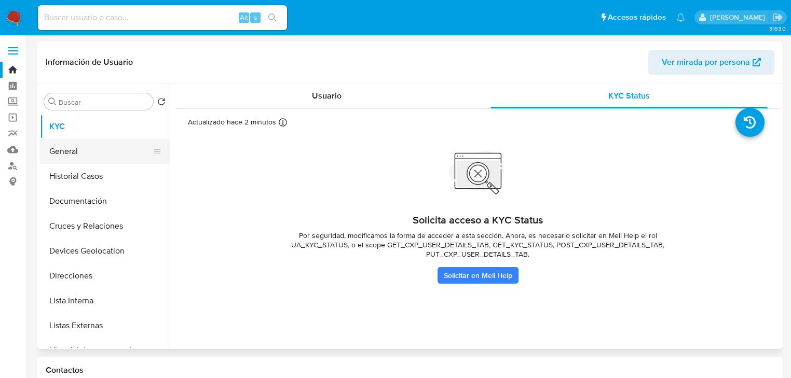
drag, startPoint x: 129, startPoint y: 174, endPoint x: 109, endPoint y: 157, distance: 26.5
click at [129, 173] on button "Historial Casos" at bounding box center [105, 176] width 130 height 25
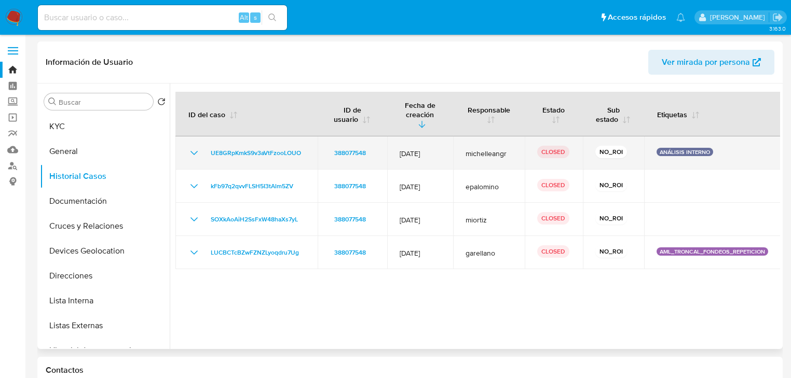
click at [195, 154] on icon "Mostrar/Ocultar" at bounding box center [193, 153] width 7 height 4
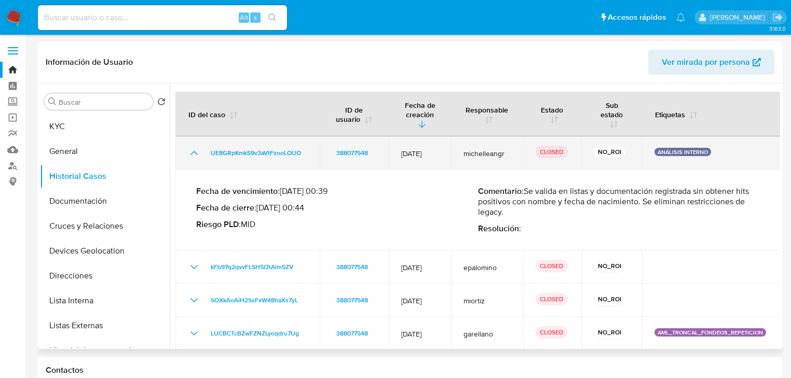
click at [195, 154] on icon "Mostrar/Ocultar" at bounding box center [194, 153] width 12 height 12
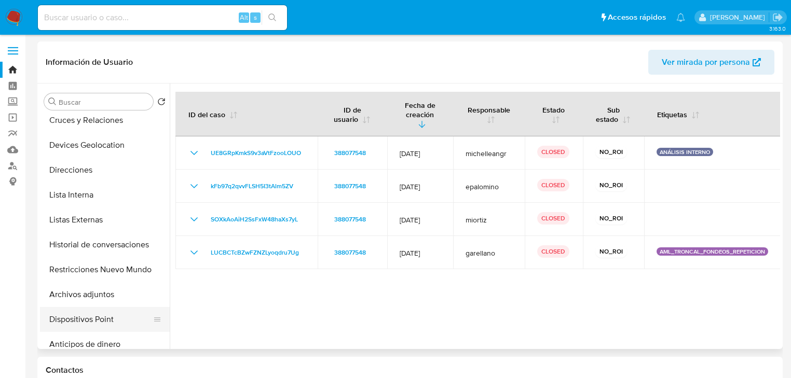
scroll to position [166, 0]
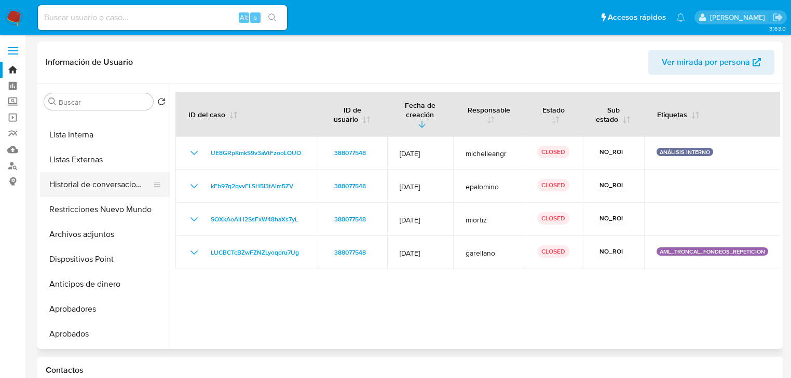
click at [126, 191] on button "Historial de conversaciones" at bounding box center [100, 184] width 121 height 25
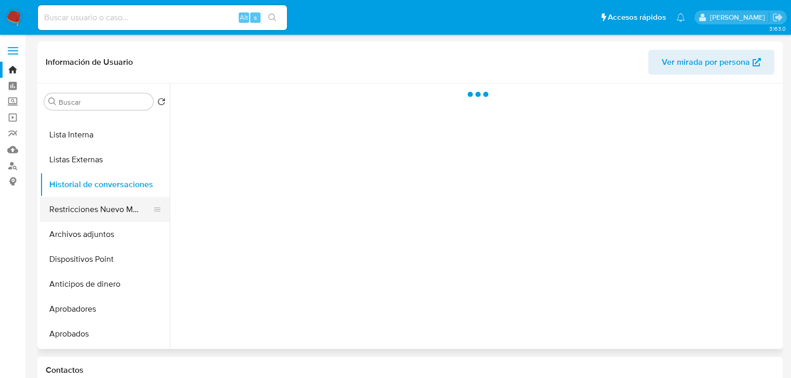
click at [117, 215] on button "Restricciones Nuevo Mundo" at bounding box center [100, 209] width 121 height 25
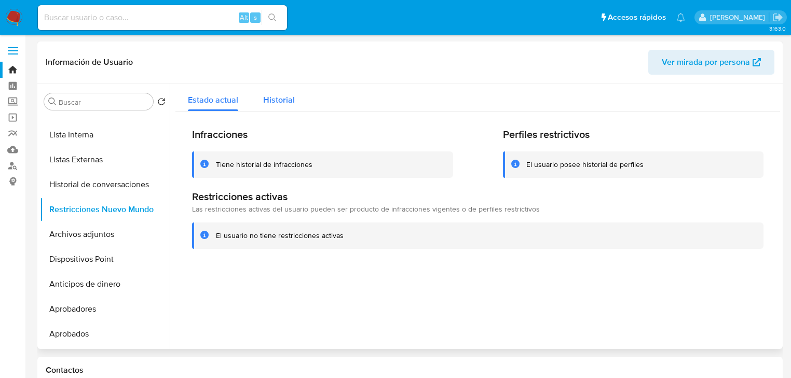
click at [268, 101] on span "Historial" at bounding box center [279, 100] width 32 height 12
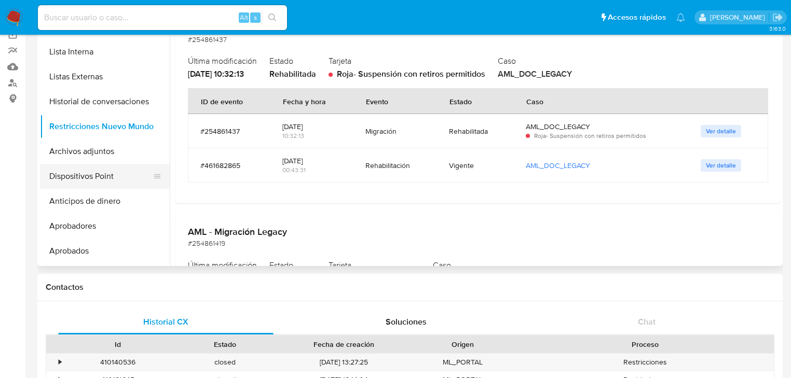
scroll to position [45, 0]
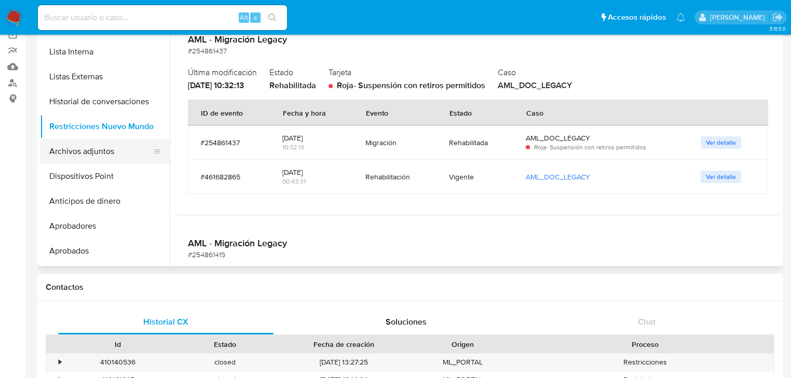
drag, startPoint x: 115, startPoint y: 161, endPoint x: 115, endPoint y: 152, distance: 9.9
click at [115, 161] on button "Archivos adjuntos" at bounding box center [100, 151] width 121 height 25
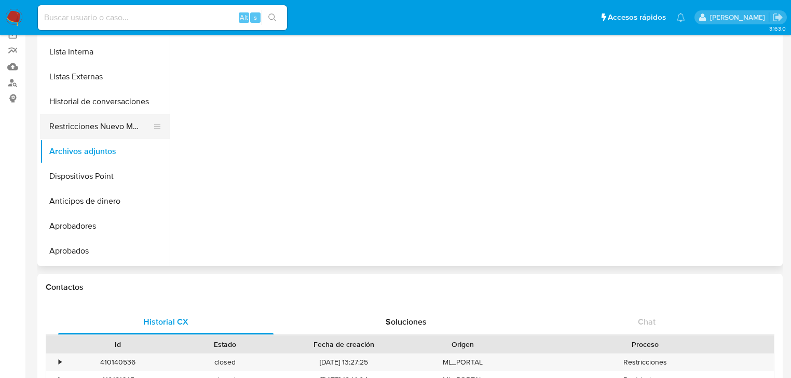
scroll to position [0, 0]
click at [125, 127] on button "Restricciones Nuevo Mundo" at bounding box center [100, 126] width 121 height 25
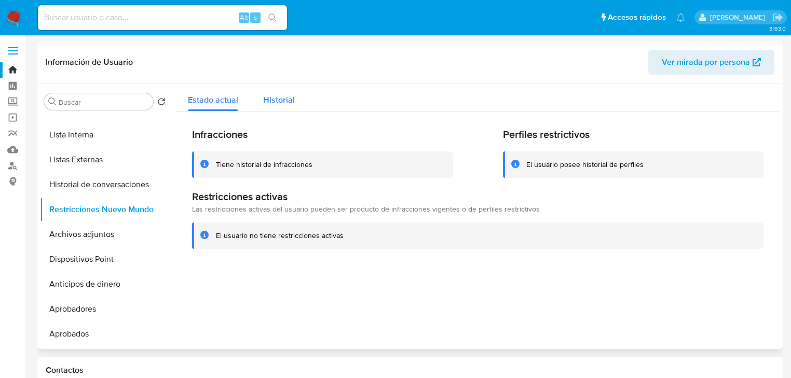
click at [291, 102] on span "Historial" at bounding box center [279, 100] width 32 height 12
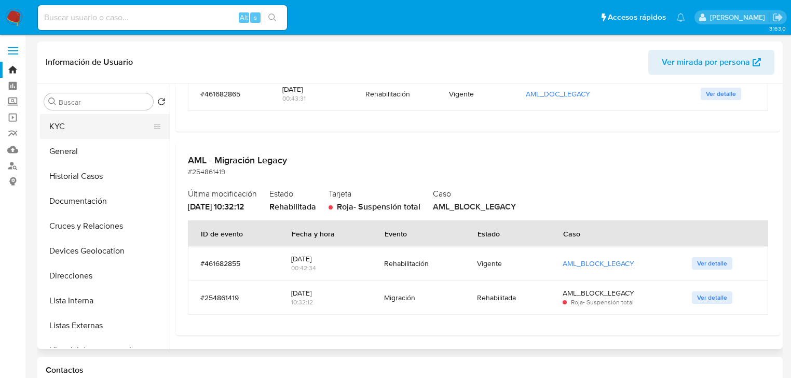
click at [90, 131] on button "KYC" at bounding box center [100, 126] width 121 height 25
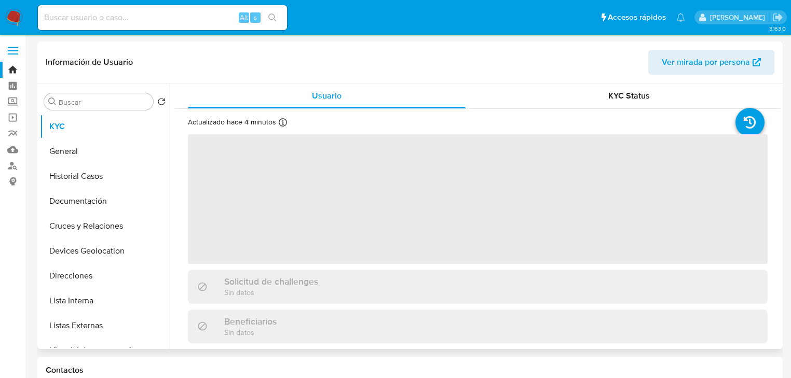
click at [216, 167] on span "‌" at bounding box center [478, 199] width 580 height 130
click at [246, 182] on span "‌" at bounding box center [478, 199] width 580 height 130
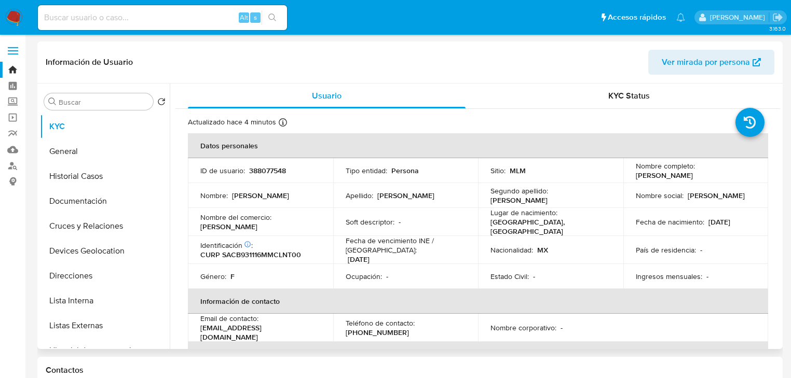
click at [245, 182] on td "ID de usuario : 388077548" at bounding box center [260, 170] width 145 height 25
click at [266, 174] on p "388077548" at bounding box center [267, 170] width 37 height 9
copy p "388077548"
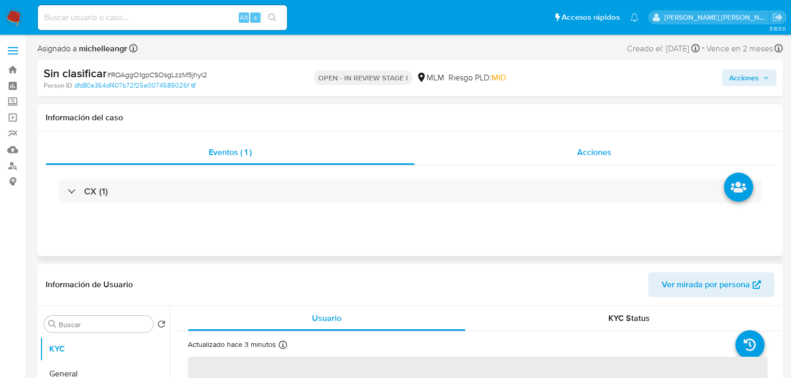
click at [599, 152] on span "Acciones" at bounding box center [594, 152] width 34 height 12
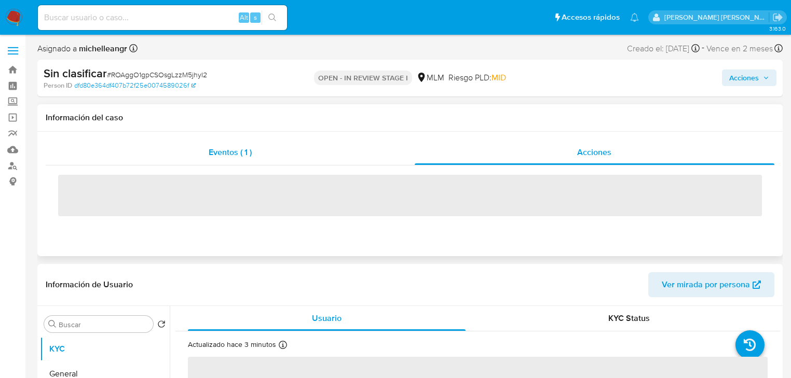
select select "10"
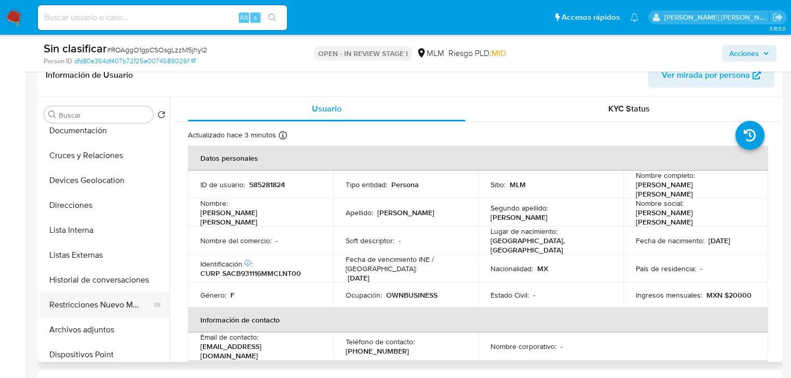
scroll to position [125, 0]
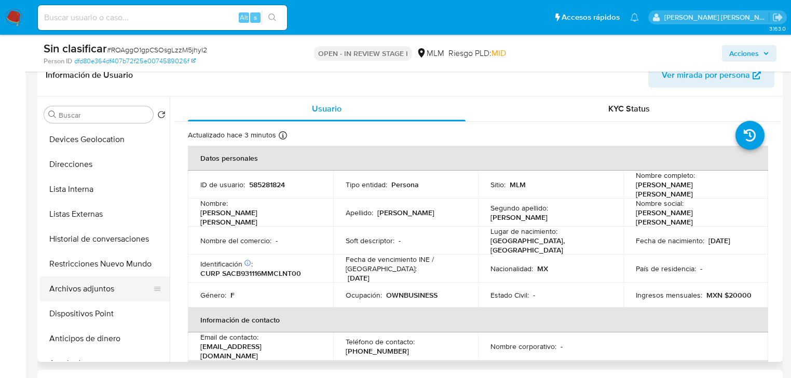
click at [109, 278] on button "Archivos adjuntos" at bounding box center [100, 289] width 121 height 25
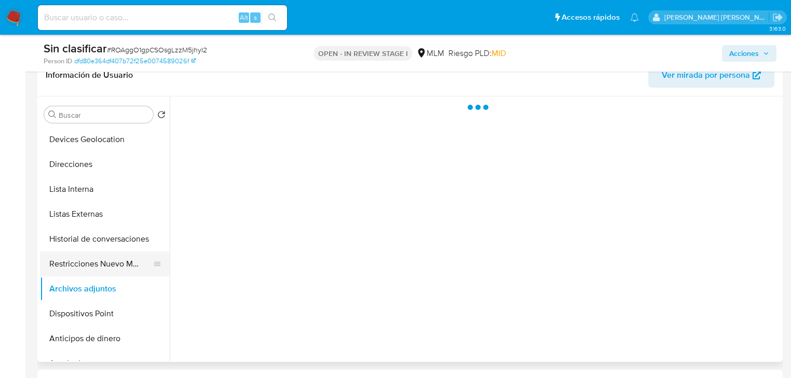
click at [110, 271] on button "Restricciones Nuevo Mundo" at bounding box center [100, 264] width 121 height 25
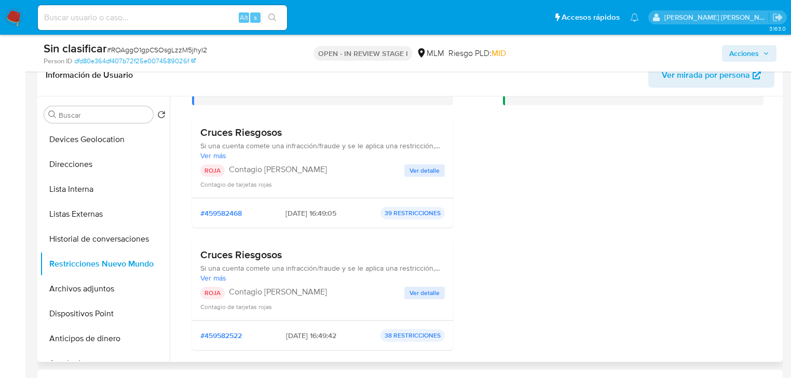
scroll to position [166, 0]
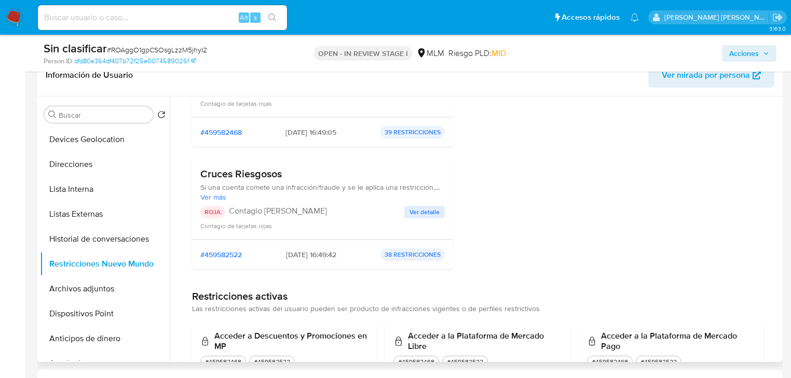
click at [427, 210] on span "Ver detalle" at bounding box center [424, 212] width 30 height 10
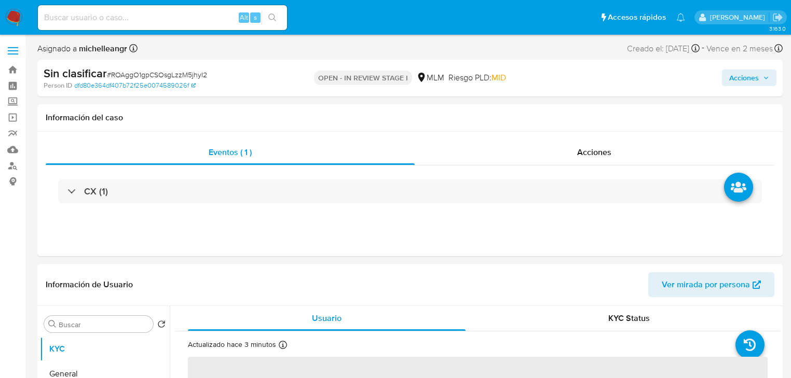
select select "10"
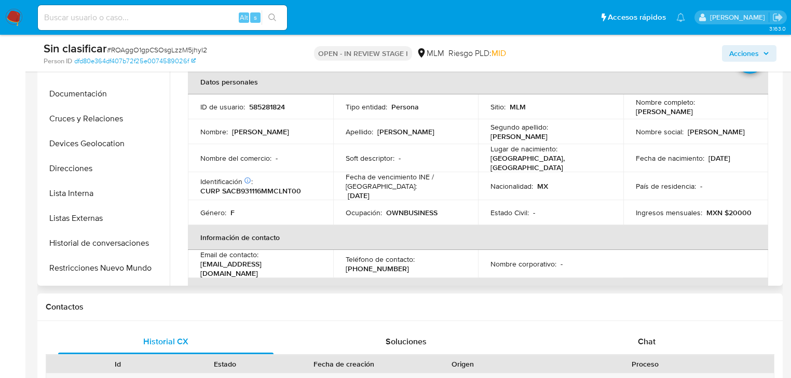
scroll to position [208, 0]
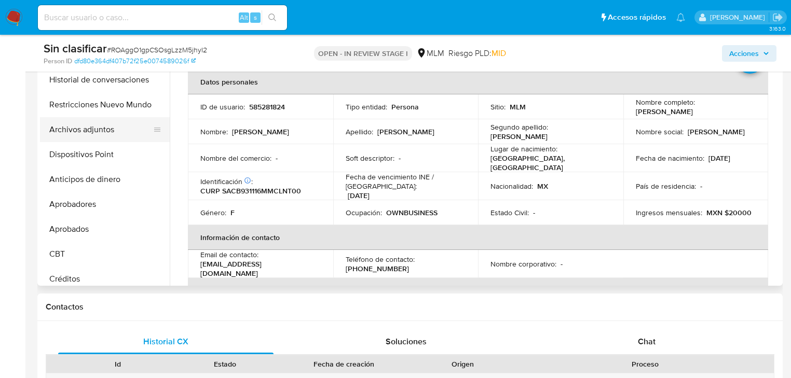
click at [112, 122] on button "Archivos adjuntos" at bounding box center [100, 129] width 121 height 25
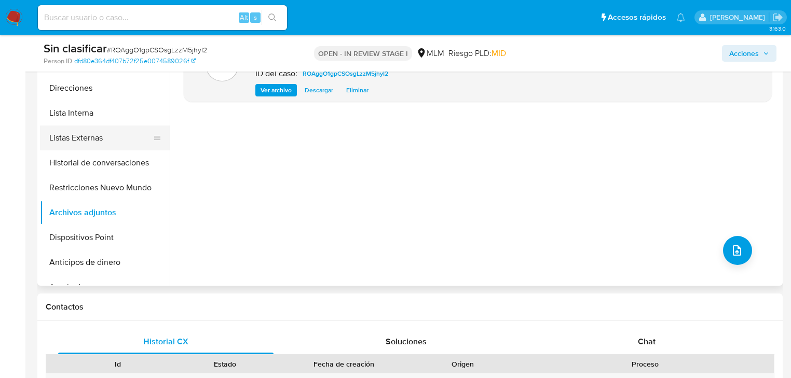
scroll to position [125, 0]
click at [109, 156] on button "Historial de conversaciones" at bounding box center [100, 162] width 121 height 25
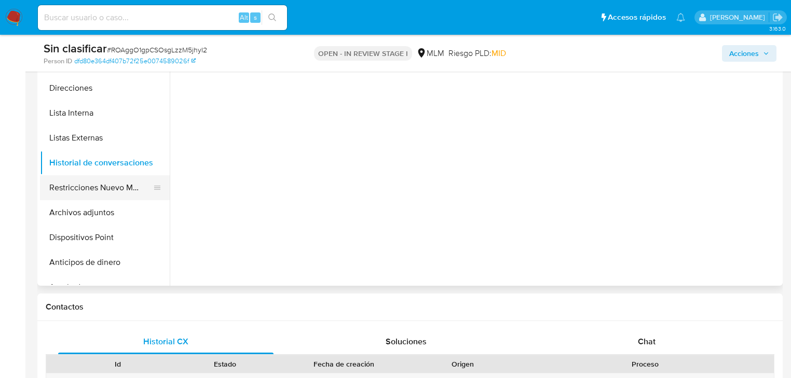
click at [112, 185] on button "Restricciones Nuevo Mundo" at bounding box center [100, 187] width 121 height 25
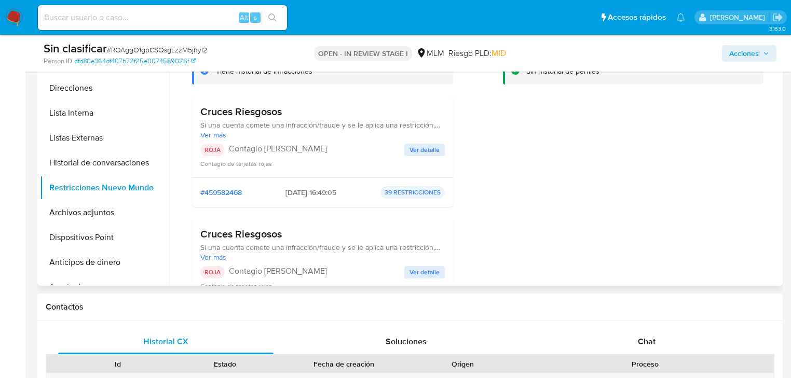
scroll to position [42, 0]
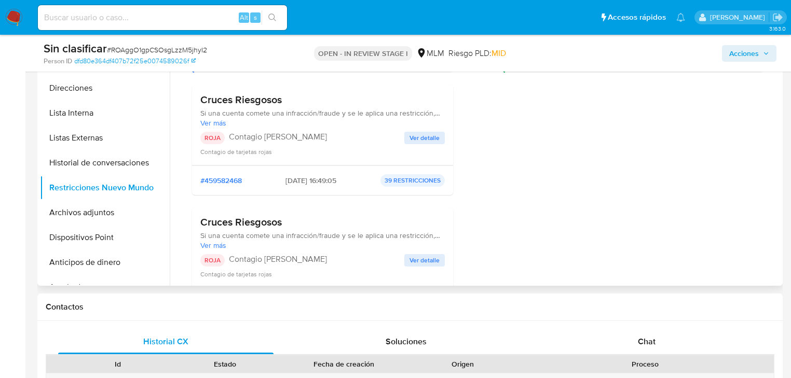
click at [411, 142] on span "Ver detalle" at bounding box center [424, 138] width 30 height 10
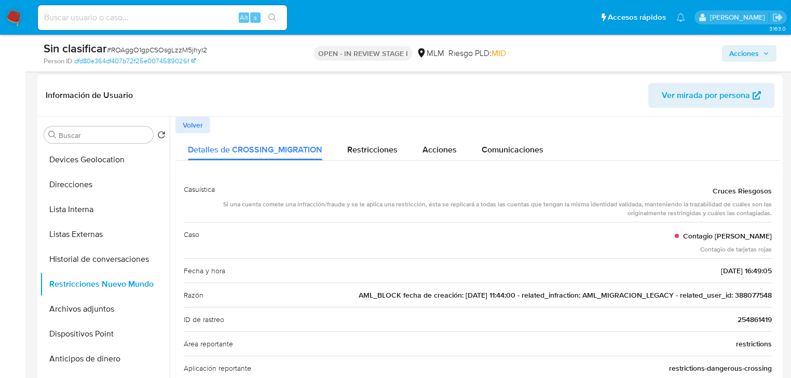
scroll to position [83, 0]
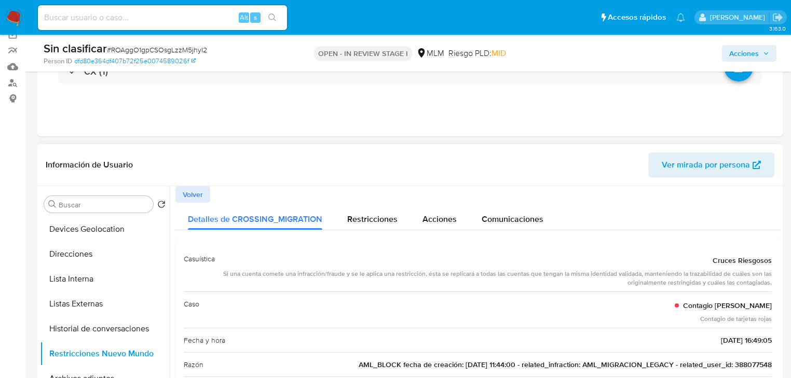
click at [190, 200] on span "Volver" at bounding box center [193, 194] width 20 height 15
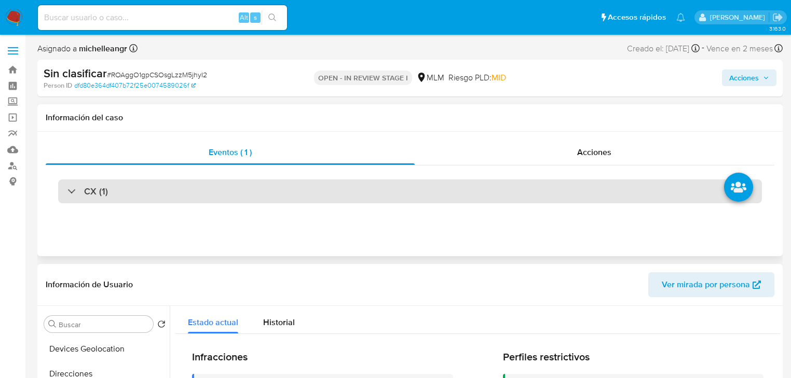
scroll to position [0, 0]
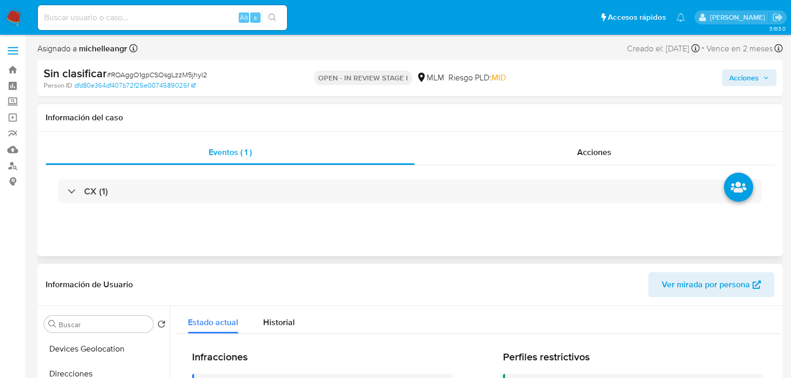
drag, startPoint x: 592, startPoint y: 149, endPoint x: 708, endPoint y: 120, distance: 119.4
click at [592, 148] on span "Acciones" at bounding box center [594, 152] width 34 height 12
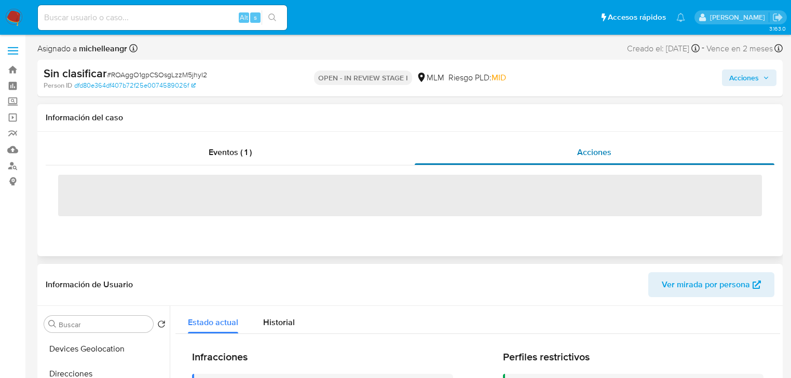
click at [602, 152] on span "Acciones" at bounding box center [594, 152] width 34 height 12
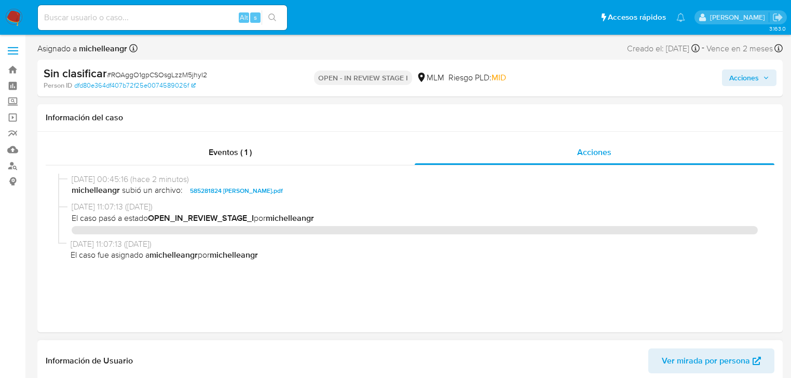
click at [735, 84] on span "Acciones" at bounding box center [744, 78] width 30 height 17
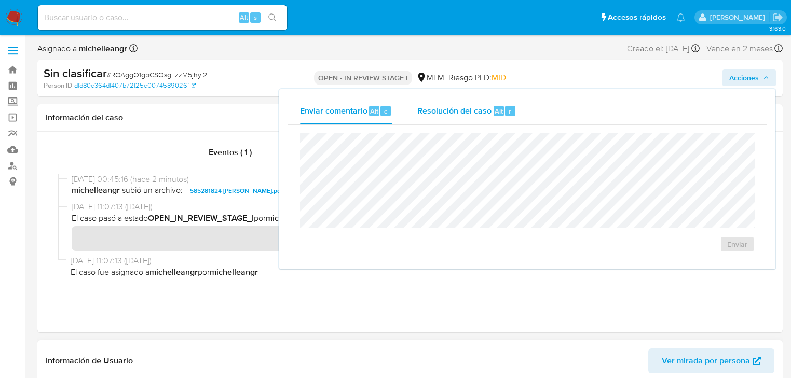
click at [447, 117] on div "Resolución del caso Alt r" at bounding box center [466, 111] width 99 height 27
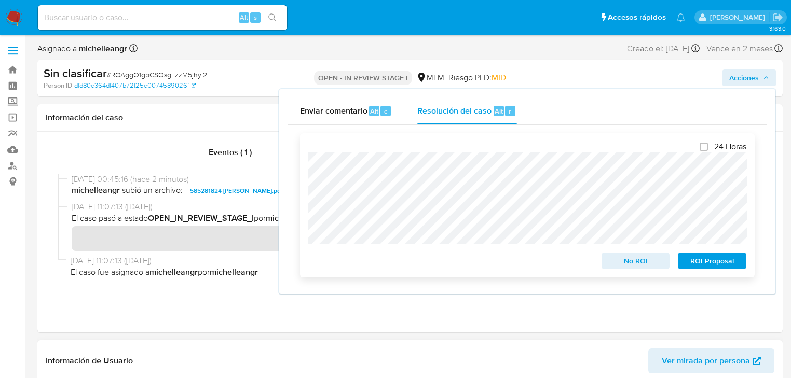
click at [305, 168] on div "24 Horas No ROI ROI Proposal" at bounding box center [527, 205] width 455 height 144
click at [633, 265] on span "No ROI" at bounding box center [636, 261] width 54 height 15
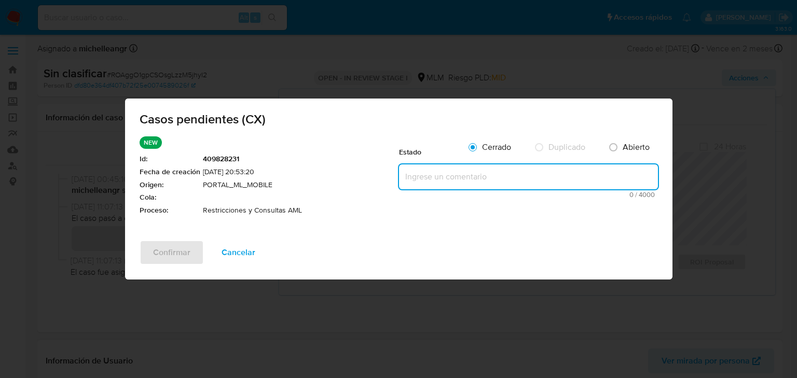
drag, startPoint x: 447, startPoint y: 180, endPoint x: 256, endPoint y: 191, distance: 191.3
click at [447, 178] on textarea at bounding box center [528, 176] width 259 height 25
paste textarea "Se valida en listas y documentación registrada sin obtener hits positivos con n…"
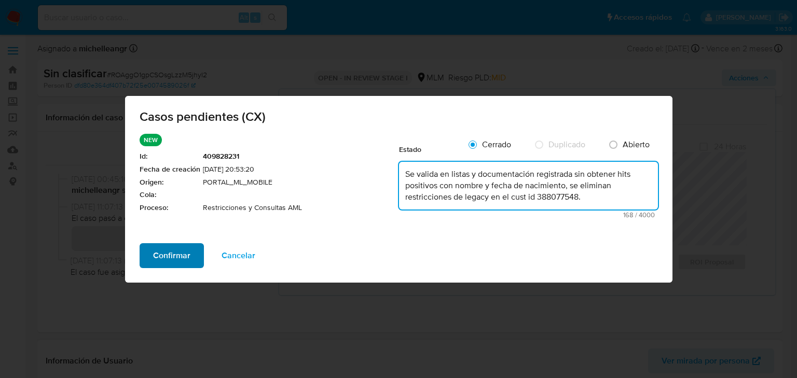
type textarea "Se valida en listas y documentación registrada sin obtener hits positivos con n…"
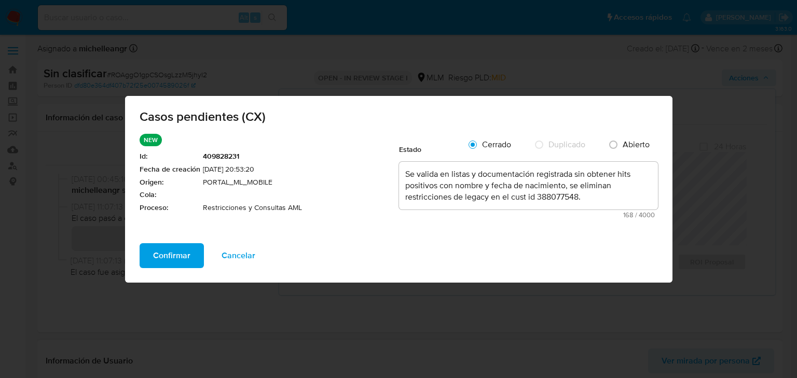
click at [156, 255] on span "Confirmar" at bounding box center [171, 255] width 37 height 23
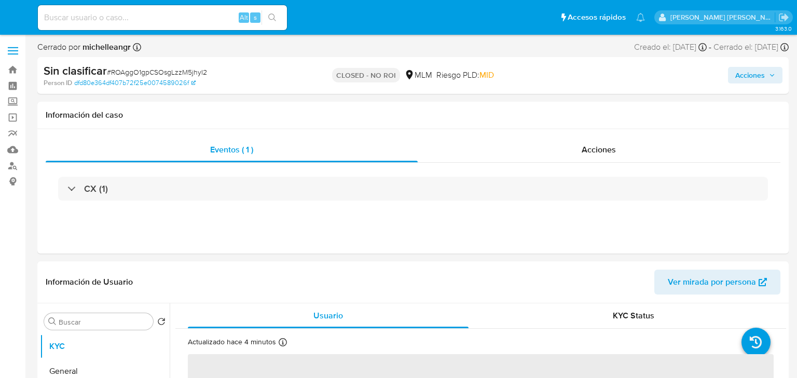
select select "10"
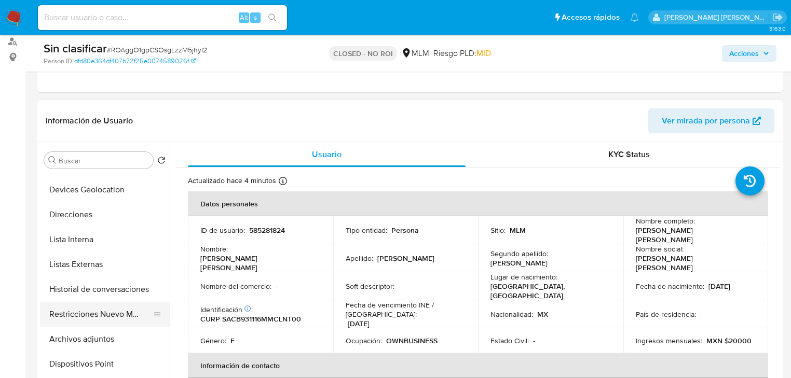
scroll to position [208, 0]
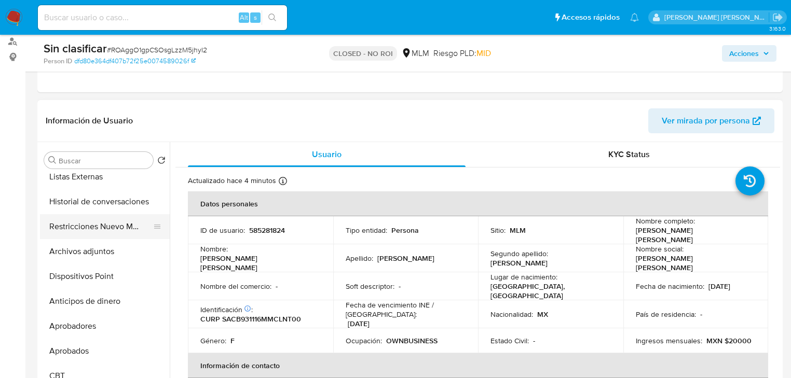
click at [113, 230] on button "Restricciones Nuevo Mundo" at bounding box center [100, 226] width 121 height 25
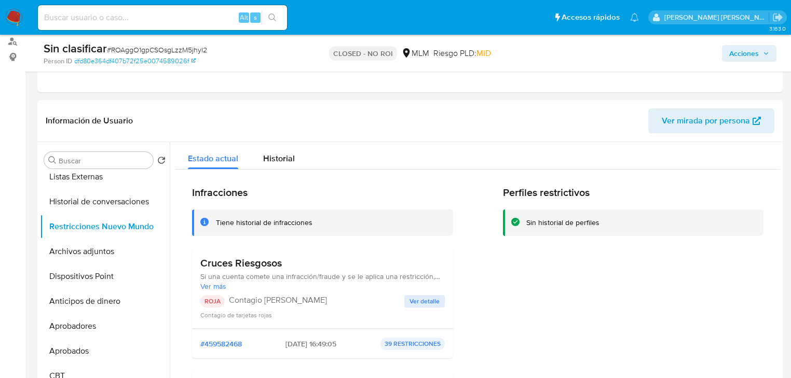
click at [21, 13] on img at bounding box center [14, 18] width 18 height 18
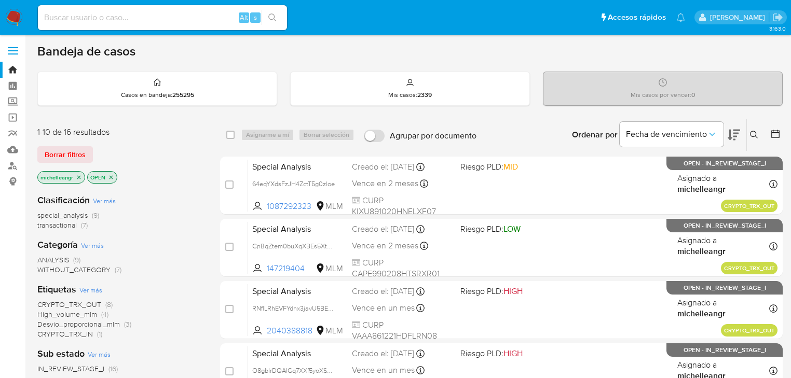
click at [80, 178] on icon "close-filter" at bounding box center [79, 177] width 6 height 6
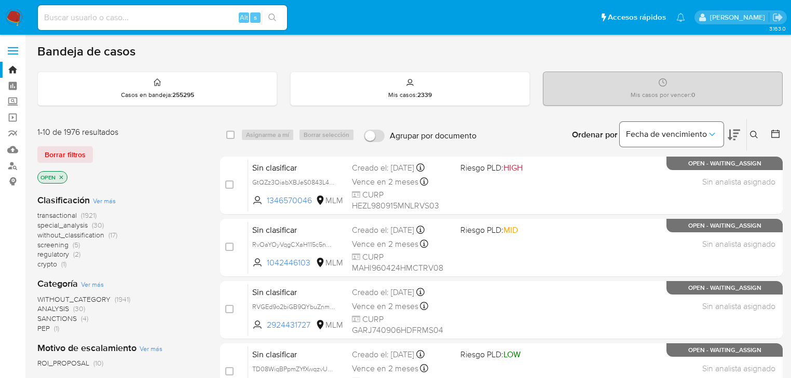
click at [757, 133] on icon at bounding box center [754, 135] width 8 height 8
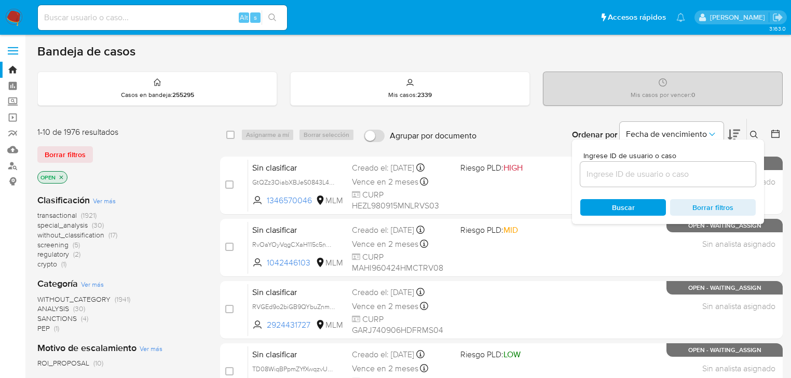
click at [599, 164] on div at bounding box center [667, 174] width 175 height 25
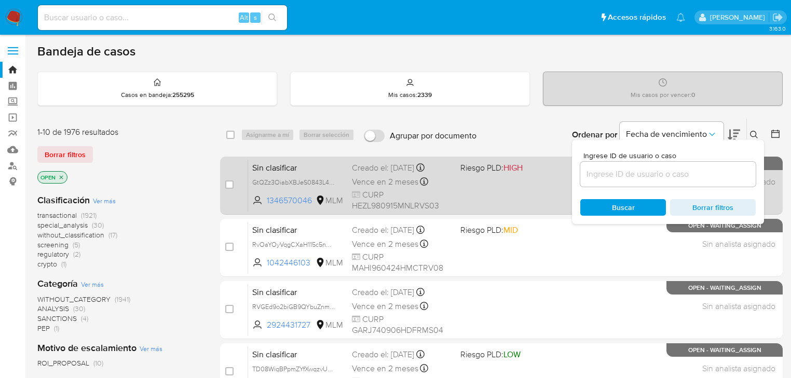
drag, startPoint x: 601, startPoint y: 175, endPoint x: 557, endPoint y: 171, distance: 44.3
click at [601, 174] on input at bounding box center [667, 174] width 175 height 13
paste input "aeh9dNYX7zucok85SXhDptu1"
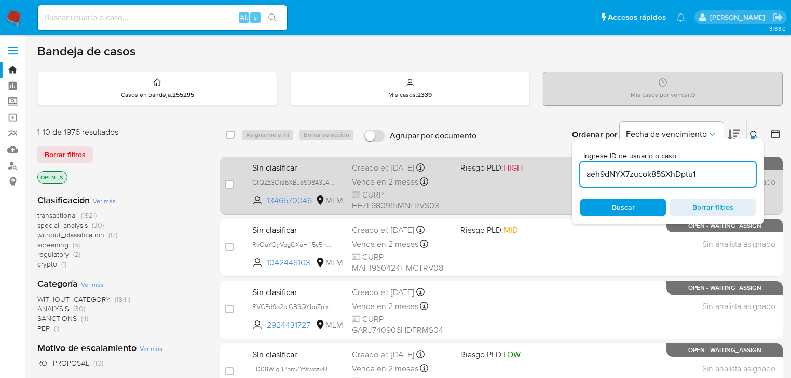
type input "aeh9dNYX7zucok85SXhDptu1"
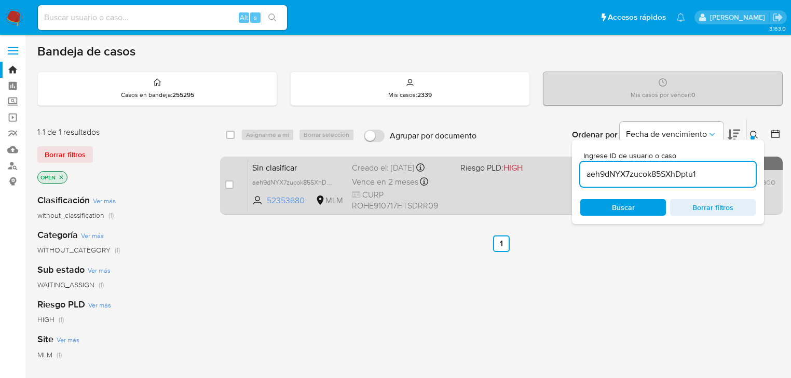
click at [302, 172] on span "Sin clasificar" at bounding box center [297, 166] width 91 height 13
drag, startPoint x: 228, startPoint y: 185, endPoint x: 245, endPoint y: 165, distance: 25.8
click at [228, 185] on input "checkbox" at bounding box center [229, 185] width 8 height 8
checkbox input "true"
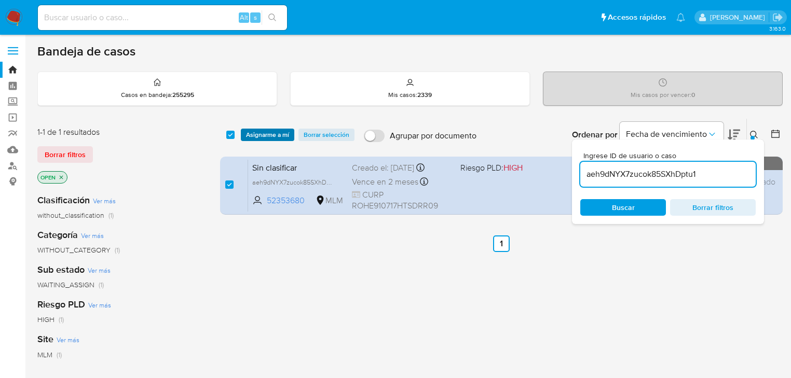
click at [271, 137] on span "Asignarme a mí" at bounding box center [267, 135] width 43 height 10
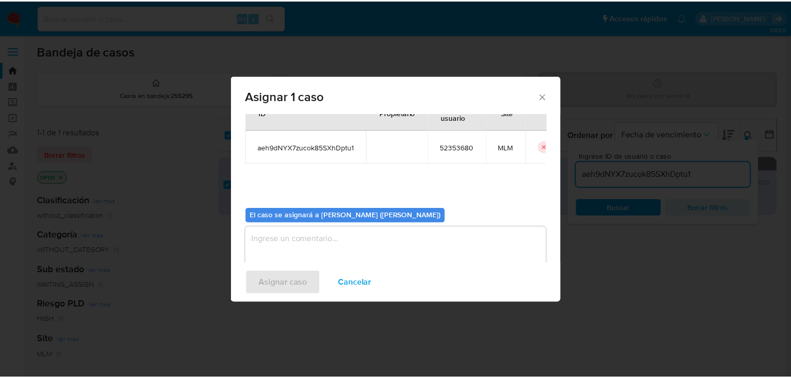
scroll to position [53, 0]
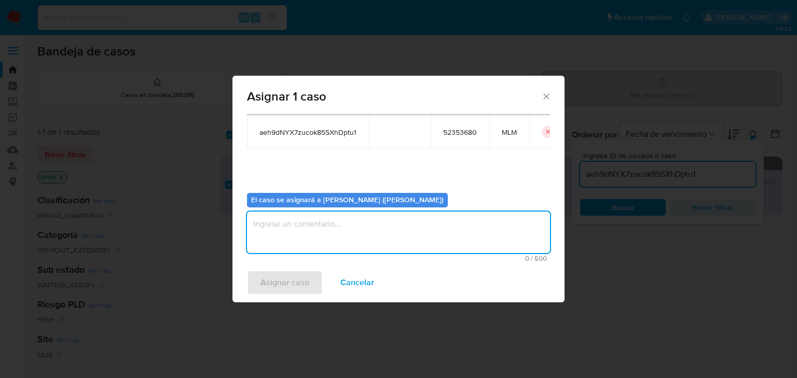
click at [305, 241] on textarea "assign-modal" at bounding box center [398, 233] width 303 height 42
type textarea "mich"
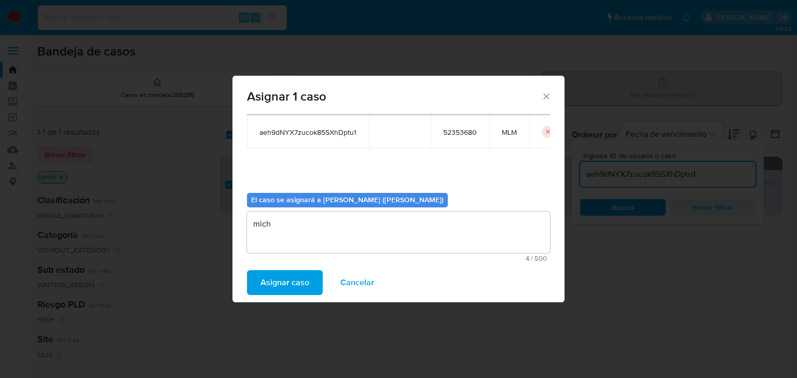
click at [284, 284] on span "Asignar caso" at bounding box center [284, 282] width 49 height 23
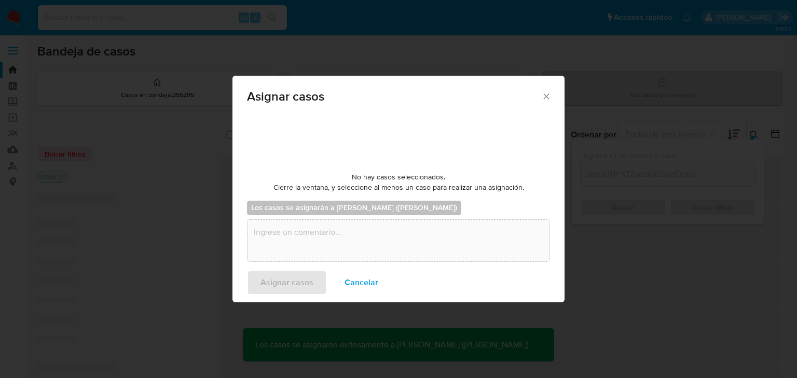
checkbox input "false"
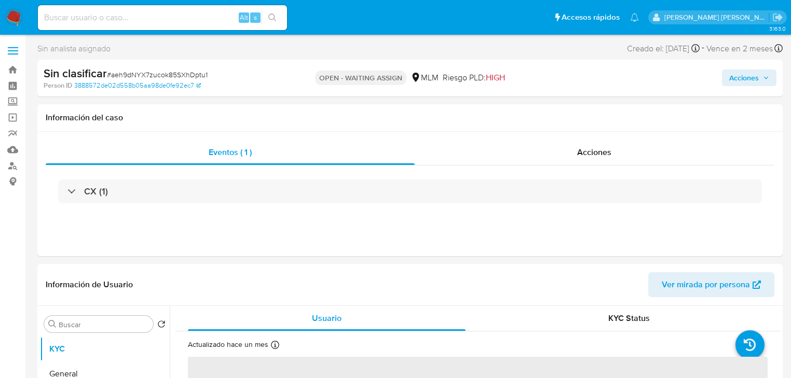
select select "10"
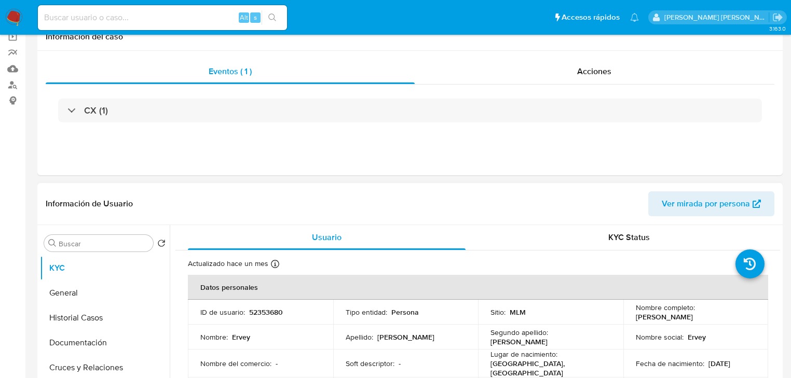
scroll to position [125, 0]
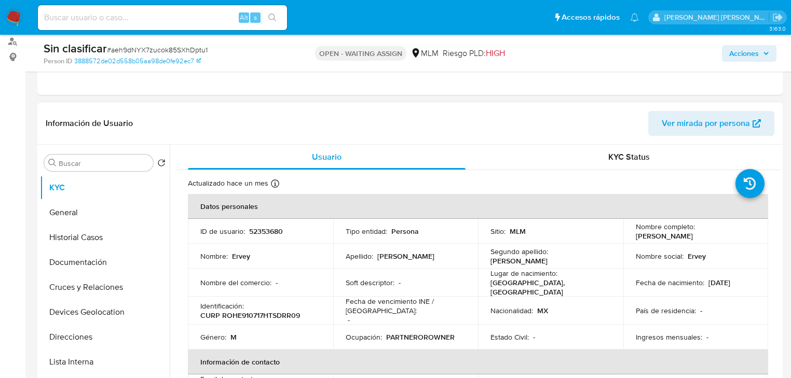
click at [270, 233] on p "52353680" at bounding box center [266, 231] width 34 height 9
copy p "52353680"
drag, startPoint x: 643, startPoint y: 237, endPoint x: 611, endPoint y: 233, distance: 32.4
click at [728, 237] on td "Nombre completo : [PERSON_NAME]" at bounding box center [695, 231] width 145 height 25
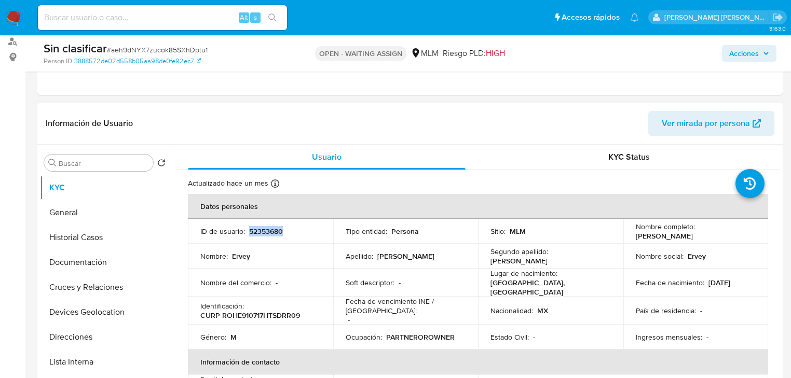
copy p "[PERSON_NAME]"
click at [86, 249] on button "Historial Casos" at bounding box center [100, 237] width 121 height 25
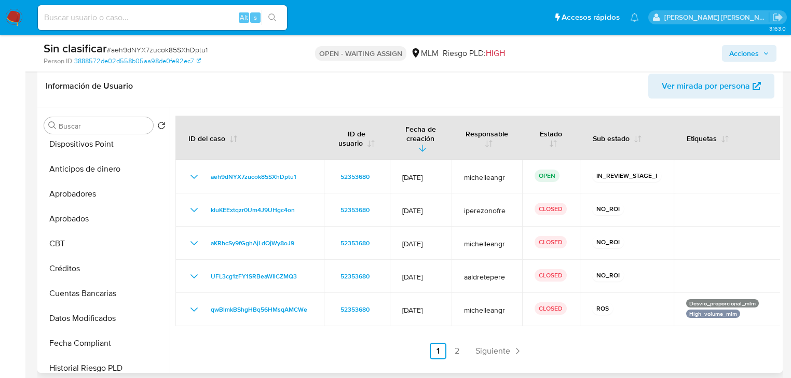
scroll to position [208, 0]
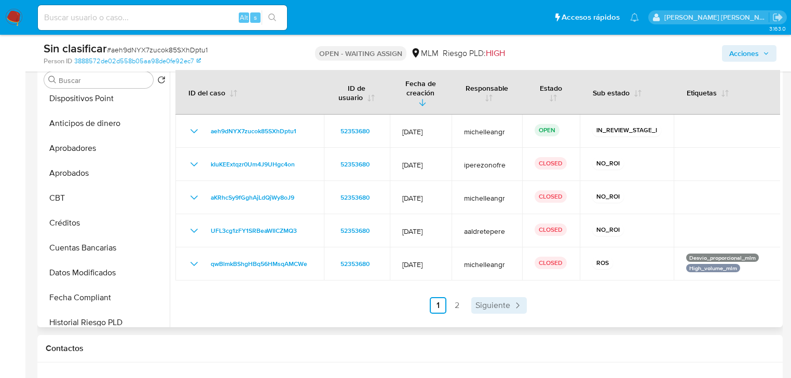
click at [498, 301] on span "Siguiente" at bounding box center [492, 305] width 35 height 8
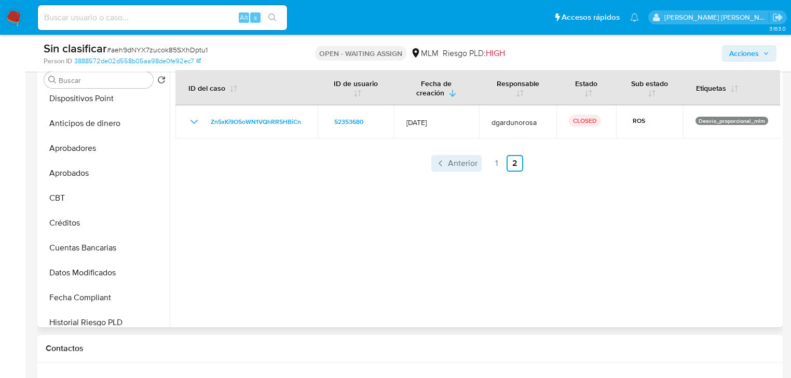
click at [449, 161] on span "Anterior" at bounding box center [463, 163] width 30 height 8
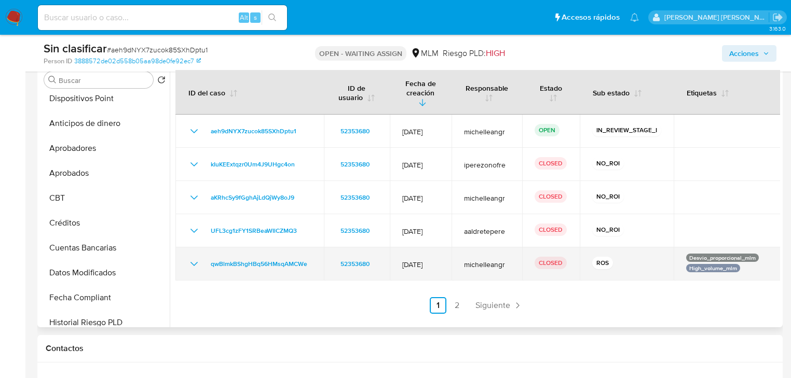
click at [193, 258] on icon "Mostrar/Ocultar" at bounding box center [194, 264] width 12 height 12
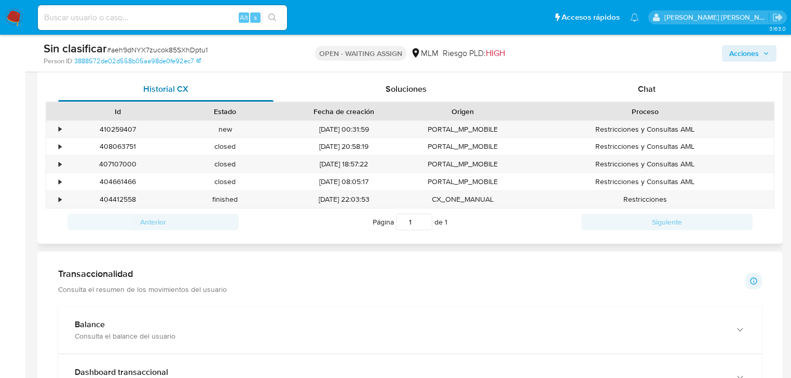
scroll to position [415, 0]
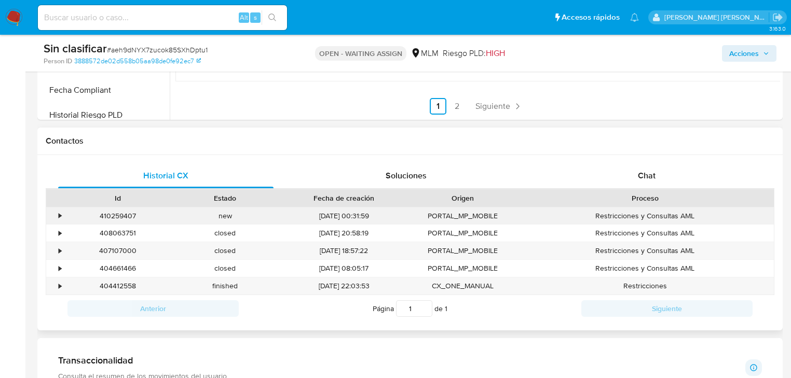
drag, startPoint x: 60, startPoint y: 211, endPoint x: 66, endPoint y: 212, distance: 6.2
click at [60, 212] on div "•" at bounding box center [60, 216] width 3 height 10
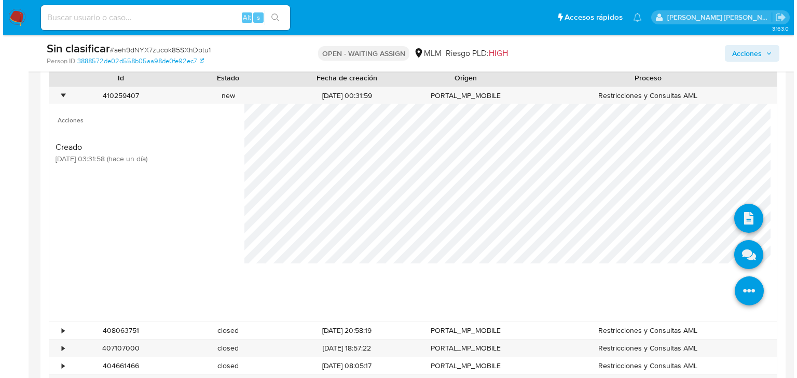
scroll to position [540, 0]
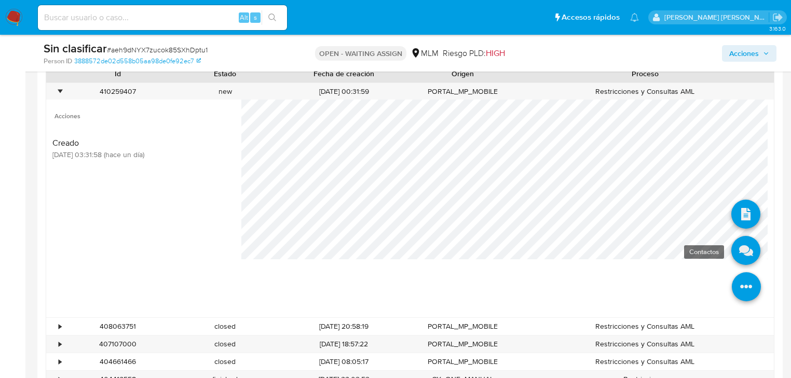
click at [740, 249] on icon at bounding box center [745, 250] width 29 height 29
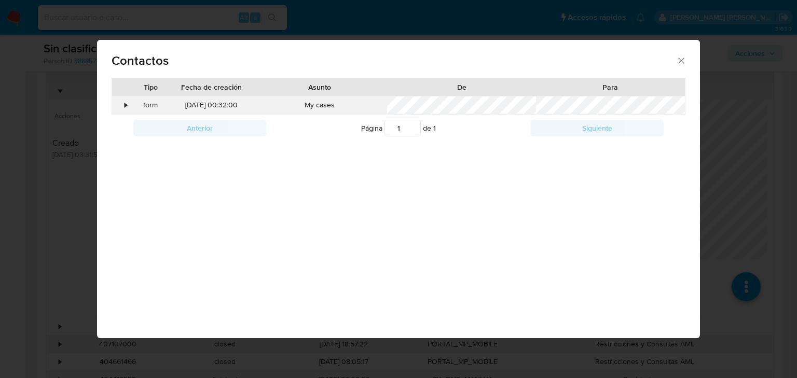
click at [118, 104] on div "•" at bounding box center [121, 106] width 18 height 18
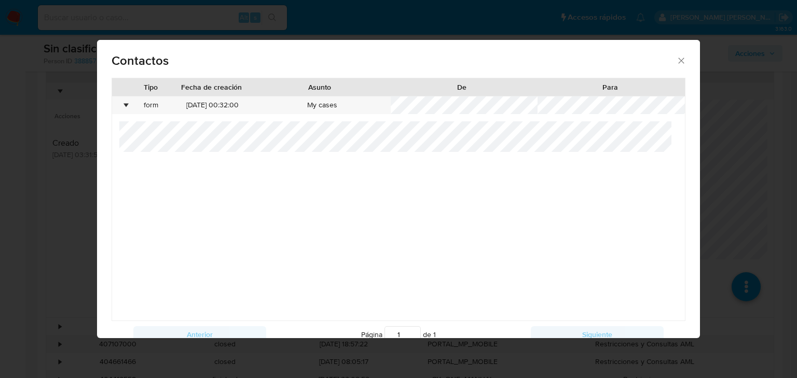
click at [676, 59] on icon "close" at bounding box center [681, 61] width 10 height 10
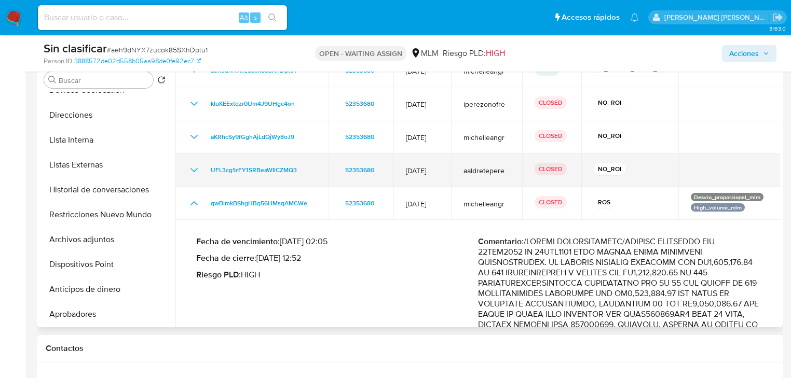
scroll to position [0, 0]
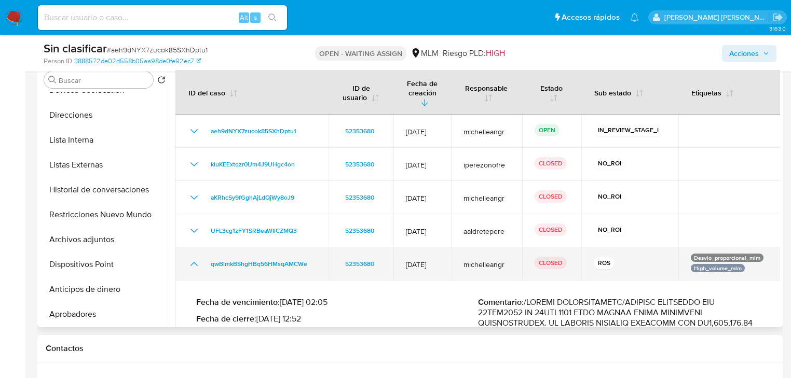
click at [196, 258] on icon "Mostrar/Ocultar" at bounding box center [194, 264] width 12 height 12
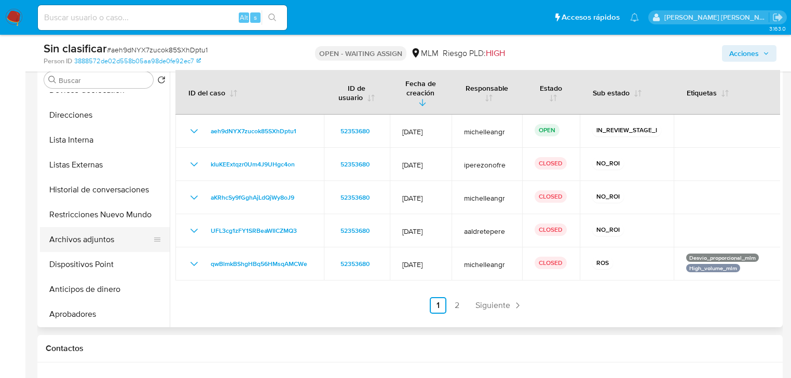
drag, startPoint x: 419, startPoint y: 257, endPoint x: 78, endPoint y: 241, distance: 341.3
click at [312, 249] on tr "qwBlmkBShgHBq56HMsqAMCWe 52353680 12/Jul/2025 michelleangr CLOSED ROS Desvio_pr…" at bounding box center [477, 263] width 605 height 33
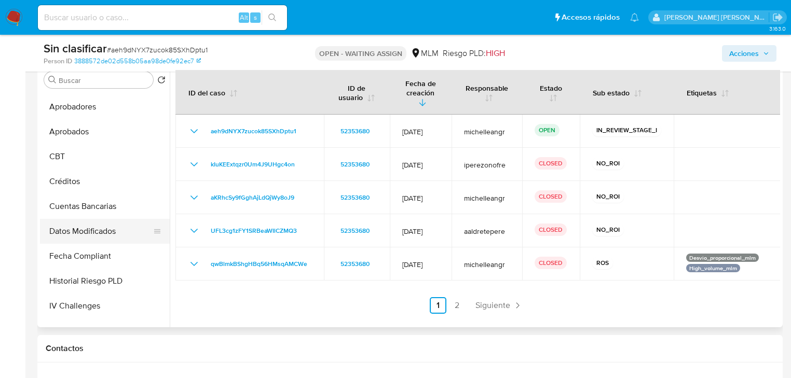
scroll to position [139, 0]
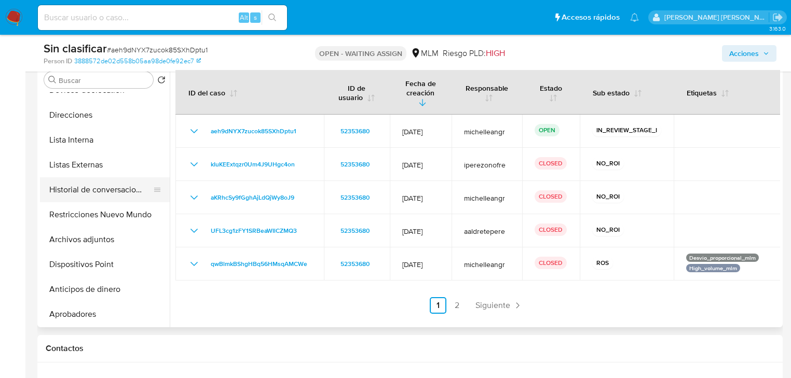
click at [126, 190] on button "Historial de conversaciones" at bounding box center [100, 189] width 121 height 25
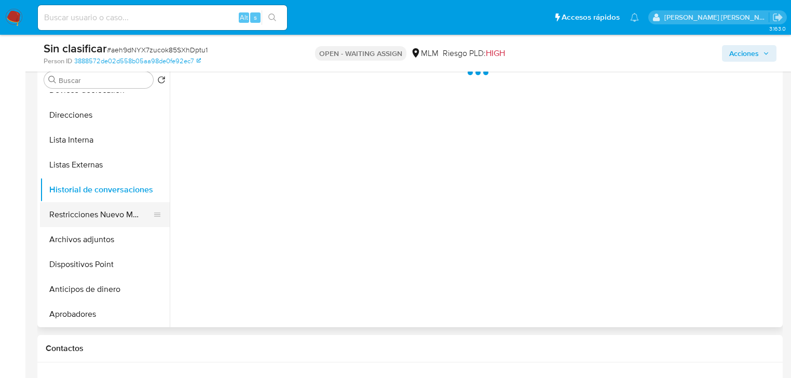
click at [116, 216] on button "Restricciones Nuevo Mundo" at bounding box center [100, 214] width 121 height 25
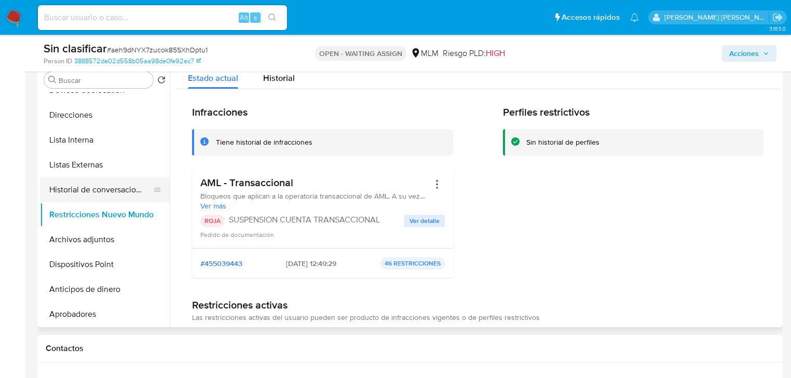
click at [114, 199] on button "Historial de conversaciones" at bounding box center [100, 189] width 121 height 25
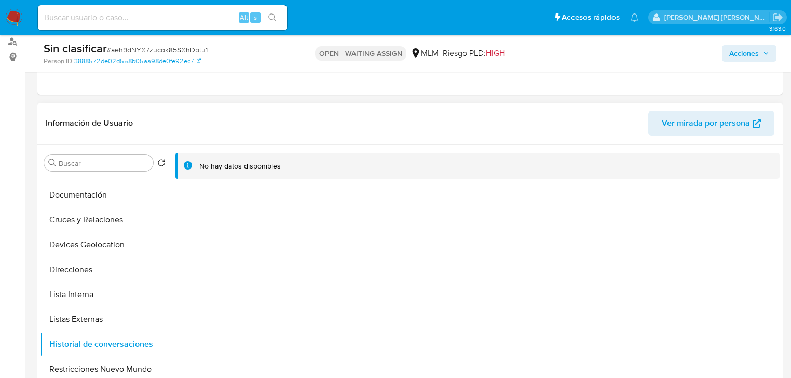
scroll to position [0, 0]
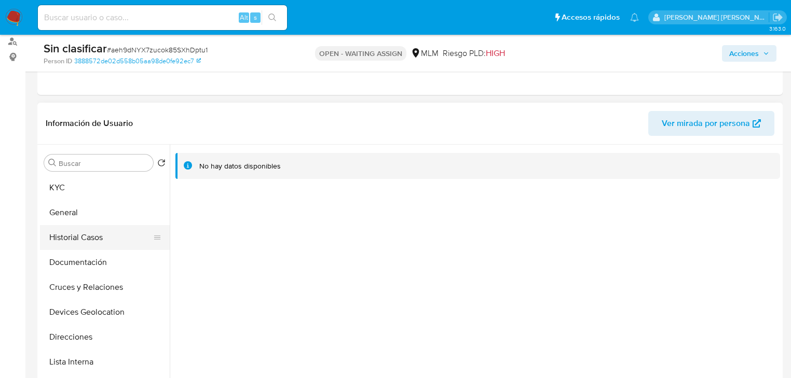
click at [119, 232] on button "Historial Casos" at bounding box center [100, 237] width 121 height 25
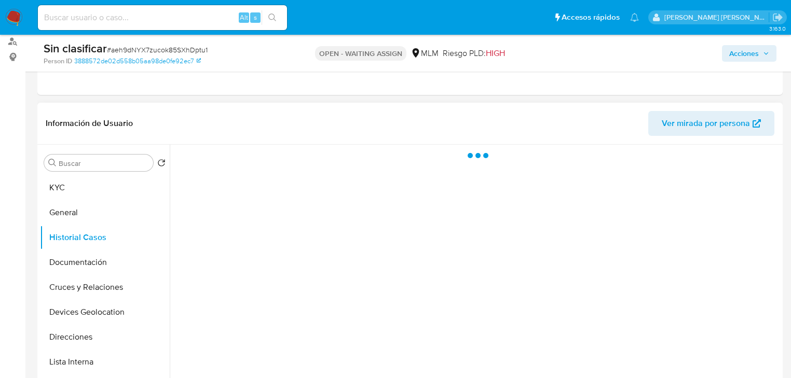
scroll to position [166, 0]
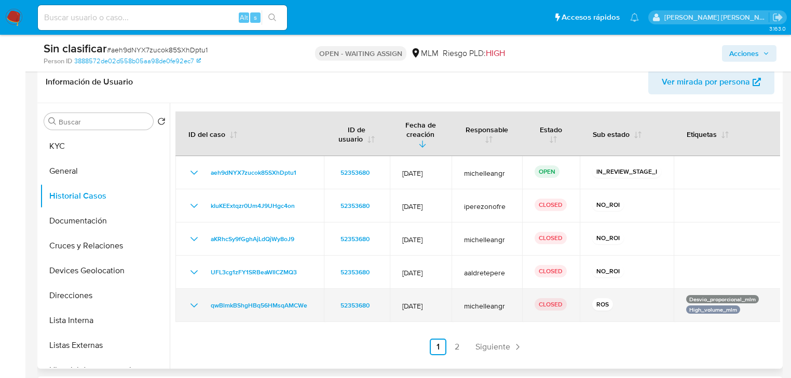
click at [193, 299] on icon "Mostrar/Ocultar" at bounding box center [194, 305] width 12 height 12
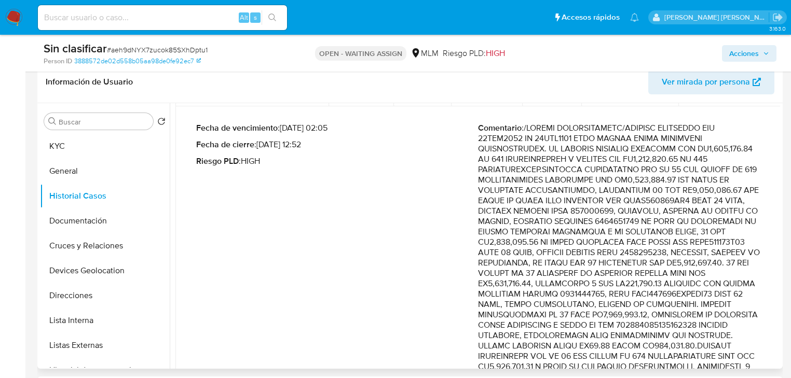
scroll to position [249, 0]
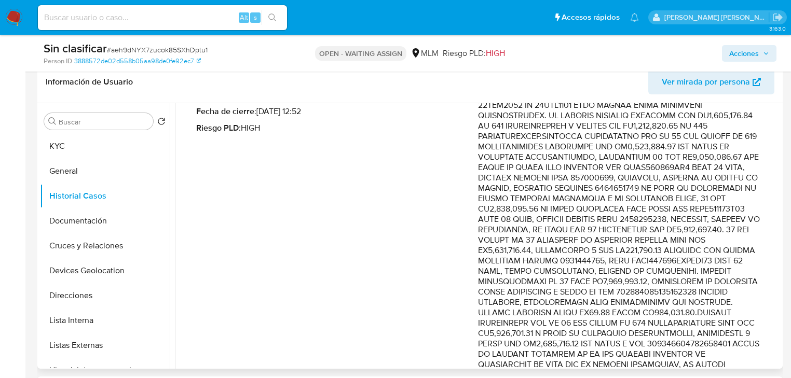
drag, startPoint x: 625, startPoint y: 168, endPoint x: 730, endPoint y: 193, distance: 107.8
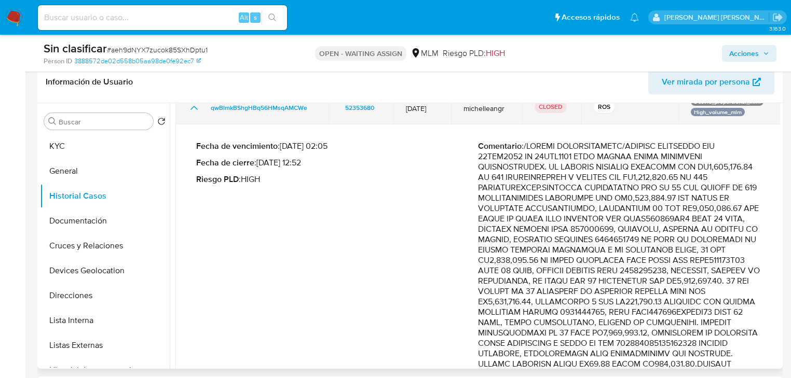
scroll to position [125, 0]
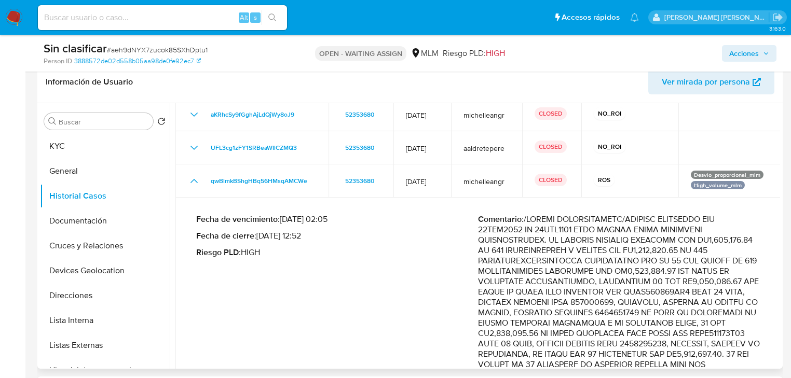
drag, startPoint x: 689, startPoint y: 210, endPoint x: 726, endPoint y: 278, distance: 78.0
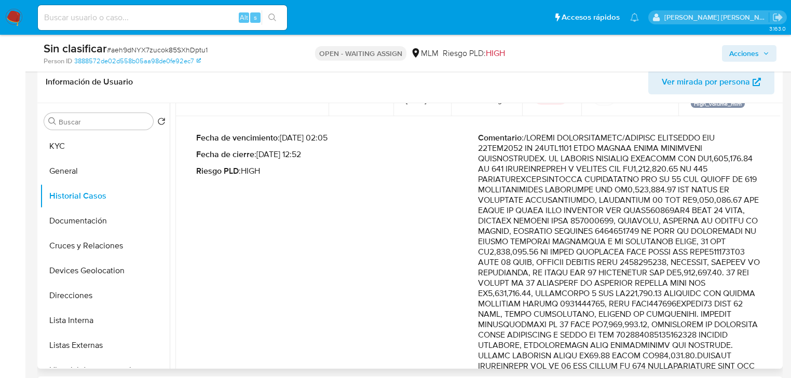
scroll to position [208, 0]
drag, startPoint x: 669, startPoint y: 240, endPoint x: 737, endPoint y: 277, distance: 77.3
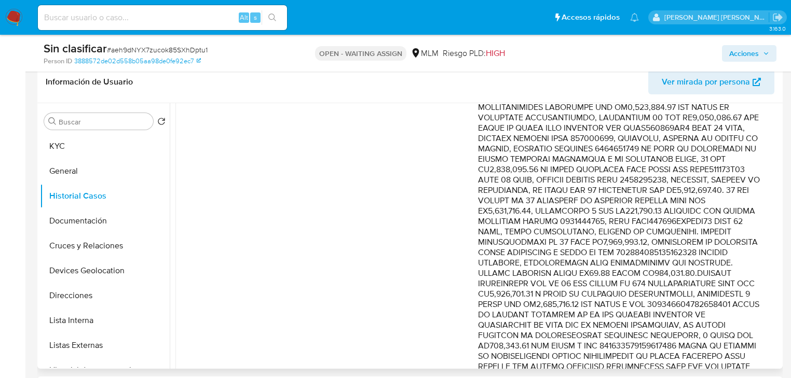
scroll to position [291, 0]
drag, startPoint x: 639, startPoint y: 200, endPoint x: 739, endPoint y: 299, distance: 140.5
click at [739, 299] on p "Comentario :" at bounding box center [619, 380] width 282 height 664
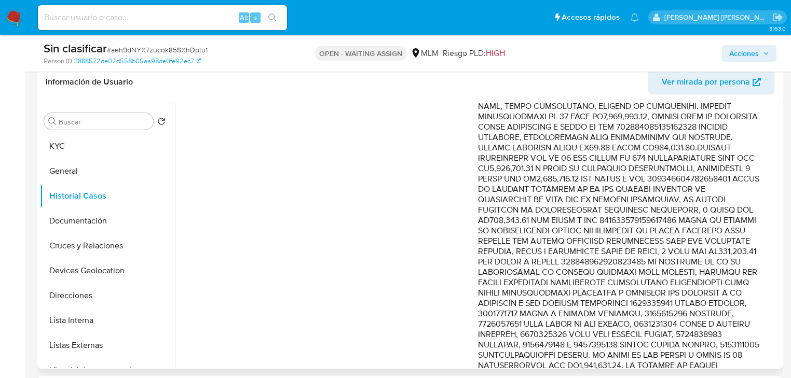
scroll to position [415, 0]
drag, startPoint x: 537, startPoint y: 282, endPoint x: 713, endPoint y: 317, distance: 179.8
click at [713, 317] on p "Comentario :" at bounding box center [619, 256] width 282 height 664
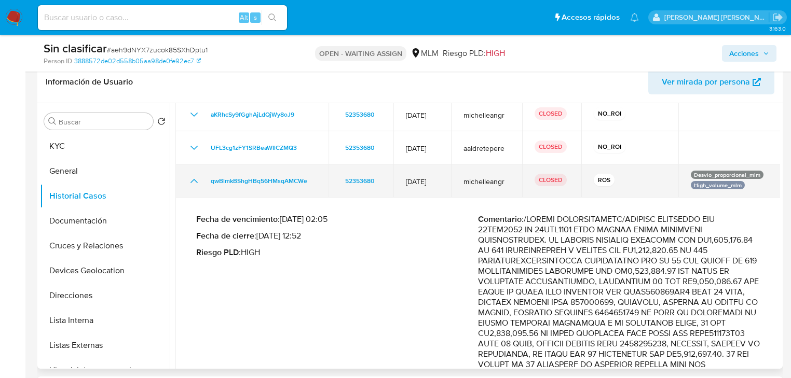
scroll to position [0, 0]
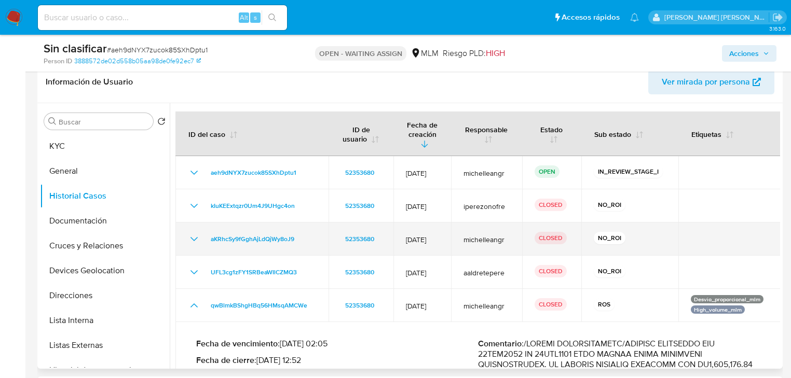
click at [195, 233] on icon "Mostrar/Ocultar" at bounding box center [194, 239] width 12 height 12
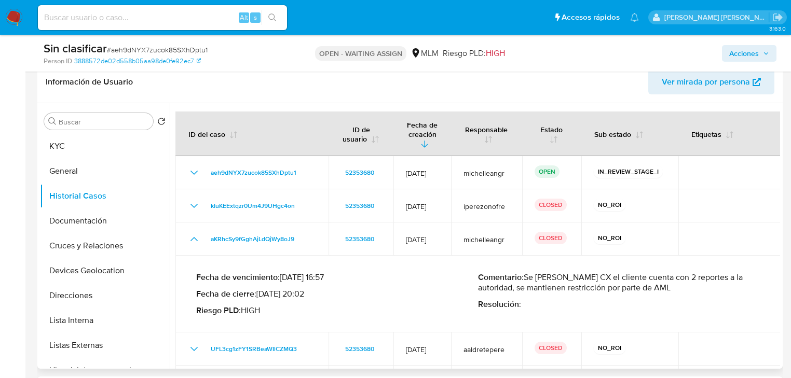
drag, startPoint x: 675, startPoint y: 279, endPoint x: 526, endPoint y: 269, distance: 148.7
click at [526, 272] on p "Comentario : Se valida caso CX el cliente cuenta con 2 reportes a la autoridad,…" at bounding box center [619, 282] width 282 height 21
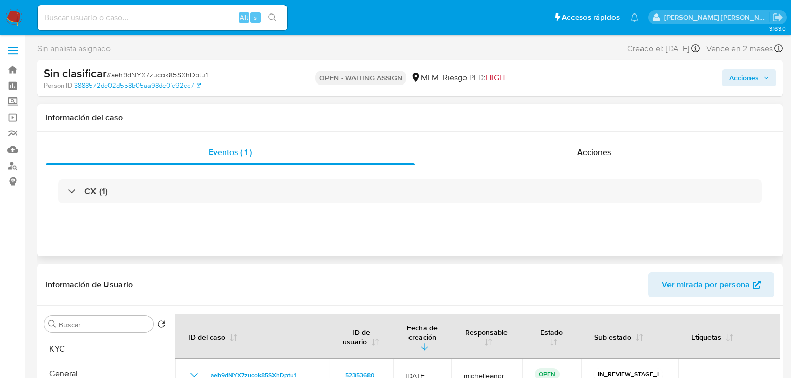
click at [600, 152] on span "Acciones" at bounding box center [594, 152] width 34 height 12
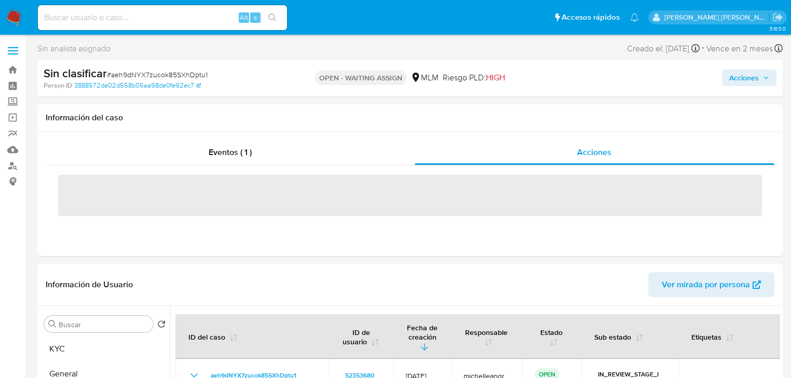
click at [746, 81] on span "Acciones" at bounding box center [744, 78] width 30 height 17
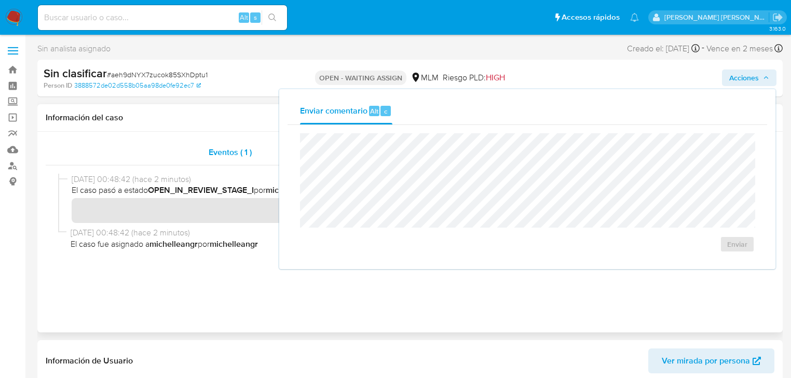
click at [245, 148] on span "Eventos ( 1 )" at bounding box center [230, 152] width 43 height 12
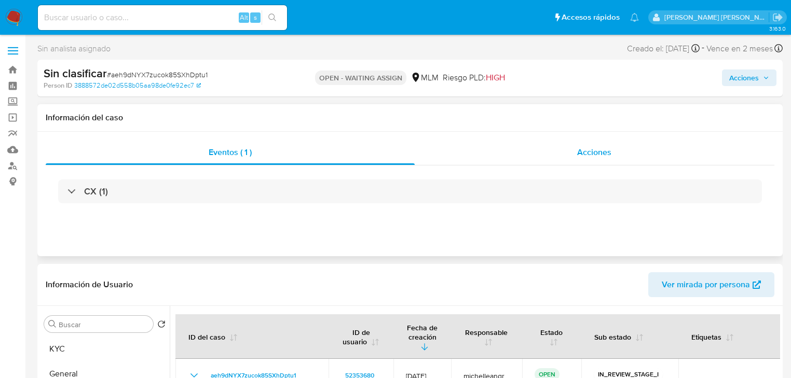
click at [612, 156] on div "Acciones" at bounding box center [595, 152] width 360 height 25
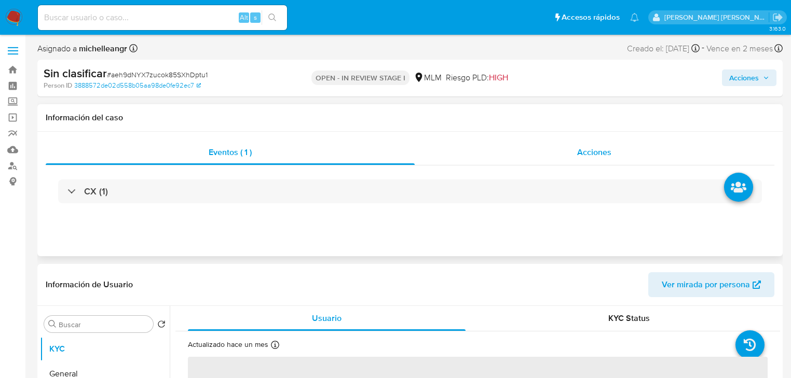
select select "10"
drag, startPoint x: 603, startPoint y: 150, endPoint x: 700, endPoint y: 114, distance: 102.9
click at [602, 149] on span "Acciones" at bounding box center [594, 152] width 34 height 12
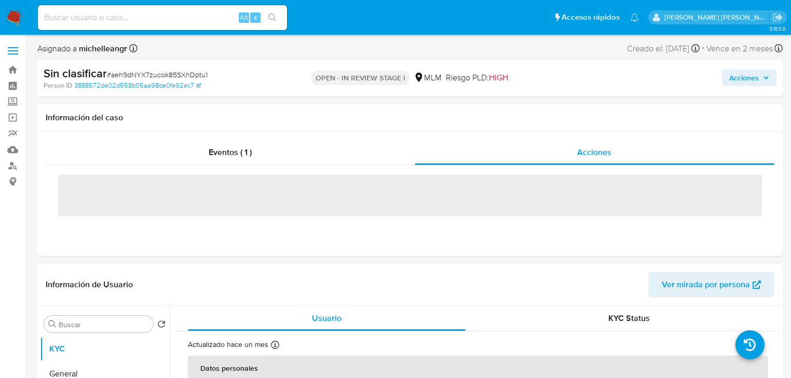
click at [748, 75] on span "Acciones" at bounding box center [744, 78] width 30 height 17
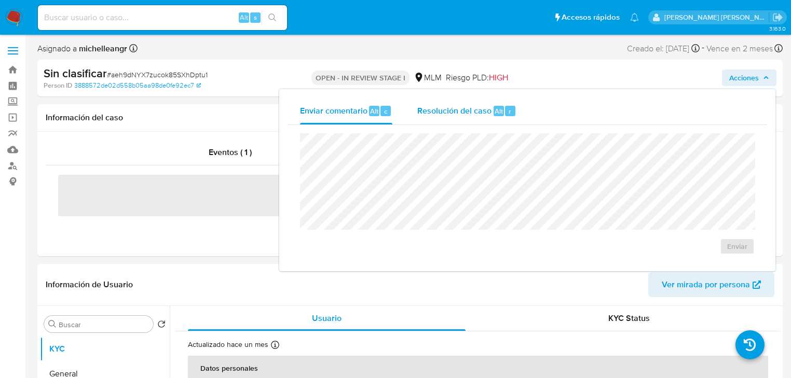
drag, startPoint x: 434, startPoint y: 95, endPoint x: 431, endPoint y: 106, distance: 10.7
click at [432, 95] on div "Enviar comentario Alt c Resolución del caso Alt r Enviar" at bounding box center [527, 180] width 496 height 182
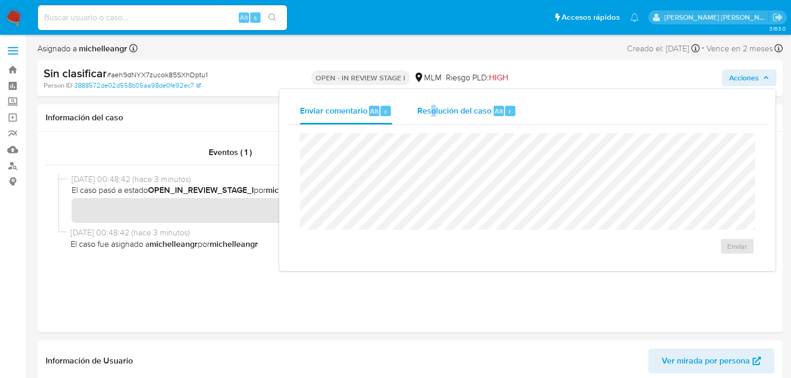
click at [430, 105] on span "Resolución del caso" at bounding box center [454, 111] width 74 height 12
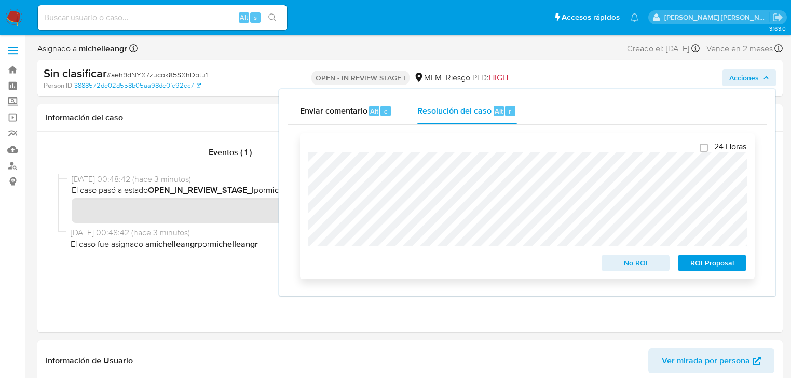
click at [631, 269] on span "No ROI" at bounding box center [636, 263] width 54 height 15
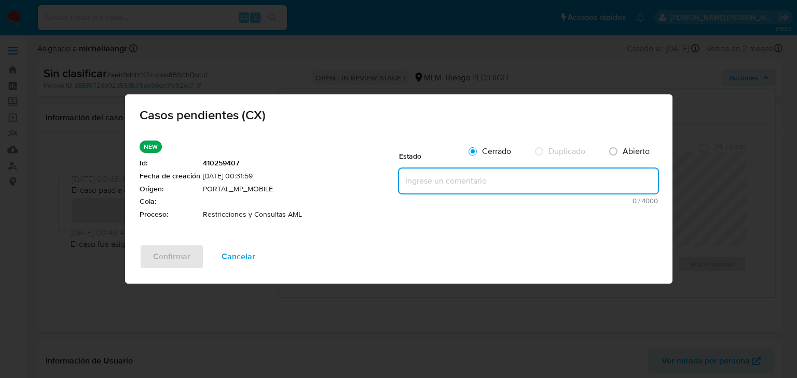
click at [404, 185] on textarea at bounding box center [528, 181] width 259 height 25
paste textarea "Se valida caso CX el cliente cuenta con 2 reportes a la autoridad, se mantienen…"
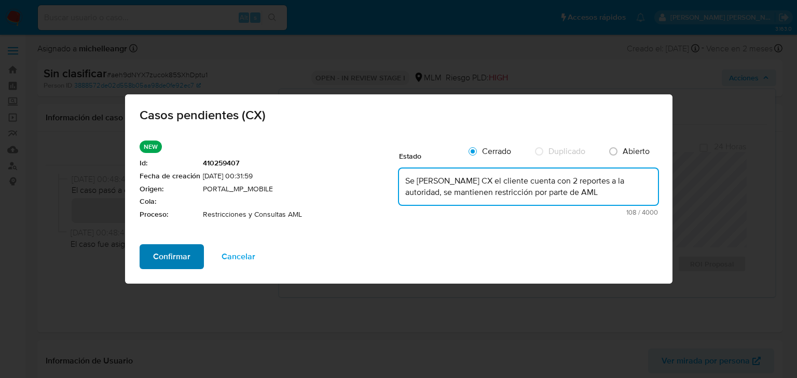
type textarea "Se valida caso CX el cliente cuenta con 2 reportes a la autoridad, se mantienen…"
click at [157, 259] on span "Confirmar" at bounding box center [171, 256] width 37 height 23
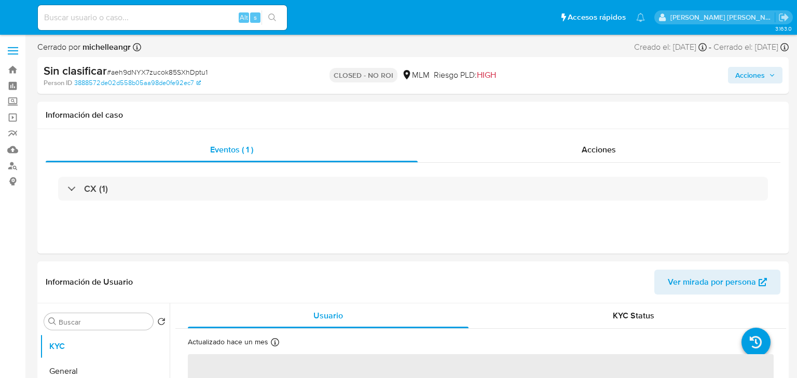
select select "10"
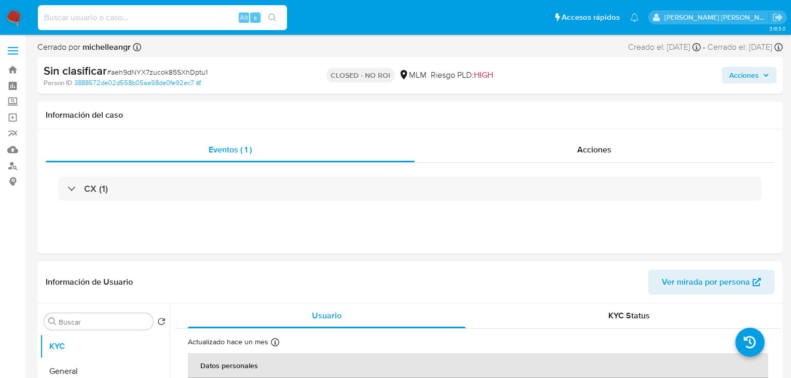
click at [166, 19] on input at bounding box center [162, 17] width 249 height 13
paste input "2556312303"
type input "2556312303"
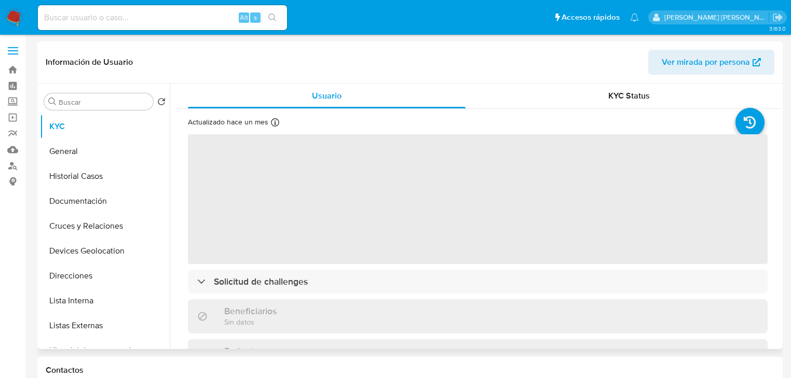
select select "10"
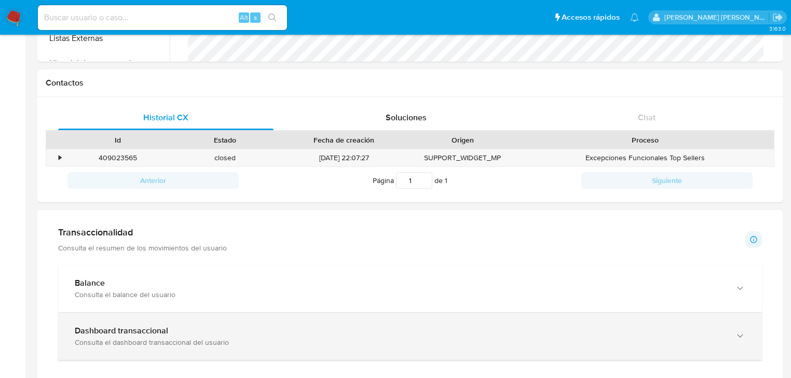
scroll to position [332, 0]
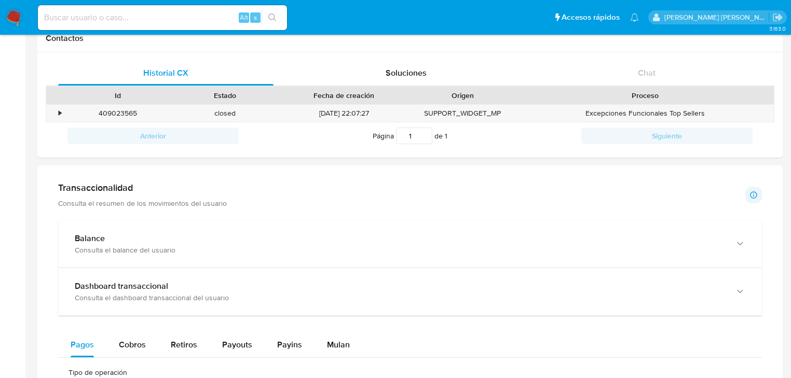
click at [172, 206] on p "Consulta el resumen de los movimientos del usuario" at bounding box center [142, 203] width 169 height 9
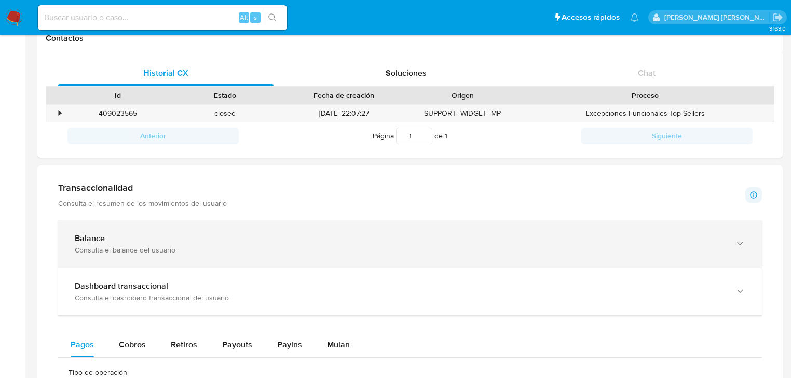
click at [174, 239] on div "Balance" at bounding box center [400, 238] width 650 height 10
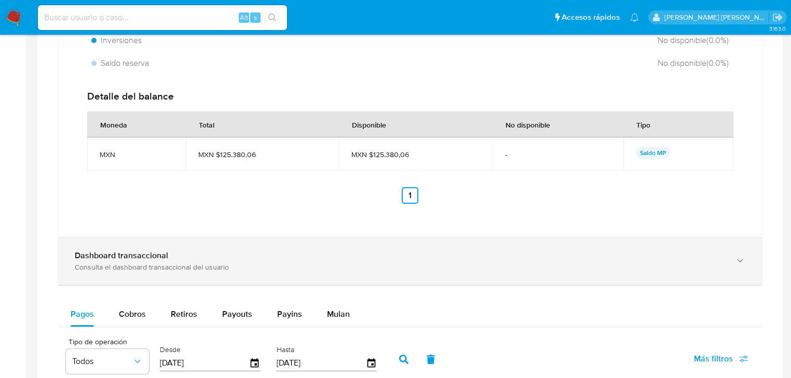
scroll to position [747, 0]
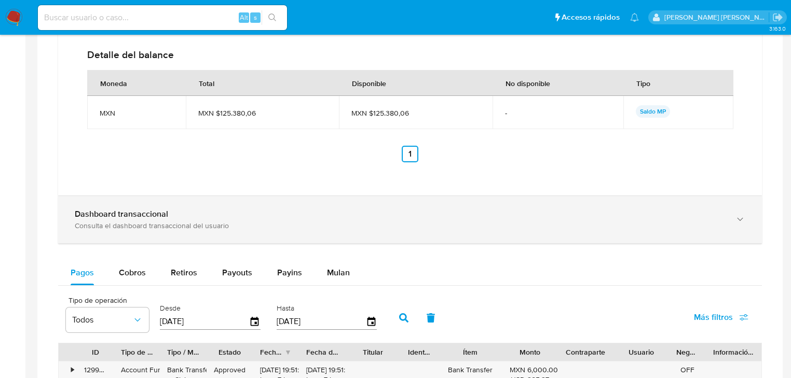
click at [232, 227] on div "Consulta el dashboard transaccional del usuario" at bounding box center [400, 225] width 650 height 9
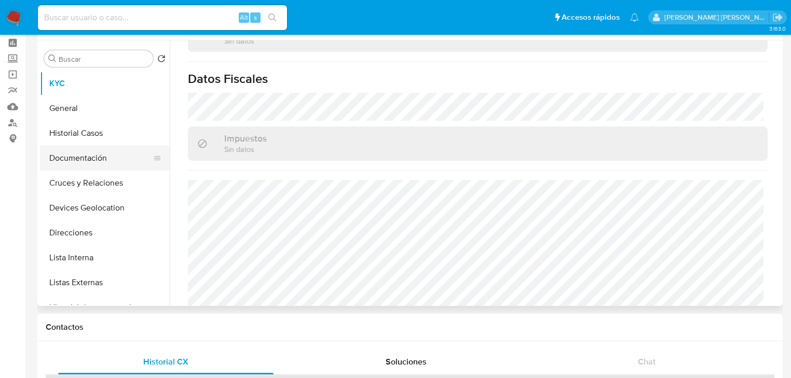
scroll to position [0, 0]
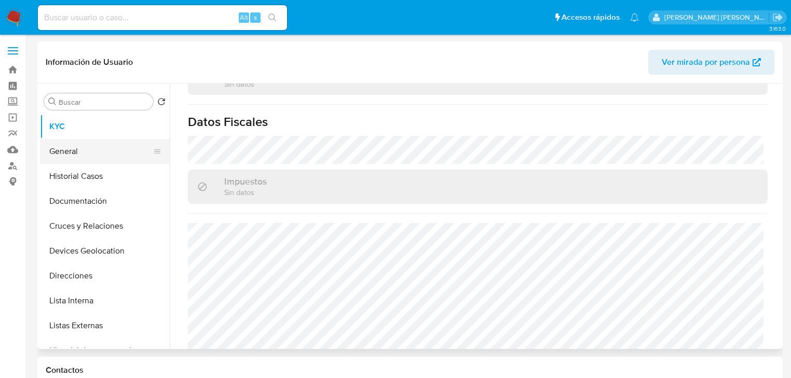
click at [89, 154] on button "General" at bounding box center [100, 151] width 121 height 25
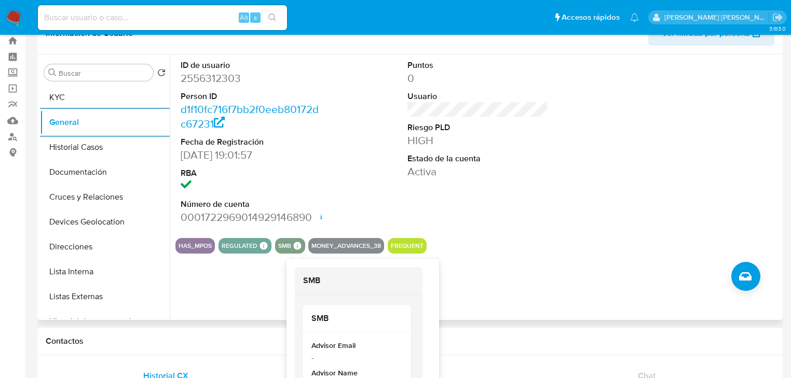
scroll to position [42, 0]
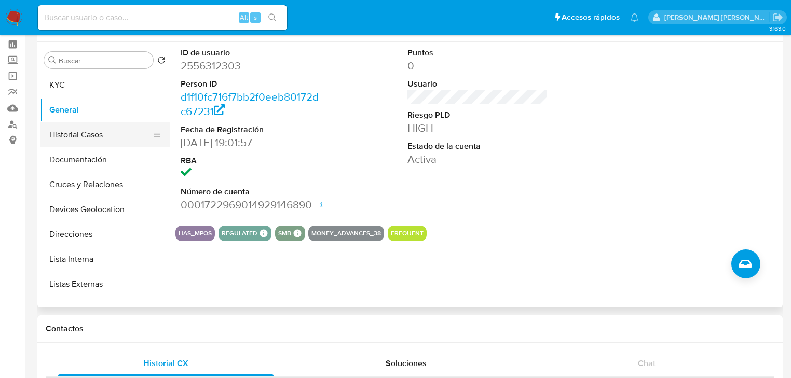
click at [102, 139] on button "Historial Casos" at bounding box center [100, 134] width 121 height 25
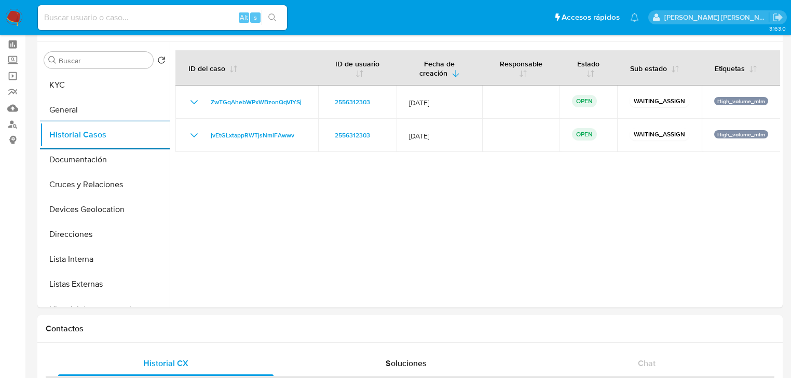
click at [77, 16] on input at bounding box center [162, 17] width 249 height 13
paste input "1013353908"
type input "1013353908"
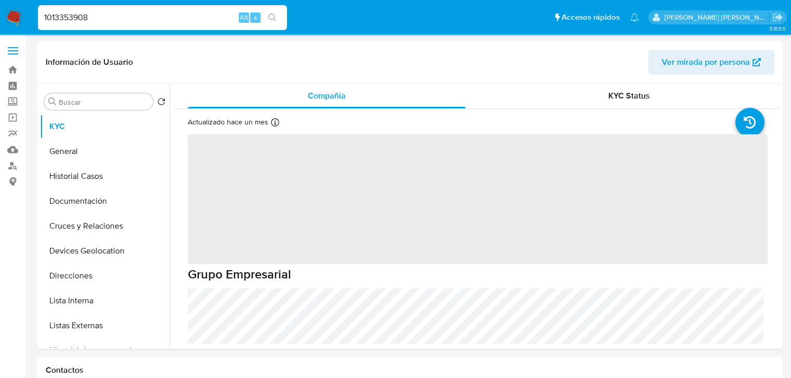
click at [67, 145] on button "General" at bounding box center [105, 151] width 130 height 25
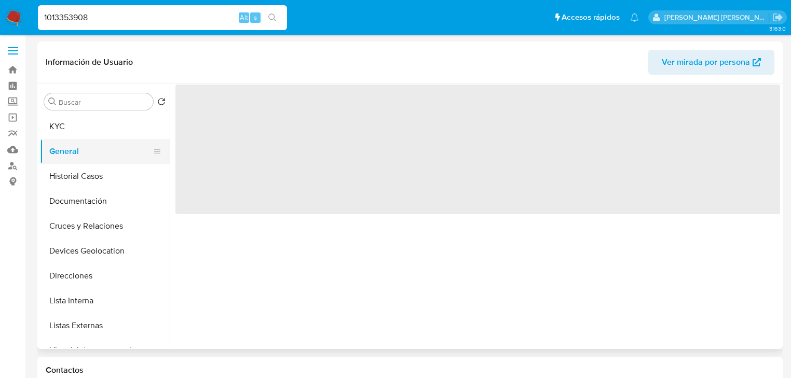
select select "10"
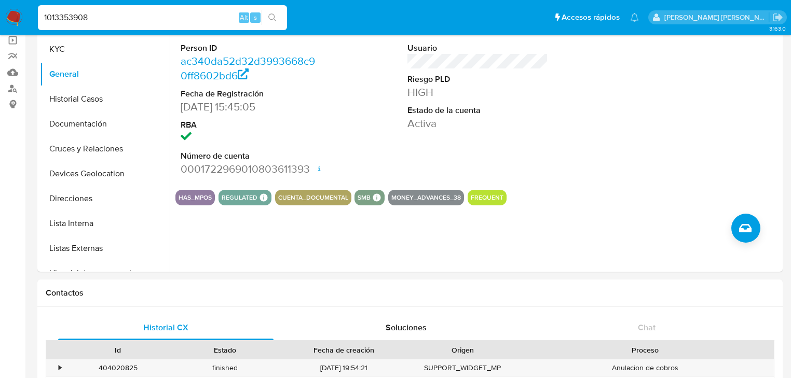
scroll to position [83, 0]
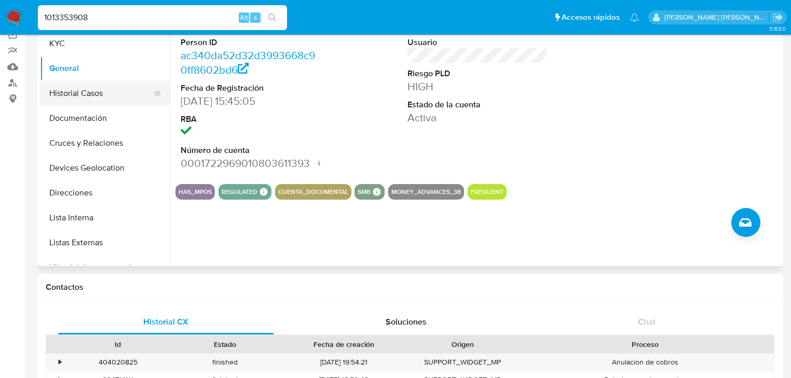
drag, startPoint x: 84, startPoint y: 84, endPoint x: 93, endPoint y: 84, distance: 9.9
click at [86, 83] on button "Historial Casos" at bounding box center [100, 93] width 121 height 25
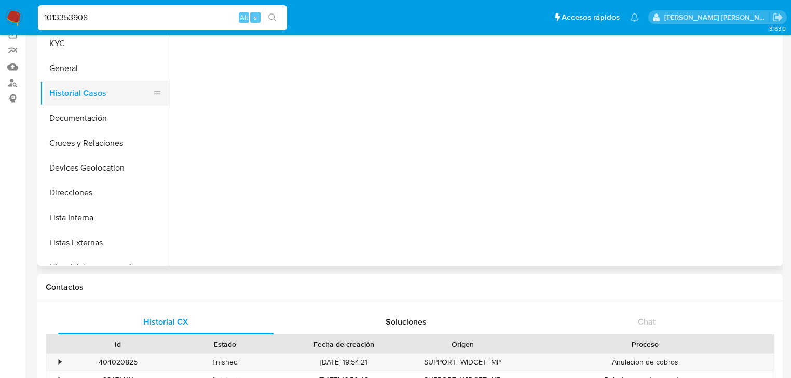
click at [87, 90] on button "Historial Casos" at bounding box center [100, 93] width 121 height 25
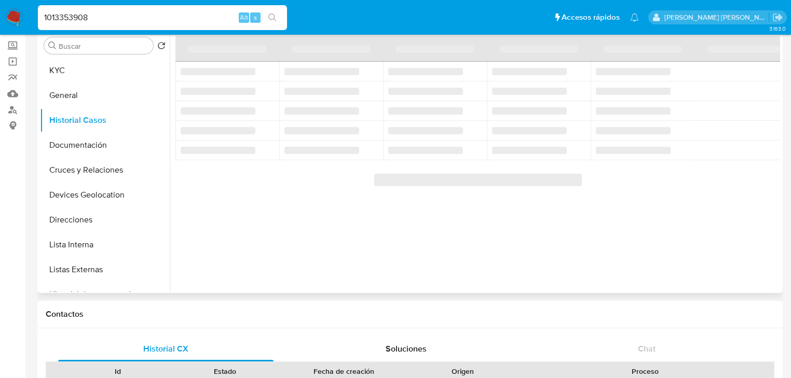
scroll to position [42, 0]
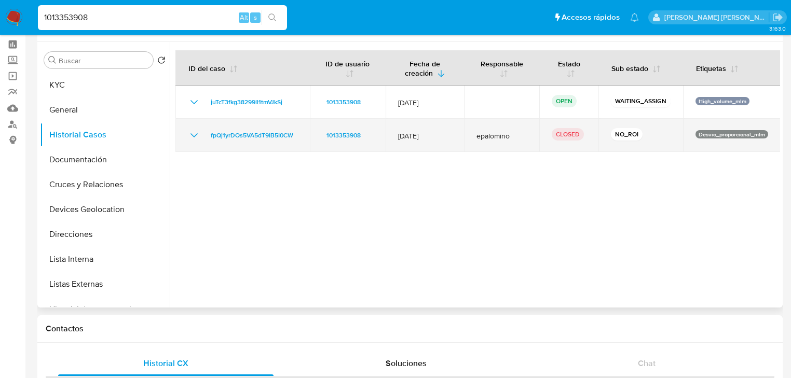
click at [191, 133] on icon "Mostrar/Ocultar" at bounding box center [194, 135] width 12 height 12
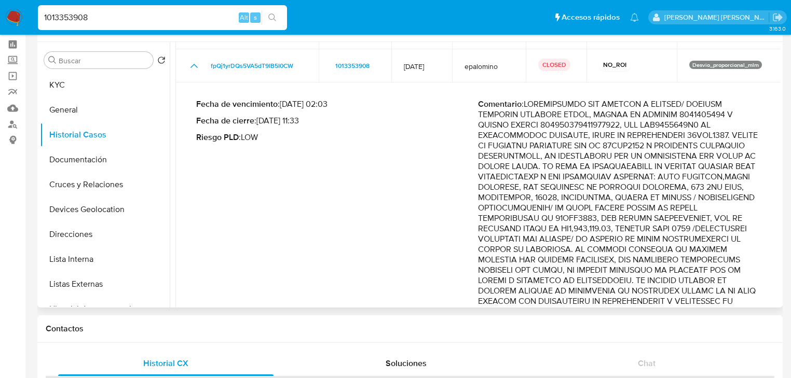
scroll to position [125, 0]
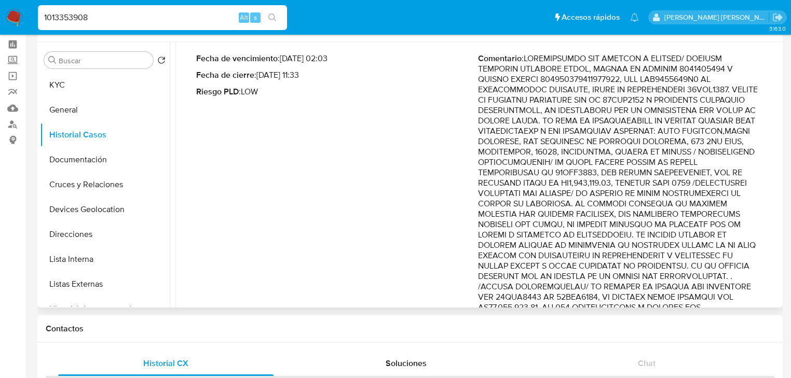
drag, startPoint x: 642, startPoint y: 240, endPoint x: 724, endPoint y: 252, distance: 82.3
click at [724, 252] on p "Comentario :" at bounding box center [619, 374] width 282 height 643
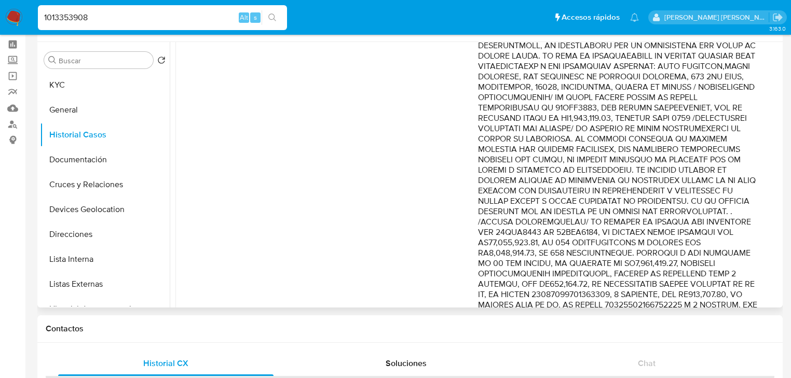
scroll to position [249, 0]
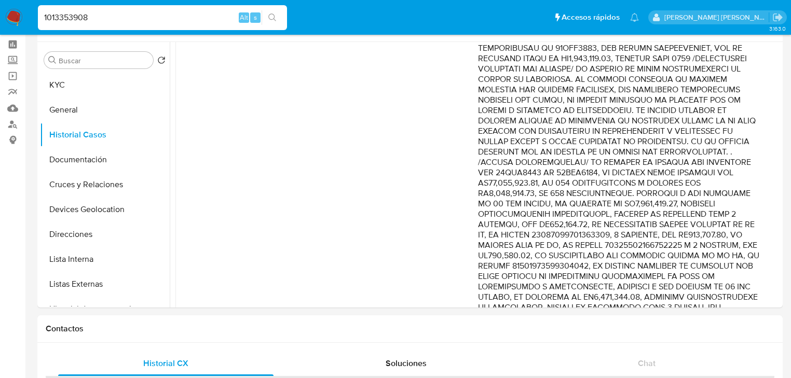
drag, startPoint x: 21, startPoint y: 8, endPoint x: 0, endPoint y: -3, distance: 23.4
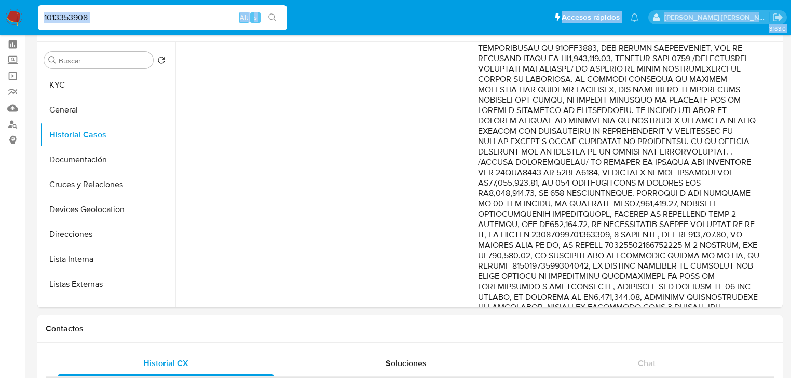
click at [156, 24] on input "1013353908" at bounding box center [162, 17] width 249 height 13
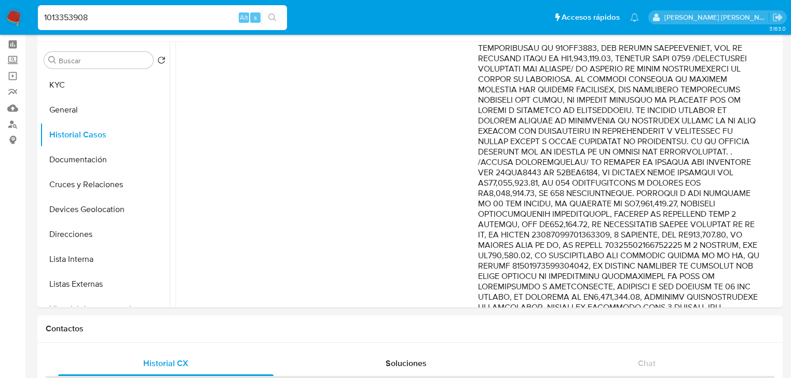
drag, startPoint x: 162, startPoint y: 18, endPoint x: 0, endPoint y: -3, distance: 163.2
paste input "2428080192"
type input "2428080192"
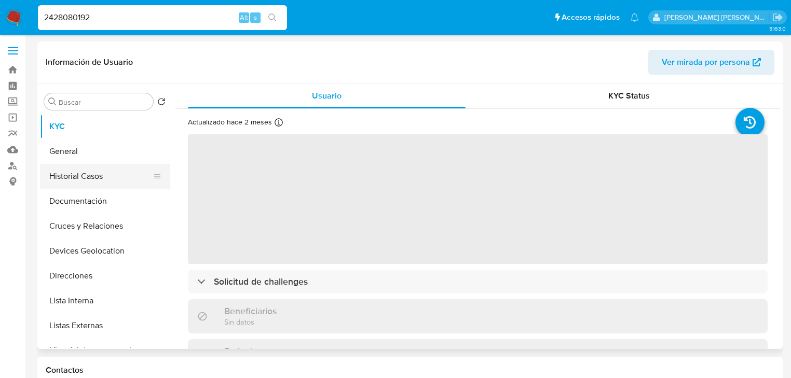
select select "10"
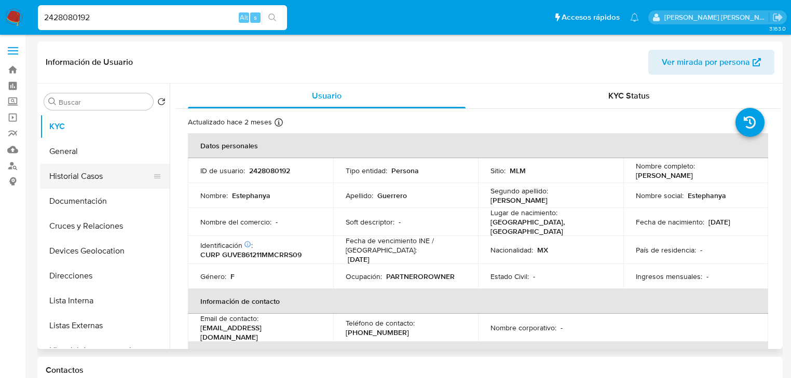
click at [112, 176] on button "Historial Casos" at bounding box center [100, 176] width 121 height 25
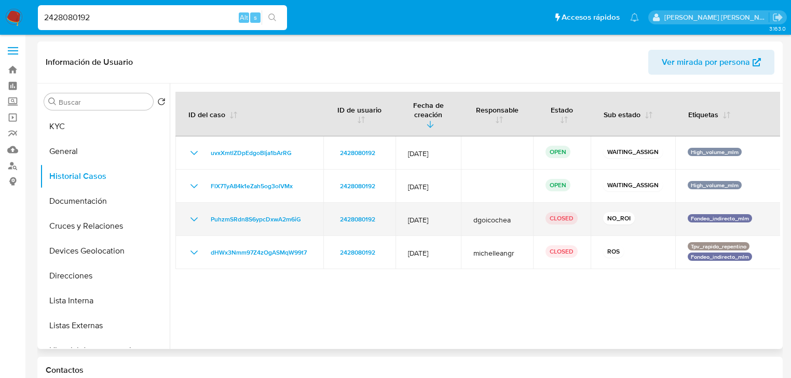
click at [190, 213] on icon "Mostrar/Ocultar" at bounding box center [194, 219] width 12 height 12
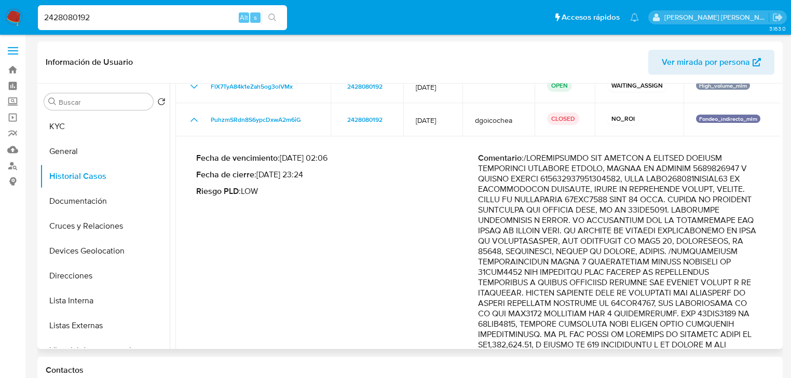
scroll to position [83, 0]
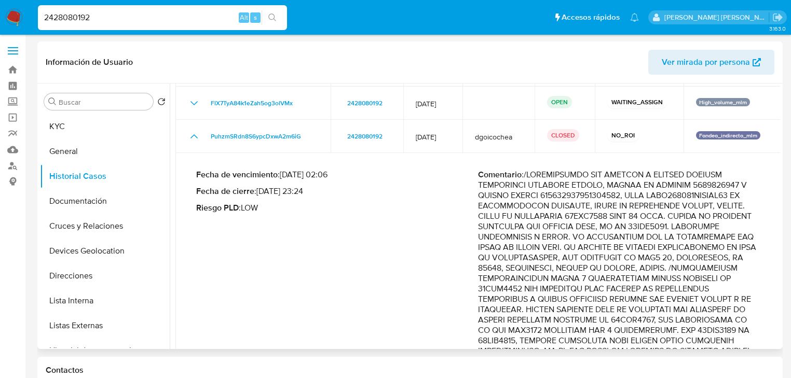
drag, startPoint x: 685, startPoint y: 190, endPoint x: 697, endPoint y: 256, distance: 67.0
click at [697, 256] on p "Comentario :" at bounding box center [619, 320] width 282 height 301
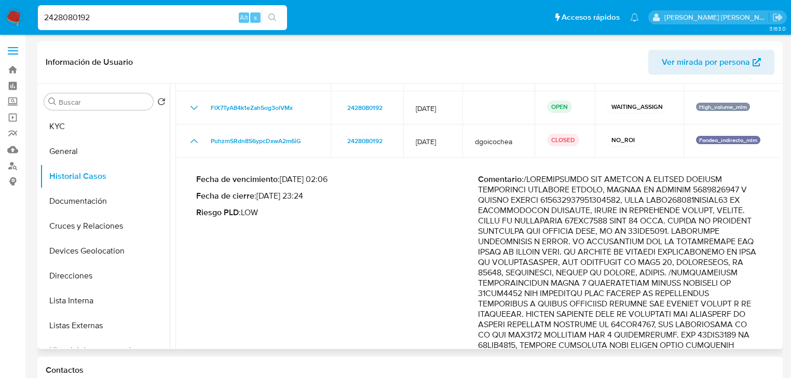
scroll to position [0, 0]
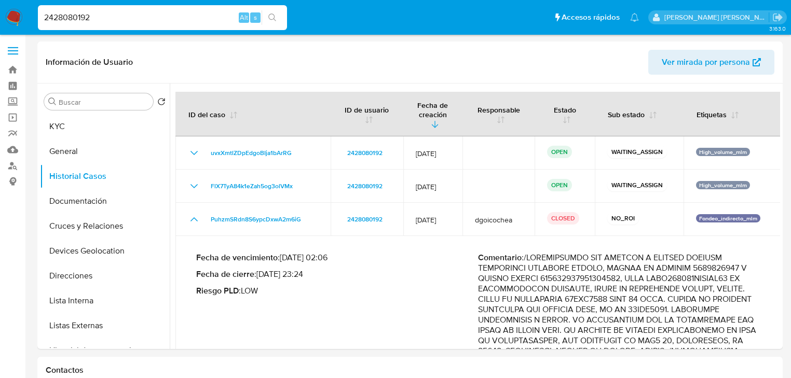
drag, startPoint x: 340, startPoint y: 209, endPoint x: 229, endPoint y: 25, distance: 214.8
click at [331, 208] on td "2428080192" at bounding box center [367, 219] width 73 height 33
